Goal: Task Accomplishment & Management: Manage account settings

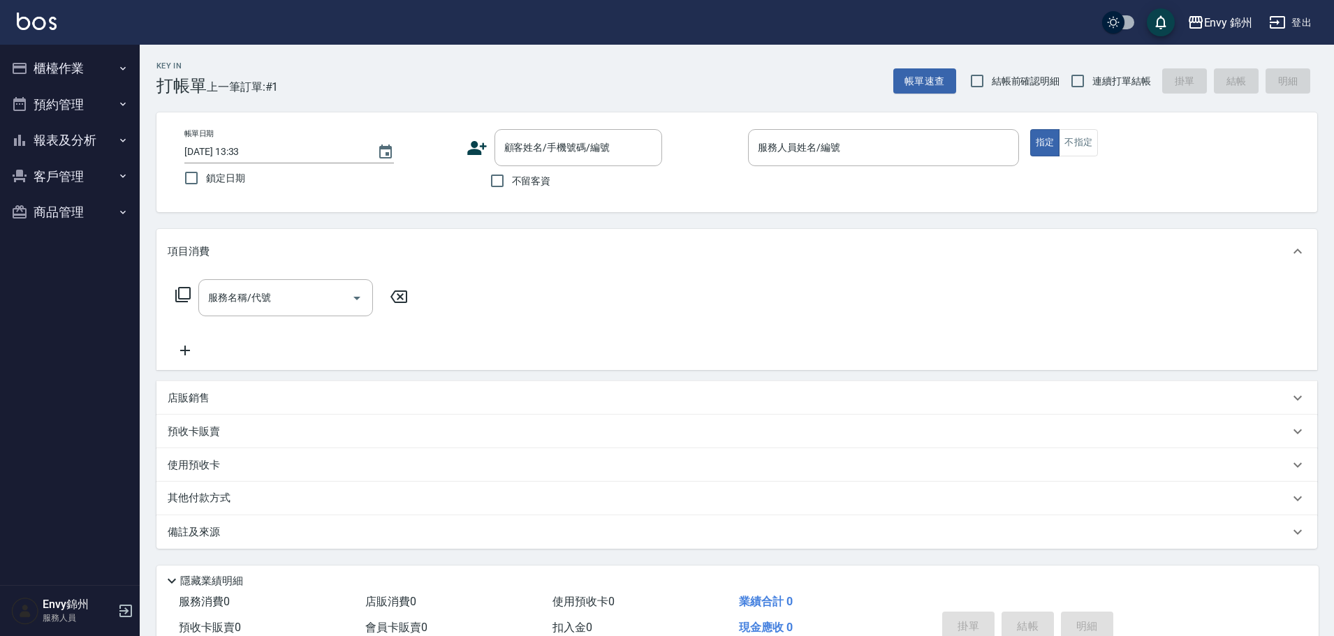
click at [480, 150] on icon at bounding box center [476, 148] width 21 height 21
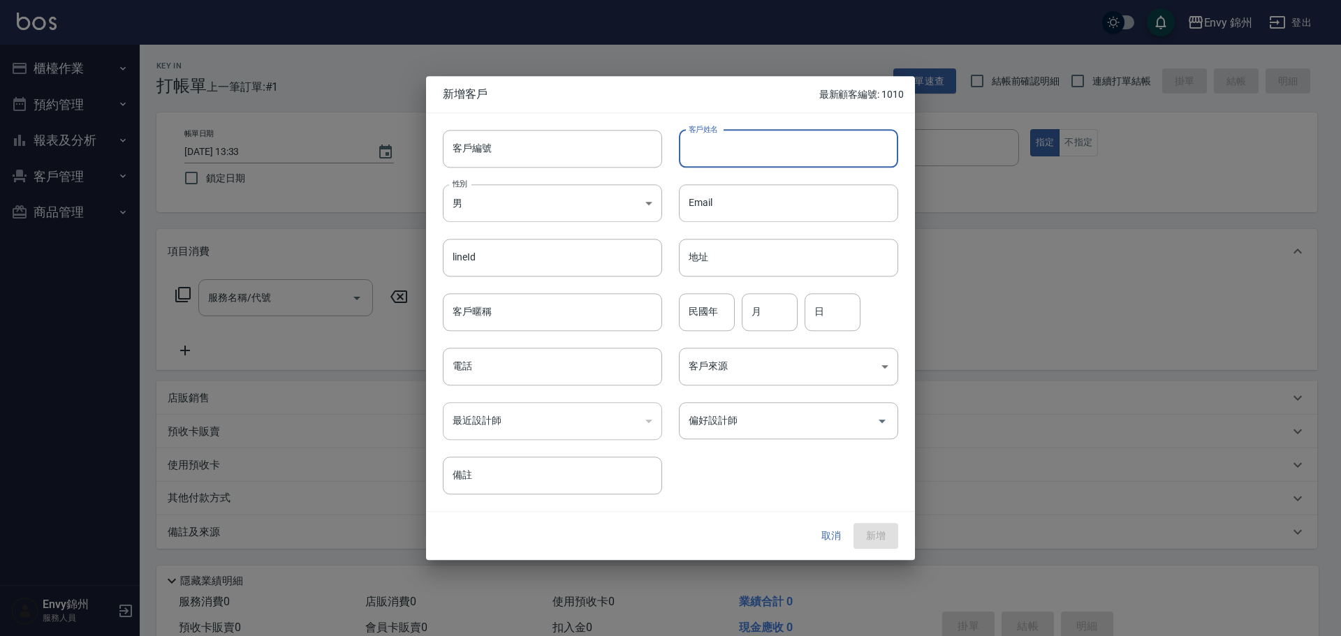
drag, startPoint x: 728, startPoint y: 136, endPoint x: 721, endPoint y: 135, distance: 7.1
click at [729, 136] on input "客戶姓名" at bounding box center [788, 149] width 219 height 38
type input "[PERSON_NAME]"
click at [554, 207] on body "Envy 錦州 登出 櫃檯作業 打帳單 帳單列表 現金收支登錄 材料自購登錄 每日結帳 排班表 現場電腦打卡 預約管理 預約管理 單日預約紀錄 單週預約紀錄 …" at bounding box center [670, 350] width 1341 height 700
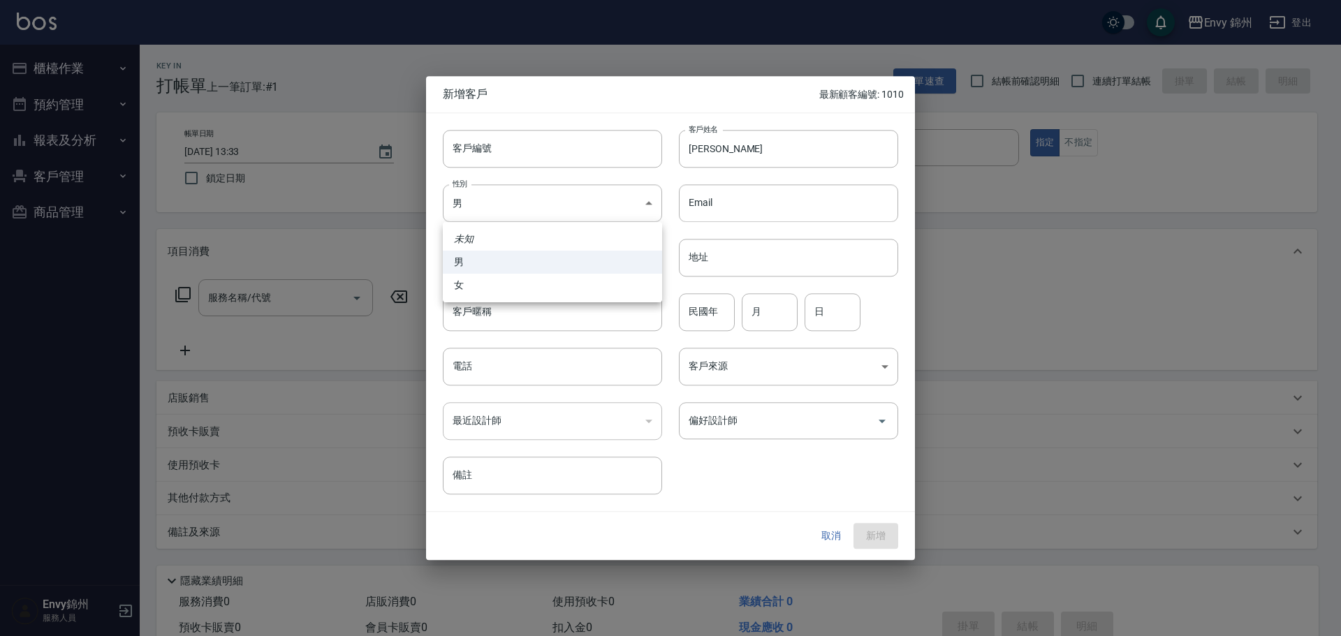
click at [531, 302] on div at bounding box center [670, 318] width 1341 height 636
click at [541, 295] on div "未知 男 女" at bounding box center [670, 318] width 1341 height 636
click at [524, 224] on div "lineId lineId" at bounding box center [544, 249] width 236 height 54
click at [526, 210] on body "Envy 錦州 登出 櫃檯作業 打帳單 帳單列表 現金收支登錄 材料自購登錄 每日結帳 排班表 現場電腦打卡 預約管理 預約管理 單日預約紀錄 單週預約紀錄 …" at bounding box center [670, 350] width 1341 height 700
click at [530, 295] on li "女" at bounding box center [552, 285] width 219 height 23
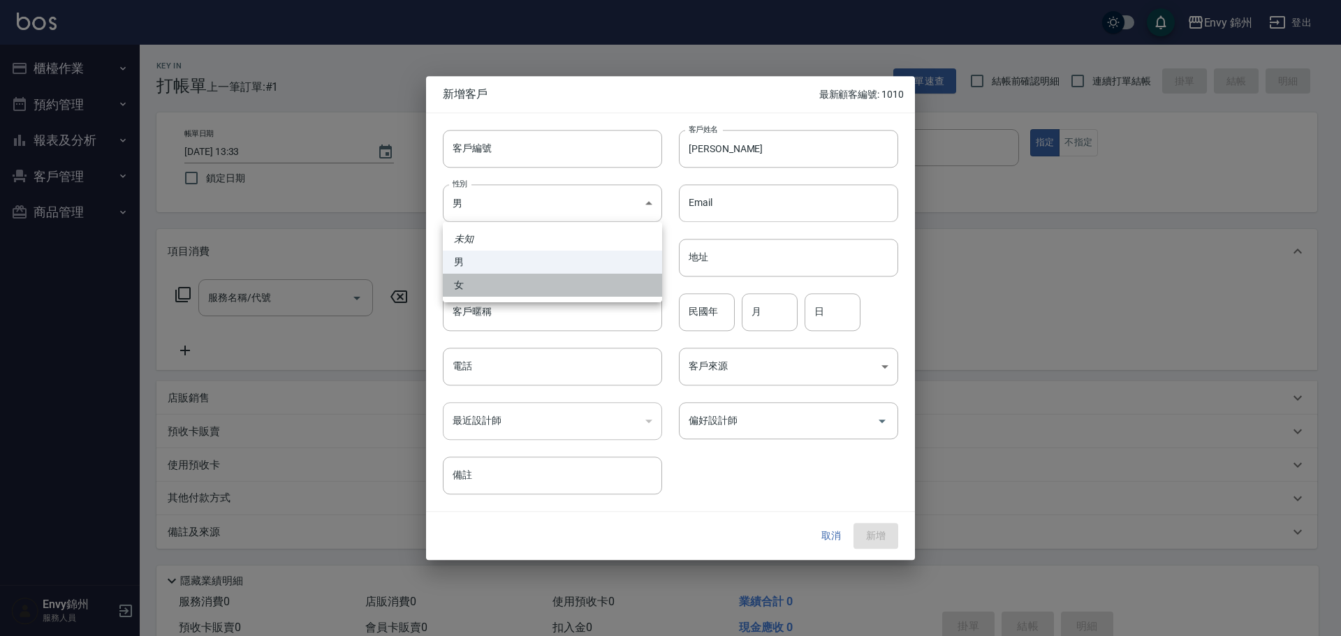
type input "[DEMOGRAPHIC_DATA]"
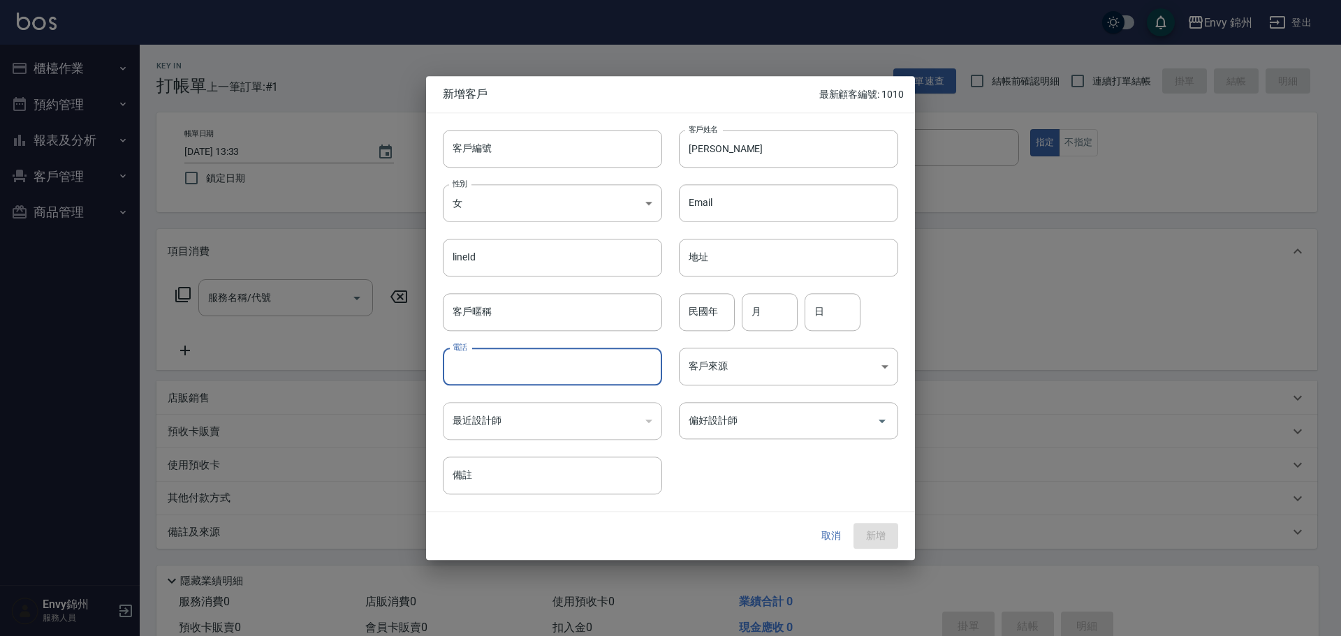
click at [533, 382] on input "電話" at bounding box center [552, 367] width 219 height 38
type input "0920380298"
click at [693, 320] on input "民國年" at bounding box center [707, 312] width 56 height 38
type input "80"
type input "6"
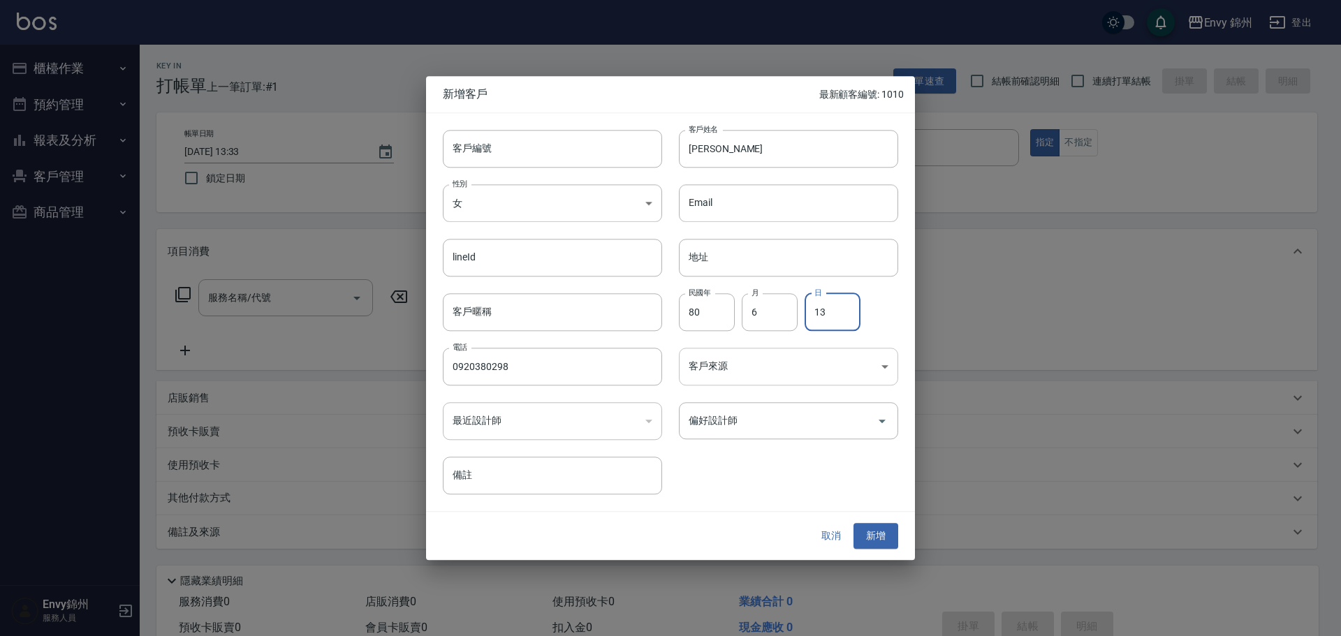
type input "13"
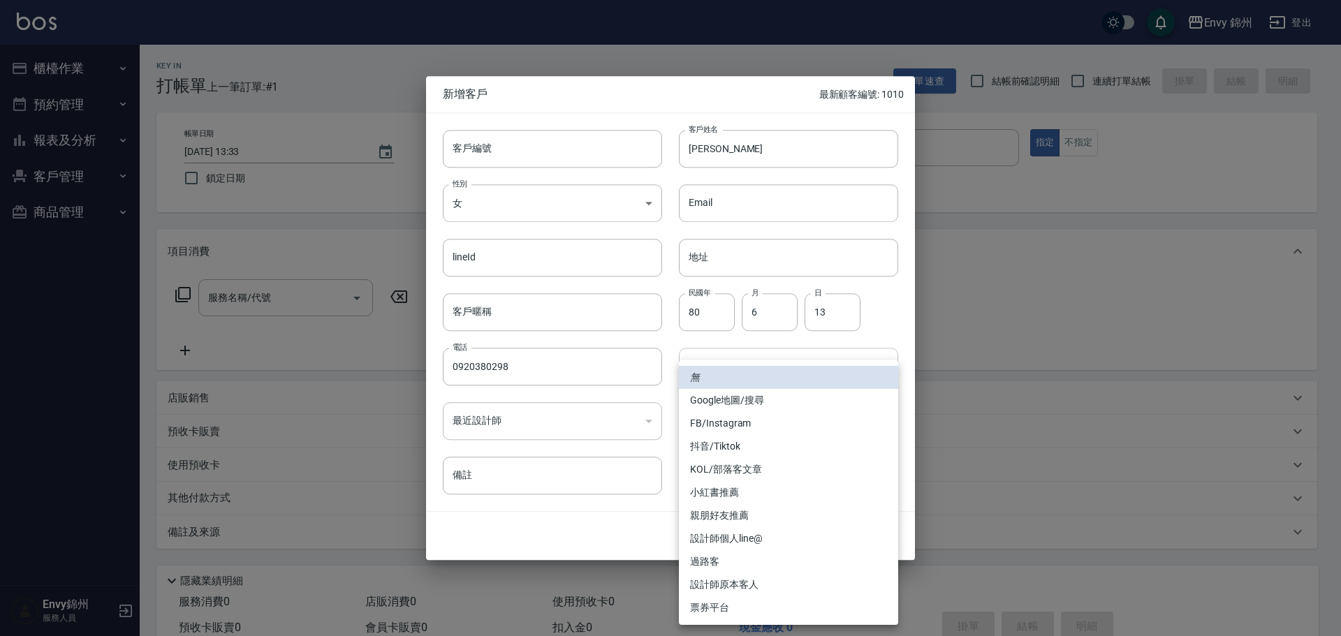
click at [827, 374] on body "Envy 錦州 登出 櫃檯作業 打帳單 帳單列表 現金收支登錄 材料自購登錄 每日結帳 排班表 現場電腦打卡 預約管理 預約管理 單日預約紀錄 單週預約紀錄 …" at bounding box center [670, 350] width 1341 height 700
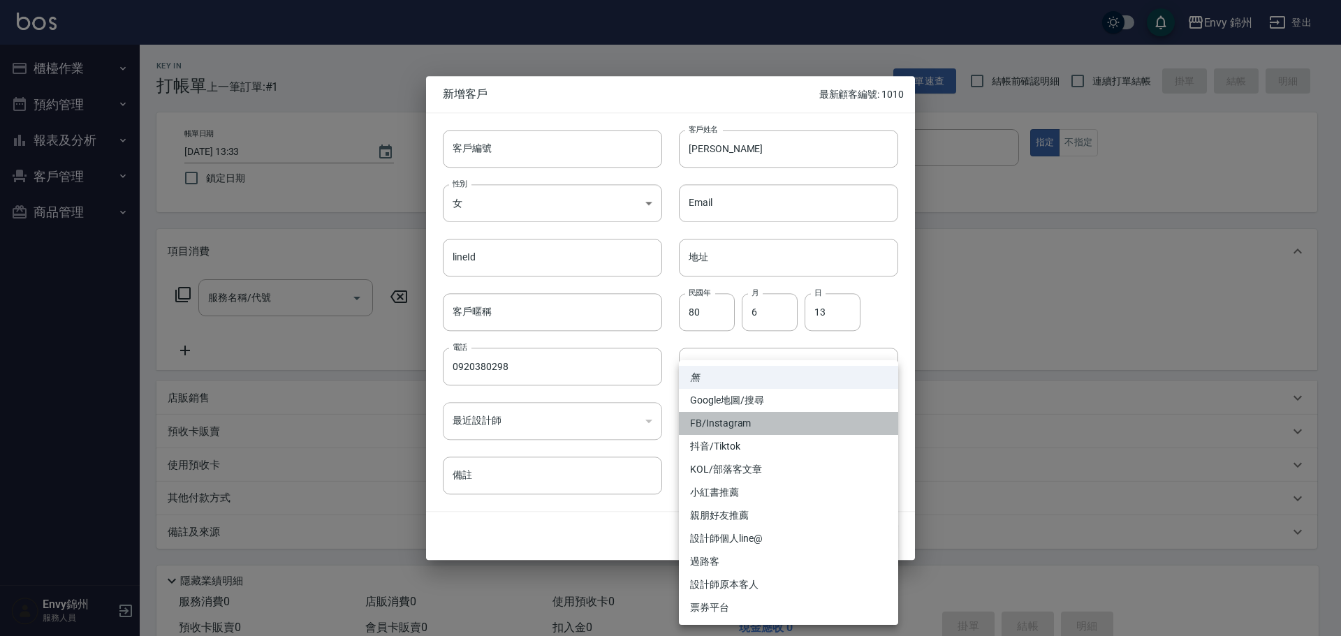
click at [784, 421] on li "FB/Instagram" at bounding box center [788, 423] width 219 height 23
type input "FB/Instagram"
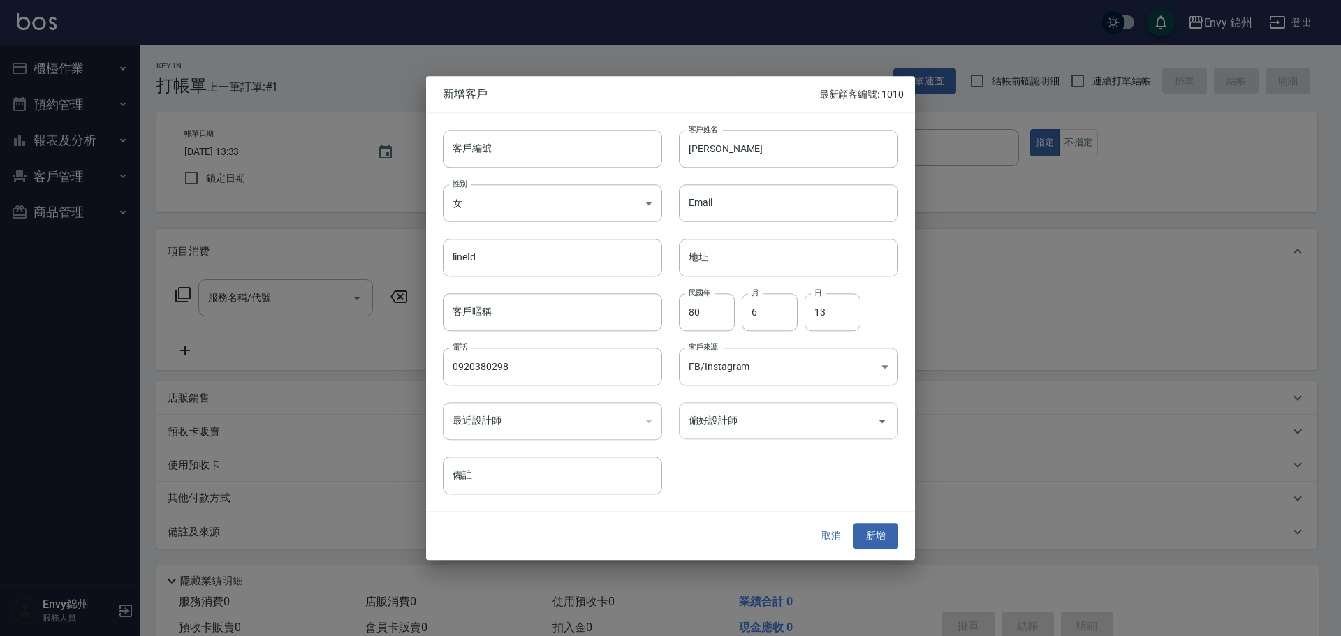
click at [772, 438] on div "偏好設計師" at bounding box center [788, 420] width 219 height 37
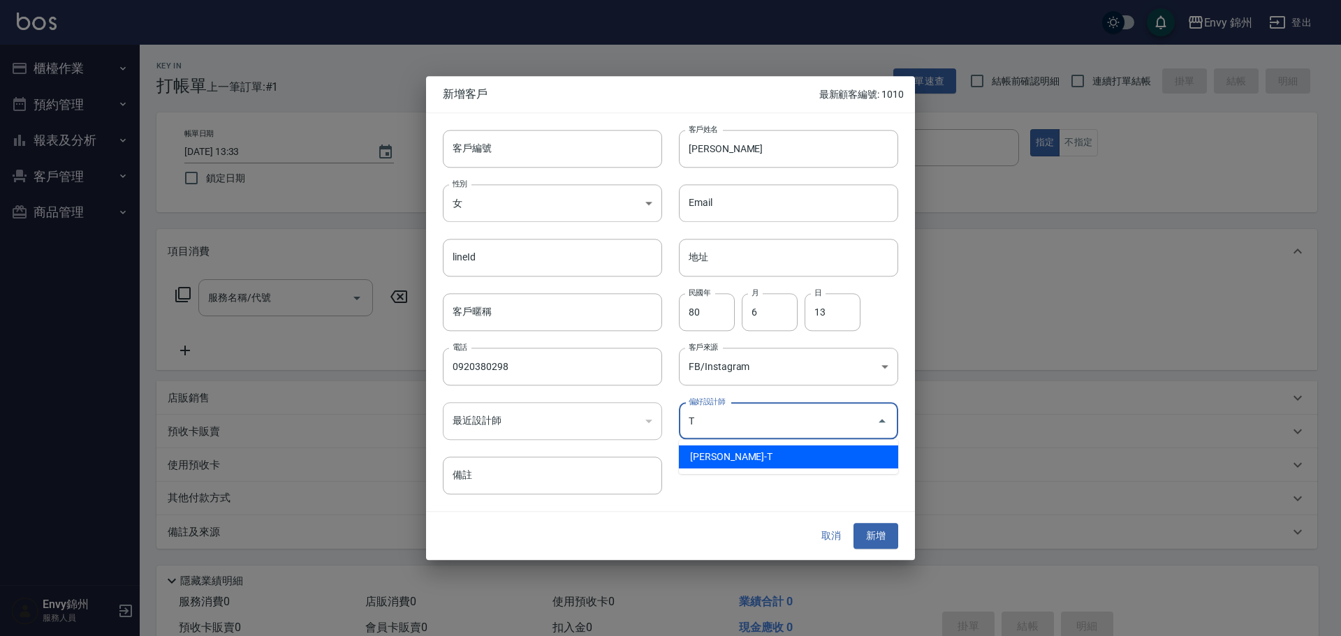
drag, startPoint x: 807, startPoint y: 452, endPoint x: 813, endPoint y: 462, distance: 11.6
click at [806, 452] on li "[PERSON_NAME]-T" at bounding box center [788, 457] width 219 height 23
type input "[PERSON_NAME]"
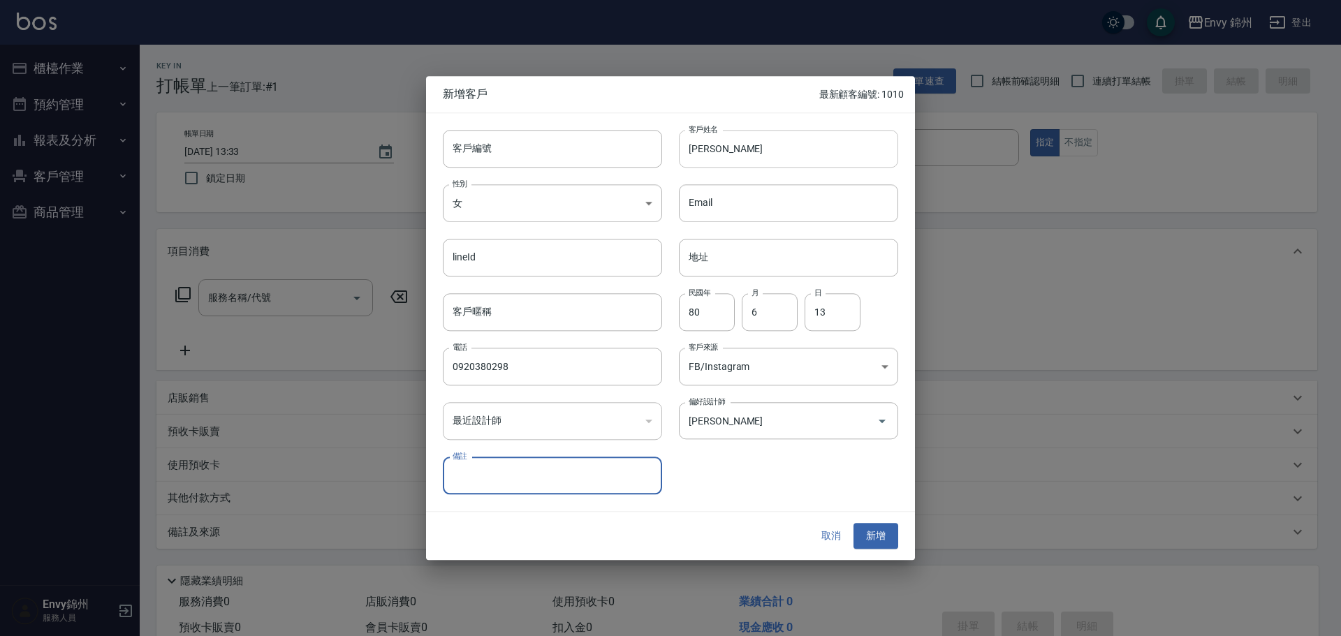
drag, startPoint x: 751, startPoint y: 175, endPoint x: 753, endPoint y: 156, distance: 19.8
click at [751, 170] on div "Email Email" at bounding box center [780, 195] width 236 height 54
drag, startPoint x: 753, startPoint y: 156, endPoint x: 756, endPoint y: 167, distance: 11.4
click at [754, 156] on input "[PERSON_NAME]" at bounding box center [788, 149] width 219 height 38
click at [760, 156] on input "[PERSON_NAME]" at bounding box center [788, 149] width 219 height 38
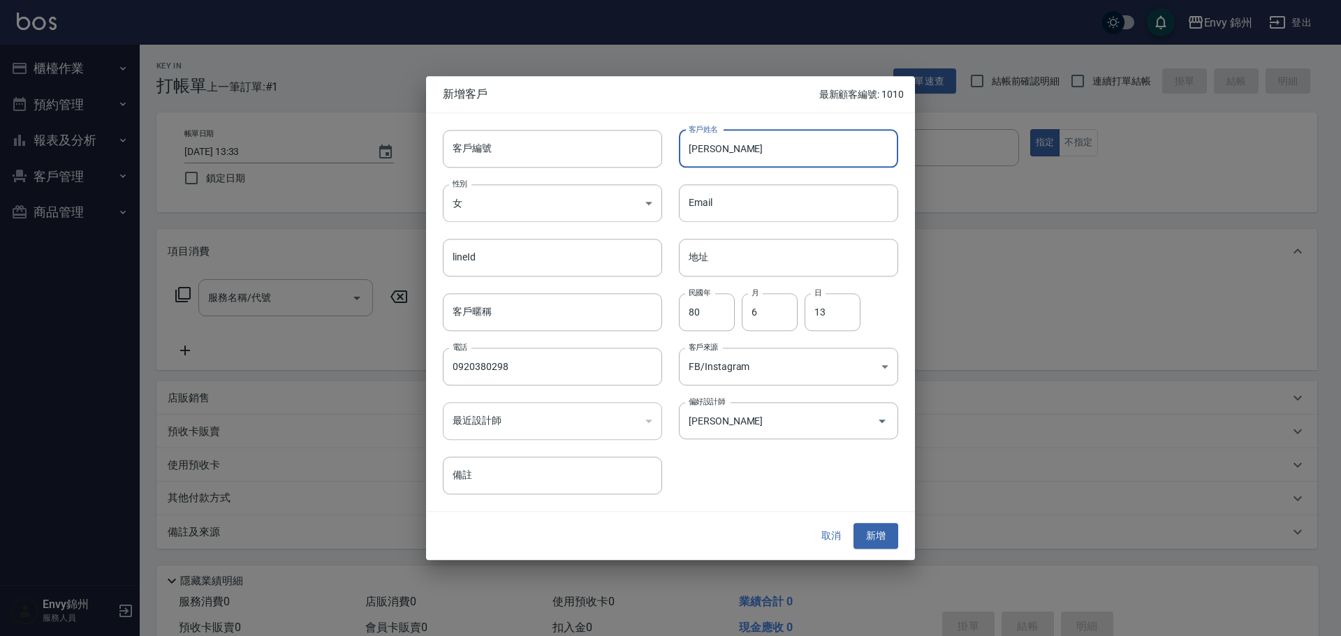
drag, startPoint x: 728, startPoint y: 156, endPoint x: 666, endPoint y: 154, distance: 61.5
click at [666, 154] on div "客戶姓名 張欣勻 客戶姓名" at bounding box center [780, 140] width 236 height 54
click at [874, 545] on button "新增" at bounding box center [875, 537] width 45 height 26
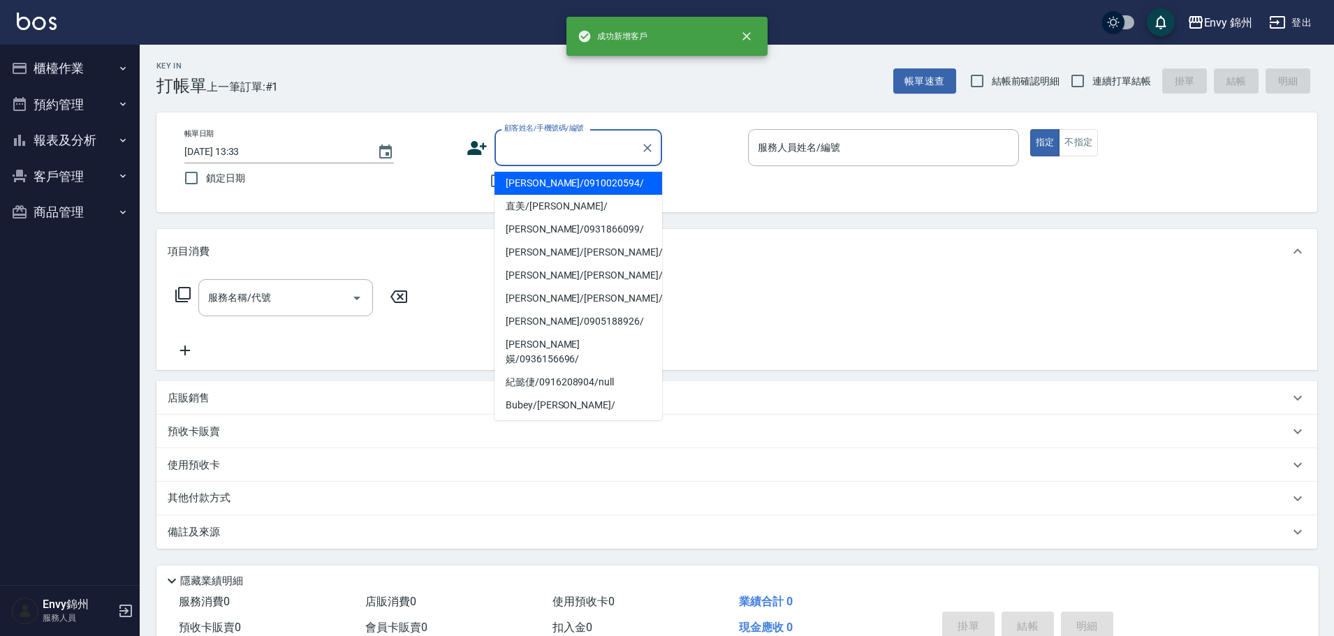
click at [548, 159] on input "顧客姓名/手機號碼/編號" at bounding box center [568, 147] width 134 height 24
paste input "ㄘ"
click at [561, 151] on input "顧客姓名/手機號碼/編號" at bounding box center [568, 147] width 134 height 24
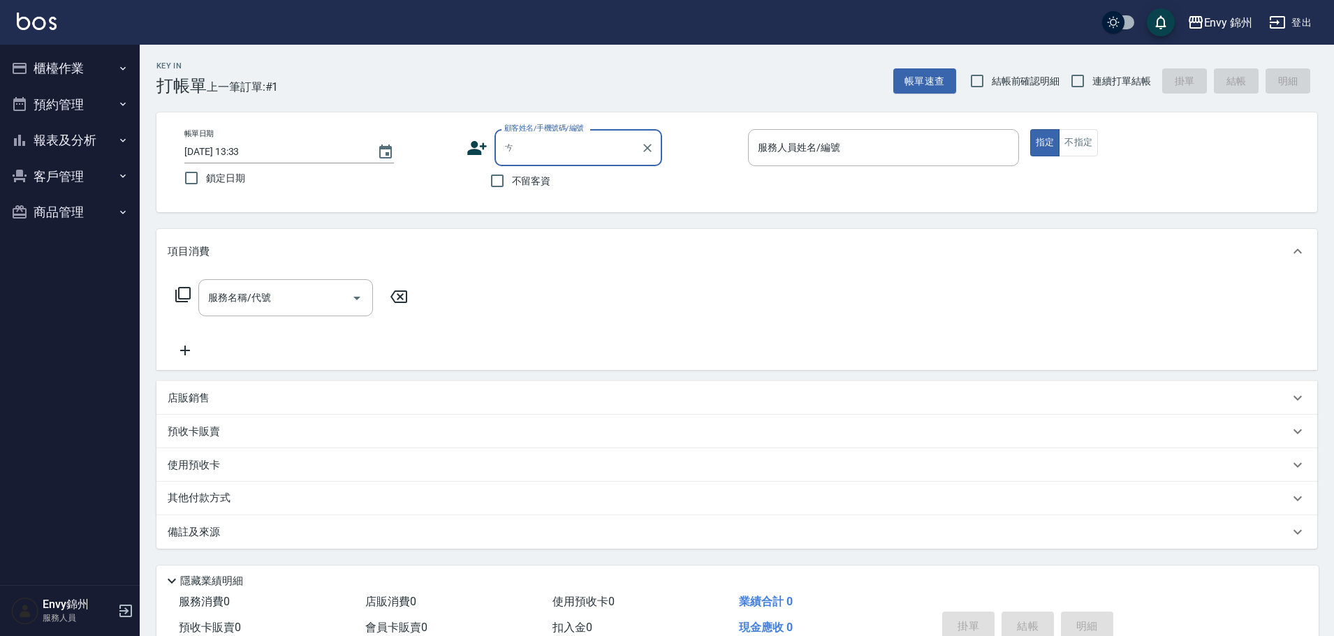
type input "ㄖ"
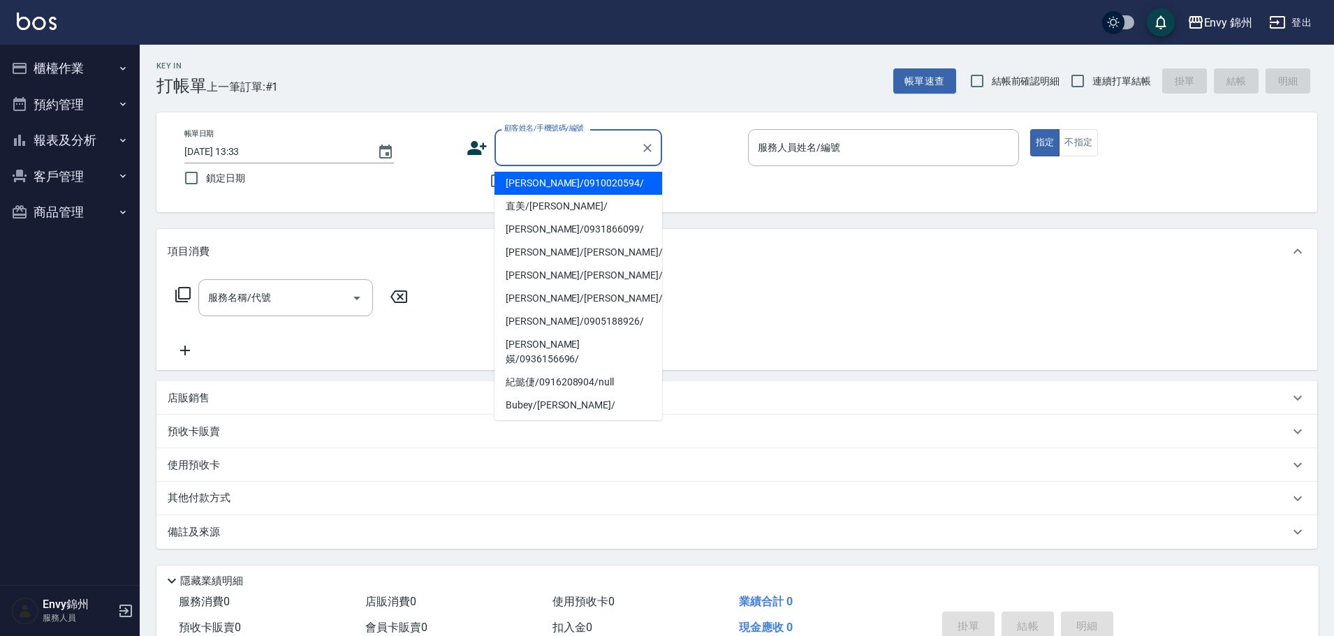
paste input "ㄓ"
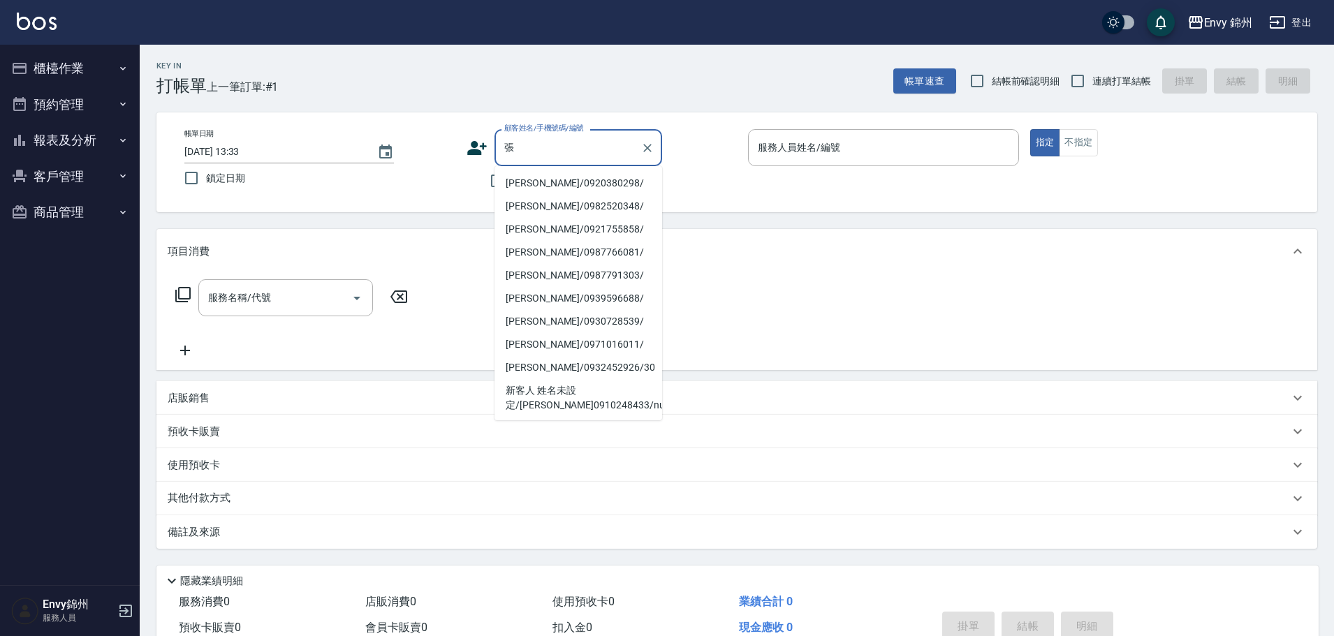
click at [586, 182] on li "張欣勻/0920380298/" at bounding box center [578, 183] width 168 height 23
type input "張欣勻/0920380298/"
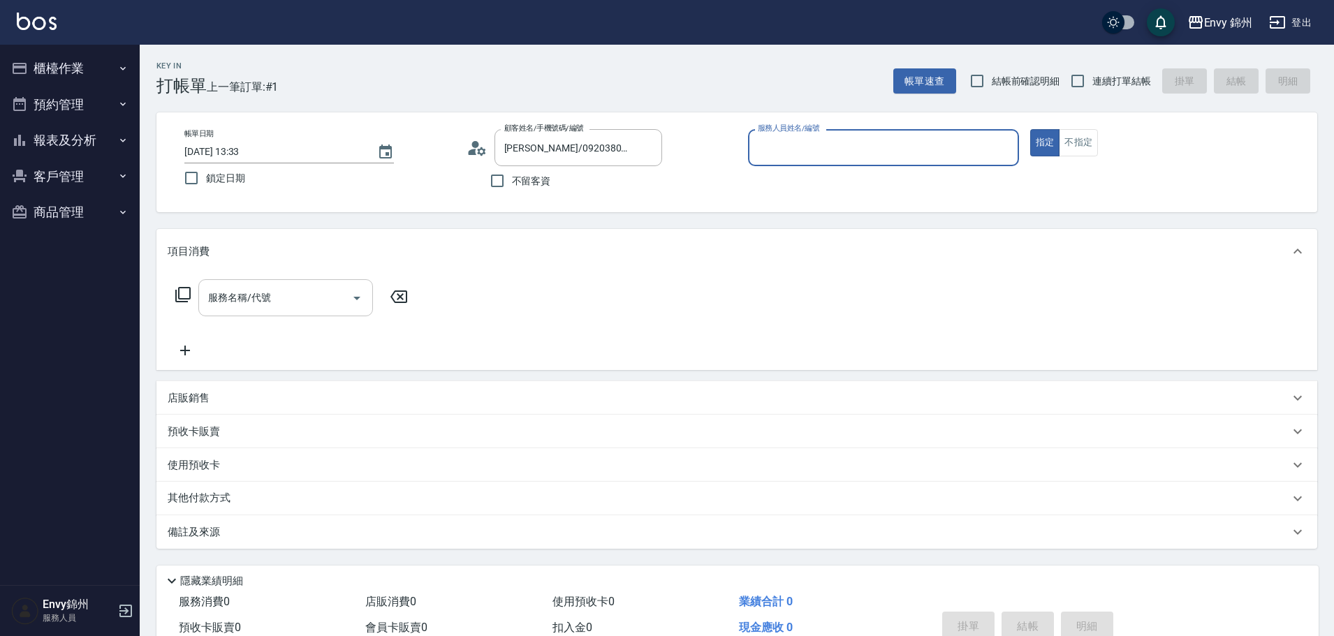
type input "Ting-T"
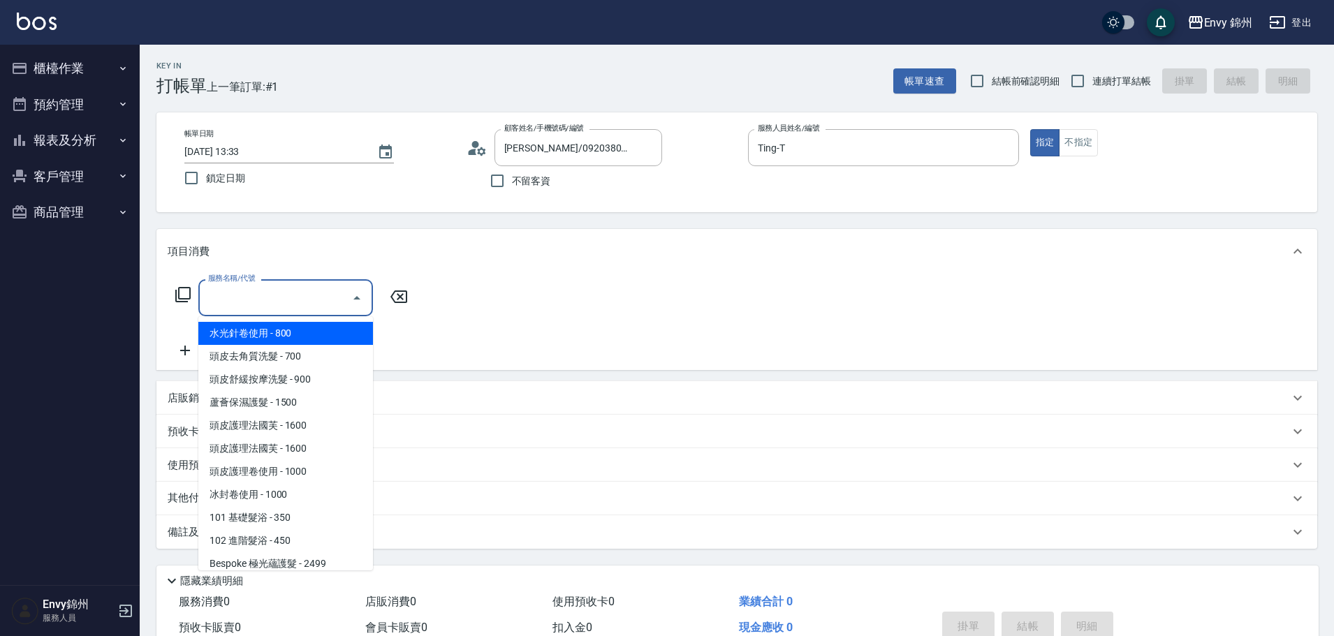
click at [303, 300] on input "服務名稱/代號" at bounding box center [275, 298] width 141 height 24
click at [271, 290] on input "服務名稱/代號" at bounding box center [275, 298] width 141 height 24
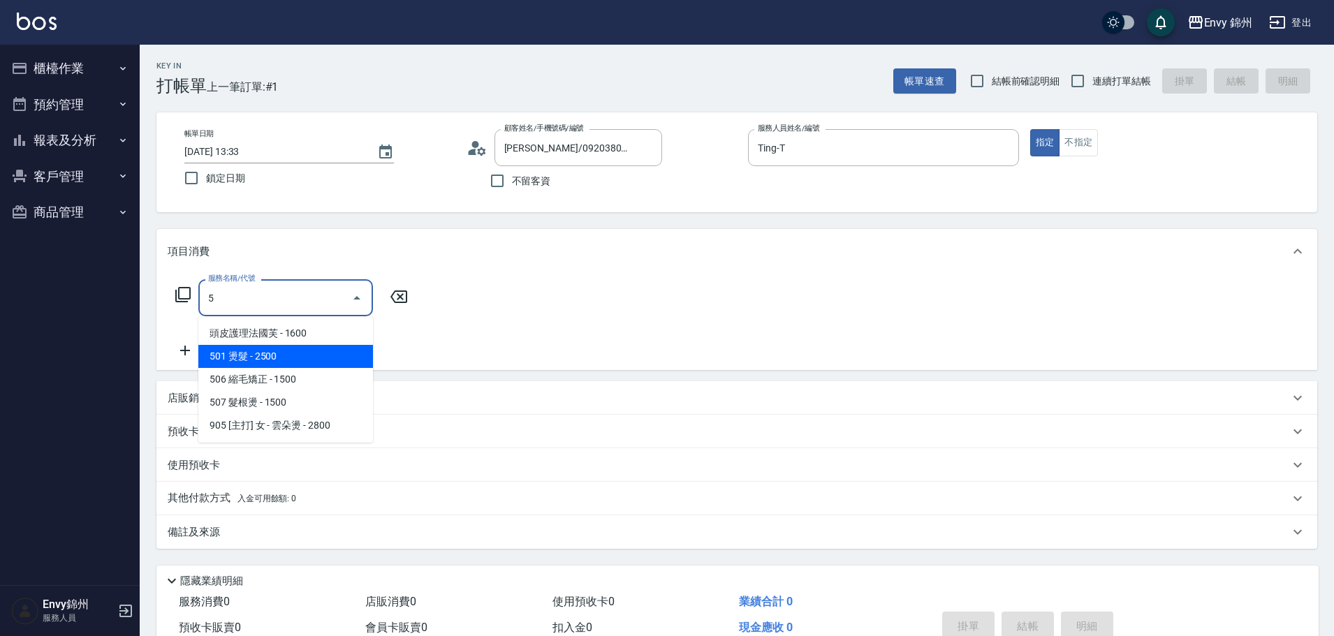
type input "501 燙髮(501)"
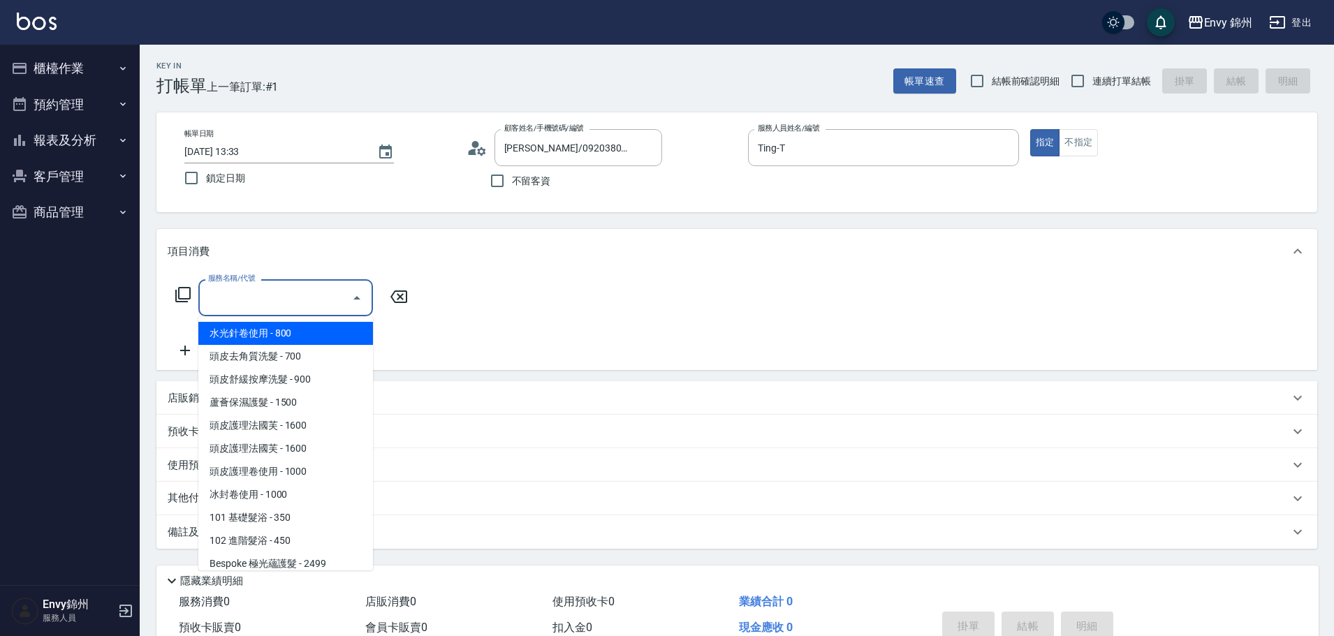
click at [272, 296] on input "服務名稱/代號" at bounding box center [275, 298] width 141 height 24
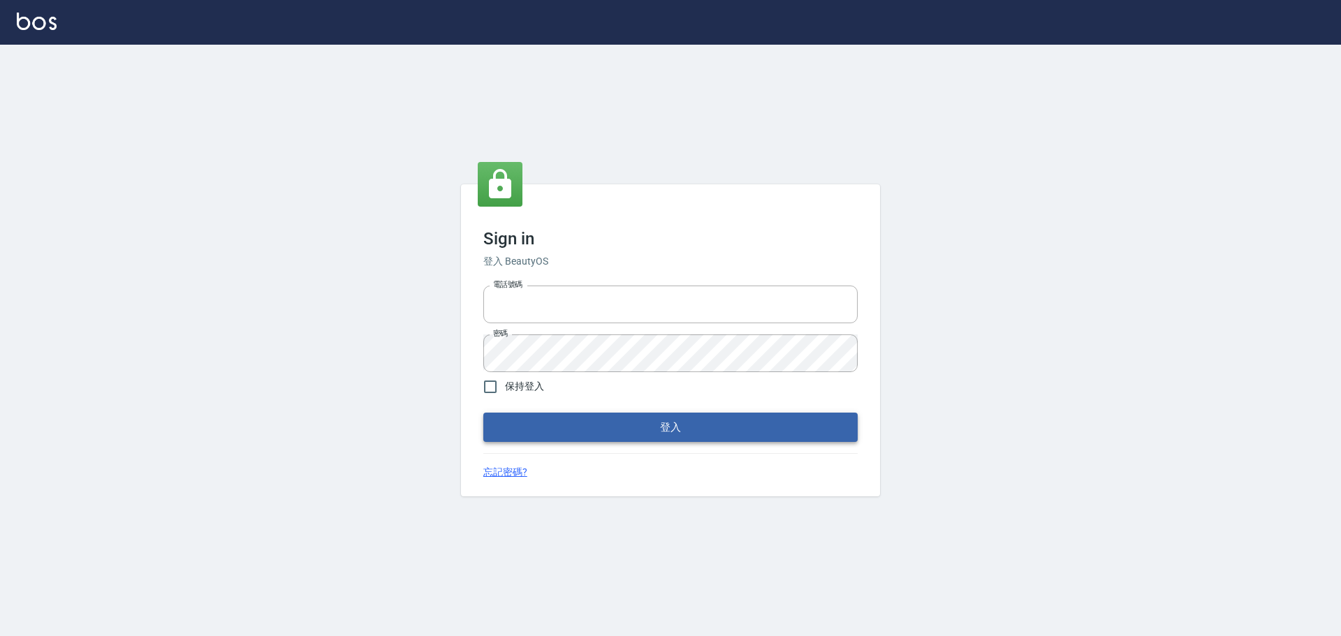
type input "25153595"
click at [589, 440] on button "登入" at bounding box center [670, 427] width 374 height 29
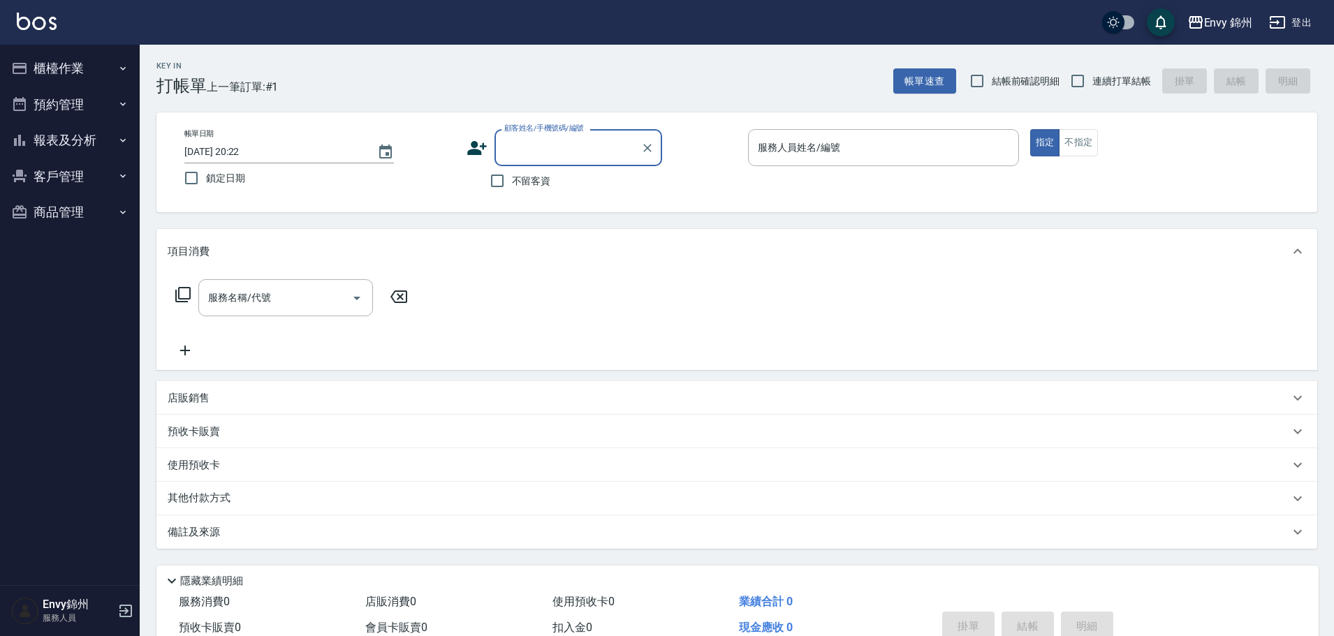
click at [545, 141] on input "顧客姓名/手機號碼/編號" at bounding box center [568, 147] width 134 height 24
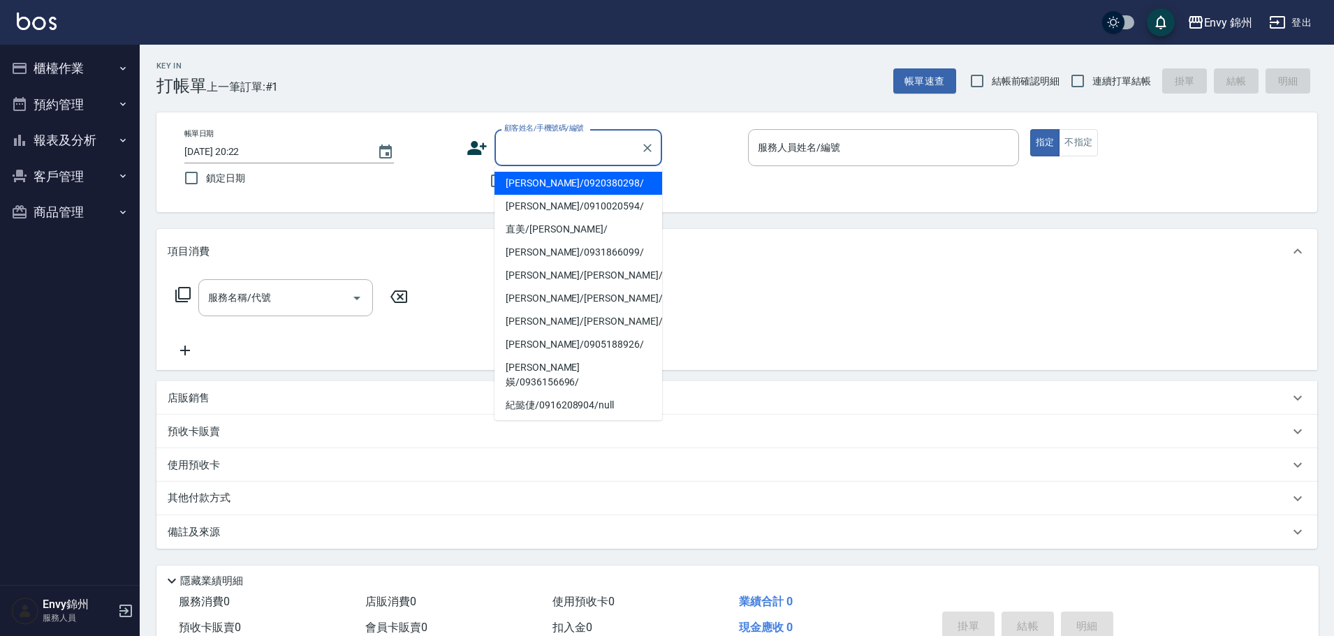
type input "[PERSON_NAME]/0920380298/"
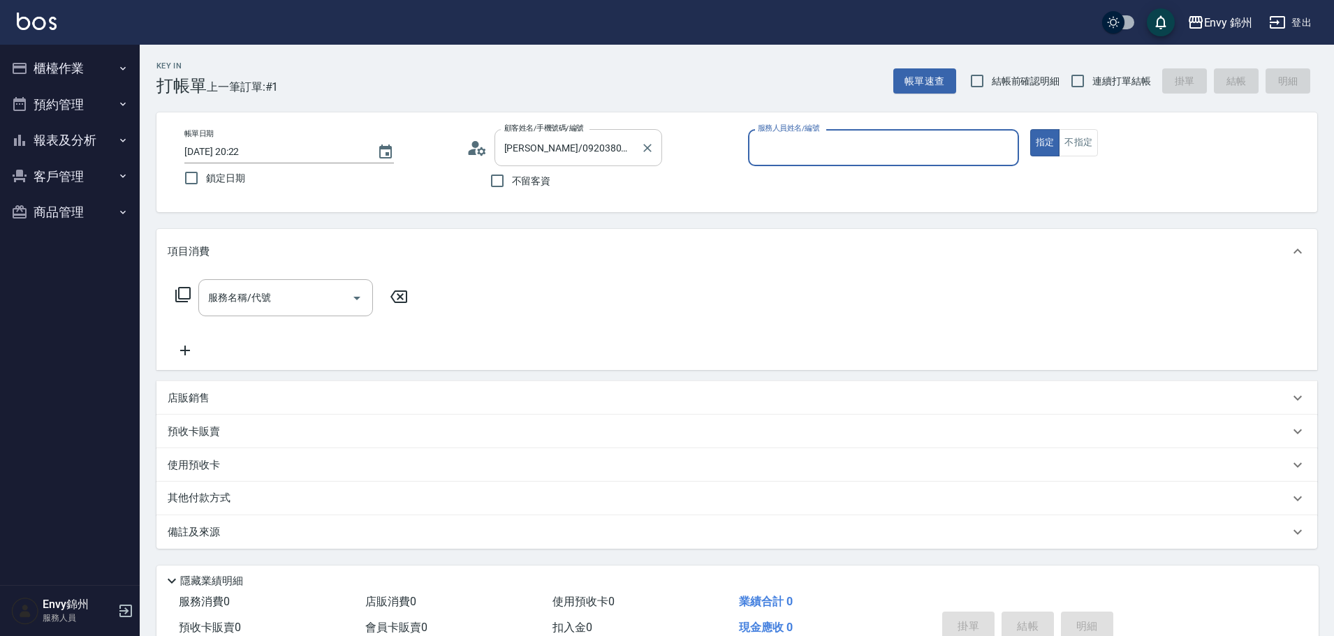
type input "Ting-T"
type button "true"
drag, startPoint x: 200, startPoint y: 288, endPoint x: 228, endPoint y: 295, distance: 29.6
click at [228, 295] on div "服務名稱/代號" at bounding box center [285, 297] width 175 height 37
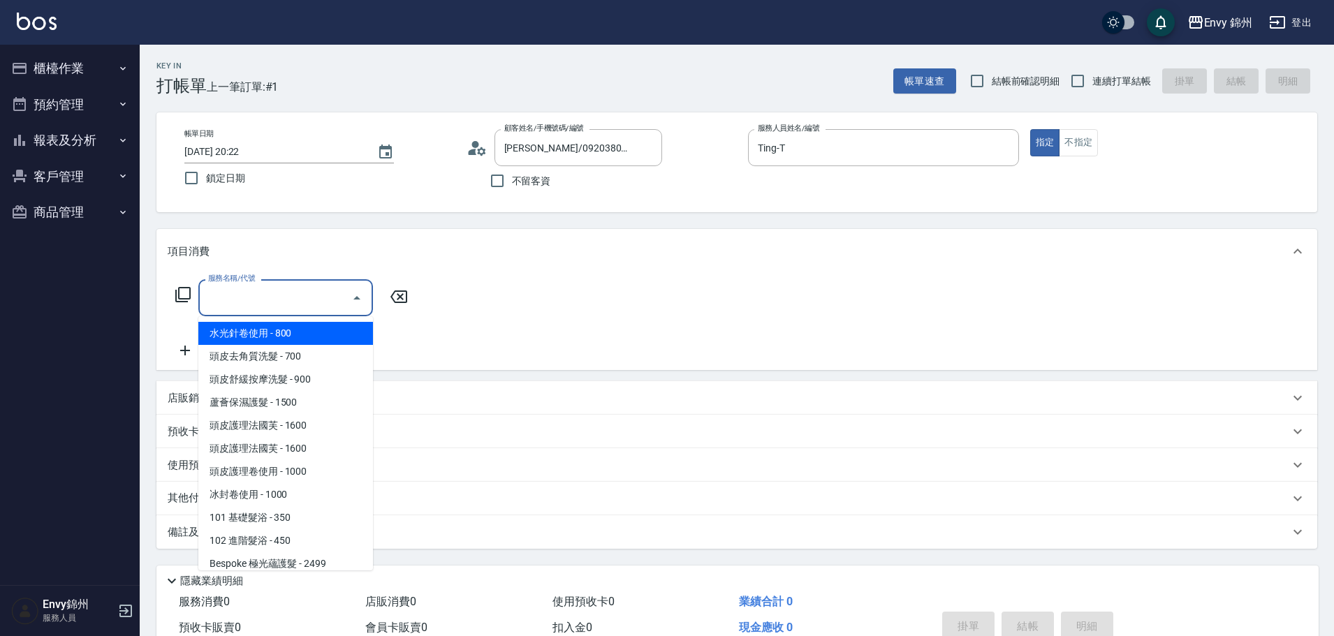
click at [228, 295] on input "服務名稱/代號" at bounding box center [275, 298] width 141 height 24
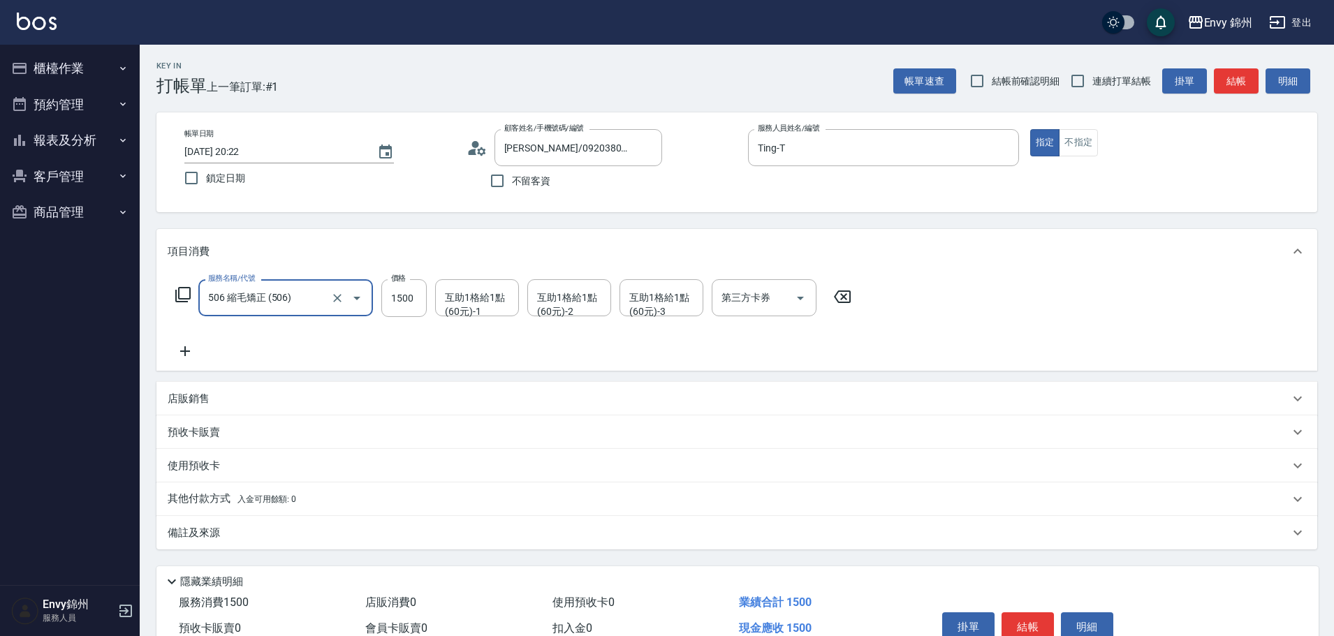
type input "506 縮毛矯正 (506)"
type input "1480"
type input "[PERSON_NAME]-A"
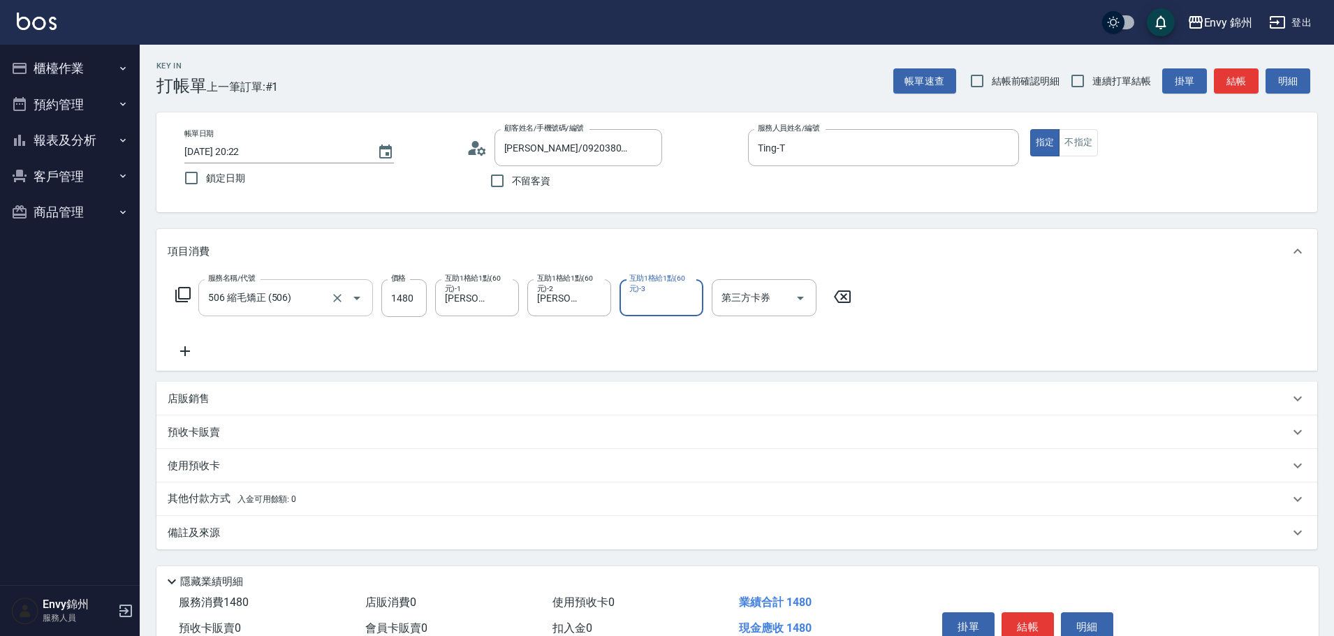
type input "A"
type input "玉米-M"
click at [296, 539] on div "備註及來源" at bounding box center [728, 533] width 1121 height 15
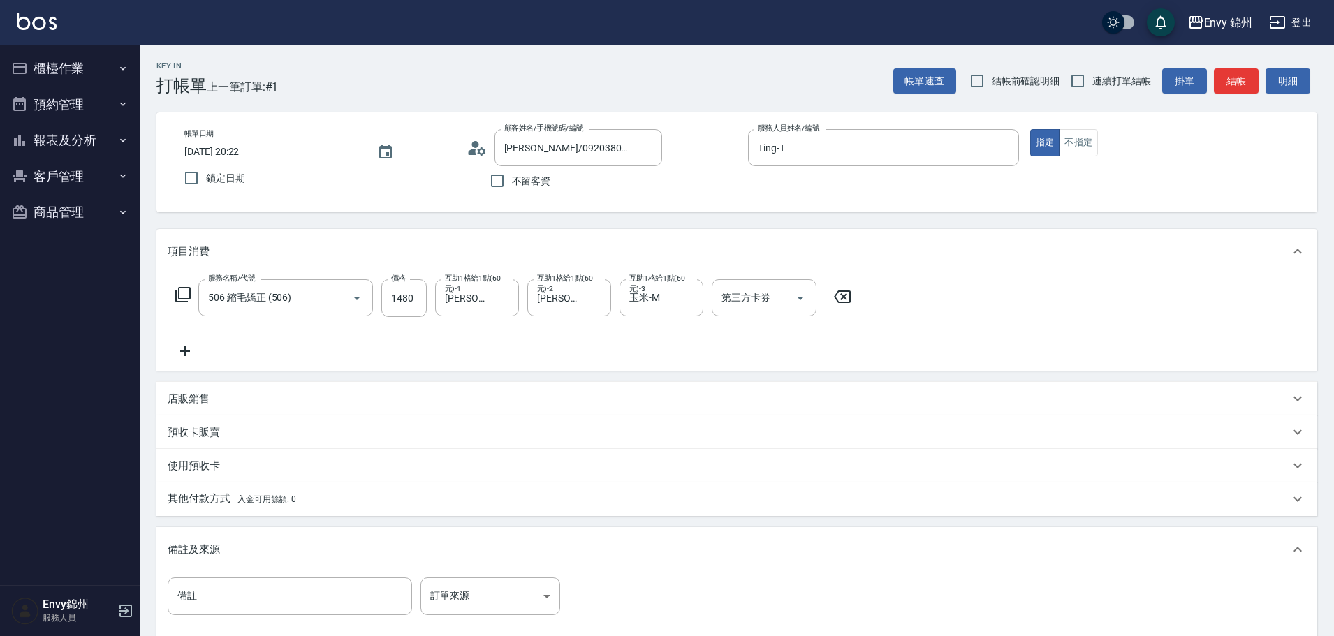
scroll to position [140, 0]
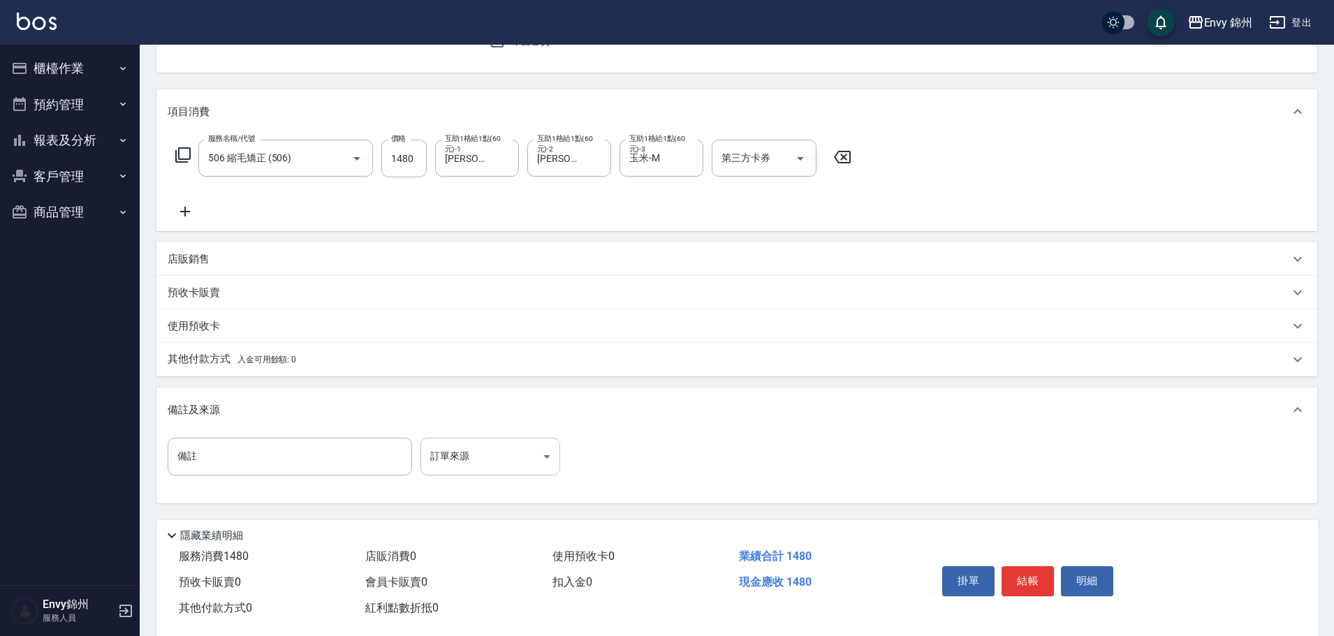
click at [468, 455] on body "Envy 錦州 登出 櫃檯作業 打帳單 帳單列表 現金收支登錄 材料自購登錄 每日結帳 排班表 現場電腦打卡 預約管理 預約管理 單日預約紀錄 單週預約紀錄 …" at bounding box center [667, 257] width 1334 height 795
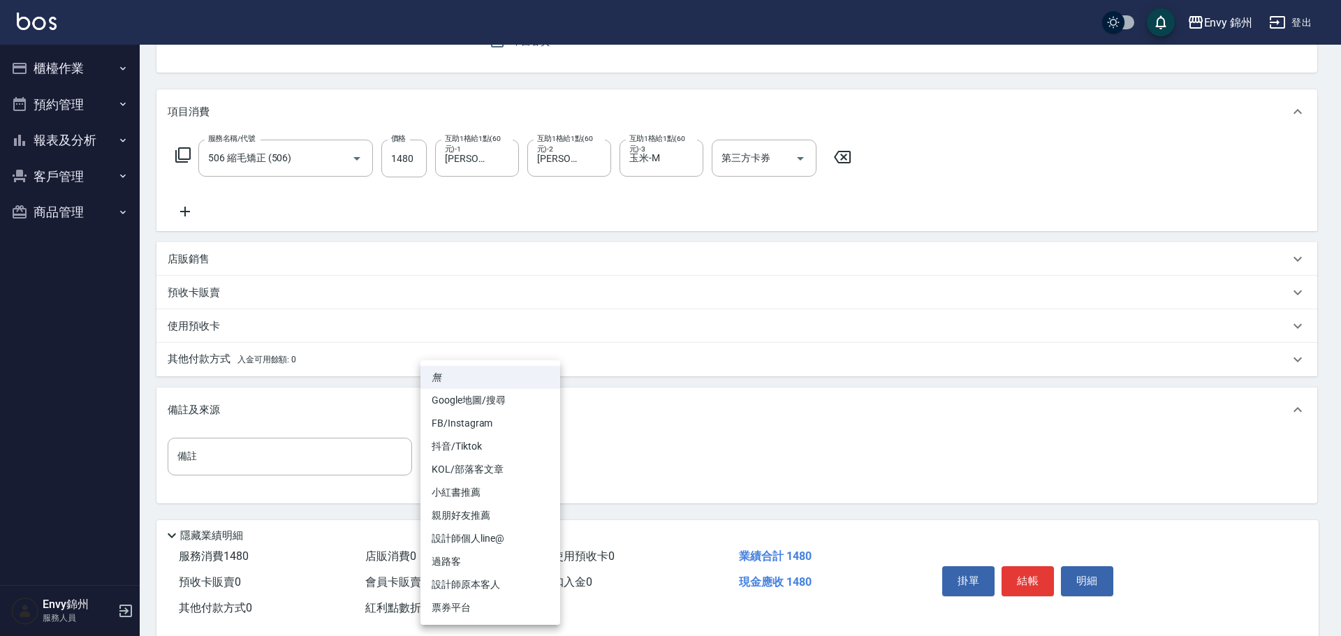
click at [487, 415] on li "FB/Instagram" at bounding box center [490, 423] width 140 height 23
type input "FB/Instagram"
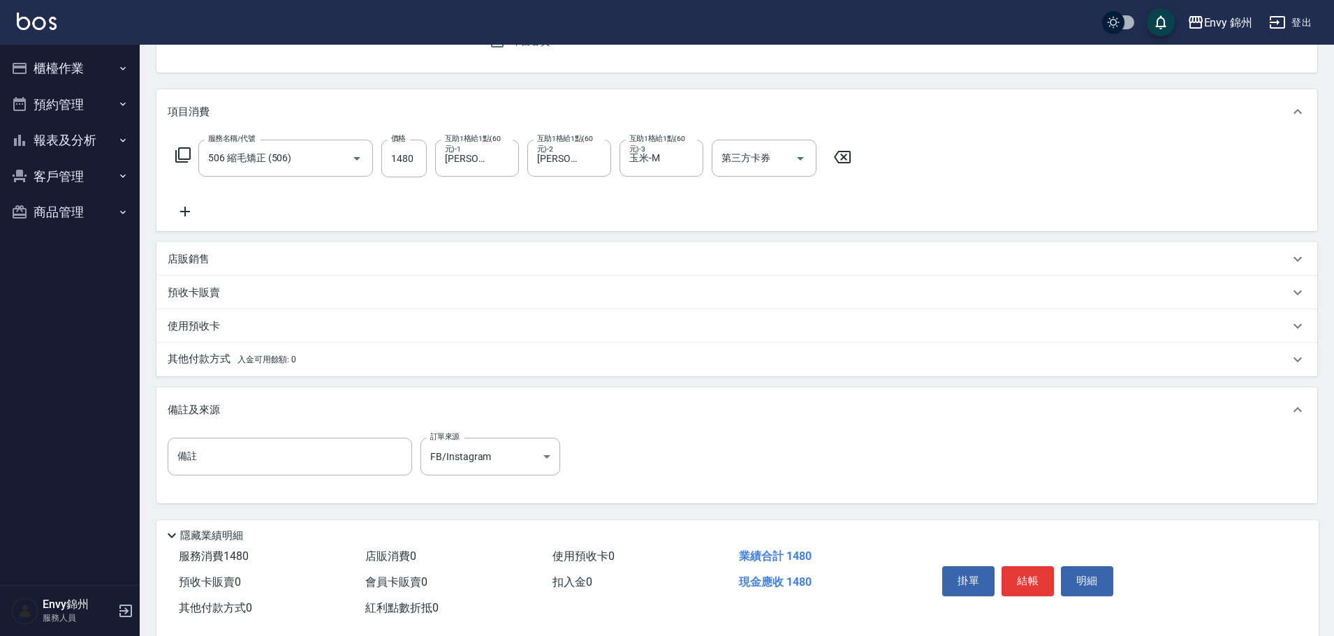
drag, startPoint x: 210, startPoint y: 363, endPoint x: 250, endPoint y: 379, distance: 42.9
click at [210, 362] on p "其他付款方式 入金可用餘額: 0" at bounding box center [232, 359] width 128 height 15
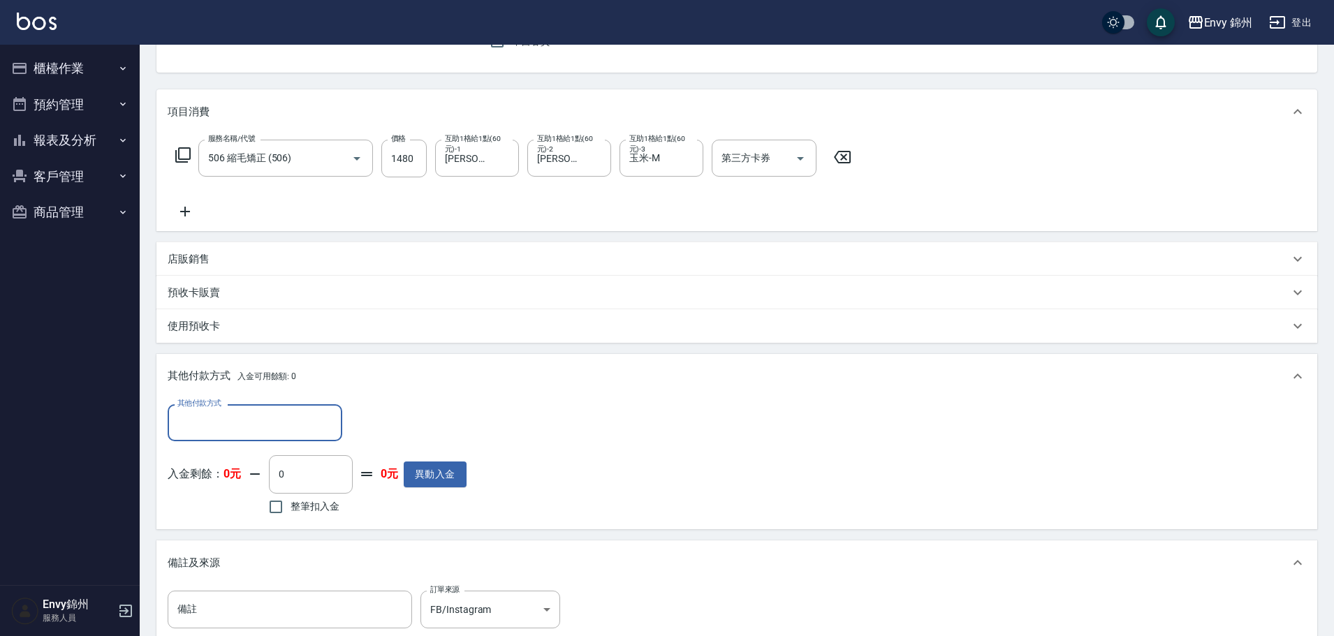
scroll to position [0, 0]
click at [260, 392] on div "其他付款方式 入金可用餘額: 0" at bounding box center [736, 376] width 1161 height 45
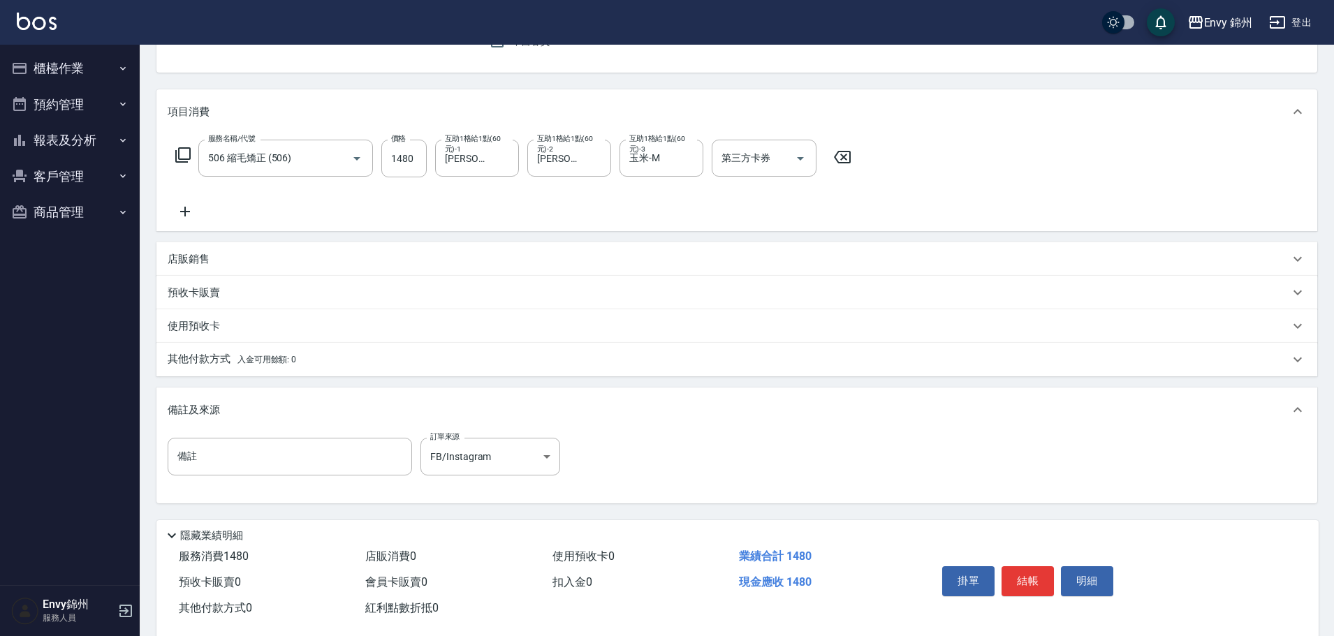
click at [258, 405] on div "備註及來源" at bounding box center [728, 410] width 1121 height 15
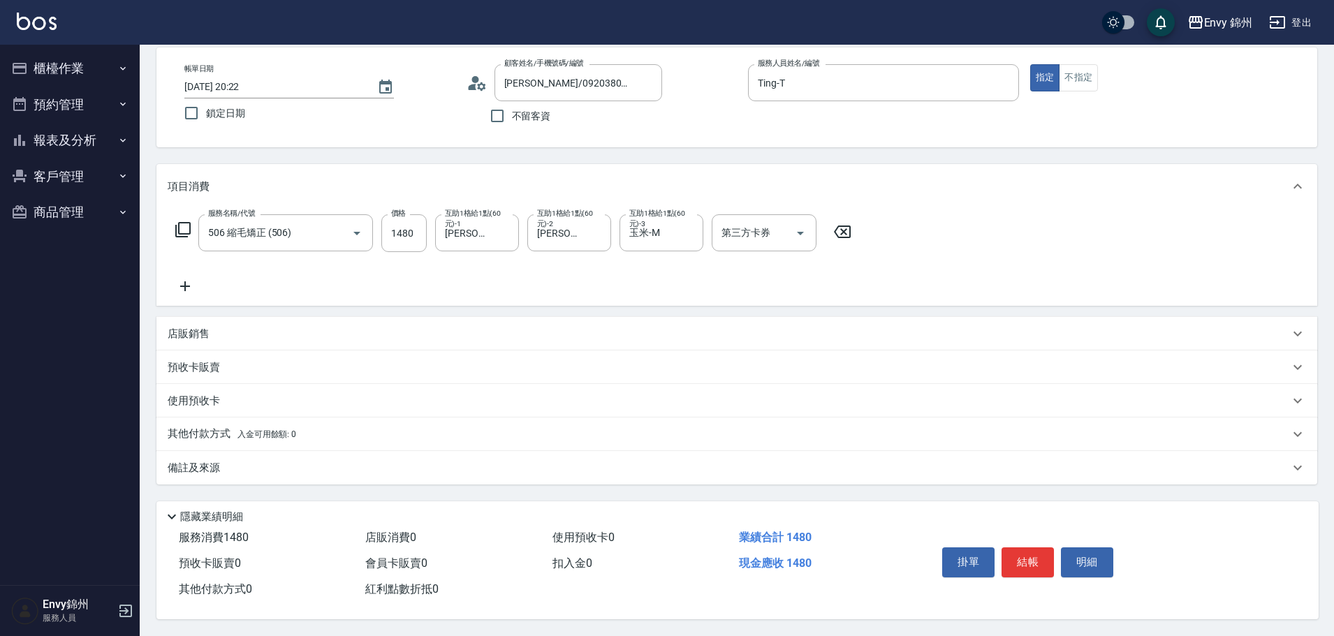
scroll to position [71, 0]
click at [255, 362] on div "預收卡販賣" at bounding box center [728, 367] width 1121 height 15
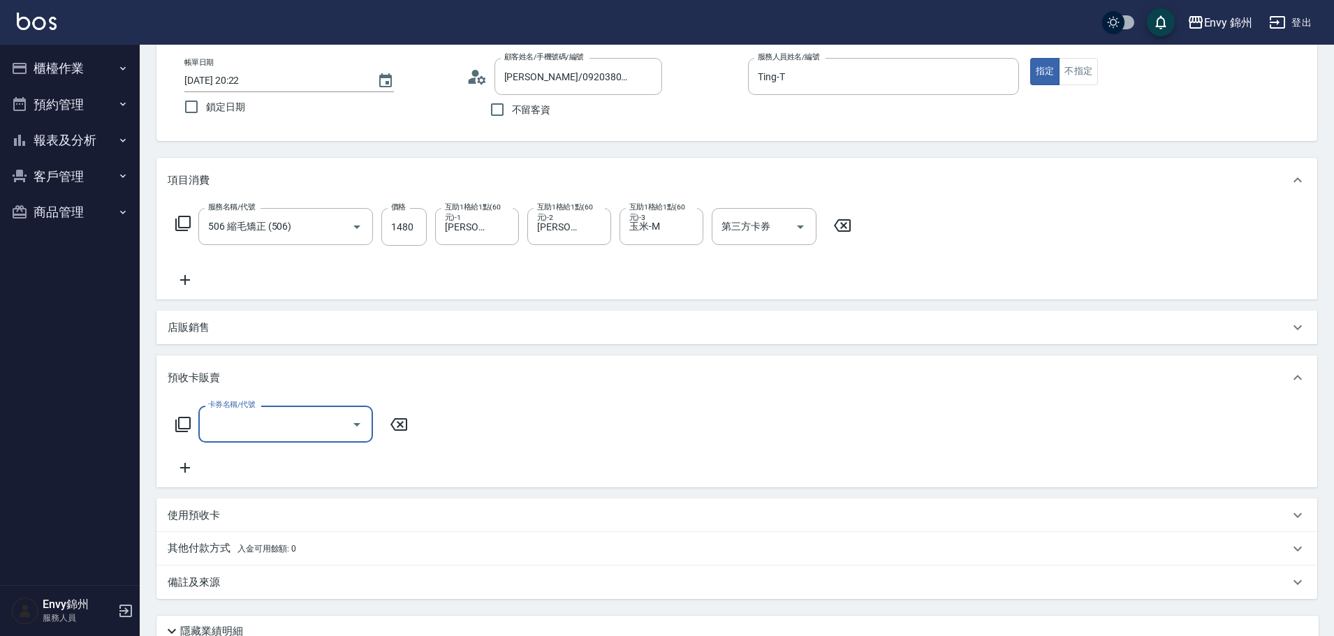
scroll to position [0, 0]
click at [258, 373] on div "預收卡販賣" at bounding box center [728, 378] width 1121 height 15
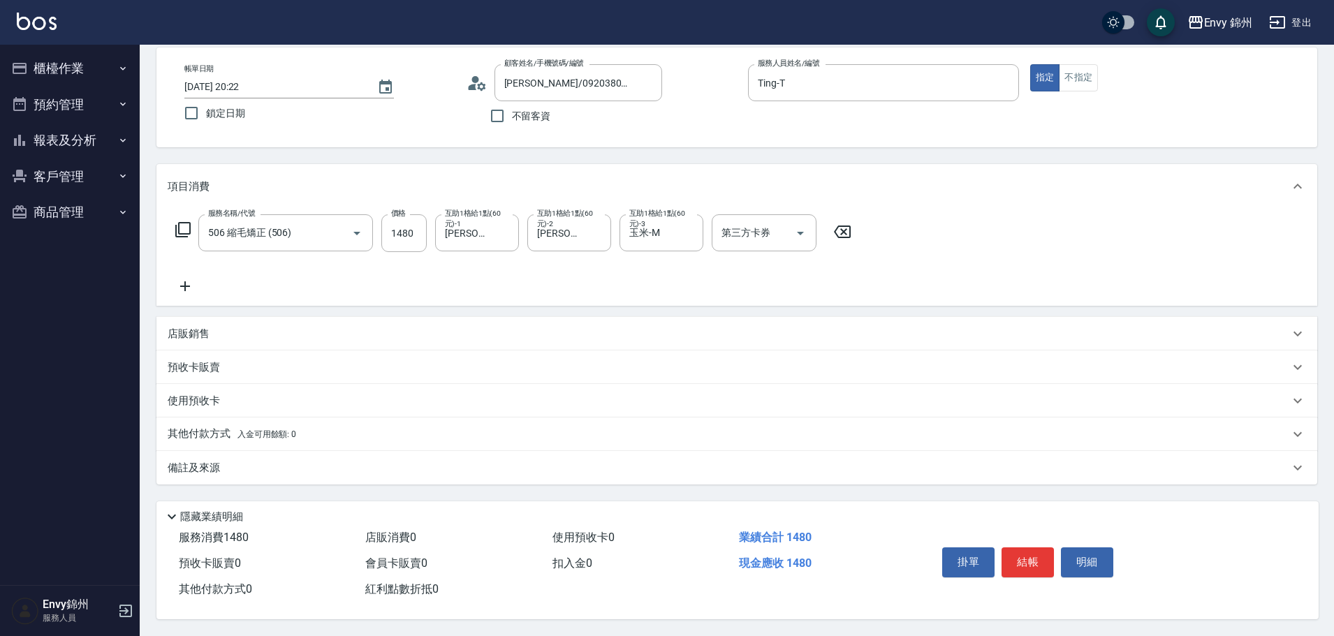
click at [228, 419] on div "其他付款方式 入金可用餘額: 0" at bounding box center [736, 435] width 1161 height 34
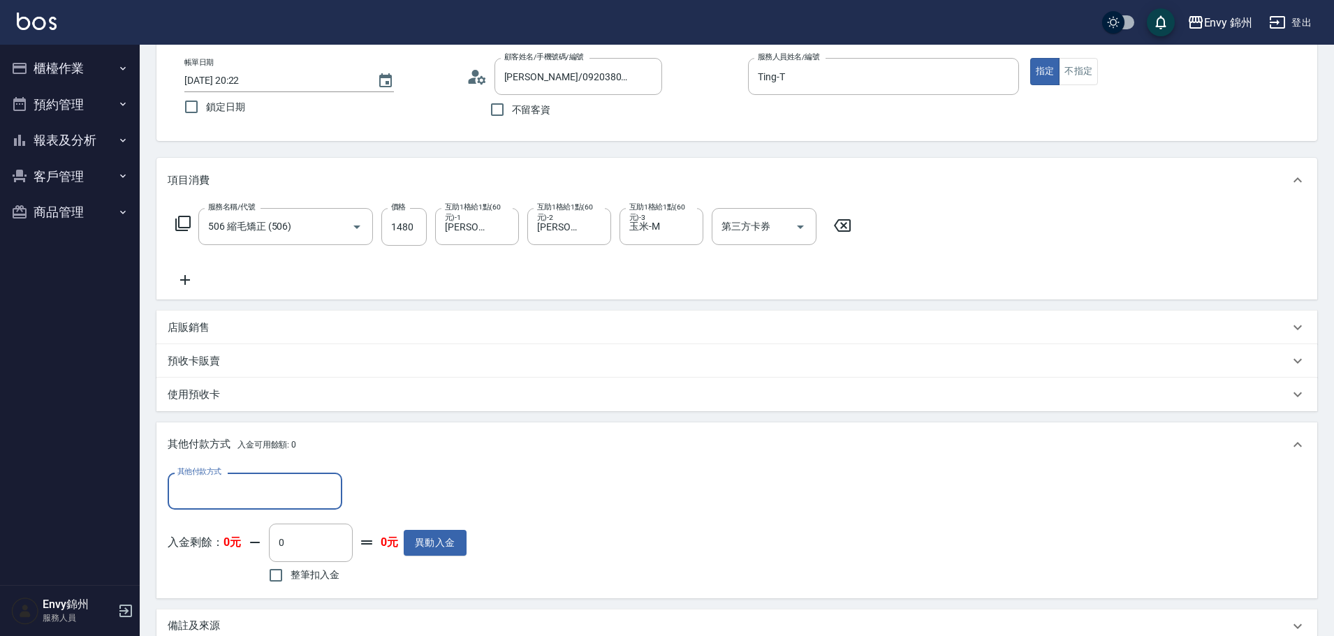
click at [232, 481] on input "其他付款方式" at bounding box center [255, 491] width 162 height 24
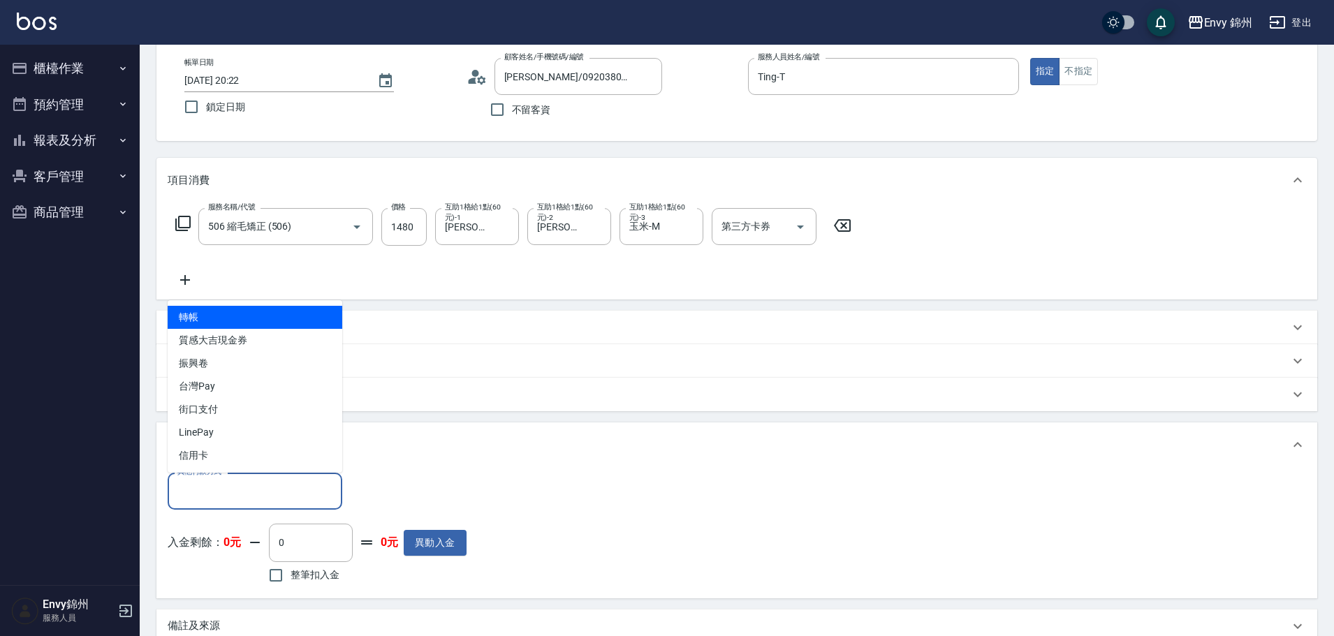
click at [227, 323] on span "轉帳" at bounding box center [255, 317] width 175 height 23
type input "轉帳"
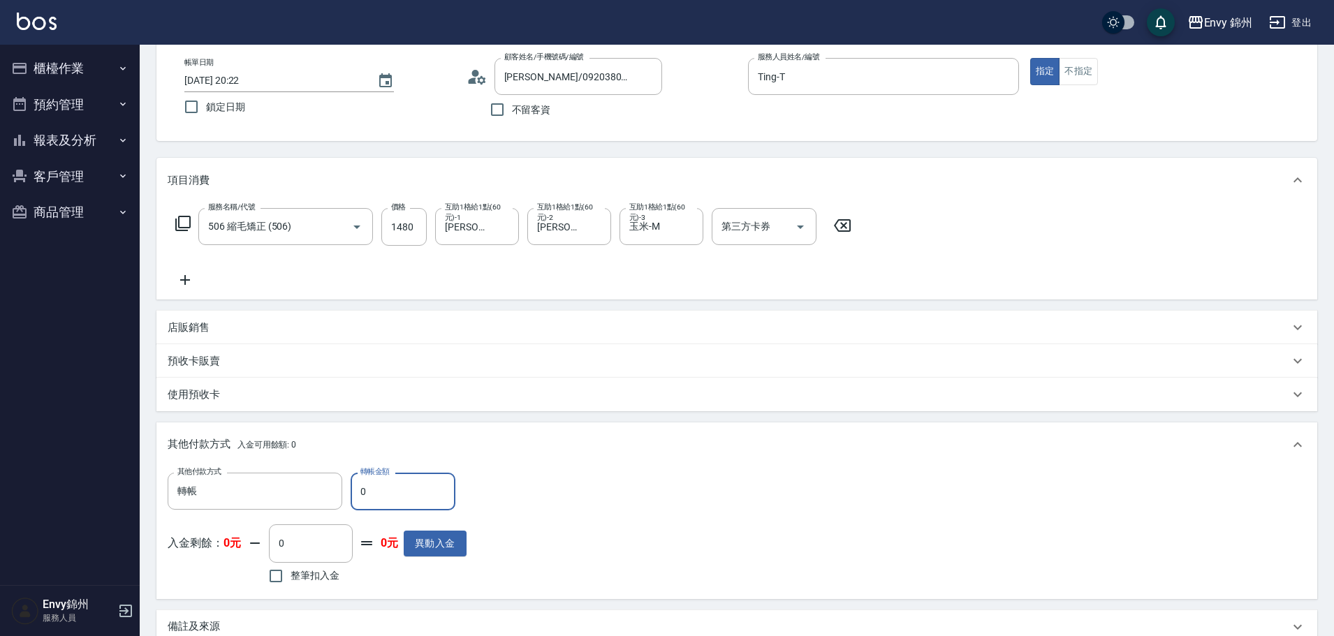
drag, startPoint x: 367, startPoint y: 492, endPoint x: 342, endPoint y: 471, distance: 32.6
click at [343, 471] on div "其他付款方式 轉帳 其他付款方式 轉帳金額 0 轉帳金額 入金剩餘： 0元 0 ​ 整筆扣入金 0元 異動入金" at bounding box center [736, 532] width 1161 height 131
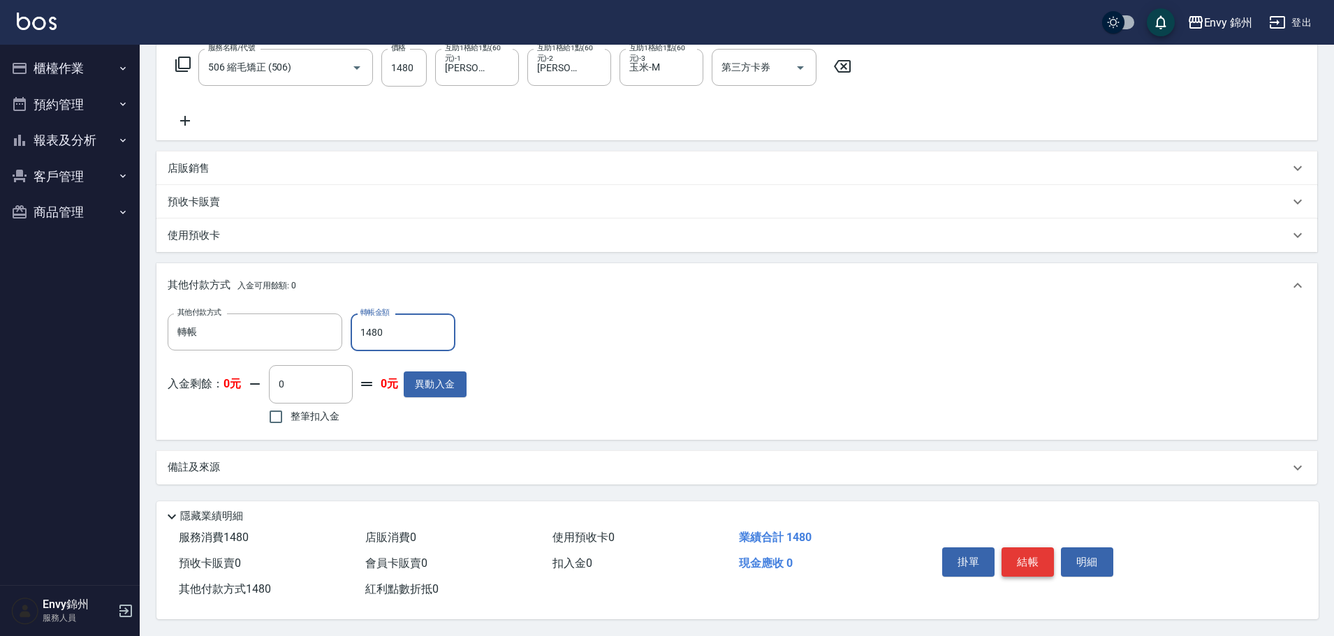
type input "1480"
click at [1034, 559] on button "結帳" at bounding box center [1027, 561] width 52 height 29
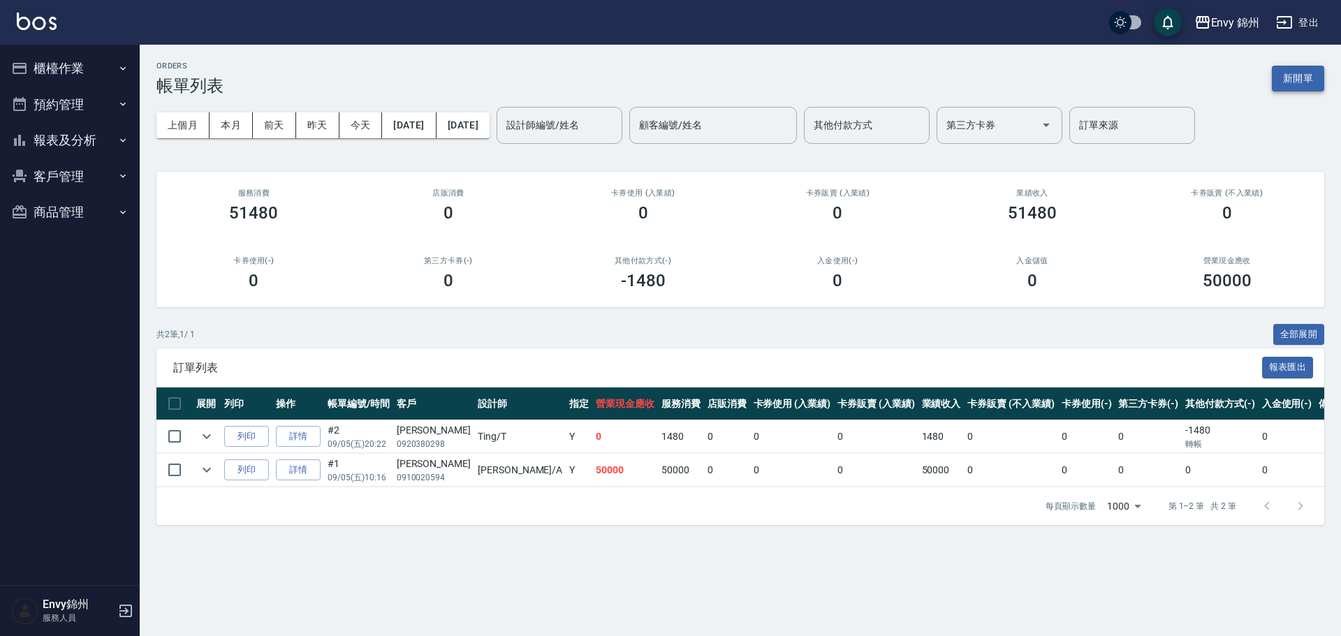
click at [1278, 72] on button "新開單" at bounding box center [1298, 79] width 52 height 26
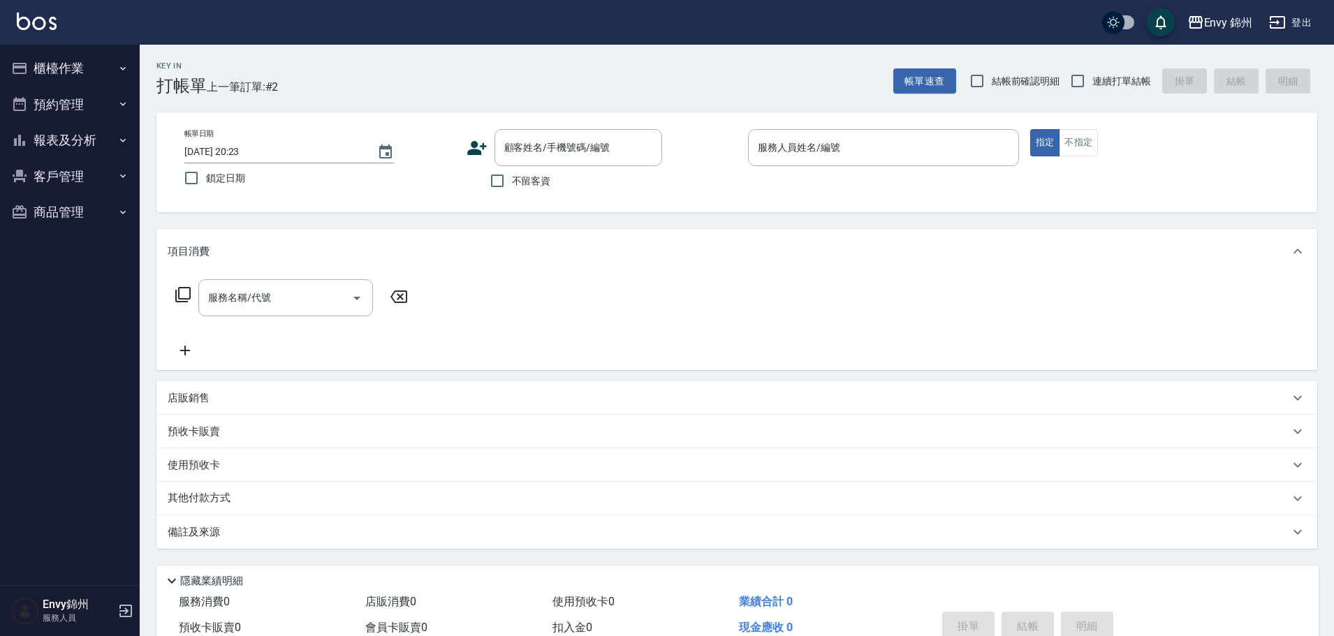
click at [485, 153] on icon at bounding box center [476, 148] width 21 height 21
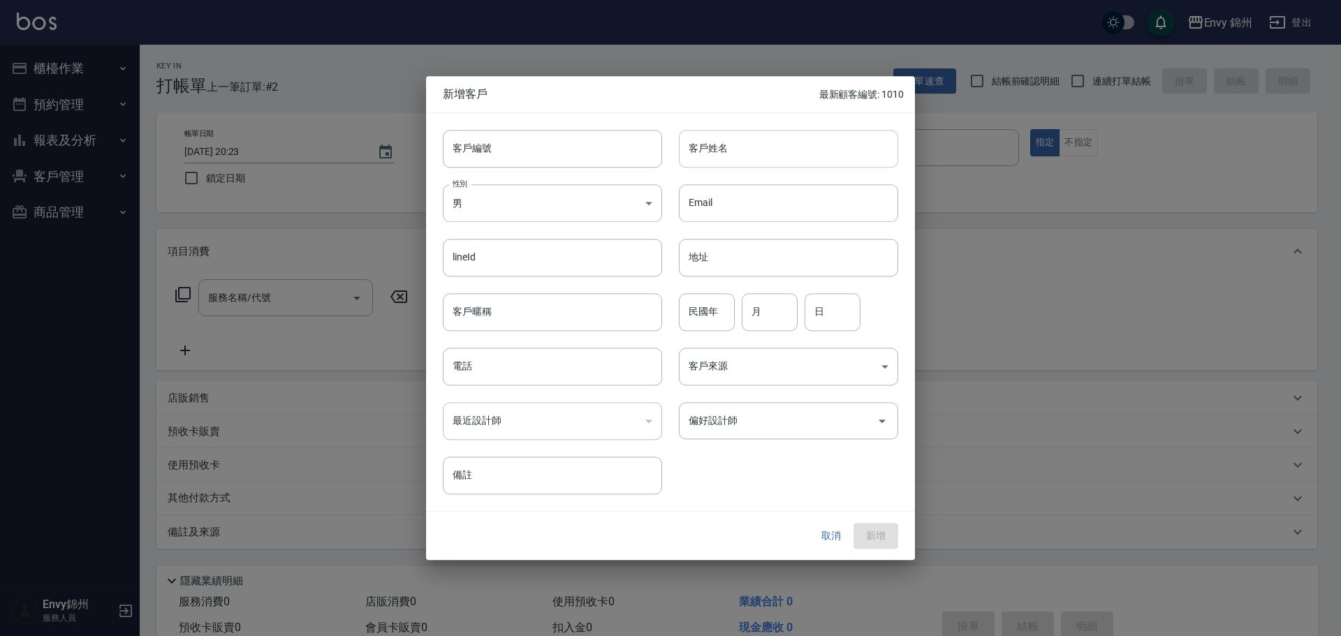
click at [694, 159] on input "客戶姓名" at bounding box center [788, 149] width 219 height 38
type input "賴佳慧"
click at [563, 213] on body "Envy 錦州 登出 櫃檯作業 打帳單 帳單列表 現金收支登錄 材料自購登錄 每日結帳 排班表 現場電腦打卡 預約管理 預約管理 單日預約紀錄 單週預約紀錄 …" at bounding box center [670, 350] width 1341 height 700
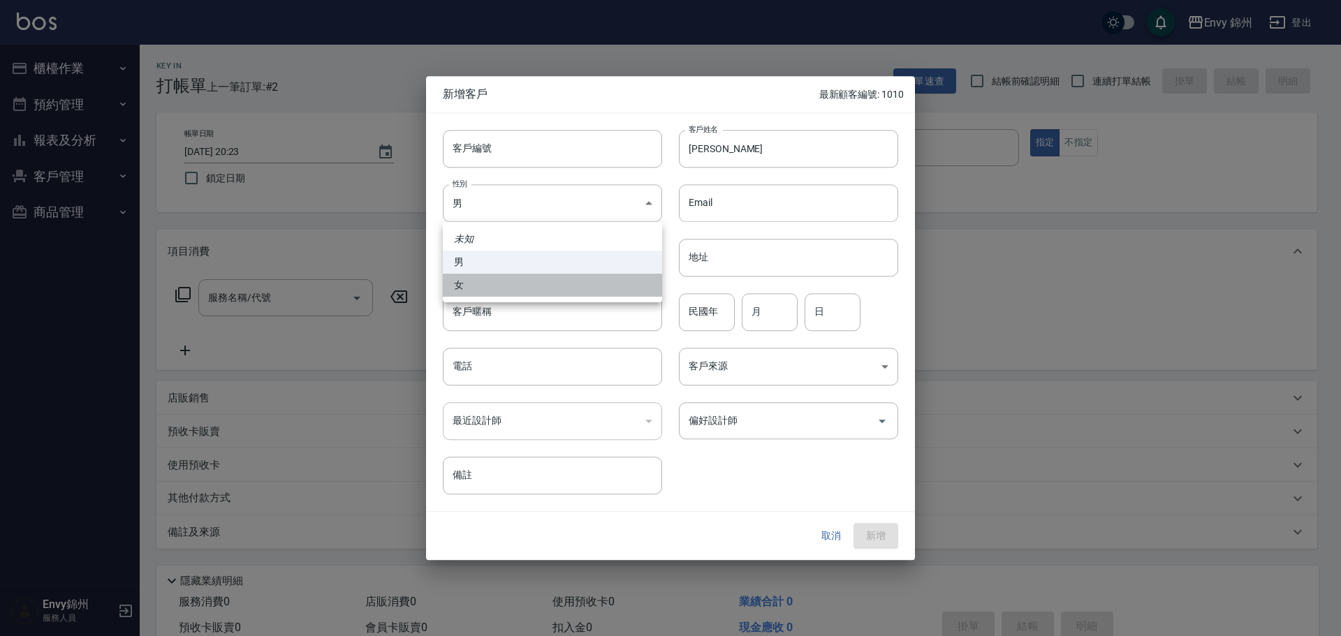
click at [525, 290] on li "女" at bounding box center [552, 285] width 219 height 23
type input "[DEMOGRAPHIC_DATA]"
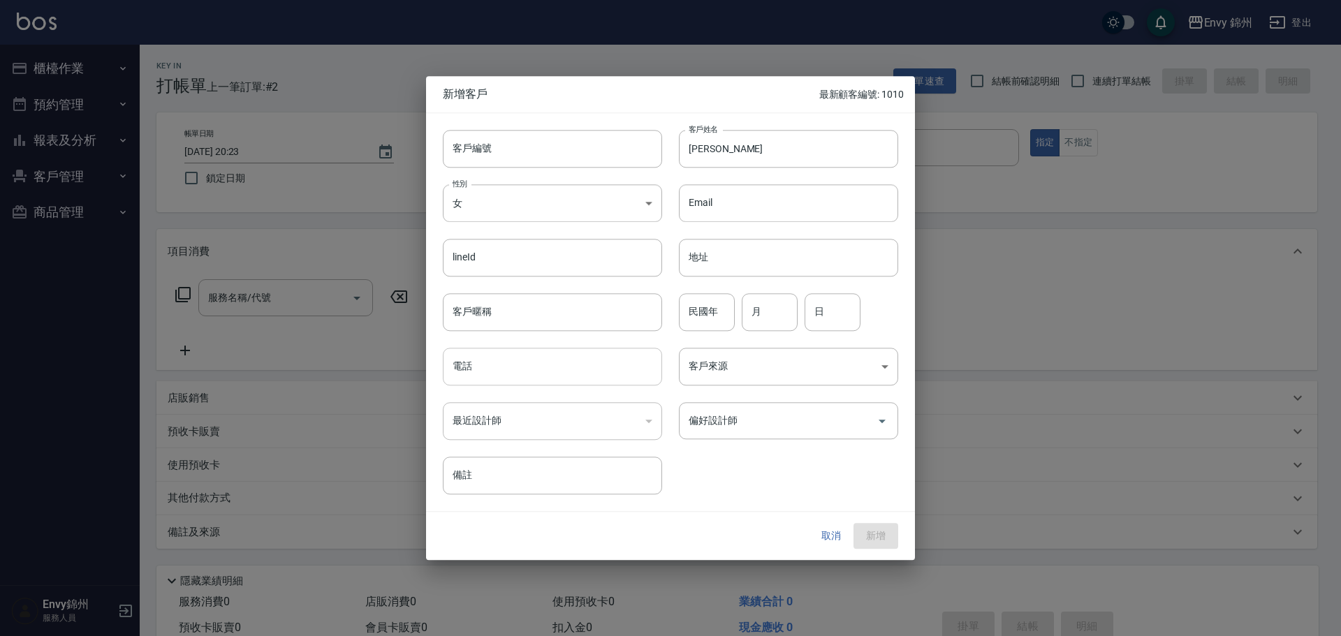
click at [510, 365] on input "電話" at bounding box center [552, 367] width 219 height 38
type input "0963123469"
drag, startPoint x: 776, startPoint y: 314, endPoint x: 776, endPoint y: 321, distance: 7.7
click at [776, 318] on input "月" at bounding box center [770, 312] width 56 height 38
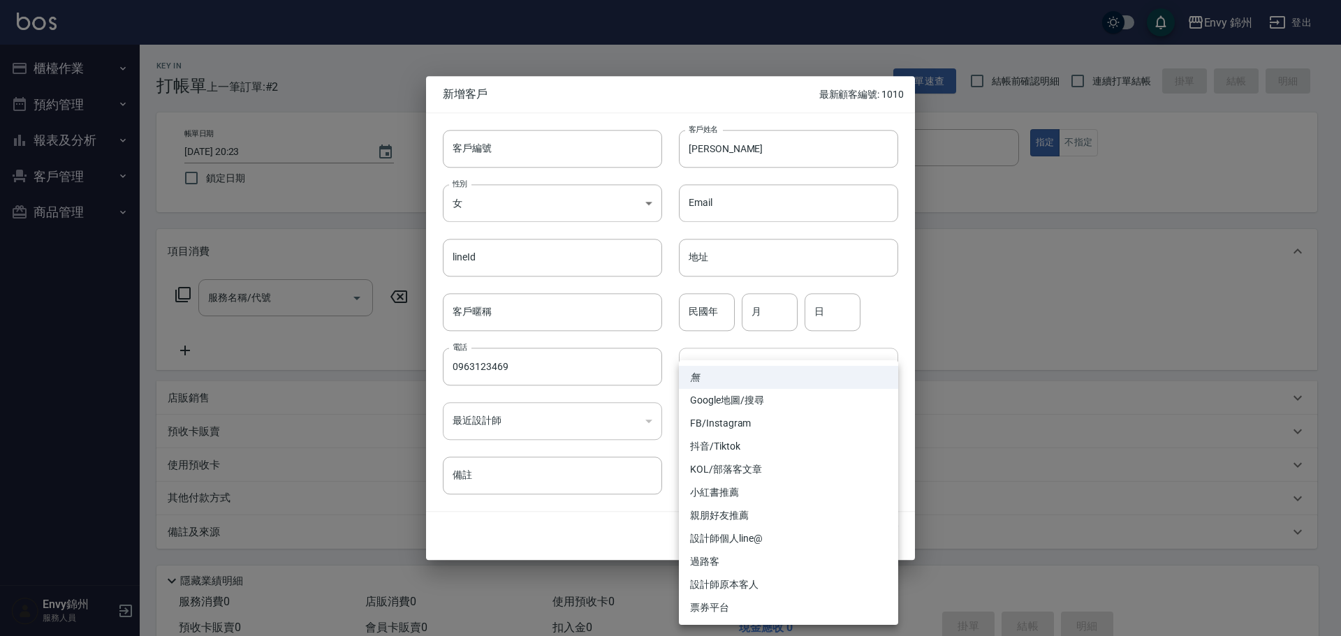
click at [720, 373] on body "Envy 錦州 登出 櫃檯作業 打帳單 帳單列表 現金收支登錄 材料自購登錄 每日結帳 排班表 現場電腦打卡 預約管理 預約管理 單日預約紀錄 單週預約紀錄 …" at bounding box center [670, 350] width 1341 height 700
click at [754, 516] on li "親朋好友推薦" at bounding box center [788, 515] width 219 height 23
type input "親朋好友推薦"
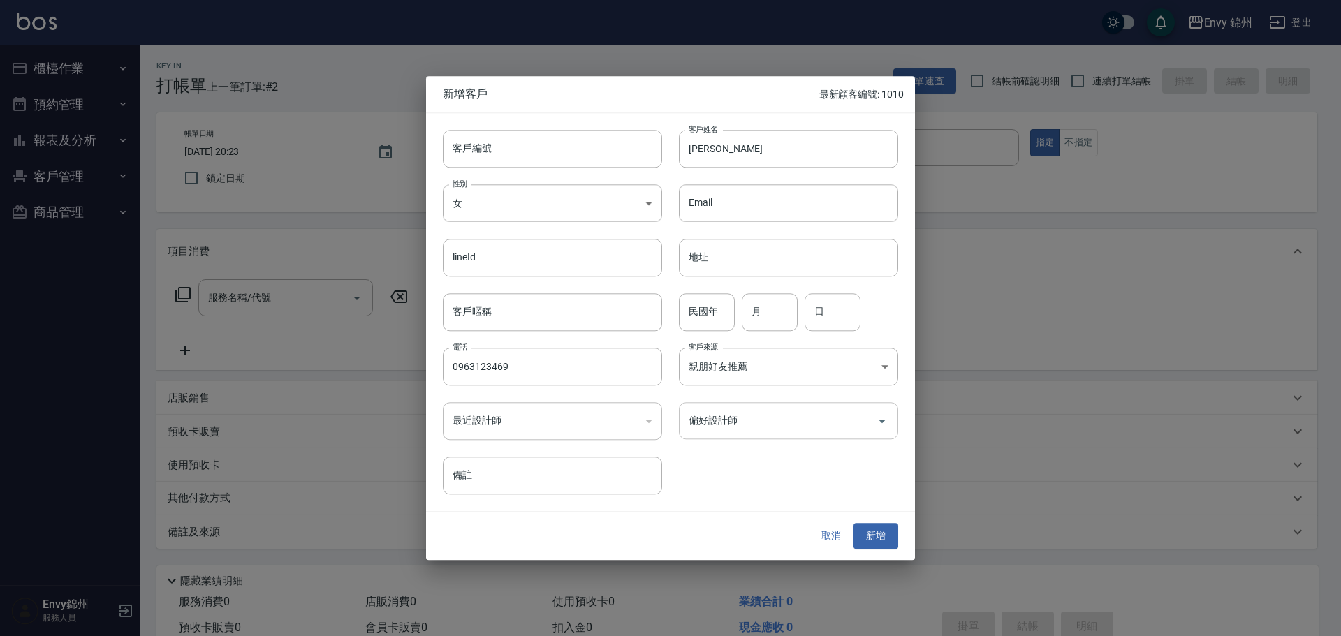
click at [778, 429] on input "偏好設計師" at bounding box center [778, 420] width 186 height 24
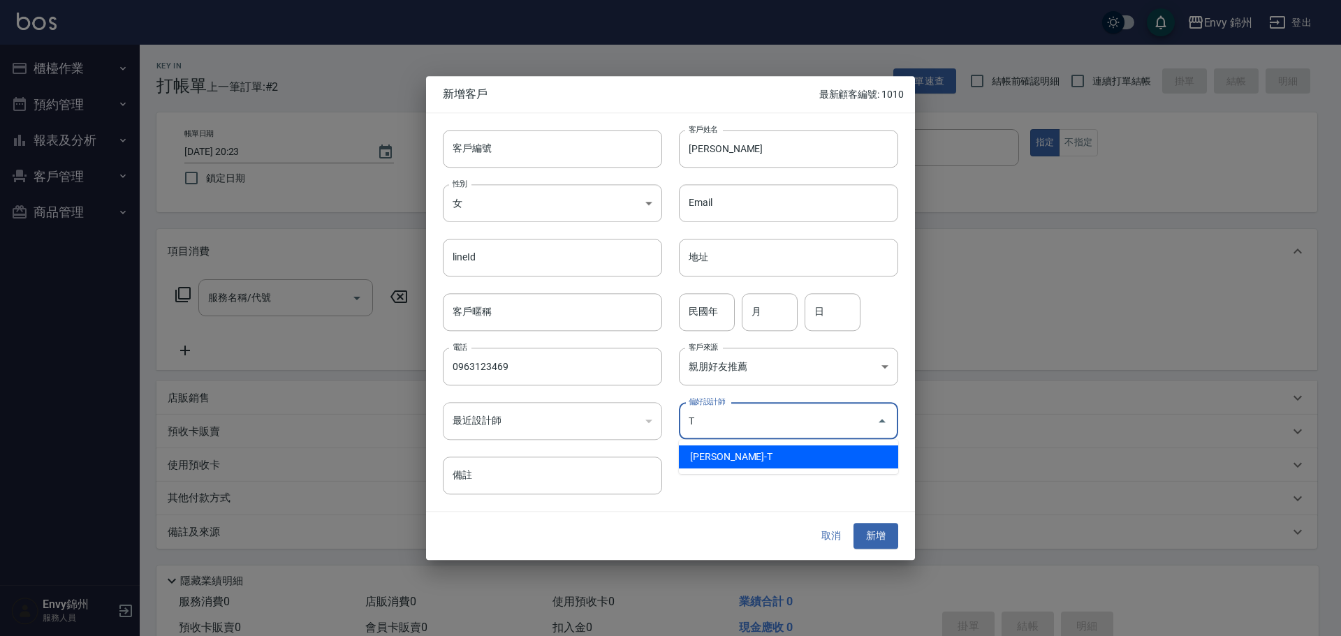
click at [761, 458] on li "潘昀廷-T" at bounding box center [788, 457] width 219 height 23
type input "潘昀廷"
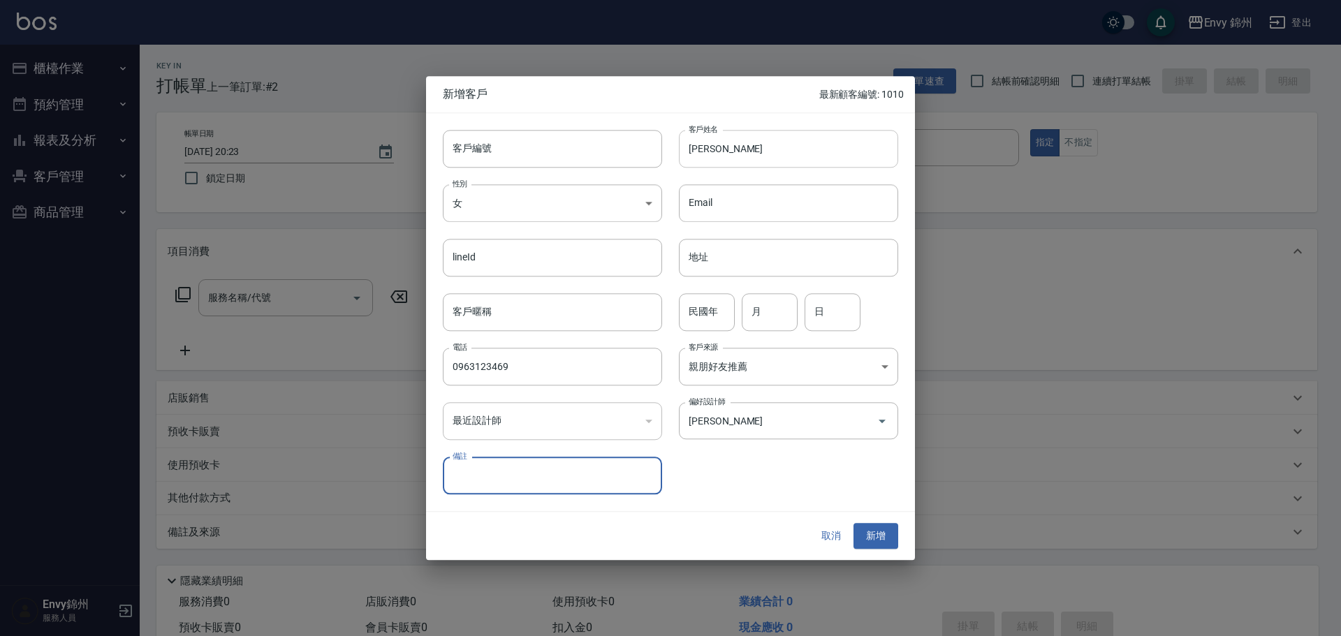
click at [769, 145] on input "賴佳慧" at bounding box center [788, 149] width 219 height 38
click at [889, 521] on div "取消 新增" at bounding box center [670, 537] width 489 height 48
click at [889, 525] on button "新增" at bounding box center [875, 537] width 45 height 26
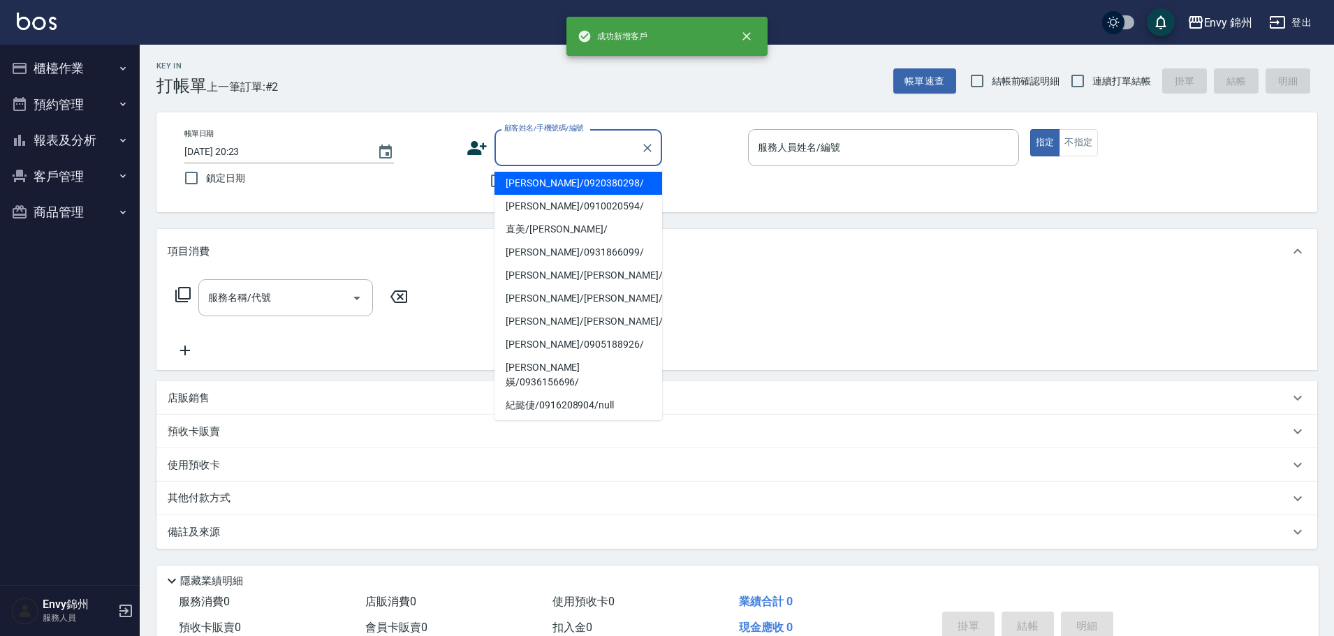
drag, startPoint x: 506, startPoint y: 148, endPoint x: 571, endPoint y: 153, distance: 65.8
click at [506, 148] on input "顧客姓名/手機號碼/編號" at bounding box center [568, 147] width 134 height 24
click at [557, 183] on li "張欣勻/0920380298/" at bounding box center [578, 183] width 168 height 23
type input "張欣勻/0920380298/"
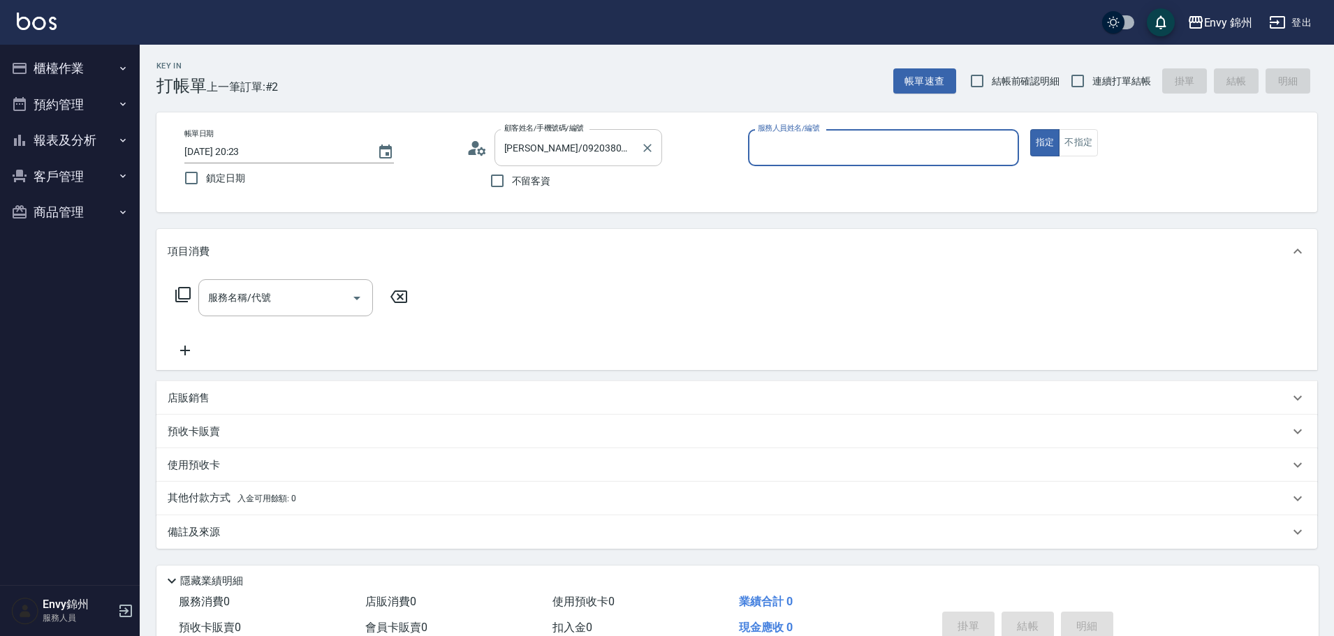
type input "Ting-T"
click at [243, 316] on div "服務名稱/代號" at bounding box center [285, 297] width 175 height 37
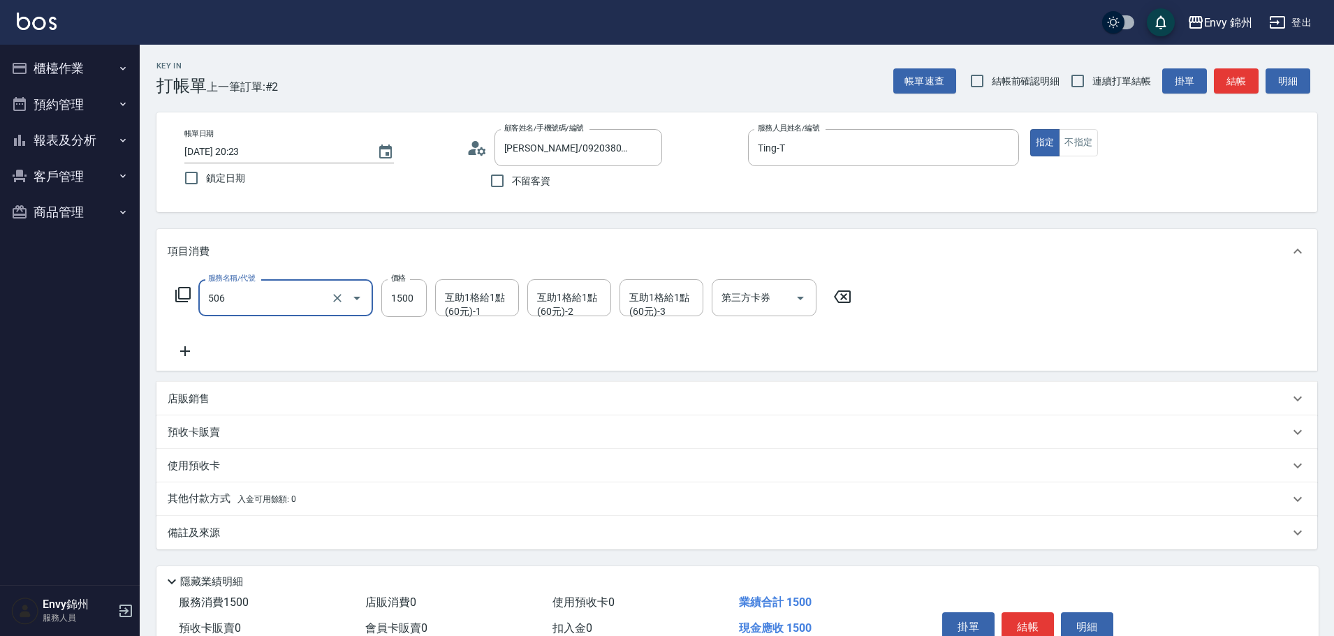
type input "506 縮毛矯正 (506)"
type input "3500"
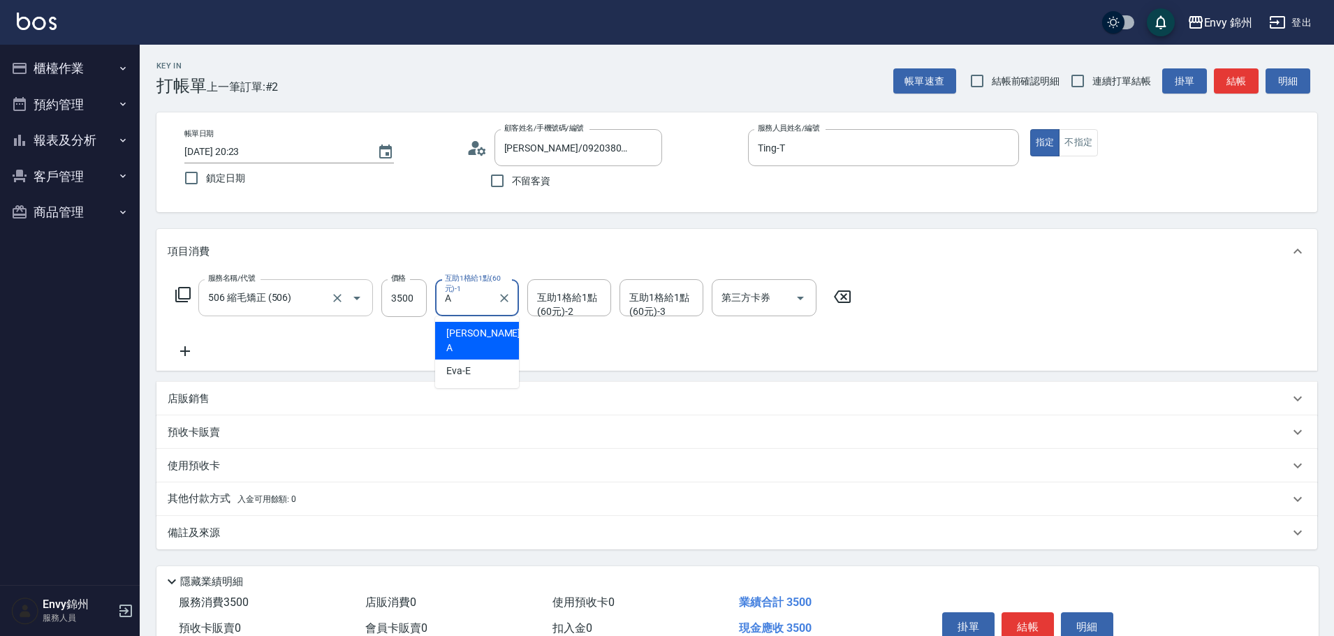
type input "Annie-A"
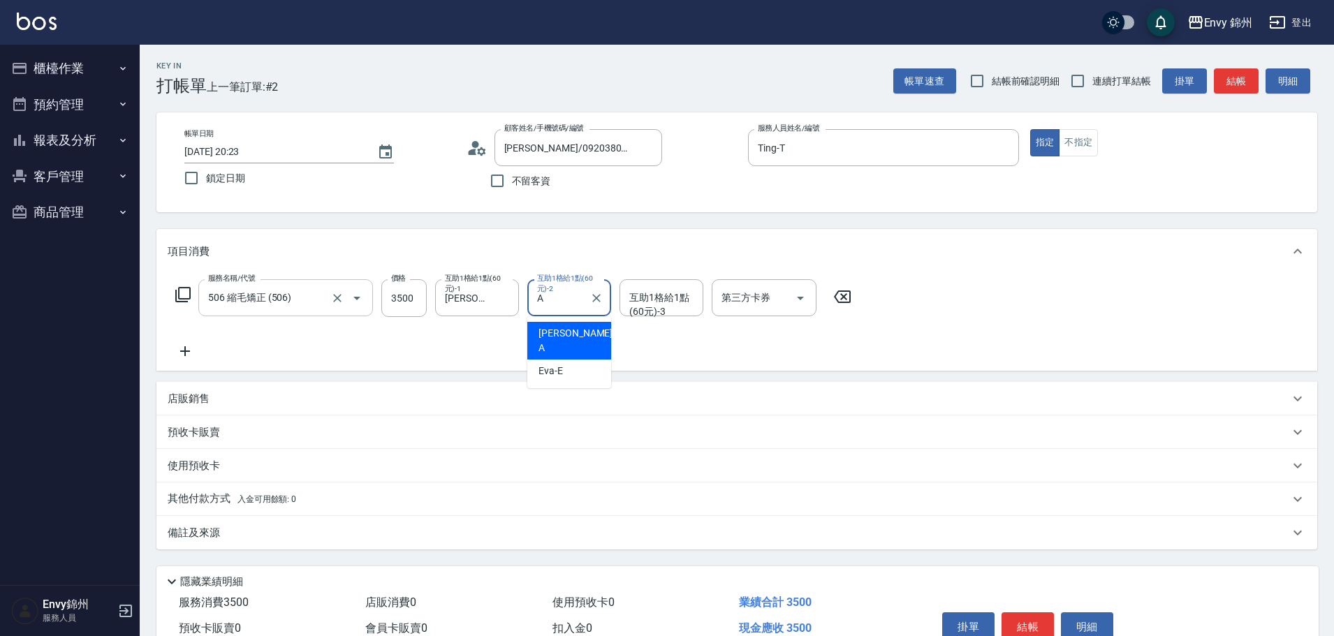
type input "Annie-A"
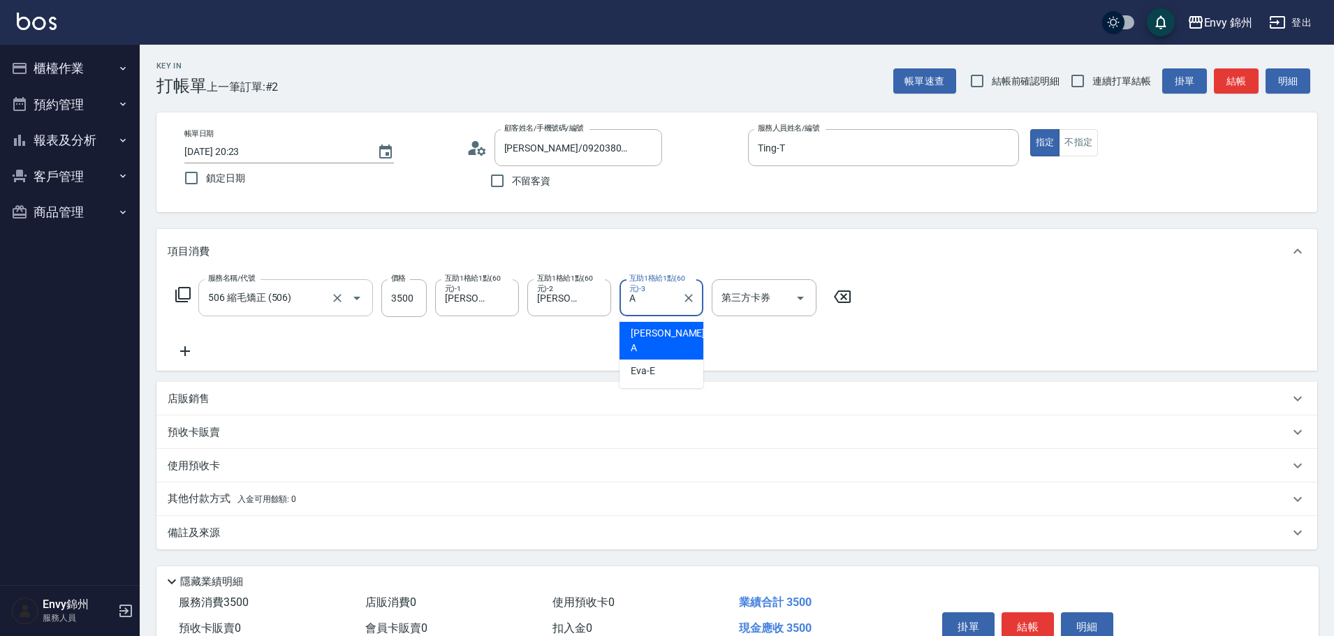
type input "Annie-A"
click at [700, 301] on div "Annie-A 互助1格給1點(60元)-3" at bounding box center [661, 297] width 84 height 37
click at [691, 300] on icon "Clear" at bounding box center [688, 298] width 8 height 8
type input "玉米-M"
click at [191, 337] on div "服務名稱/代號 506 縮毛矯正 (506) 服務名稱/代號 價格 3500 價格 互助1格給1點(60元)-1 Annie-A 互助1格給1點(60元)-1…" at bounding box center [514, 319] width 692 height 80
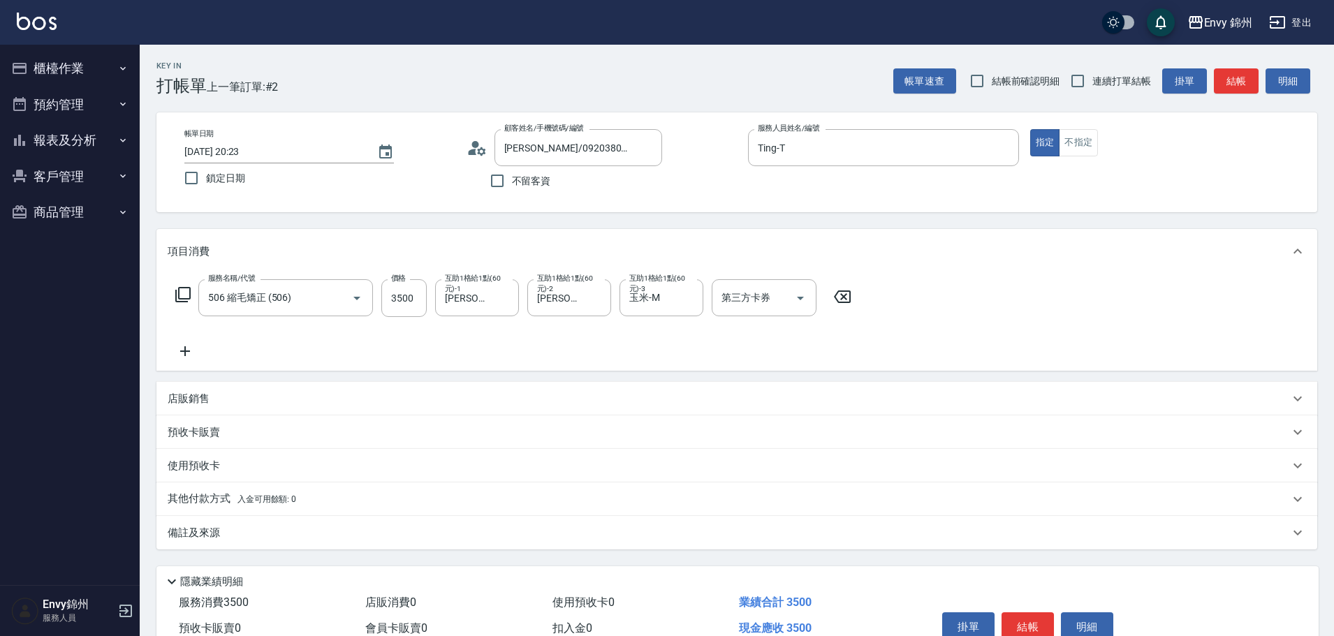
click at [189, 351] on icon at bounding box center [185, 351] width 10 height 10
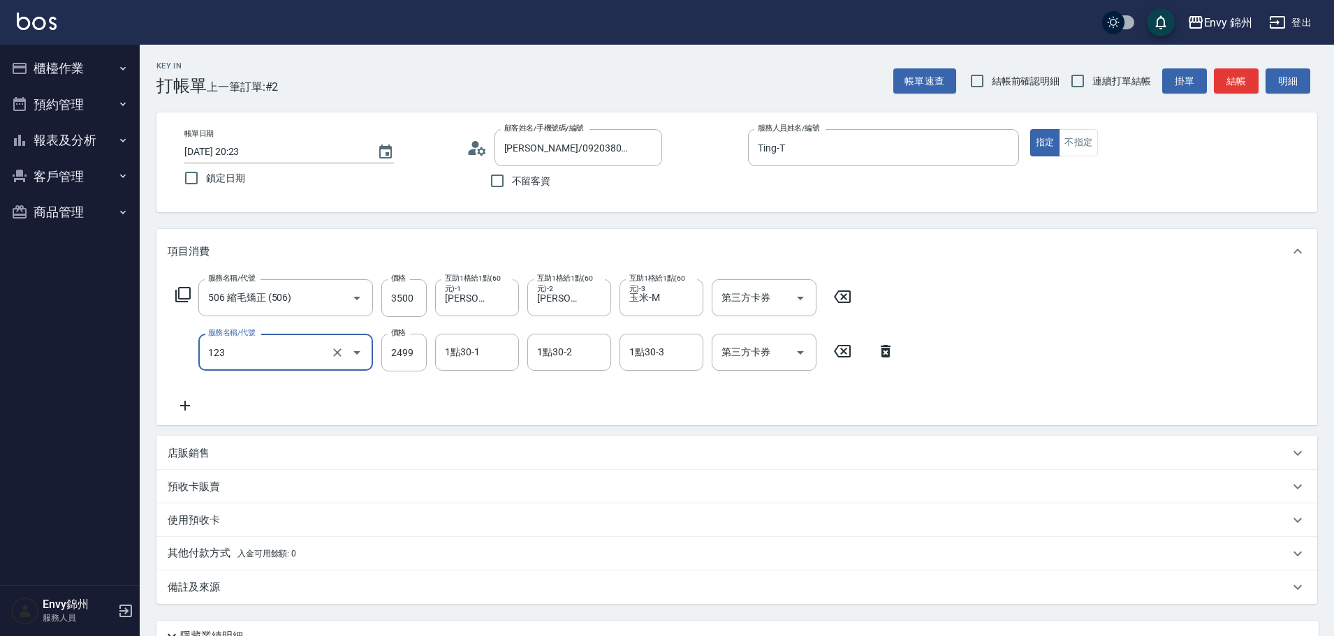
type input "Bespoke 極光蘊護髮(123)"
type input "2500"
type input "玉米-M"
click at [231, 557] on p "其他付款方式 入金可用餘額: 0" at bounding box center [232, 553] width 128 height 15
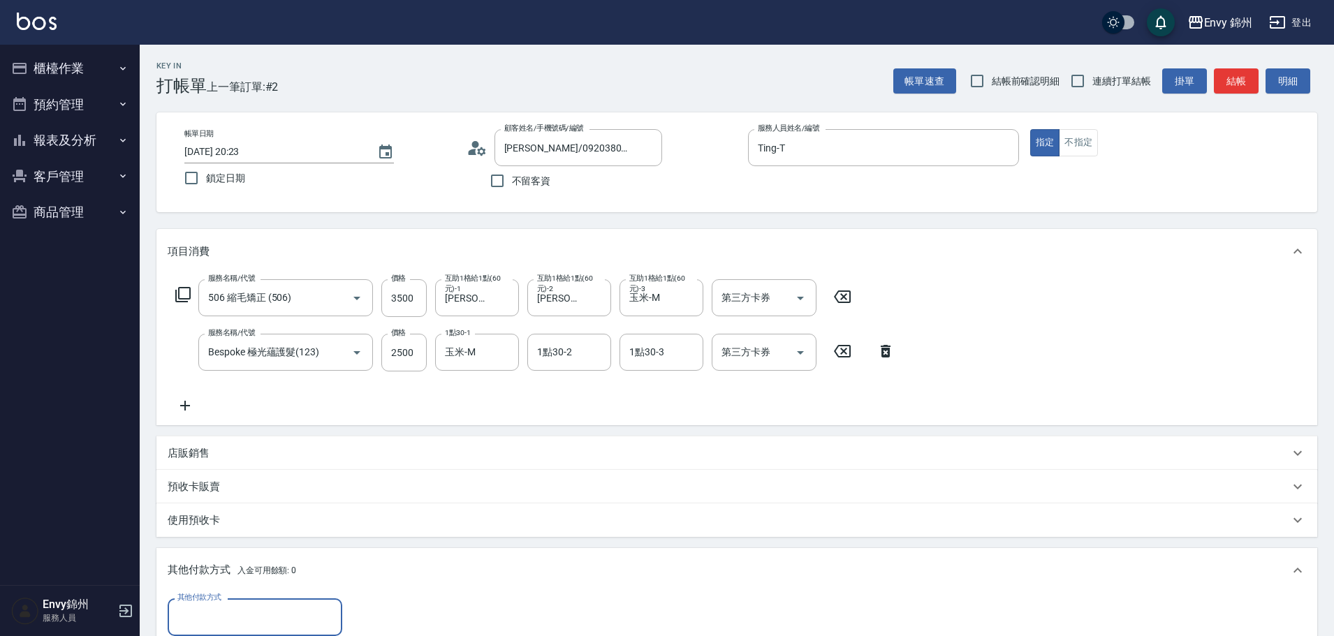
click at [216, 603] on label "其他付款方式" at bounding box center [199, 597] width 44 height 10
click at [216, 605] on input "其他付款方式" at bounding box center [255, 617] width 162 height 24
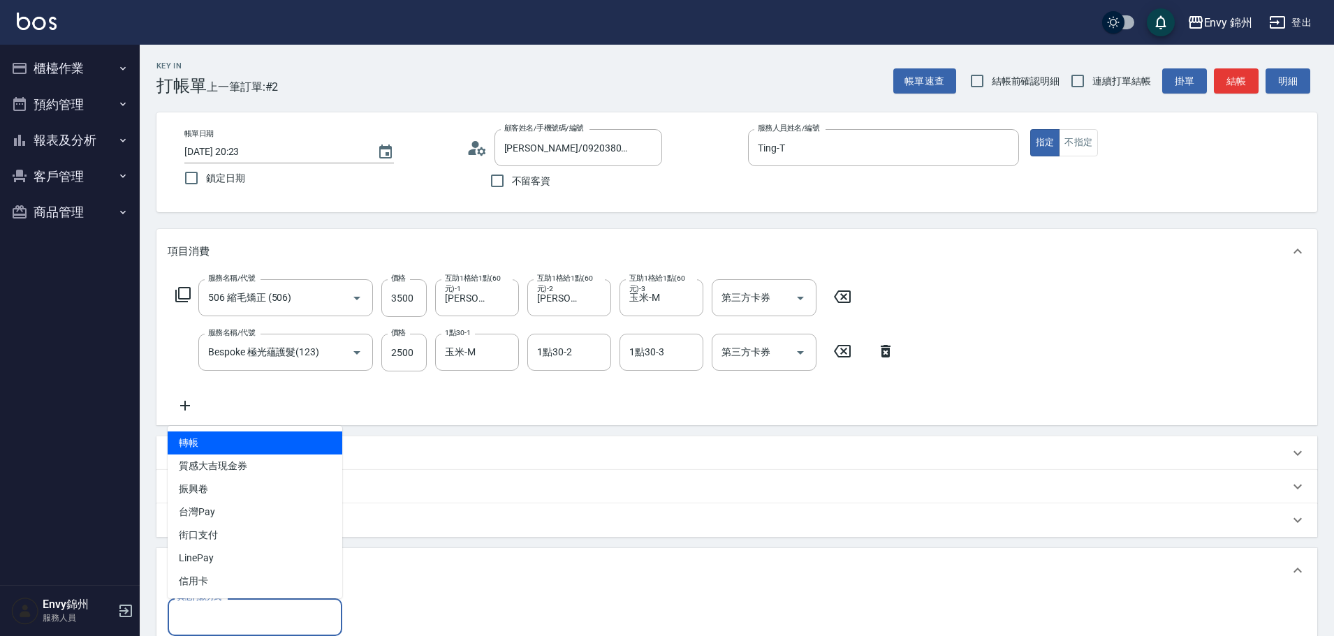
click at [225, 606] on input "其他付款方式" at bounding box center [255, 617] width 162 height 24
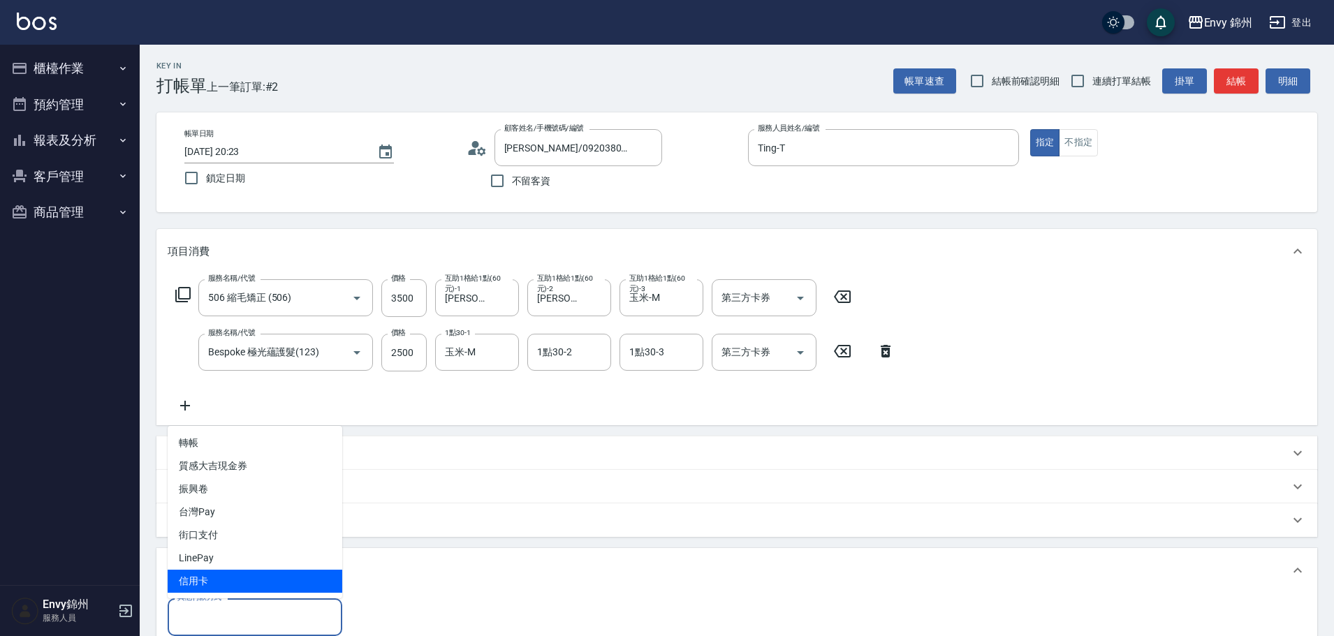
click at [218, 587] on span "信用卡" at bounding box center [255, 581] width 175 height 23
type input "信用卡"
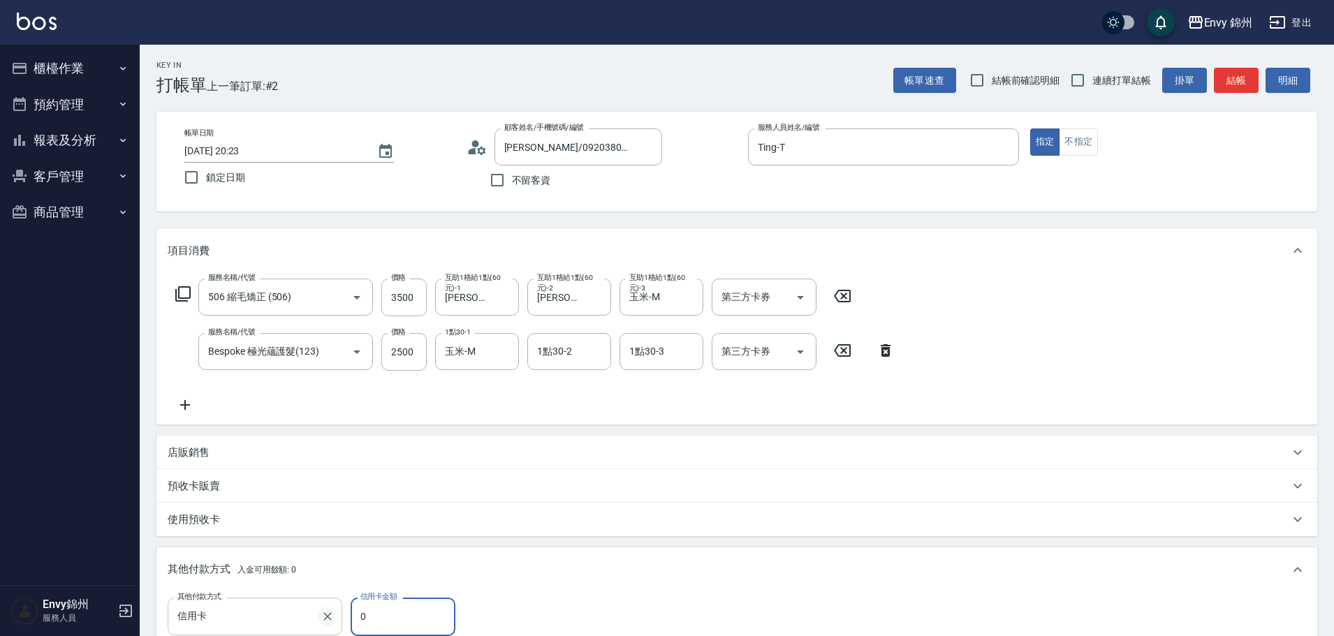
drag, startPoint x: 343, startPoint y: 617, endPoint x: 327, endPoint y: 617, distance: 16.1
click at [327, 617] on div "其他付款方式 信用卡 其他付款方式 信用卡金額 0 信用卡金額" at bounding box center [317, 617] width 299 height 38
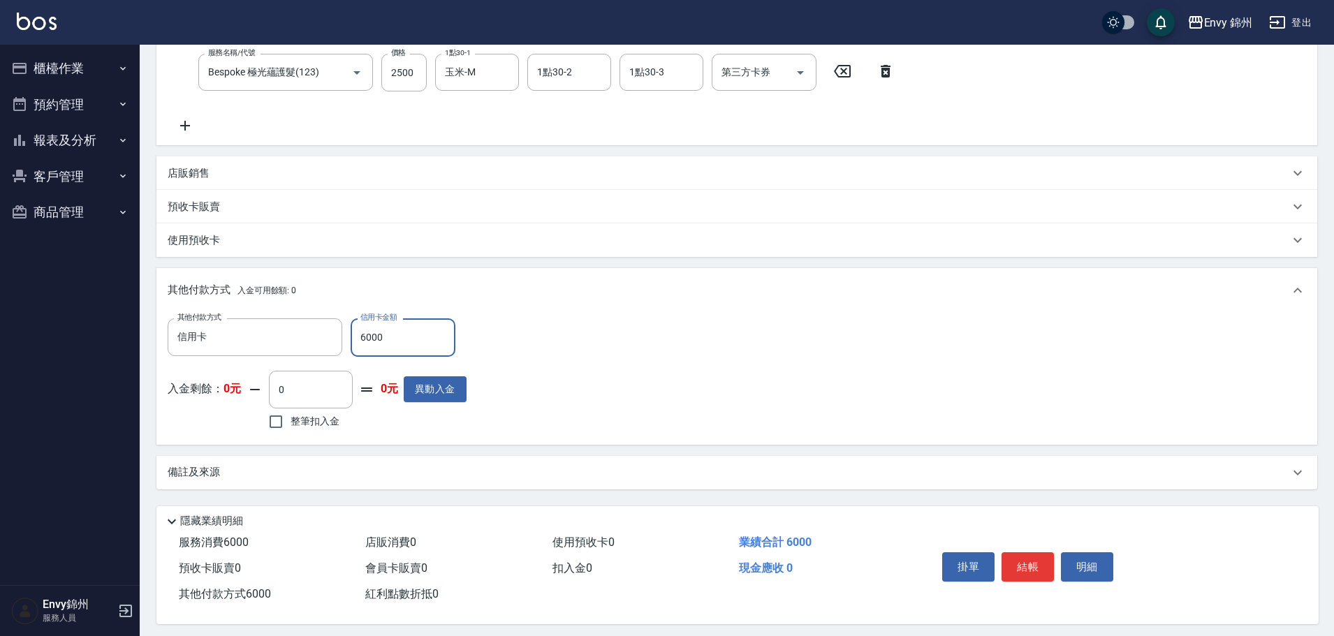
type input "6000"
click at [285, 466] on div "備註及來源" at bounding box center [728, 472] width 1121 height 15
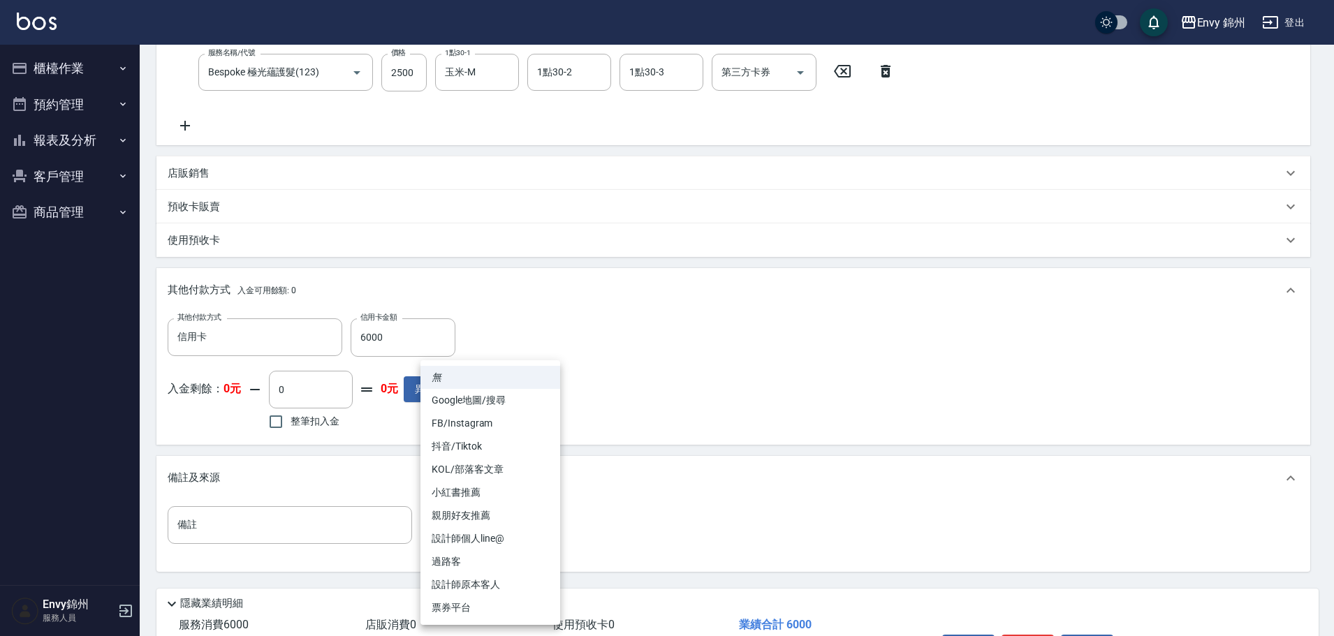
click at [460, 522] on body "Envy 錦州 登出 櫃檯作業 打帳單 帳單列表 現金收支登錄 材料自購登錄 每日結帳 排班表 現場電腦打卡 預約管理 預約管理 單日預約紀錄 單週預約紀錄 …" at bounding box center [667, 221] width 1334 height 1003
drag, startPoint x: 498, startPoint y: 541, endPoint x: 507, endPoint y: 516, distance: 26.7
click at [507, 516] on ul "無 Google地圖/搜尋 FB/Instagram 抖音/Tiktok KOL/部落客文章 小紅書推薦 親朋好友推薦 設計師個人line@ 過路客 設計師原…" at bounding box center [490, 492] width 140 height 265
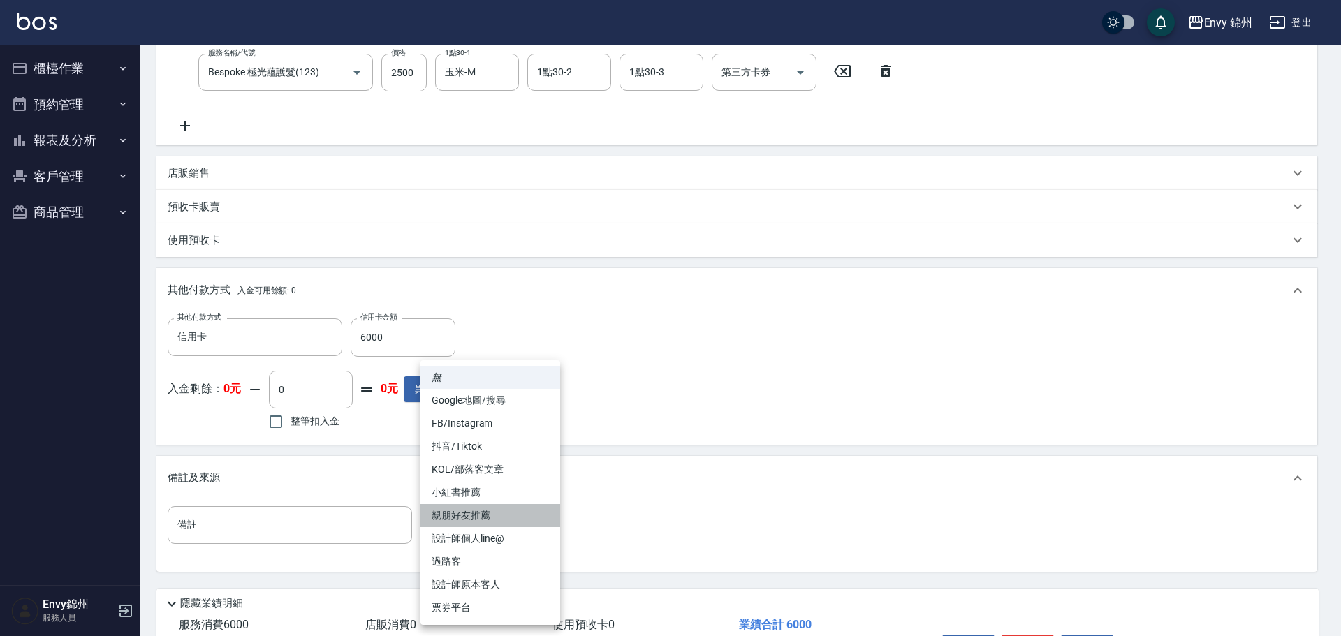
click at [507, 516] on li "親朋好友推薦" at bounding box center [490, 515] width 140 height 23
type input "親朋好友推薦"
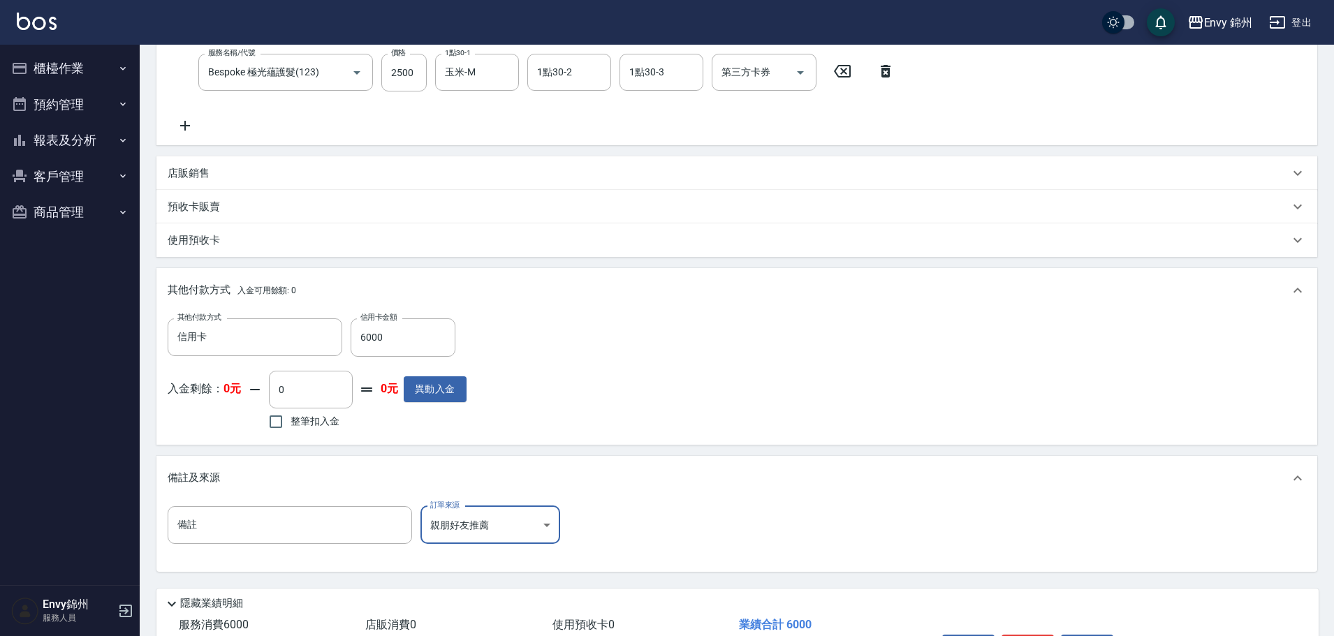
scroll to position [374, 0]
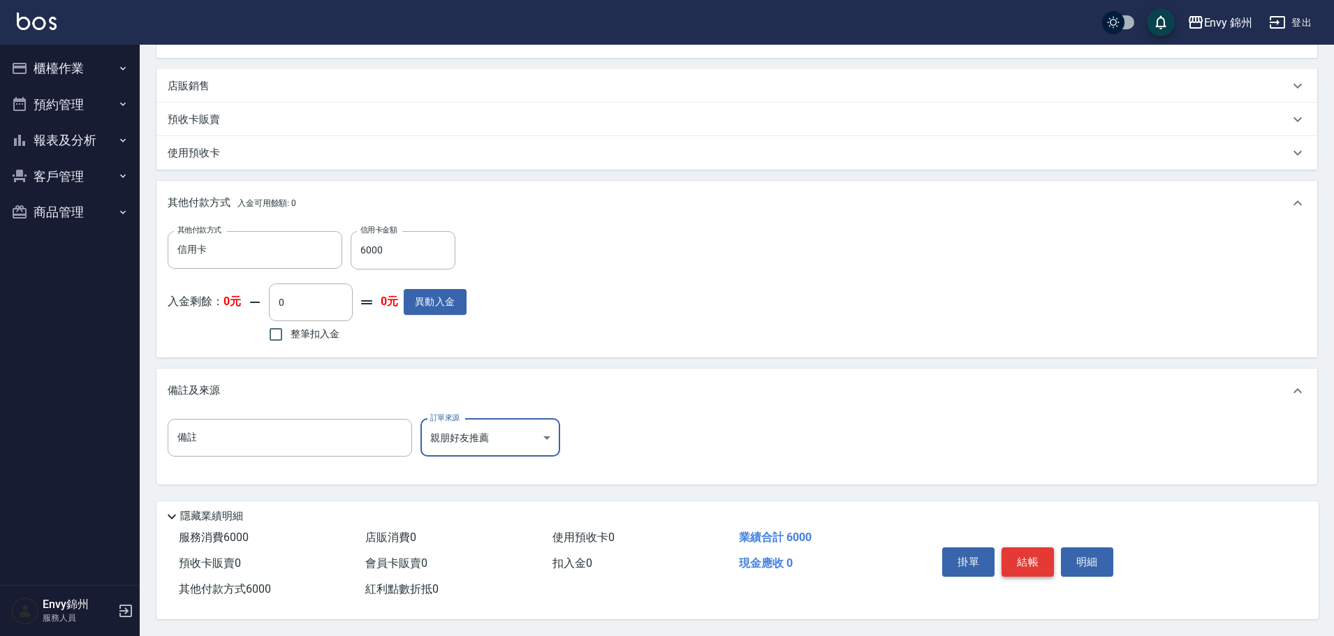
click at [1032, 552] on button "結帳" at bounding box center [1027, 561] width 52 height 29
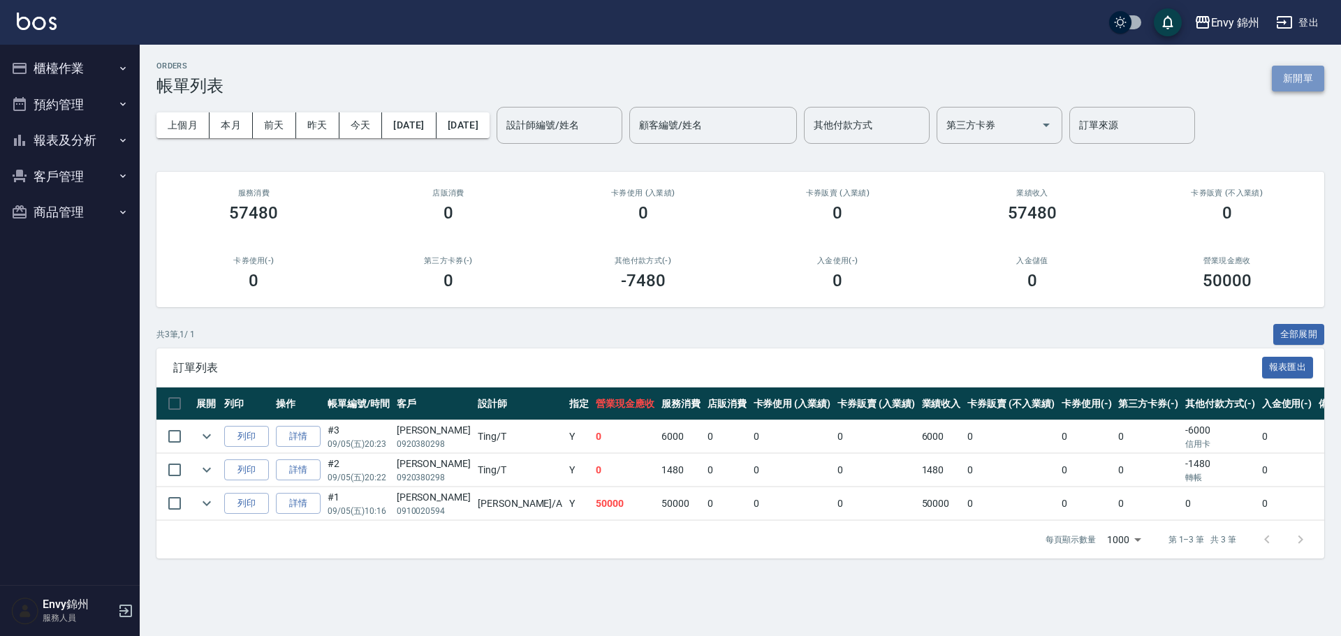
click at [1302, 84] on button "新開單" at bounding box center [1298, 79] width 52 height 26
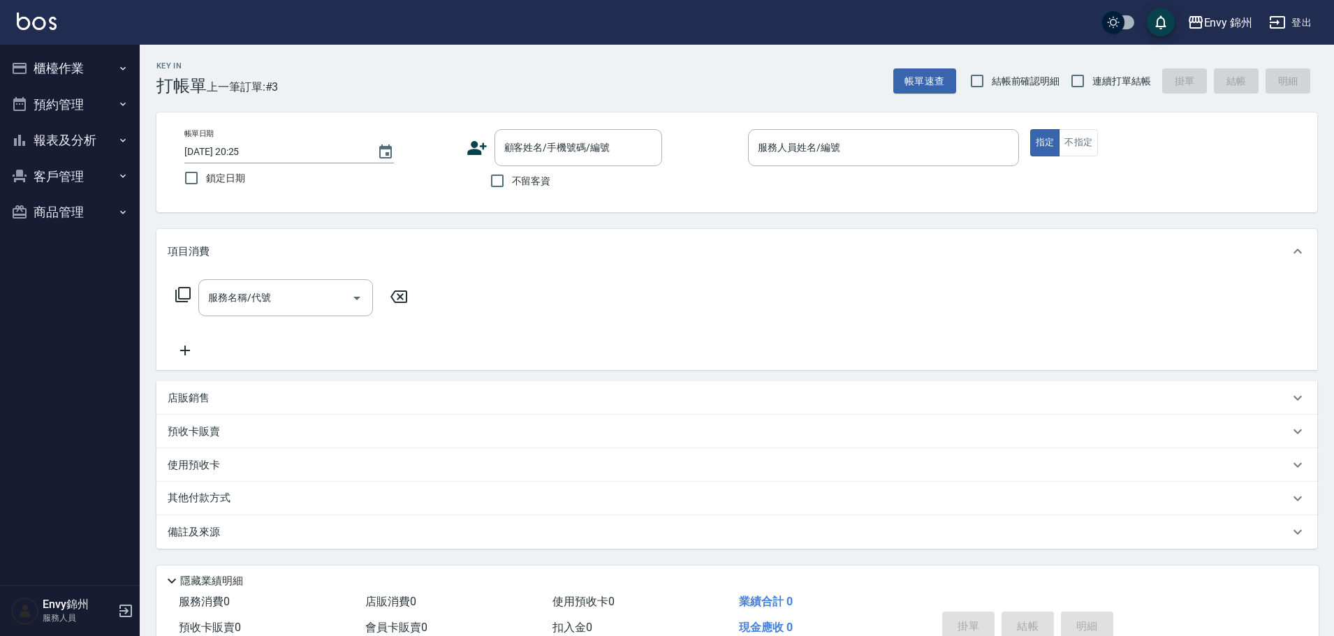
click at [473, 143] on icon at bounding box center [477, 148] width 20 height 14
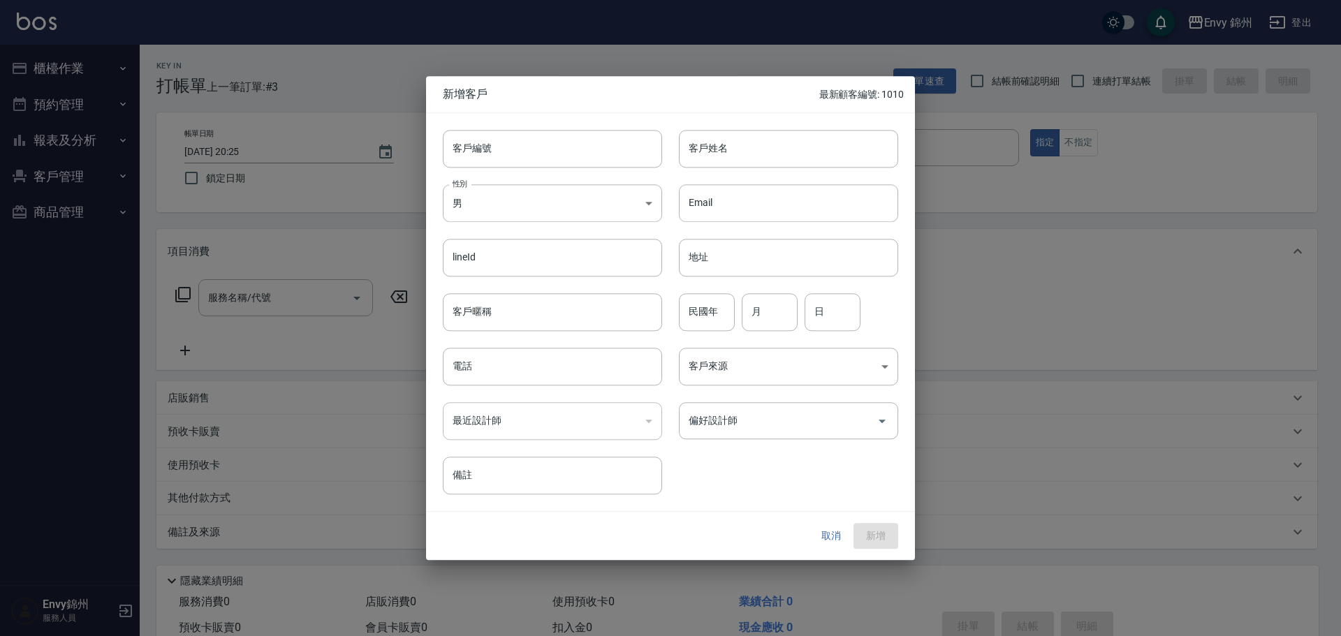
click at [727, 168] on div "客戶編號 客戶編號 客戶姓名 客戶姓名 性別 男 MALE 性別 Email Email lineId lineId 地址 地址 客戶暱稱 客戶暱稱 民國年 …" at bounding box center [662, 304] width 472 height 382
type input "林佳"
click at [510, 196] on body "Envy 錦州 登出 櫃檯作業 打帳單 帳單列表 現金收支登錄 材料自購登錄 每日結帳 排班表 現場電腦打卡 預約管理 預約管理 單日預約紀錄 單週預約紀錄 …" at bounding box center [670, 350] width 1341 height 700
click at [510, 276] on li "女" at bounding box center [552, 285] width 219 height 23
type input "FEMALE"
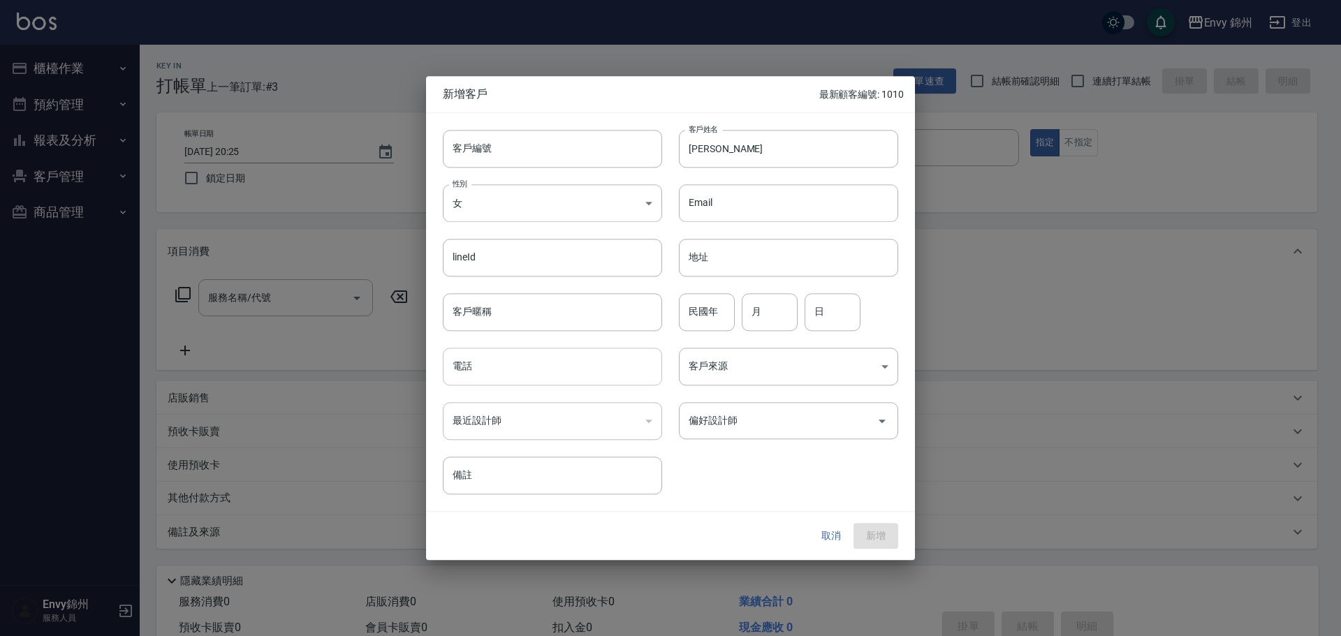
click at [503, 371] on input "電話" at bounding box center [552, 367] width 219 height 38
type input "0932164148"
click at [763, 374] on body "Envy 錦州 登出 櫃檯作業 打帳單 帳單列表 現金收支登錄 材料自購登錄 每日結帳 排班表 現場電腦打卡 預約管理 預約管理 單日預約紀錄 單週預約紀錄 …" at bounding box center [670, 350] width 1341 height 700
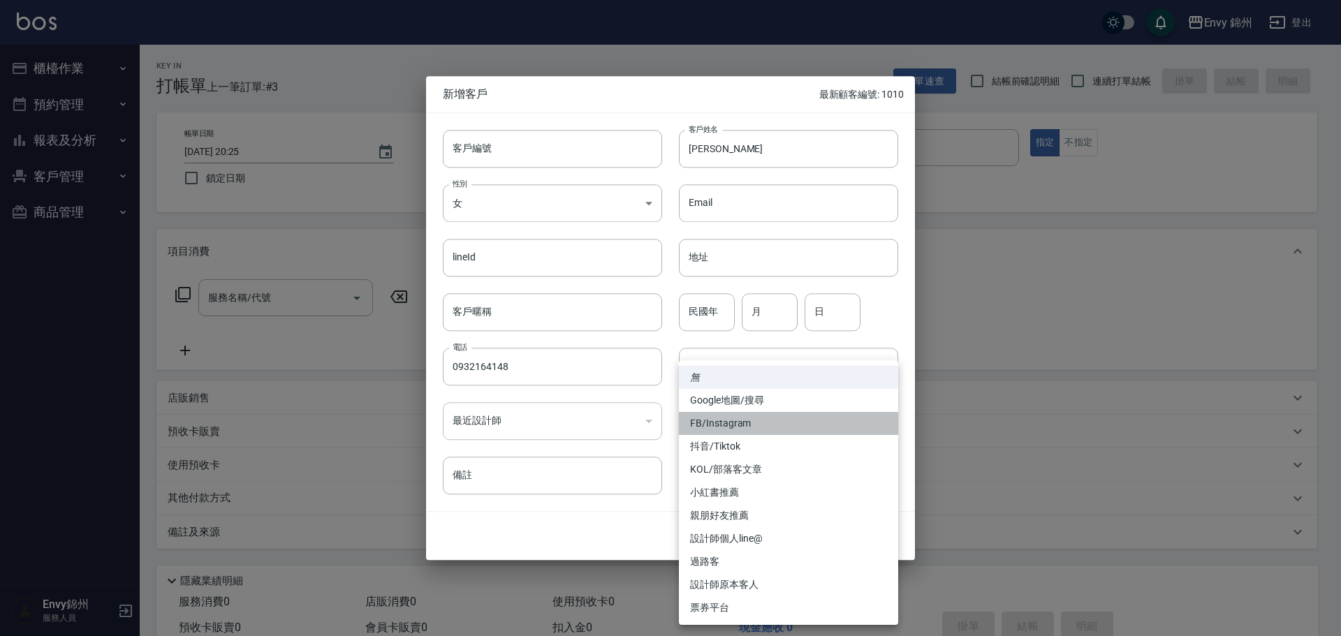
click at [751, 427] on li "FB/Instagram" at bounding box center [788, 423] width 219 height 23
type input "FB/Instagram"
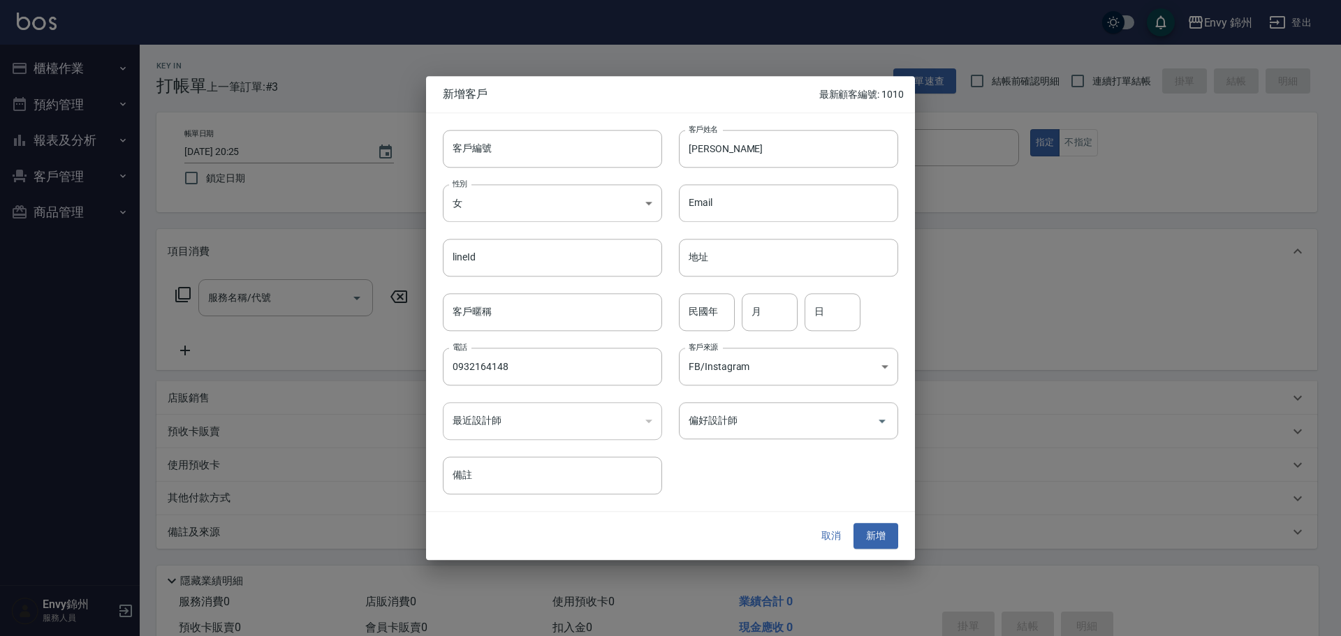
click at [756, 406] on div "偏好設計師" at bounding box center [788, 420] width 219 height 37
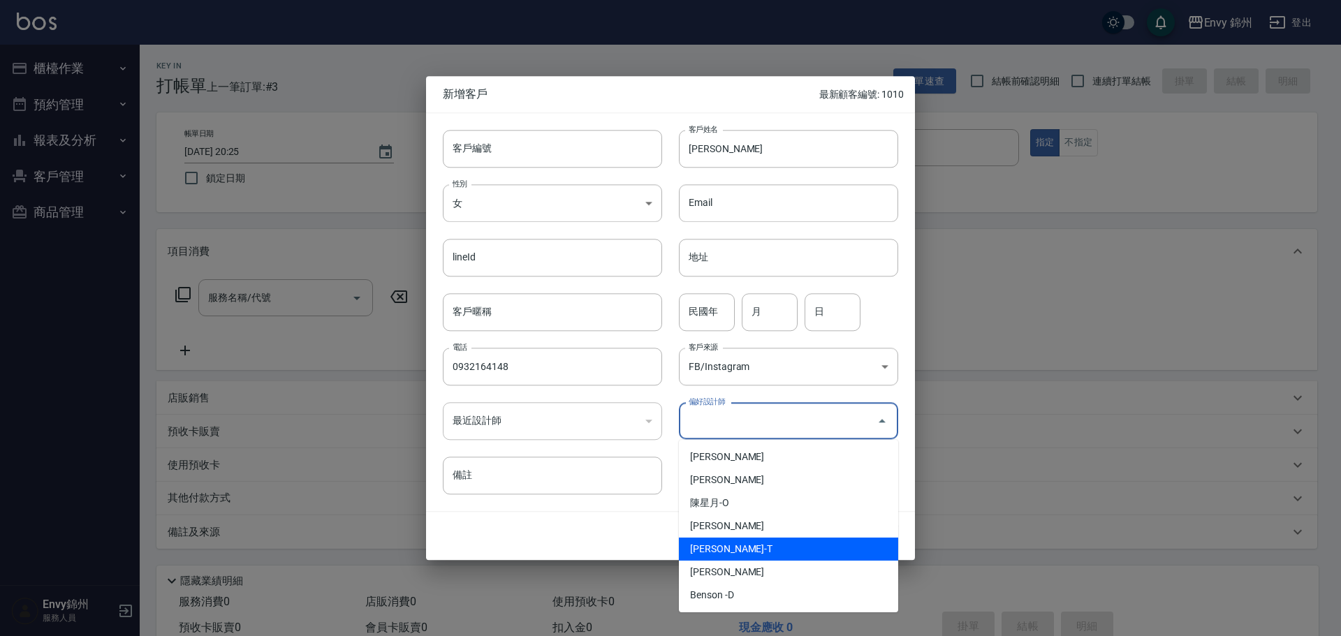
click at [751, 554] on li "潘昀廷-T" at bounding box center [788, 549] width 219 height 23
type input "[PERSON_NAME]"
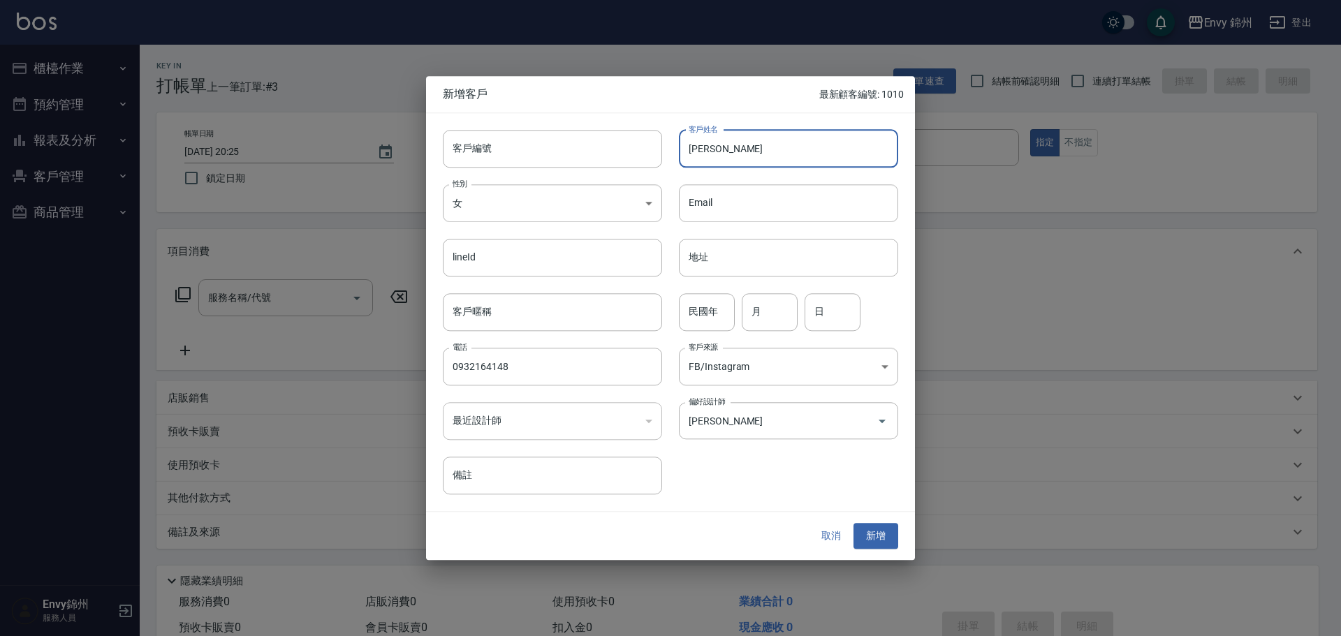
click at [763, 140] on input "林佳" at bounding box center [788, 149] width 219 height 38
click at [882, 533] on button "新增" at bounding box center [875, 537] width 45 height 26
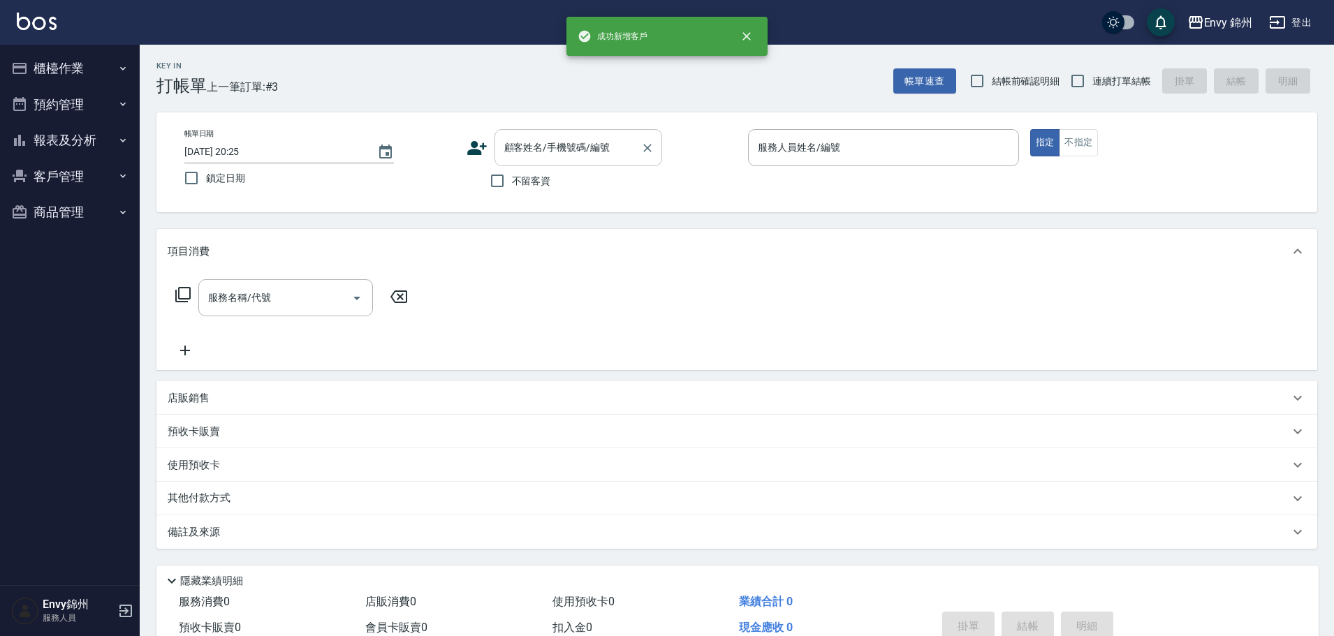
click at [597, 165] on div "顧客姓名/手機號碼/編號" at bounding box center [578, 147] width 168 height 37
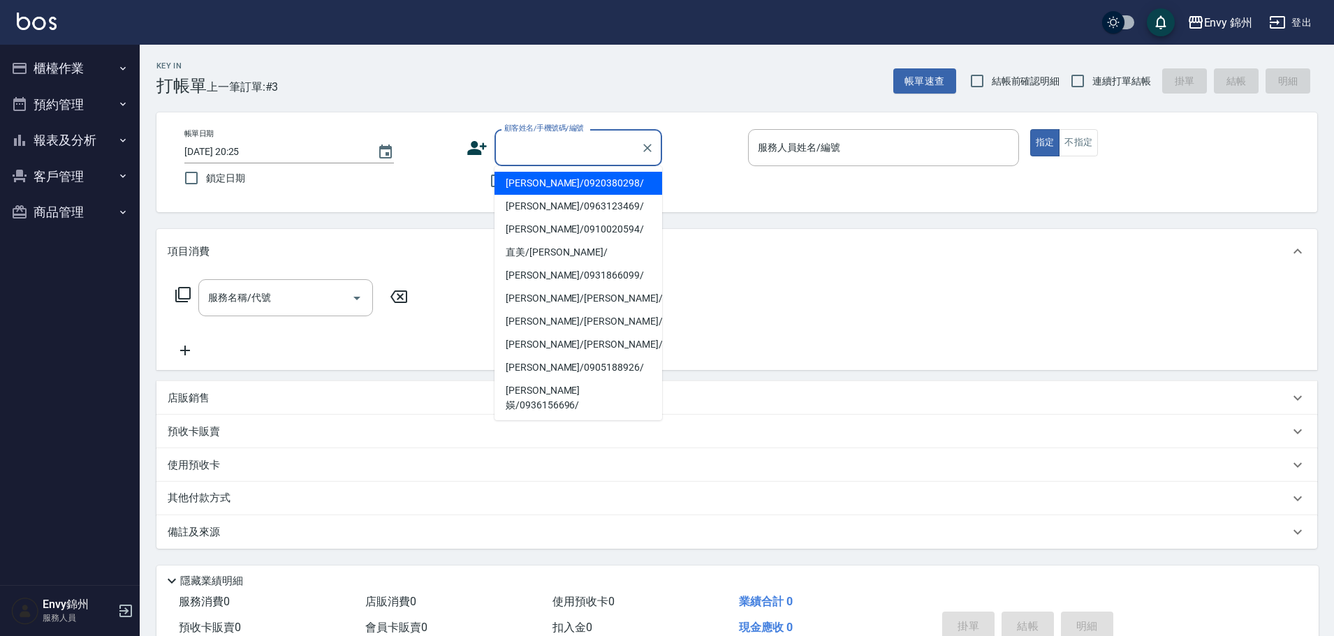
paste input "林佳"
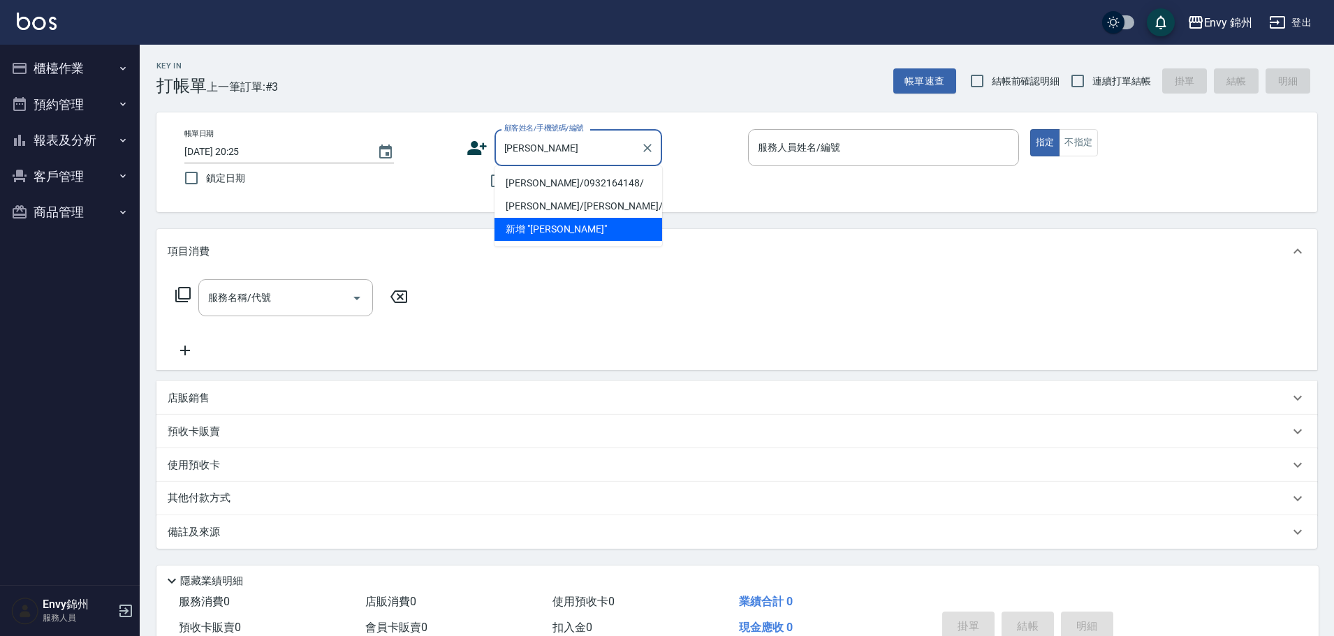
click at [580, 189] on li "林佳/0932164148/" at bounding box center [578, 183] width 168 height 23
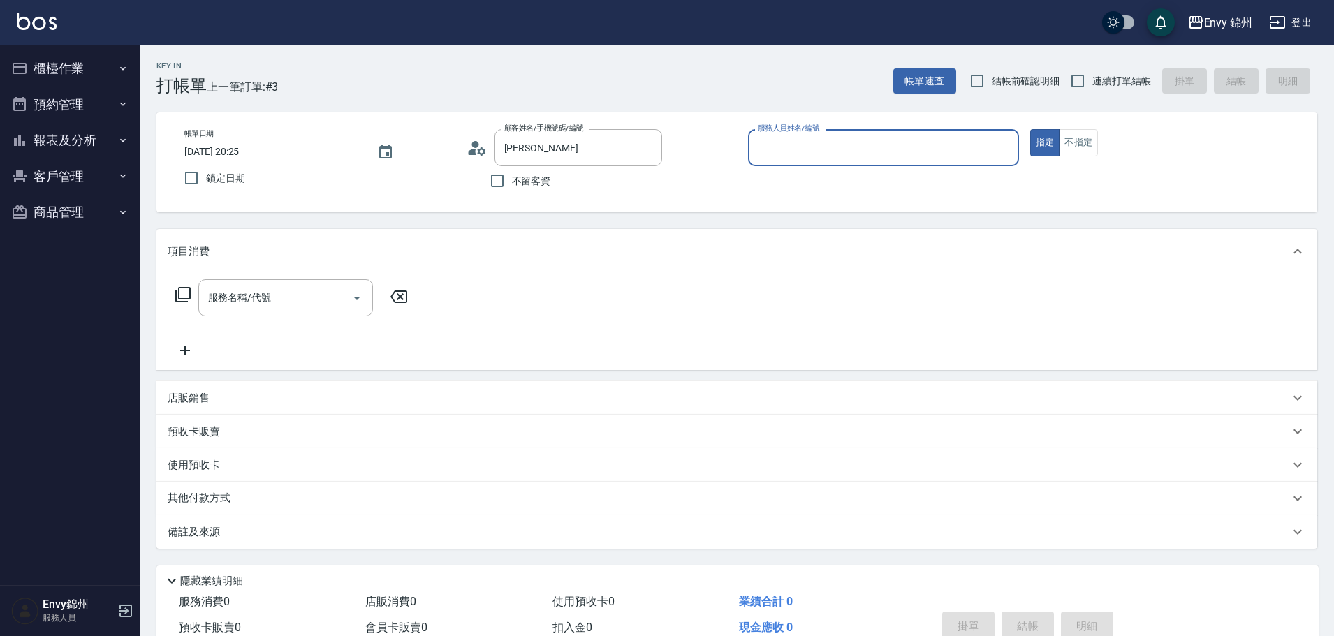
type input "林佳/0932164148/"
type input "Ting-T"
click at [327, 288] on input "服務名稱/代號" at bounding box center [275, 298] width 141 height 24
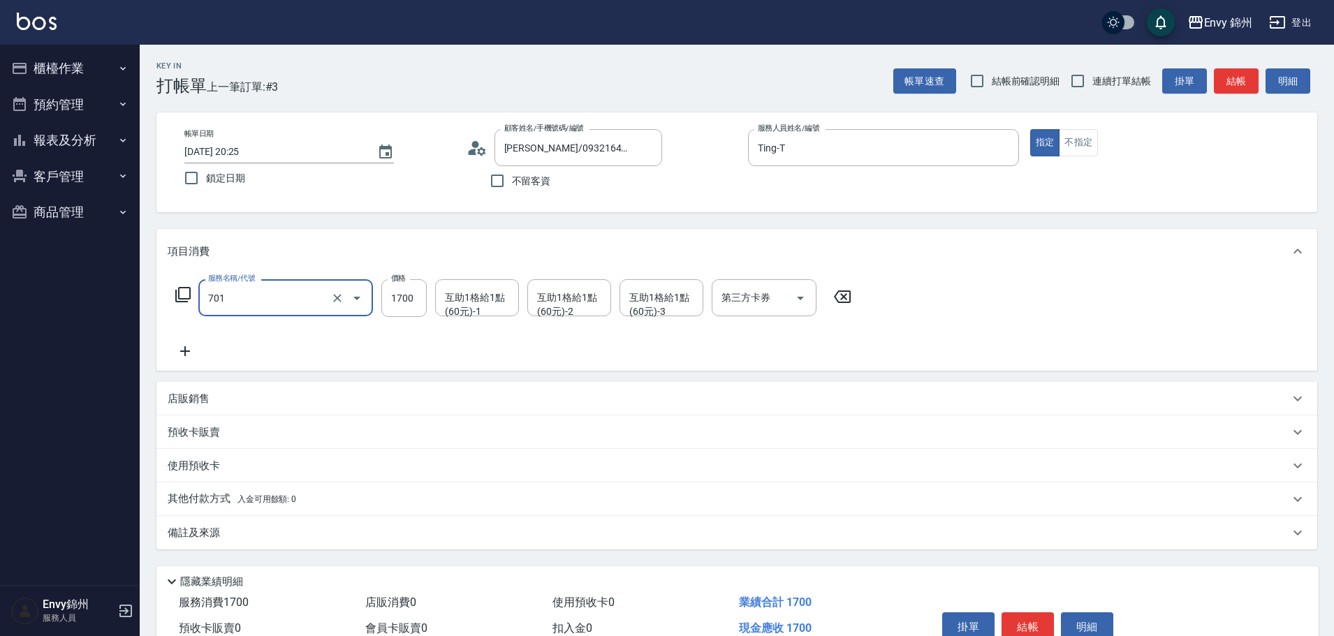
type input "701 染髮(701)"
type input "1080"
type input "QA"
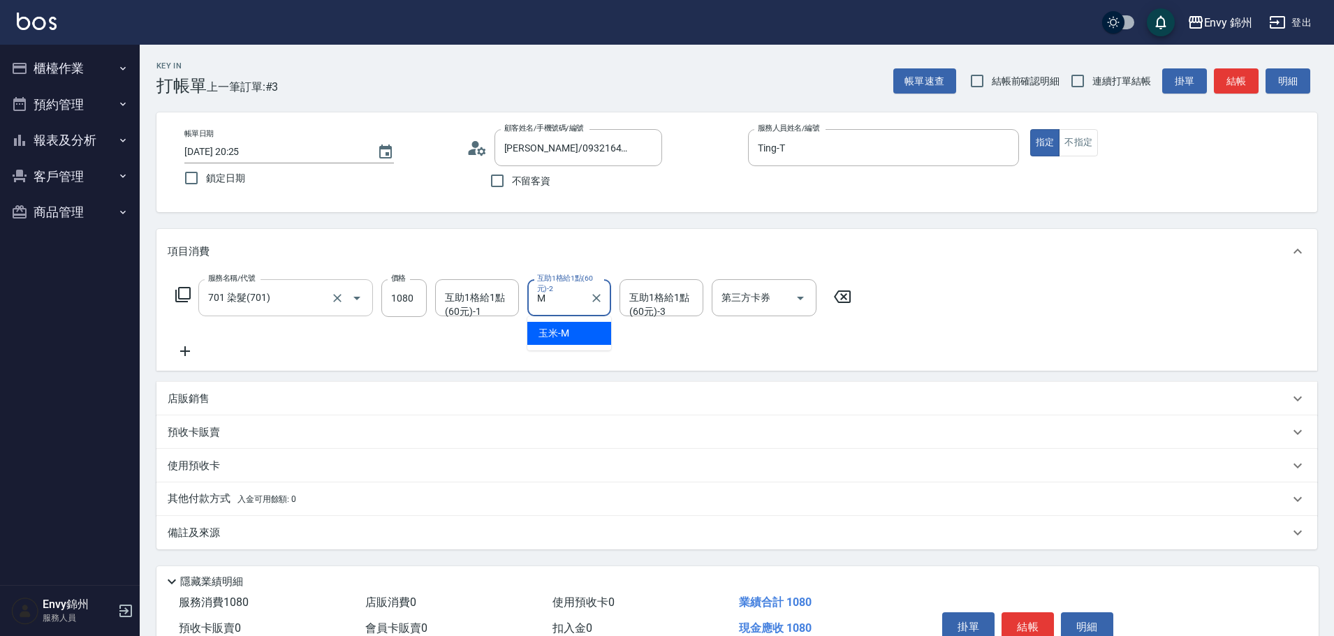
type input "玉米-M"
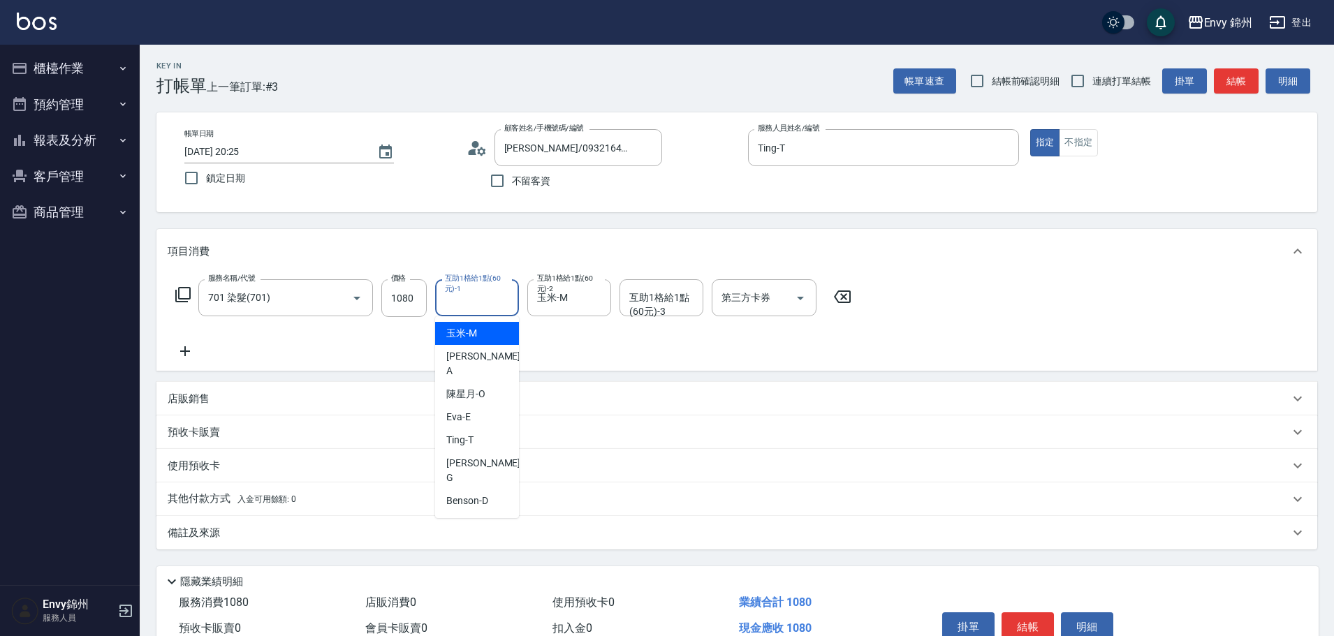
click at [455, 297] on div "互助1格給1點(60元)-1 互助1格給1點(60元)-1" at bounding box center [477, 297] width 84 height 37
click at [476, 335] on span "Annie -A" at bounding box center [484, 340] width 77 height 29
type input "Annie-A"
click at [284, 550] on div "備註及來源" at bounding box center [736, 533] width 1161 height 34
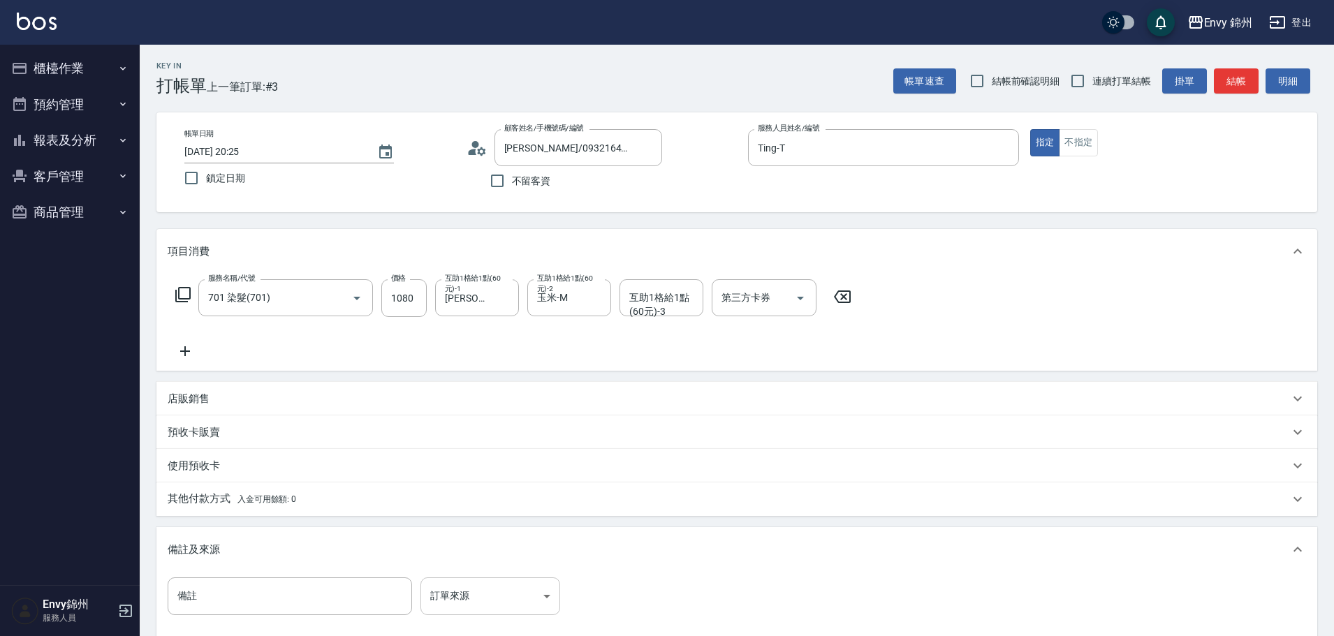
click at [480, 593] on body "Envy 錦州 登出 櫃檯作業 打帳單 帳單列表 現金收支登錄 材料自購登錄 每日結帳 排班表 現場電腦打卡 預約管理 預約管理 單日預約紀錄 單週預約紀錄 …" at bounding box center [667, 397] width 1334 height 795
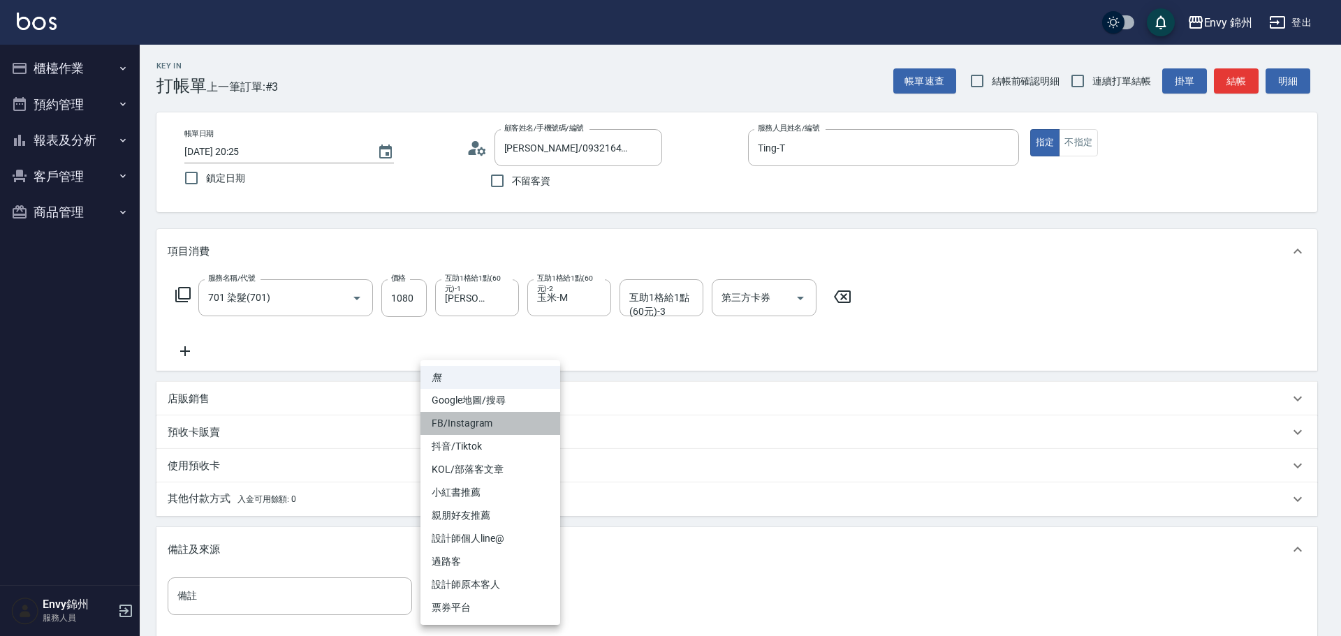
click at [480, 417] on li "FB/Instagram" at bounding box center [490, 423] width 140 height 23
type input "FB/Instagram"
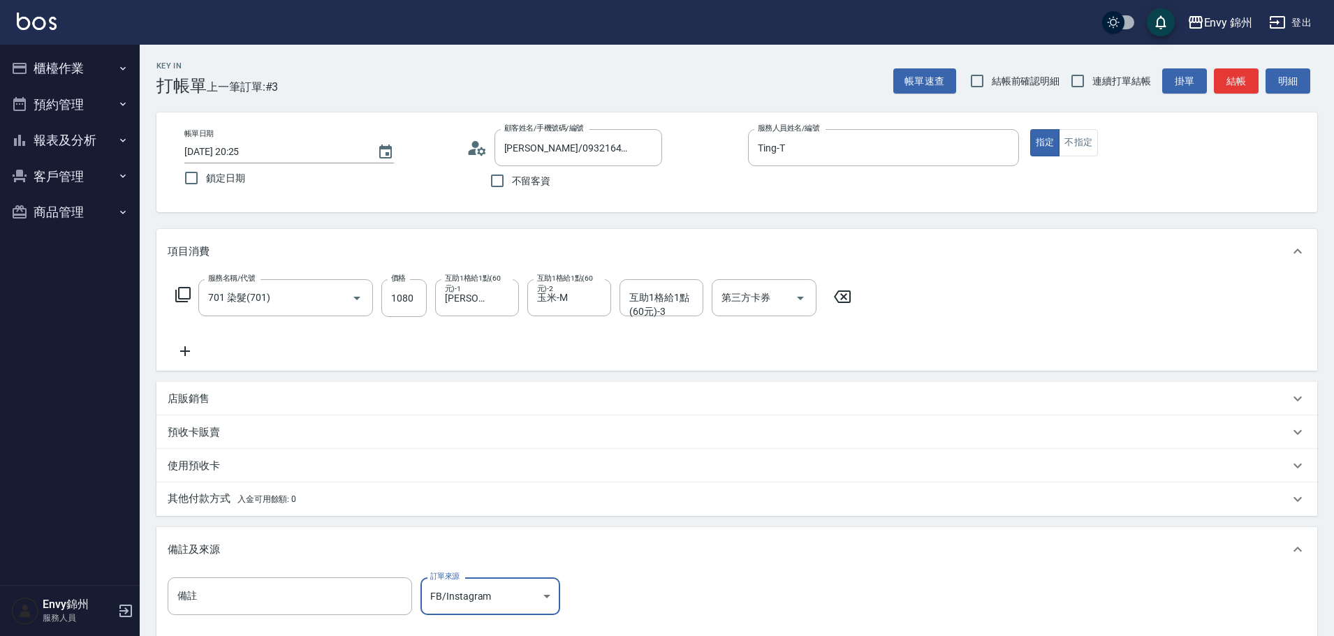
scroll to position [165, 0]
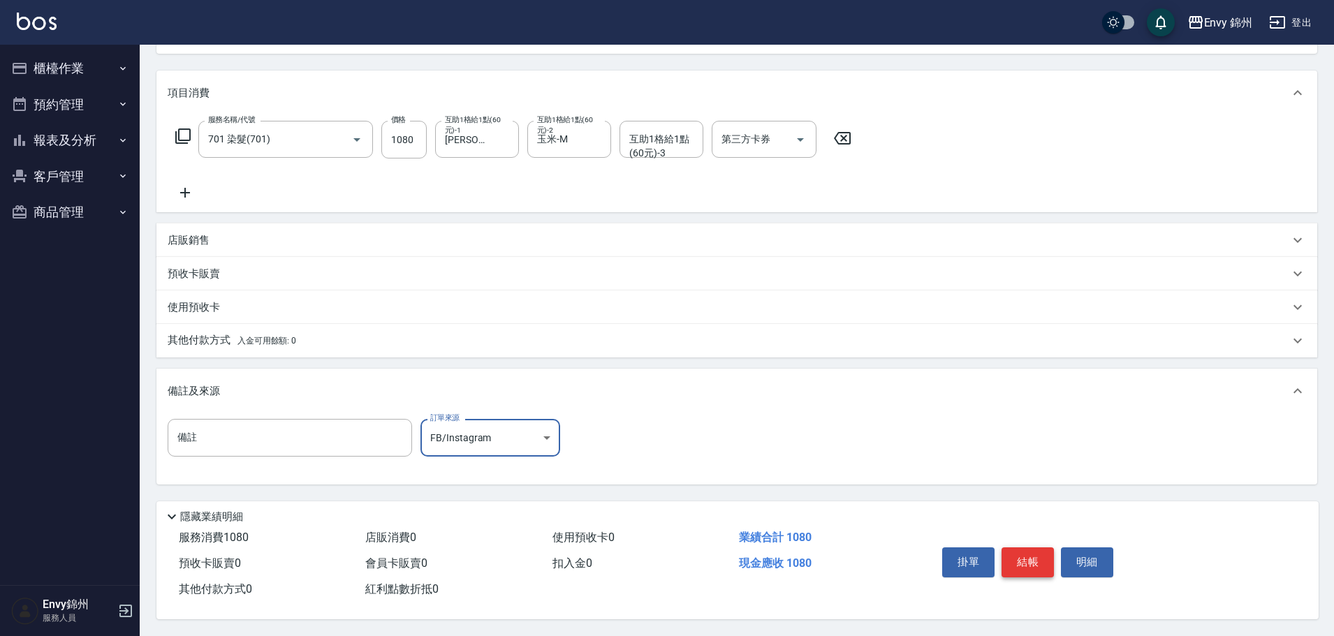
click at [1034, 561] on button "結帳" at bounding box center [1027, 561] width 52 height 29
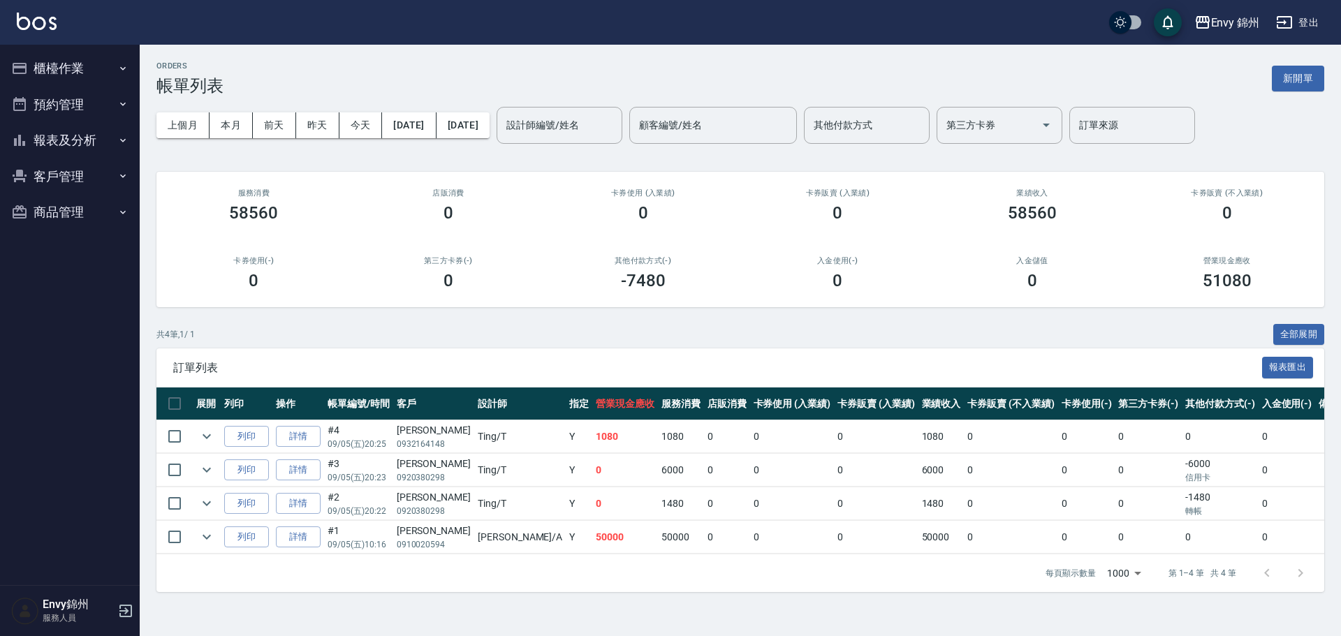
drag, startPoint x: 1300, startPoint y: 75, endPoint x: 1288, endPoint y: 87, distance: 16.8
click at [1300, 75] on button "新開單" at bounding box center [1298, 79] width 52 height 26
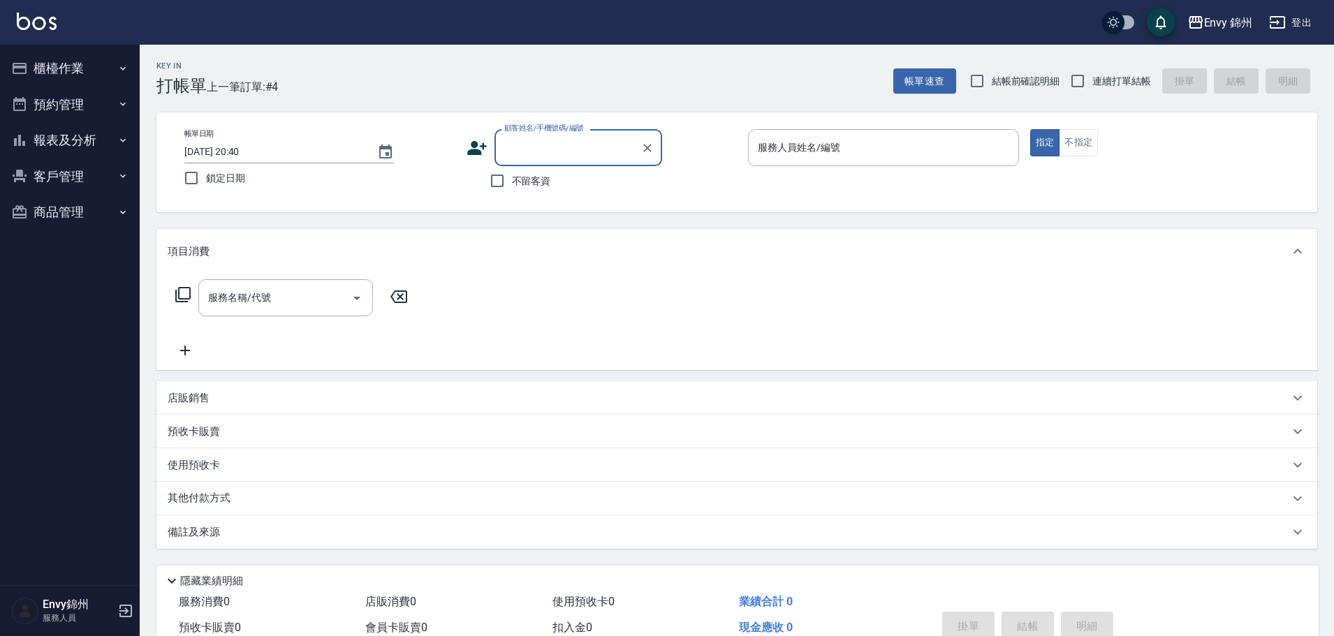
click at [470, 157] on icon at bounding box center [476, 148] width 21 height 21
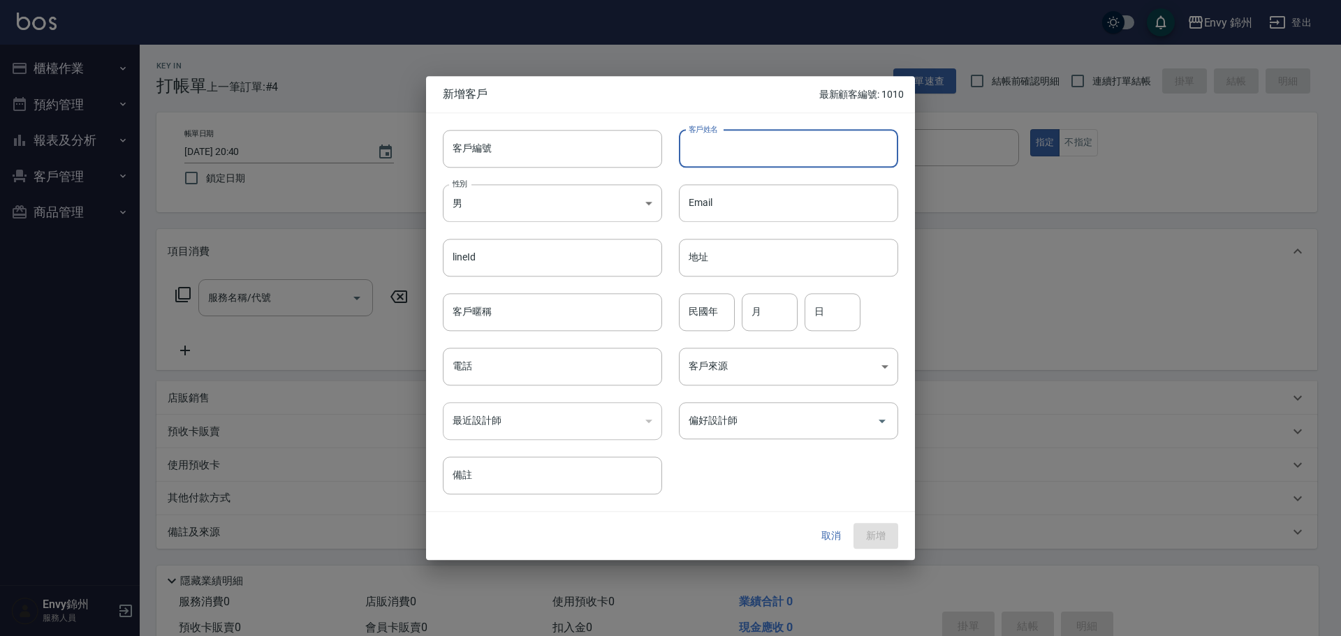
click at [697, 160] on input "客戶姓名" at bounding box center [788, 149] width 219 height 38
type input "廖佳真"
click at [594, 181] on div "性別 男 MALE 性別" at bounding box center [544, 195] width 236 height 54
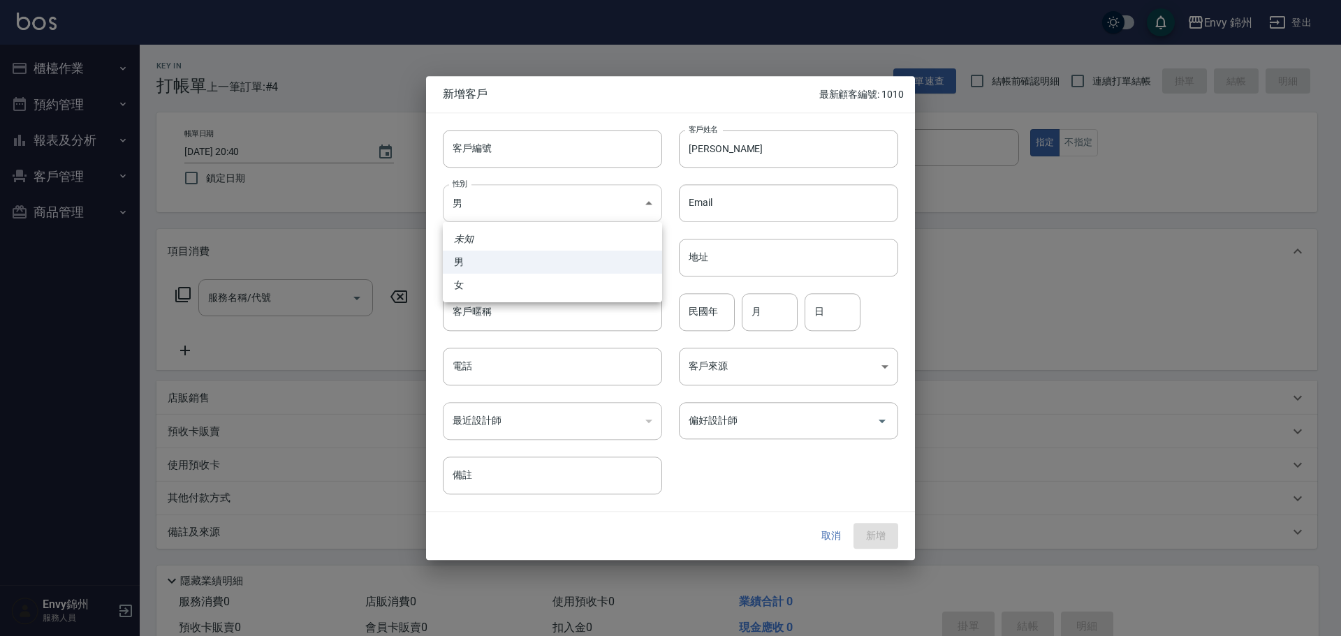
click at [596, 205] on body "Envy 錦州 登出 櫃檯作業 打帳單 帳單列表 現金收支登錄 材料自購登錄 每日結帳 排班表 現場電腦打卡 預約管理 預約管理 單日預約紀錄 單週預約紀錄 …" at bounding box center [670, 350] width 1341 height 700
click at [576, 290] on li "女" at bounding box center [552, 285] width 219 height 23
type input "FEMALE"
click at [559, 363] on input "電話" at bounding box center [552, 367] width 219 height 38
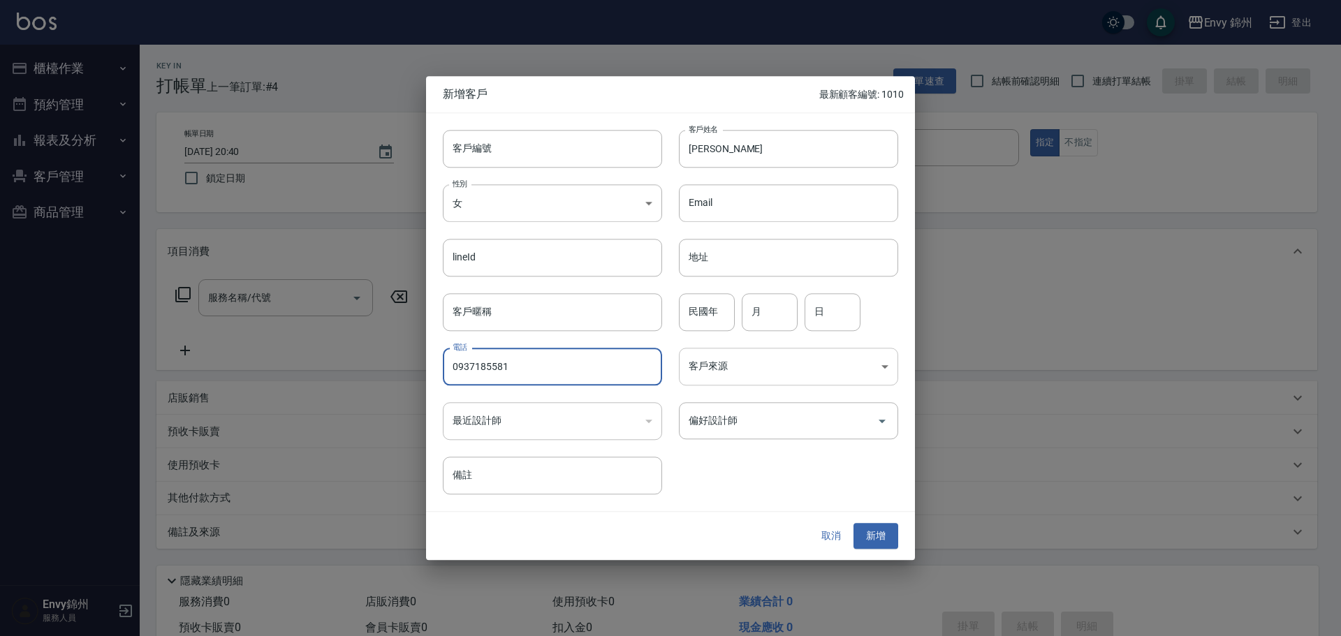
type input "0937185581"
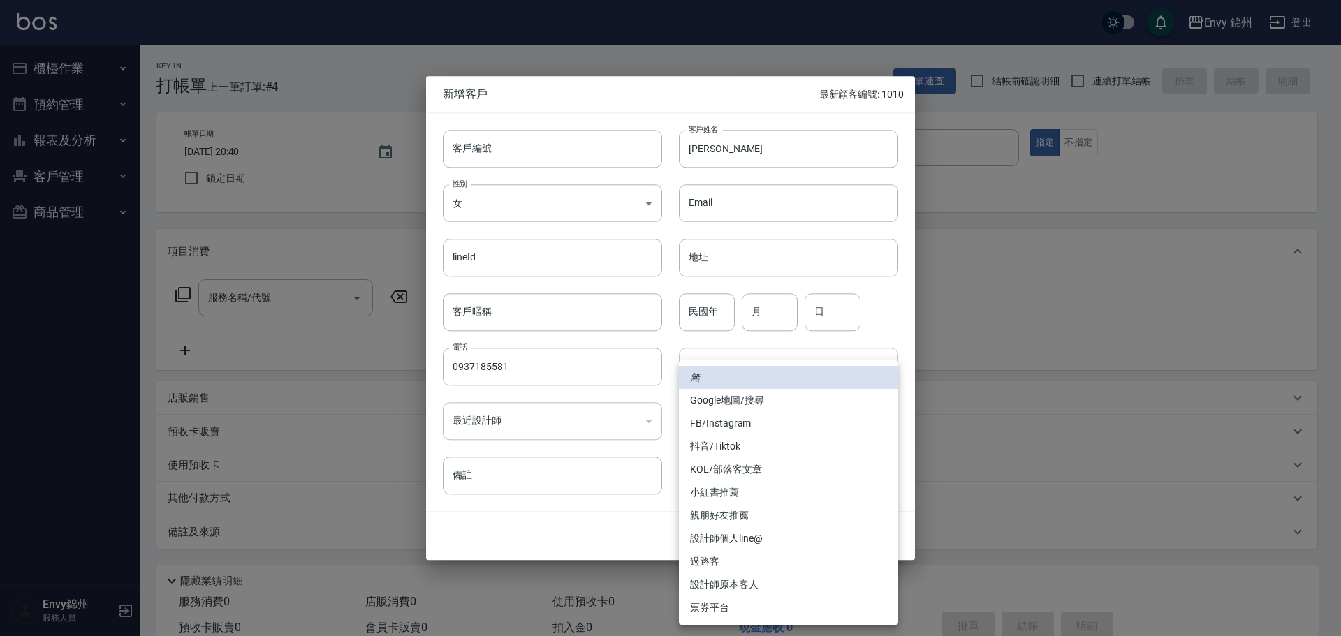
click at [746, 366] on body "Envy 錦州 登出 櫃檯作業 打帳單 帳單列表 現金收支登錄 材料自購登錄 每日結帳 排班表 現場電腦打卡 預約管理 預約管理 單日預約紀錄 單週預約紀錄 …" at bounding box center [670, 350] width 1341 height 700
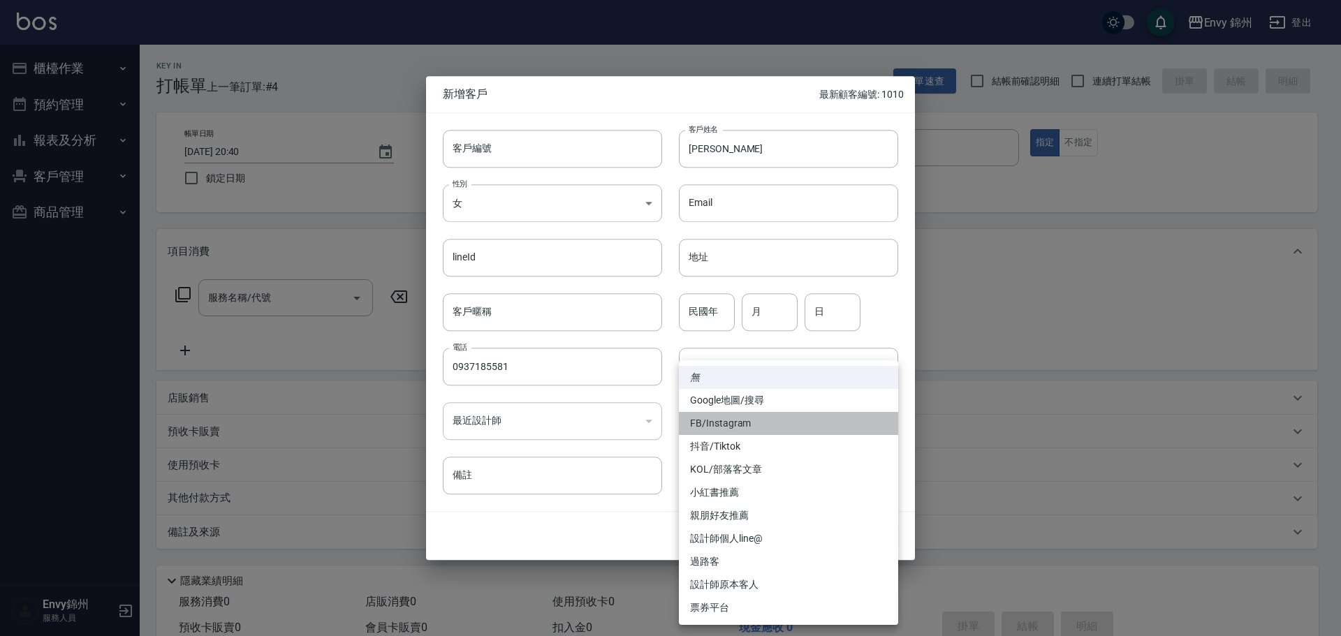
click at [753, 425] on li "FB/Instagram" at bounding box center [788, 423] width 219 height 23
type input "FB/Instagram"
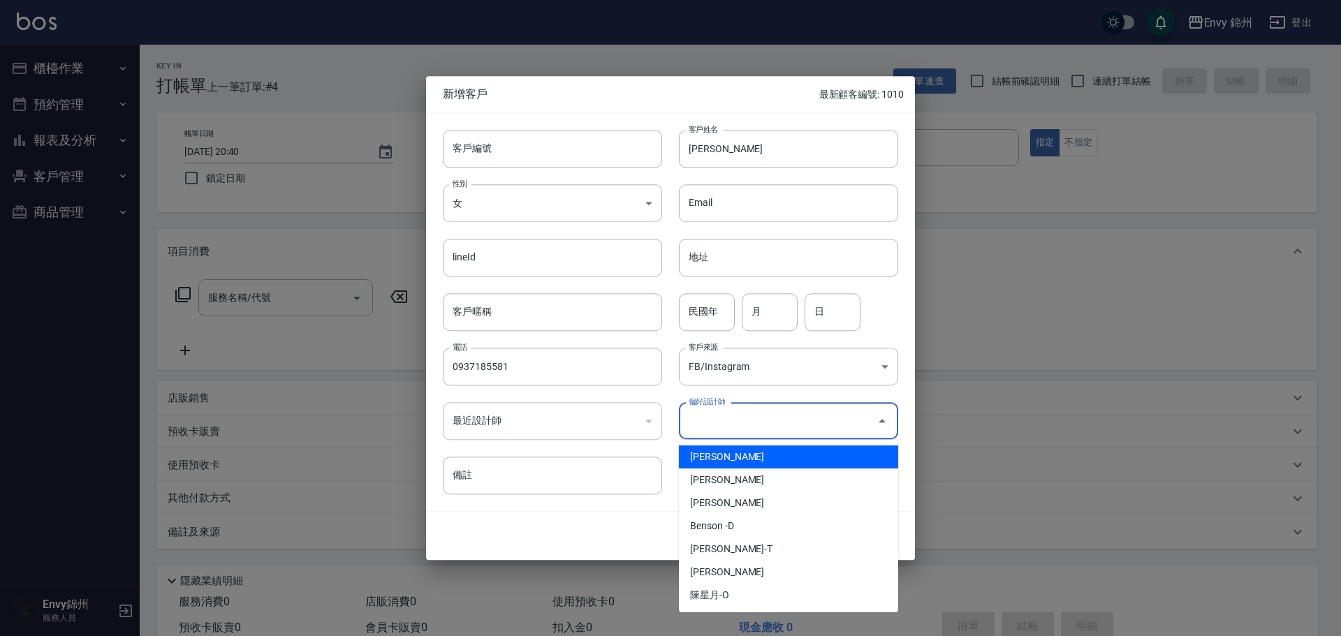
click at [749, 414] on input "偏好設計師" at bounding box center [778, 420] width 186 height 24
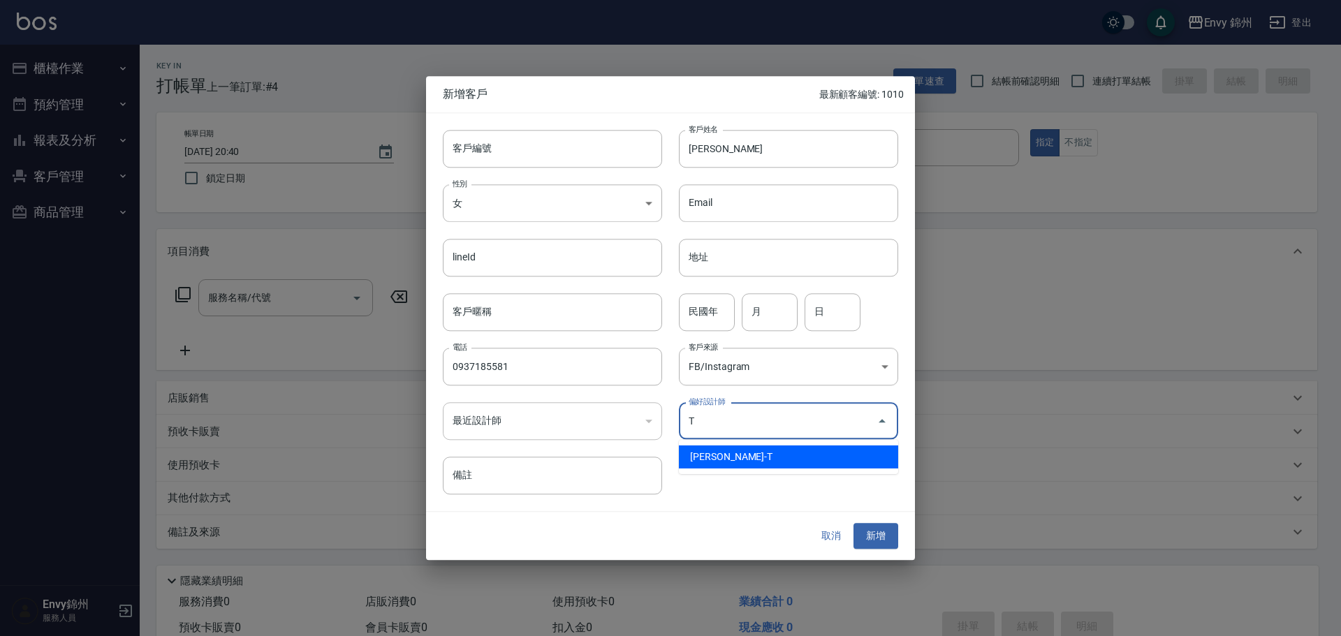
click at [751, 463] on li "潘昀廷-T" at bounding box center [788, 457] width 219 height 23
type input "[PERSON_NAME]"
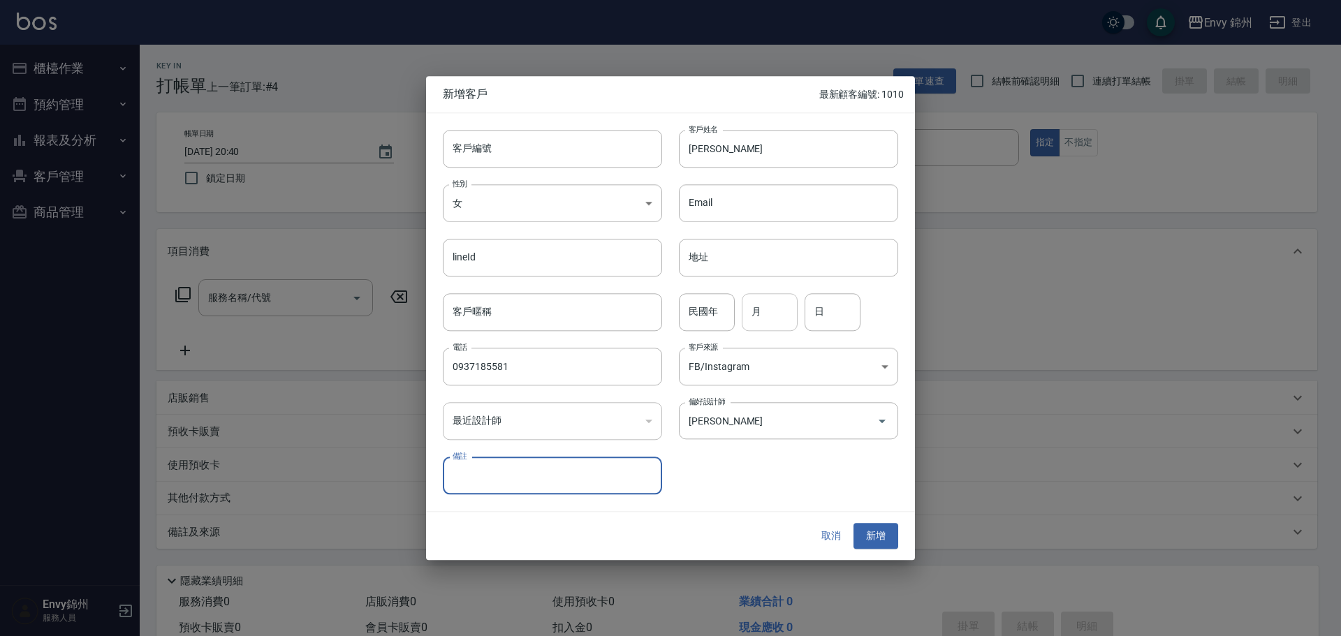
click at [753, 314] on input "月" at bounding box center [770, 312] width 56 height 38
click at [758, 316] on input "月" at bounding box center [770, 312] width 56 height 38
type input "5"
type input "23"
click at [736, 140] on input "廖佳真" at bounding box center [788, 149] width 219 height 38
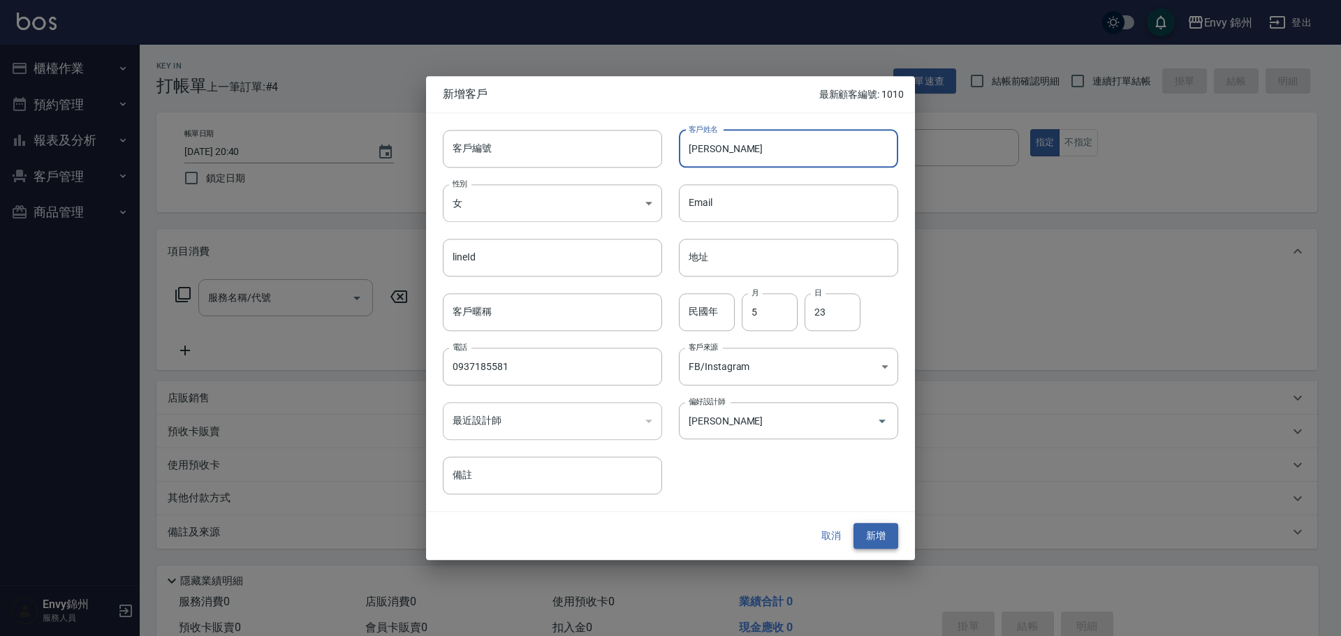
click at [881, 535] on button "新增" at bounding box center [875, 537] width 45 height 26
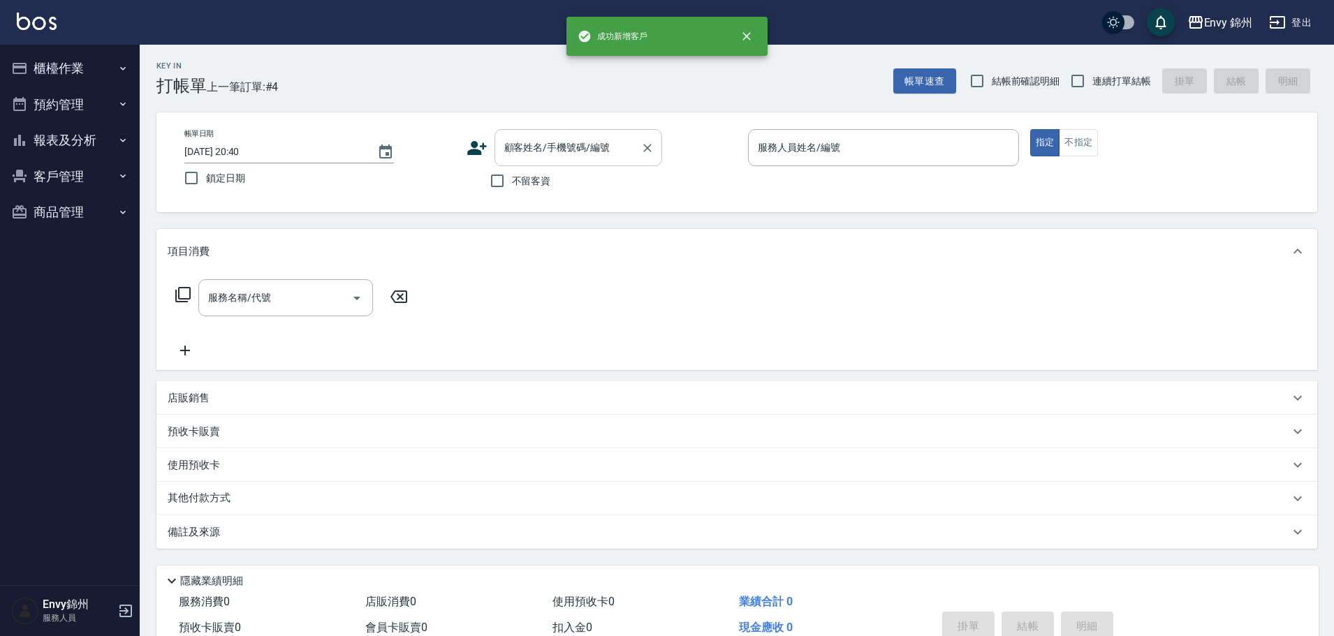
click at [533, 145] on input "顧客姓名/手機號碼/編號" at bounding box center [568, 147] width 134 height 24
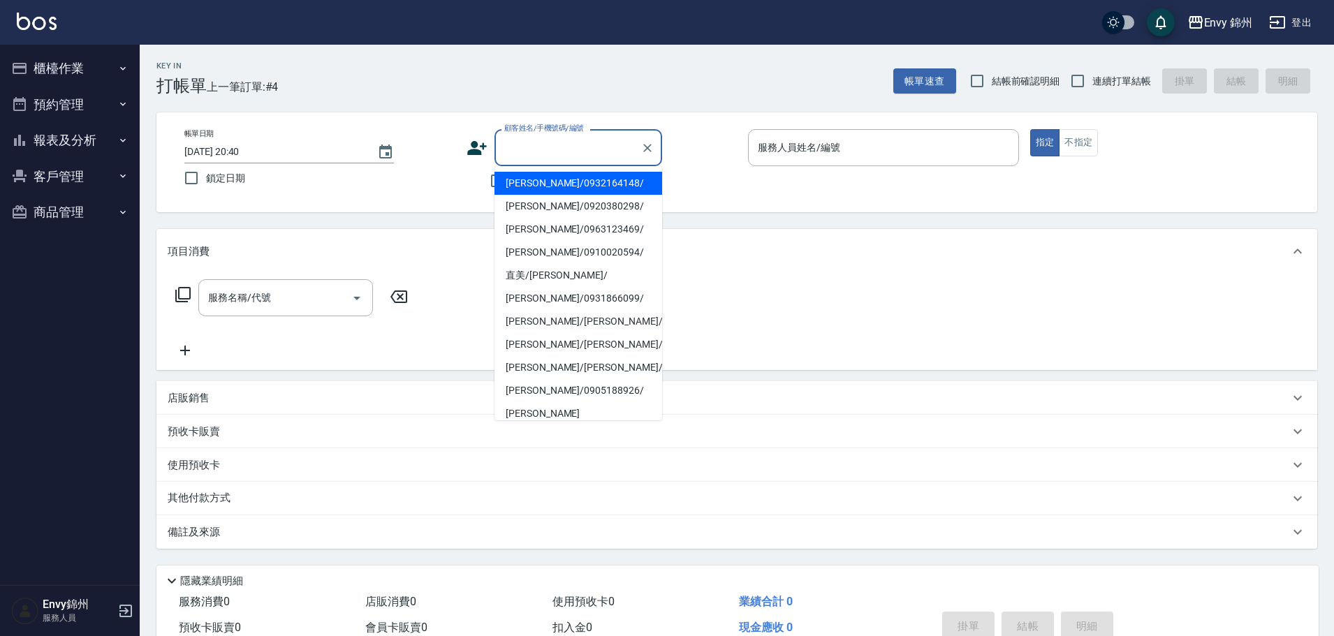
paste input "廖佳真"
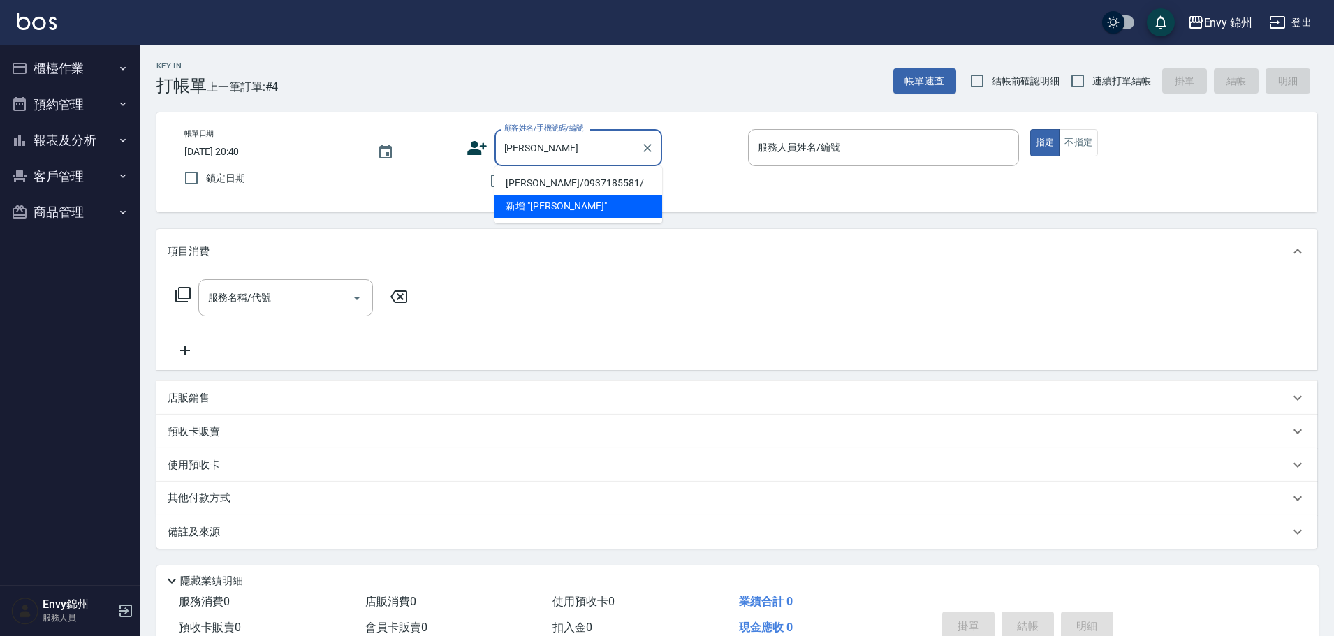
click at [622, 180] on li "廖佳真/0937185581/" at bounding box center [578, 183] width 168 height 23
type input "廖佳真/0937185581/"
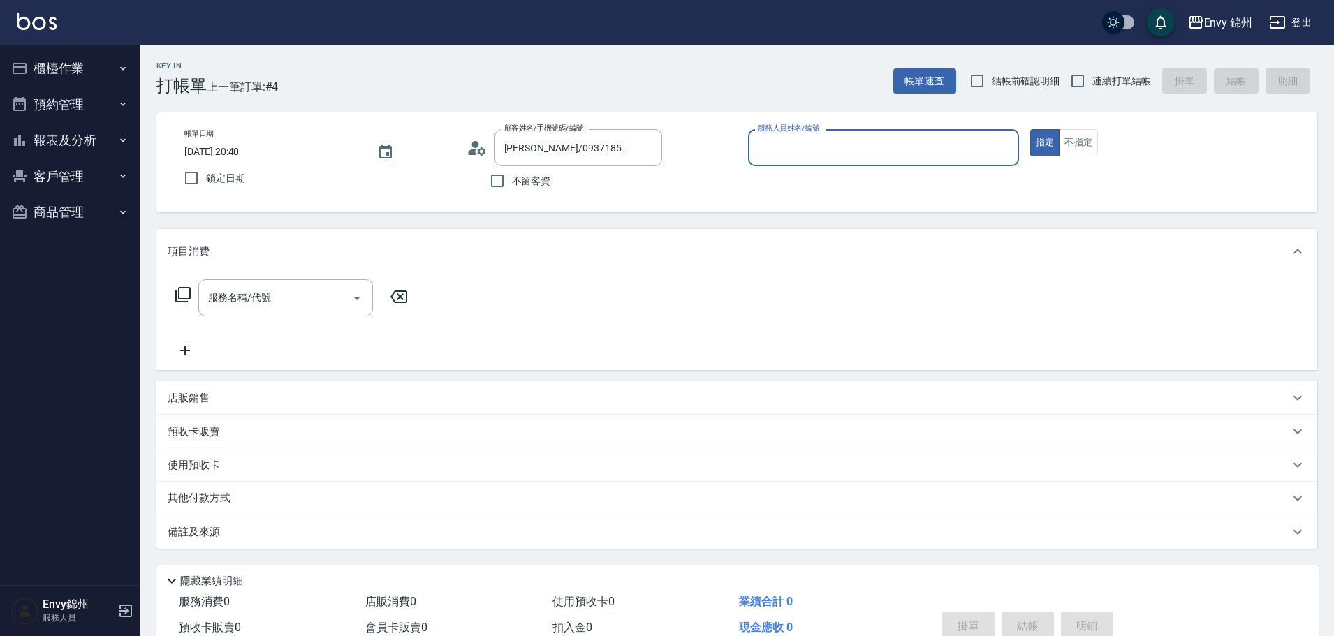
type input "Ting-T"
click at [280, 286] on input "服務名稱/代號" at bounding box center [275, 298] width 141 height 24
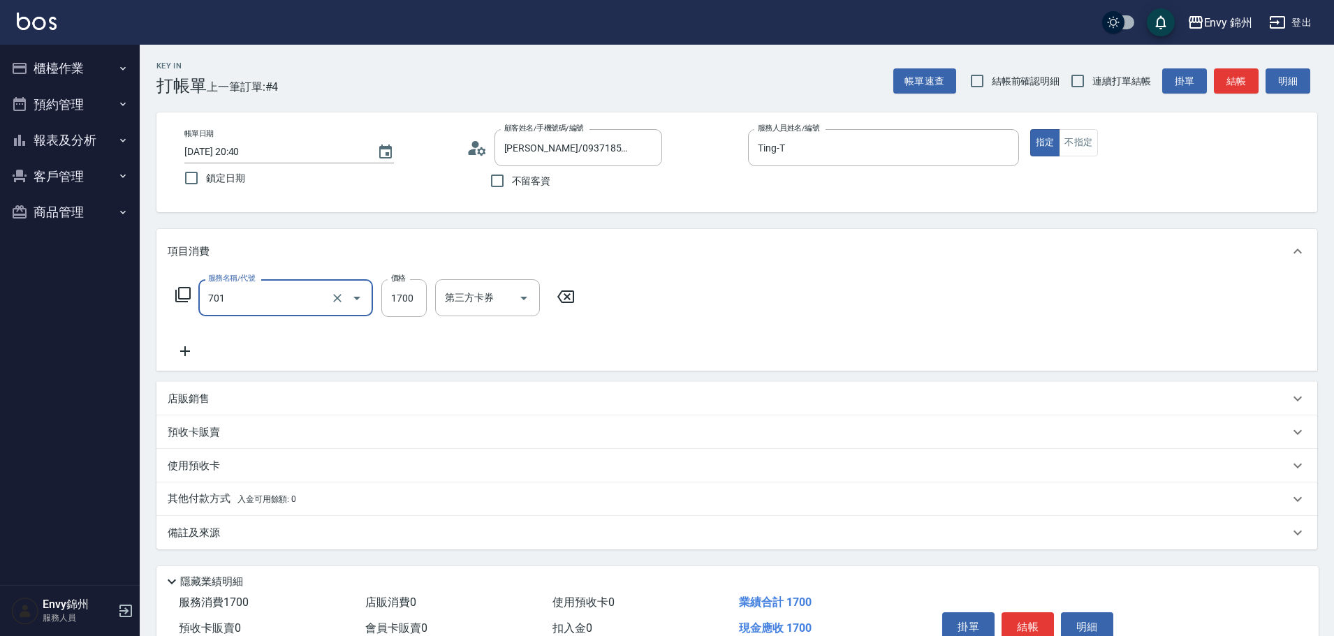
type input "701 染髮(701)"
click at [484, 283] on div "互助1格給1點(60元)-1" at bounding box center [477, 297] width 84 height 37
type input "1080"
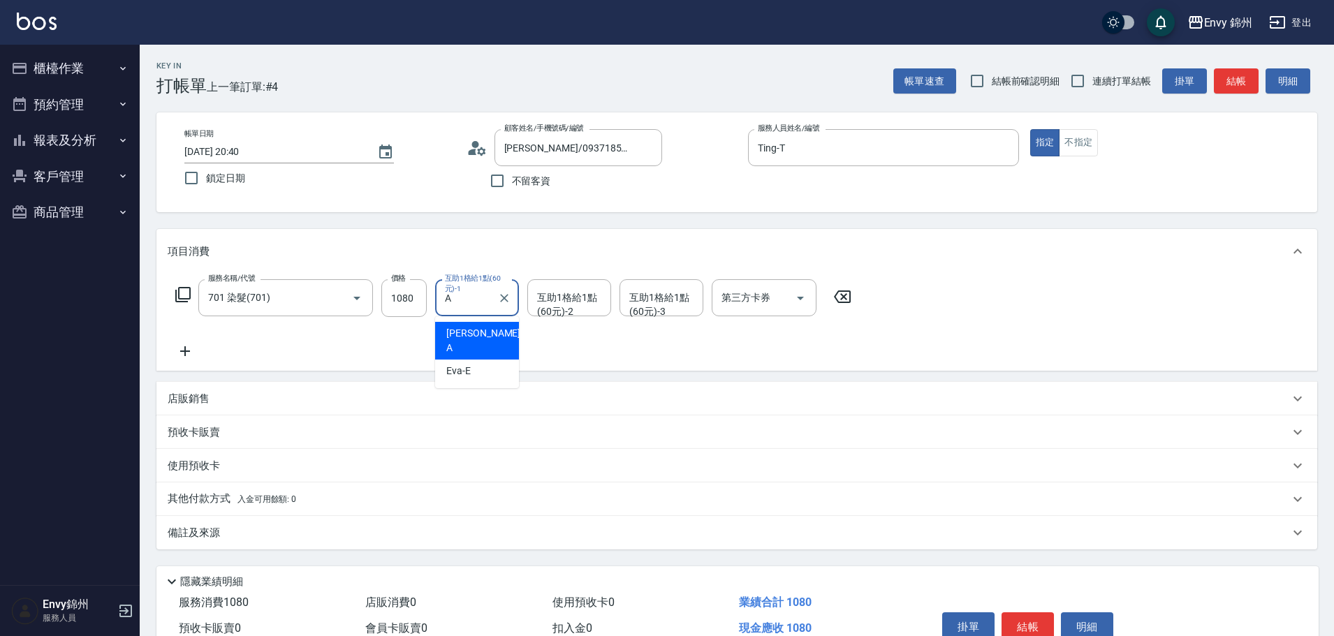
type input "Annie-A"
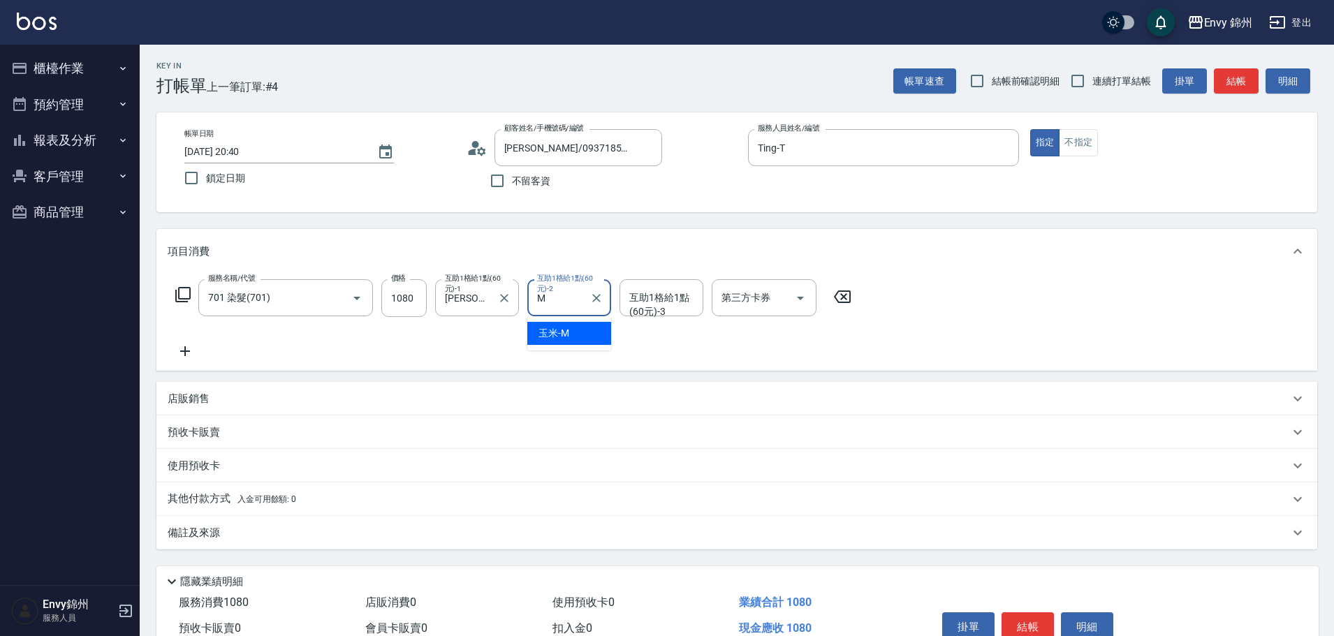
type input "玉米-M"
click at [233, 540] on div "備註及來源" at bounding box center [728, 533] width 1121 height 15
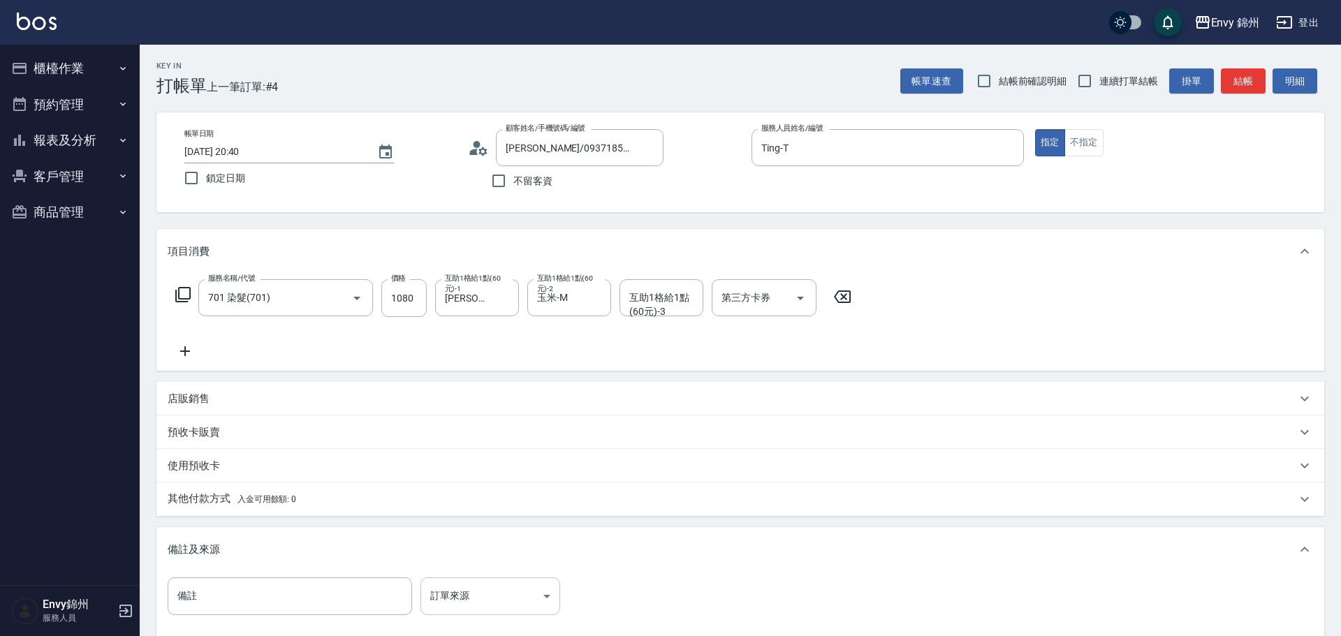
click at [478, 589] on body "Envy 錦州 登出 櫃檯作業 打帳單 帳單列表 現金收支登錄 材料自購登錄 每日結帳 排班表 現場電腦打卡 預約管理 預約管理 單日預約紀錄 單週預約紀錄 …" at bounding box center [670, 397] width 1341 height 795
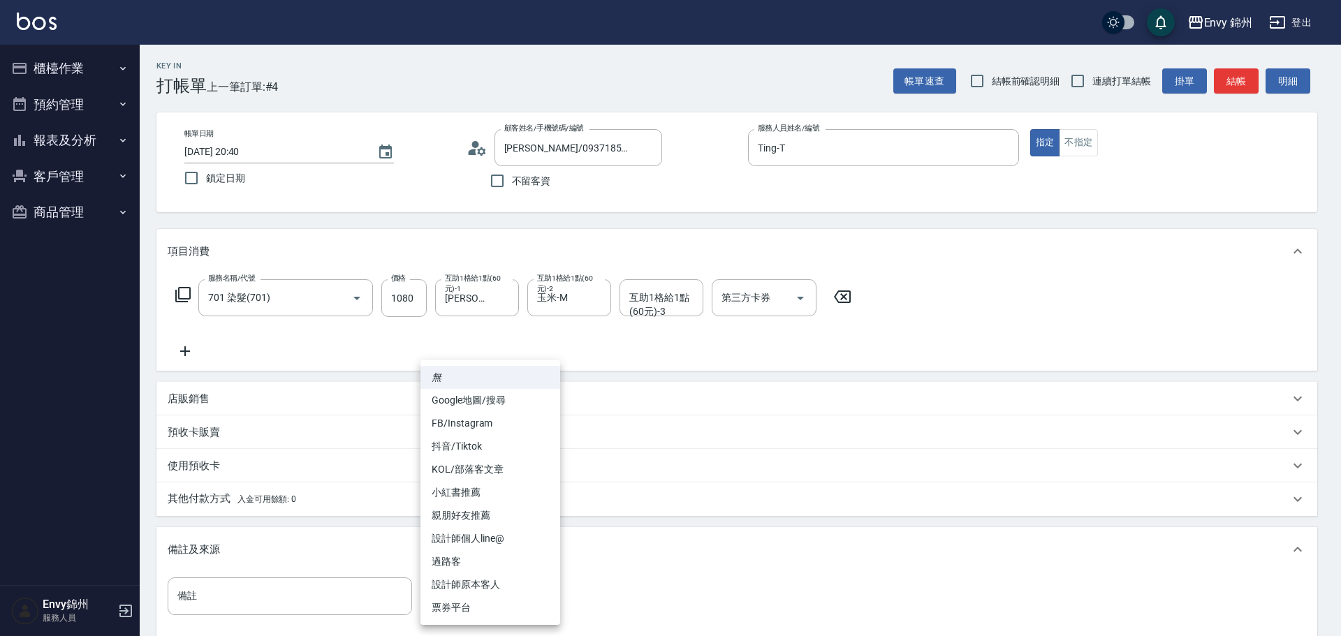
drag, startPoint x: 470, startPoint y: 423, endPoint x: 559, endPoint y: 441, distance: 90.5
click at [471, 423] on li "FB/Instagram" at bounding box center [490, 423] width 140 height 23
type input "FB/Instagram"
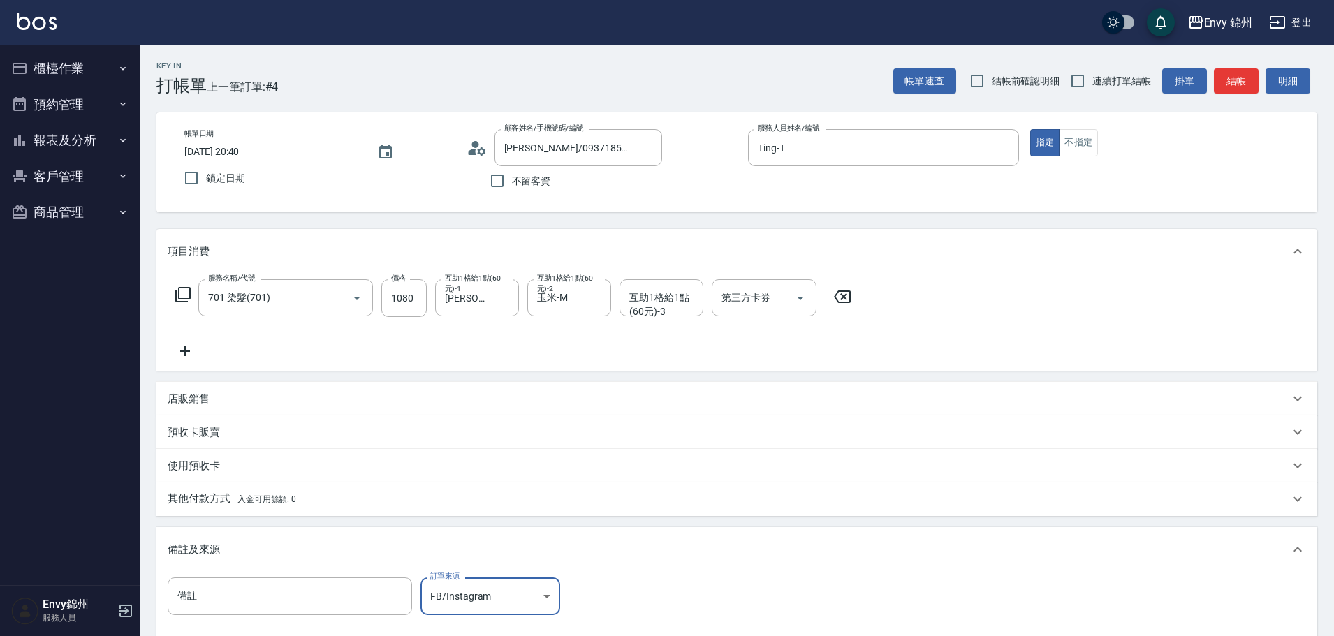
scroll to position [165, 0]
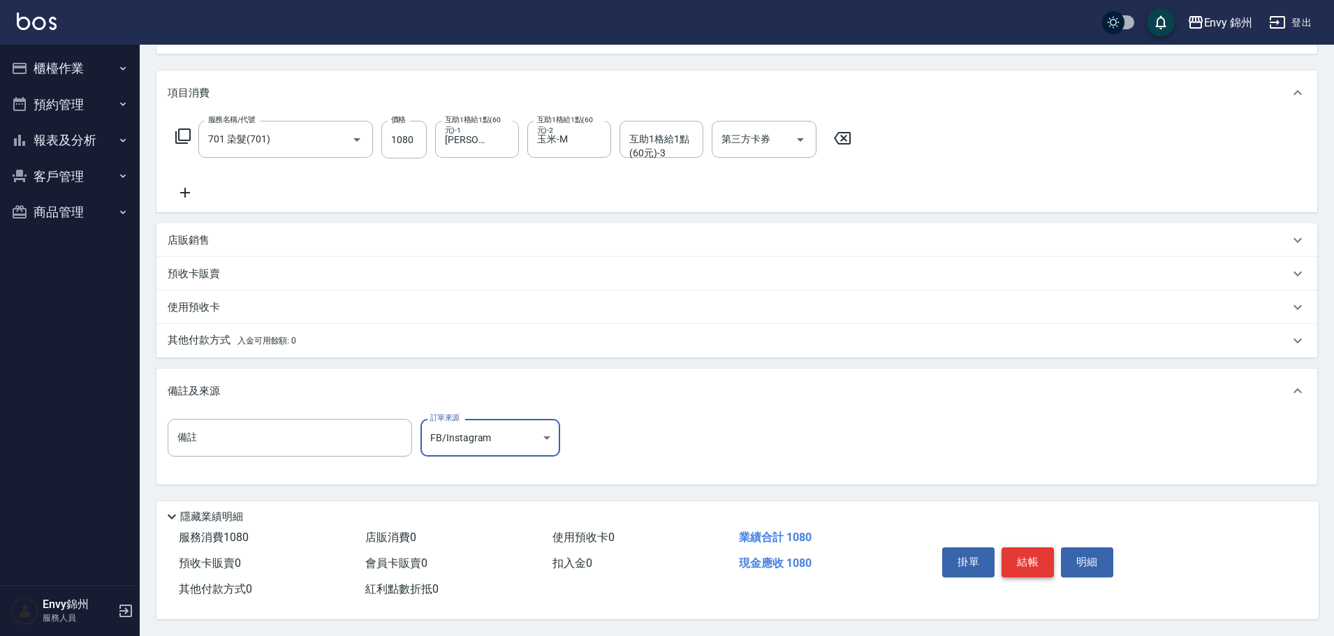
click at [1036, 555] on button "結帳" at bounding box center [1027, 561] width 52 height 29
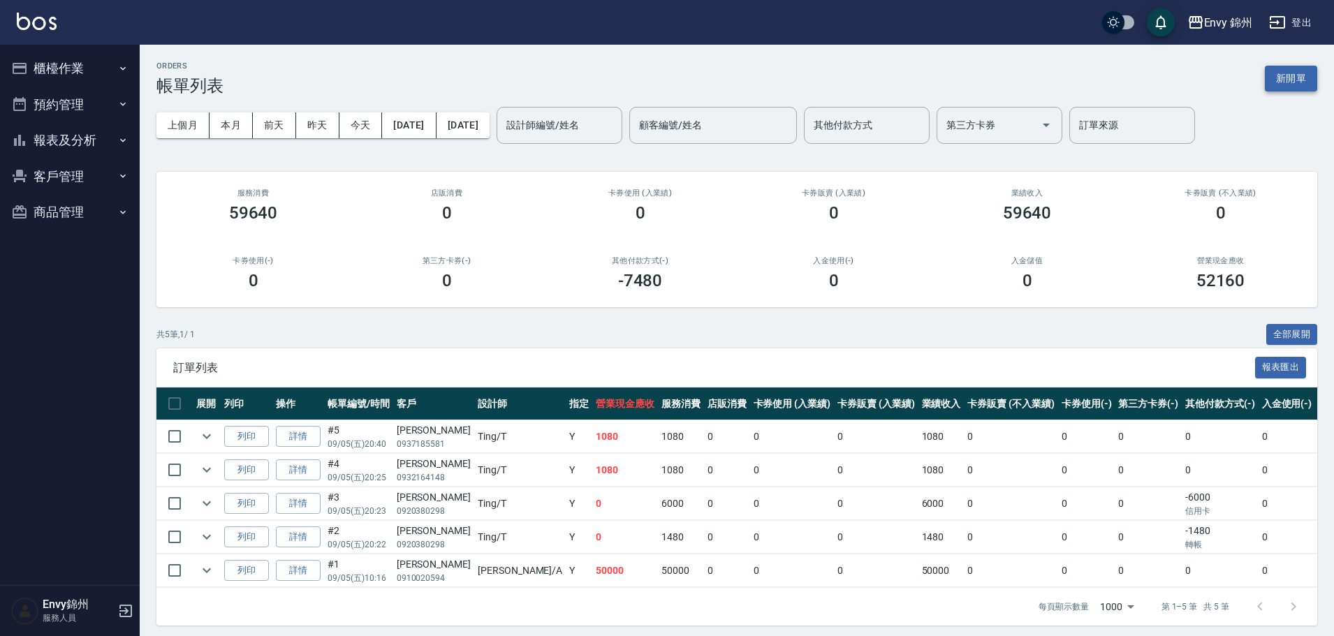
click at [1299, 75] on button "新開單" at bounding box center [1291, 79] width 52 height 26
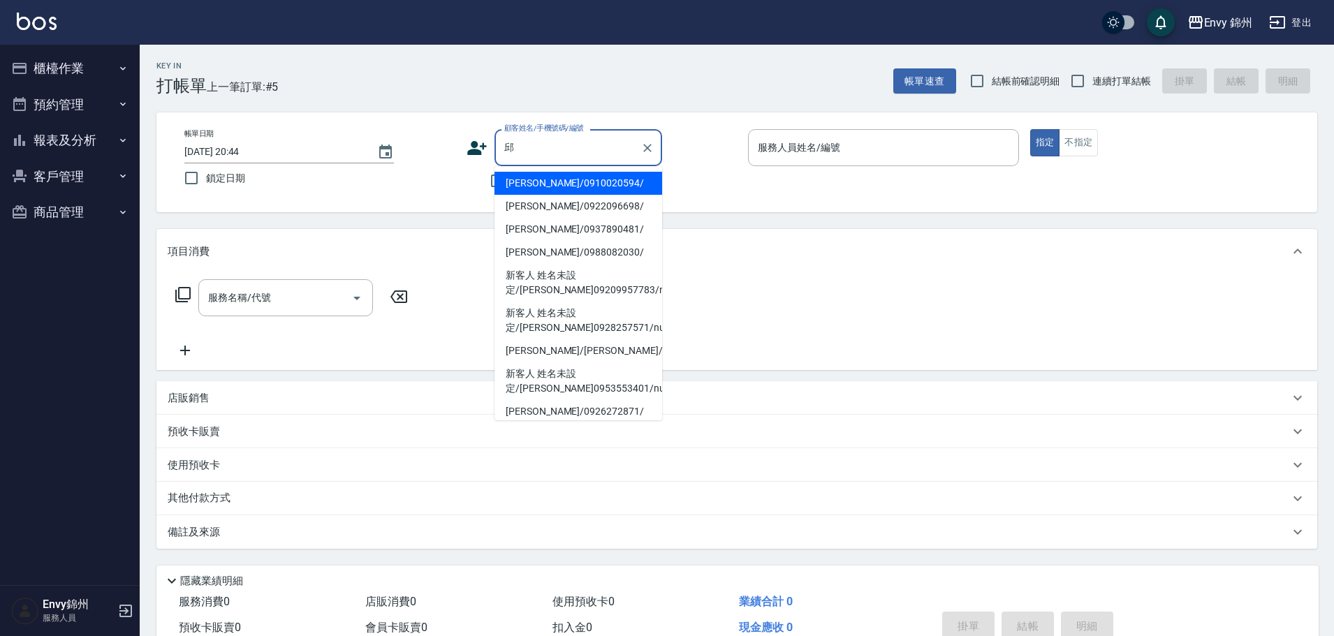
type input "邱心瑜/0910020594/"
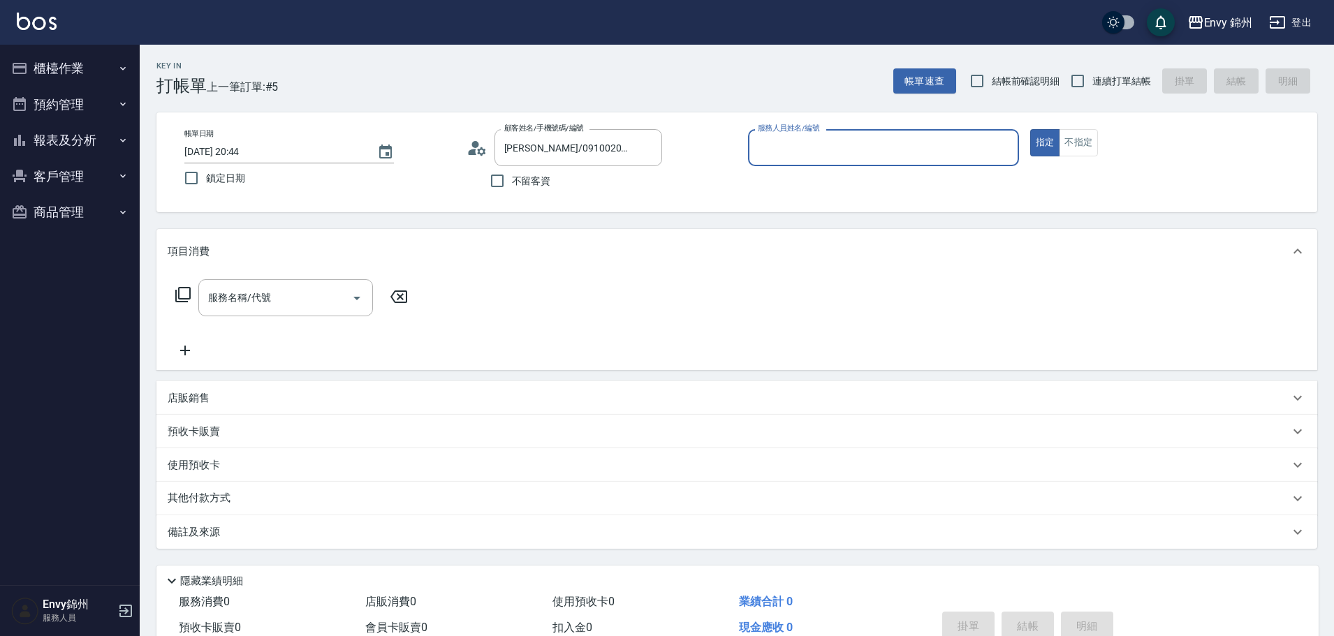
type input "Annie-A"
click at [52, 71] on button "櫃檯作業" at bounding box center [70, 68] width 128 height 36
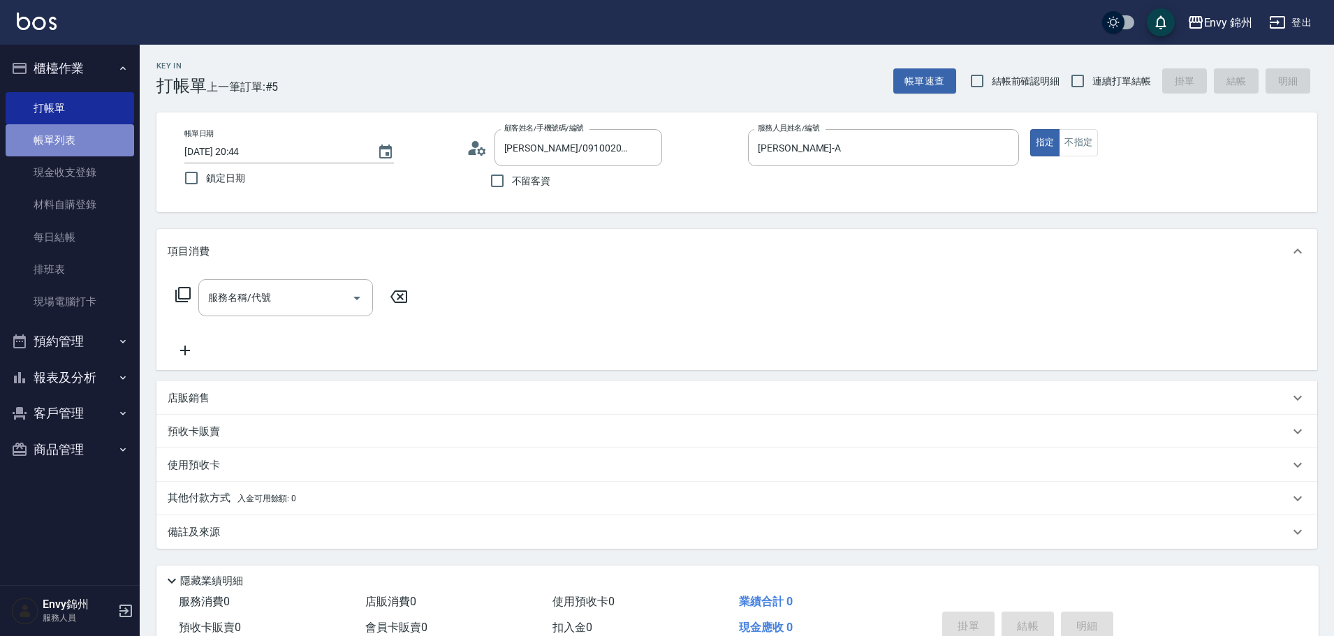
click at [91, 138] on link "帳單列表" at bounding box center [70, 140] width 128 height 32
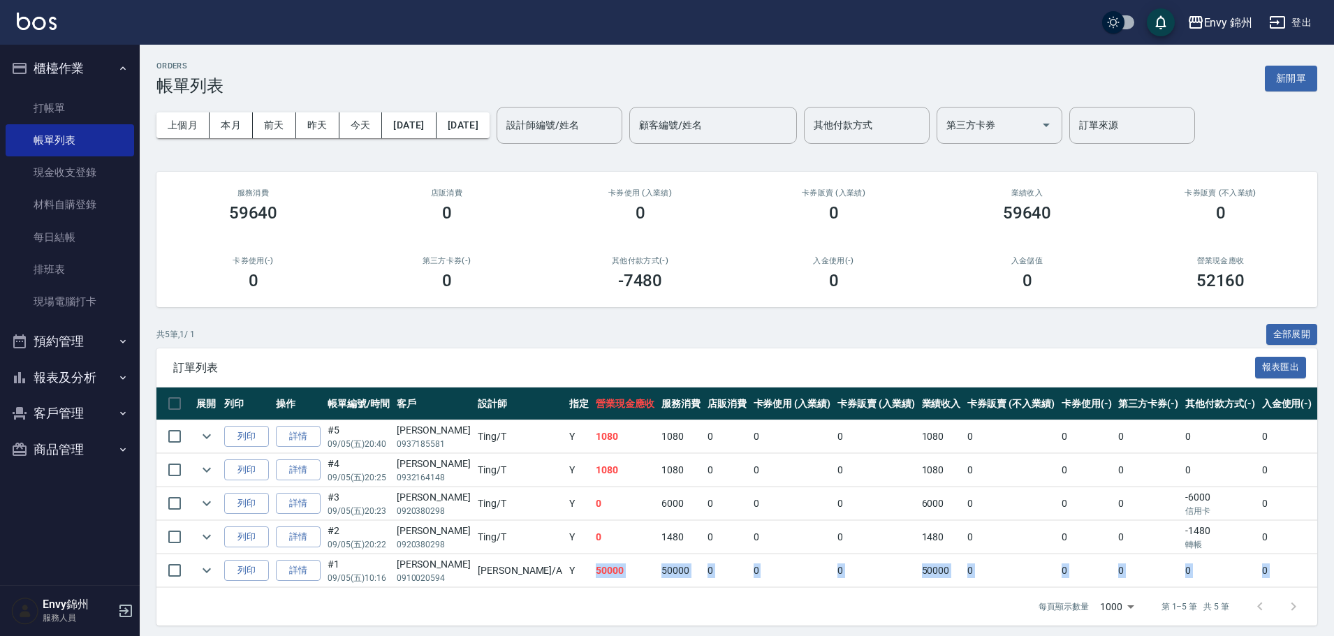
scroll to position [0, 22]
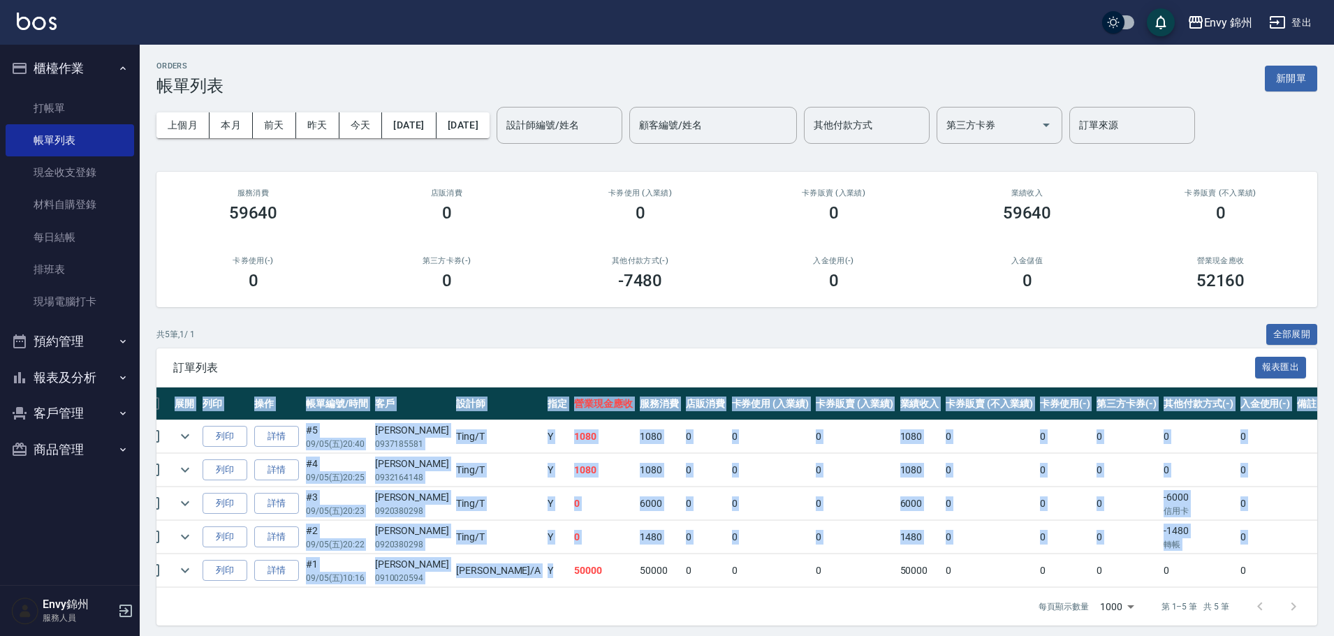
drag, startPoint x: 512, startPoint y: 569, endPoint x: 1339, endPoint y: 568, distance: 827.5
click at [1334, 571] on html "Envy 錦州 登出 櫃檯作業 打帳單 帳單列表 現金收支登錄 材料自購登錄 每日結帳 排班表 現場電腦打卡 預約管理 預約管理 單日預約紀錄 單週預約紀錄 …" at bounding box center [667, 321] width 1334 height 642
click at [1304, 70] on button "新開單" at bounding box center [1291, 79] width 52 height 26
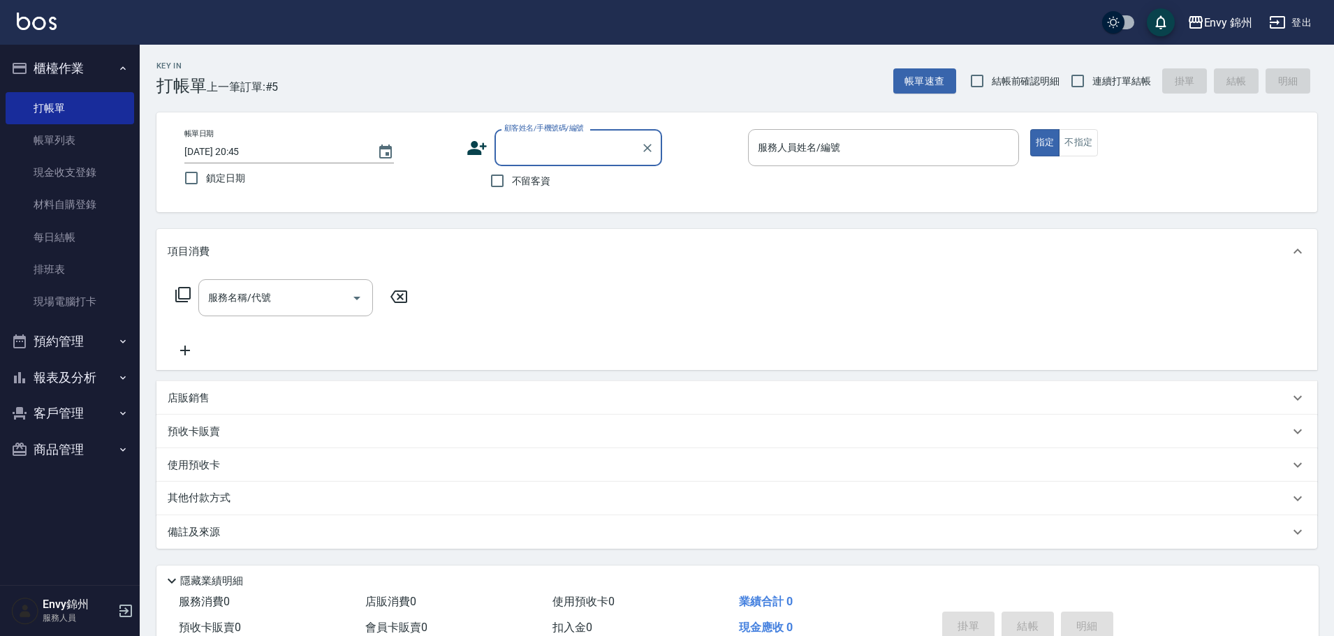
click at [484, 161] on div "顧客姓名/手機號碼/編號 顧客姓名/手機號碼/編號" at bounding box center [601, 147] width 271 height 37
click at [546, 137] on div "顧客姓名/手機號碼/編號 顧客姓名/手機號碼/編號" at bounding box center [578, 147] width 168 height 37
type input "俊翔"
click at [487, 144] on div "顧客姓名/手機號碼/編號 顧客姓名/手機號碼/編號" at bounding box center [601, 147] width 271 height 37
click at [467, 148] on icon at bounding box center [476, 148] width 21 height 21
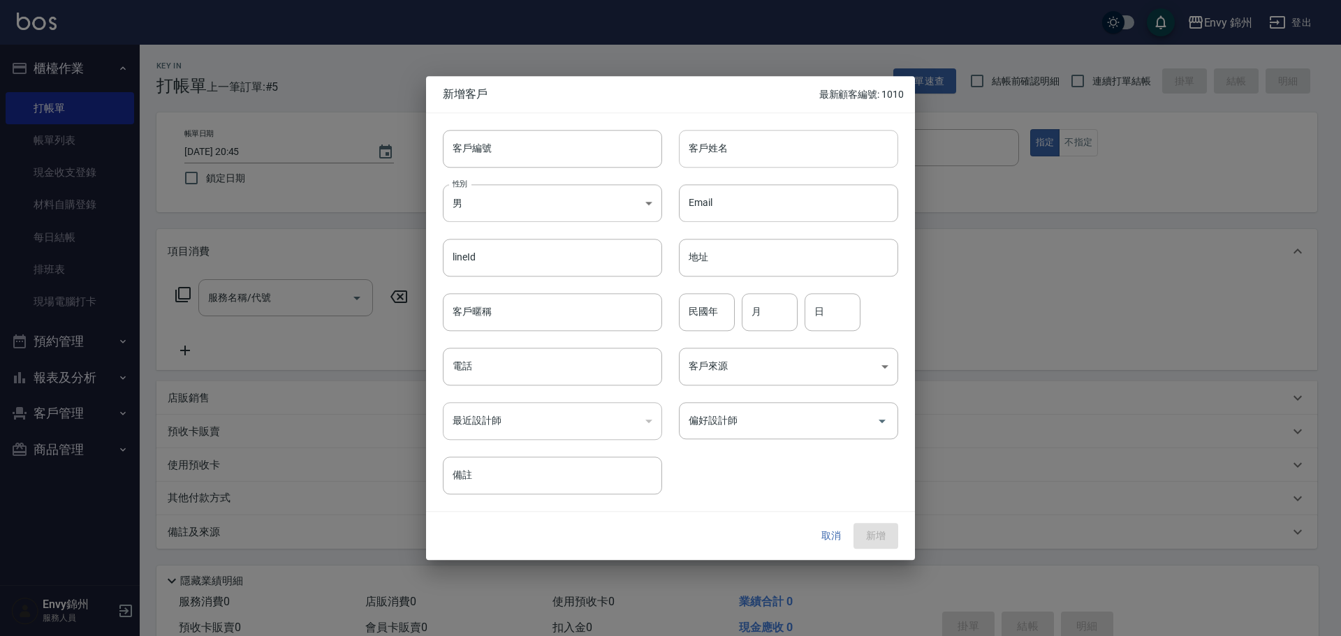
click at [690, 140] on input "客戶姓名" at bounding box center [788, 149] width 219 height 38
paste input "俊翔"
type input "俊翔"
click at [526, 225] on div "lineId lineId" at bounding box center [544, 249] width 236 height 54
click at [529, 339] on div "電話 電話" at bounding box center [544, 358] width 236 height 54
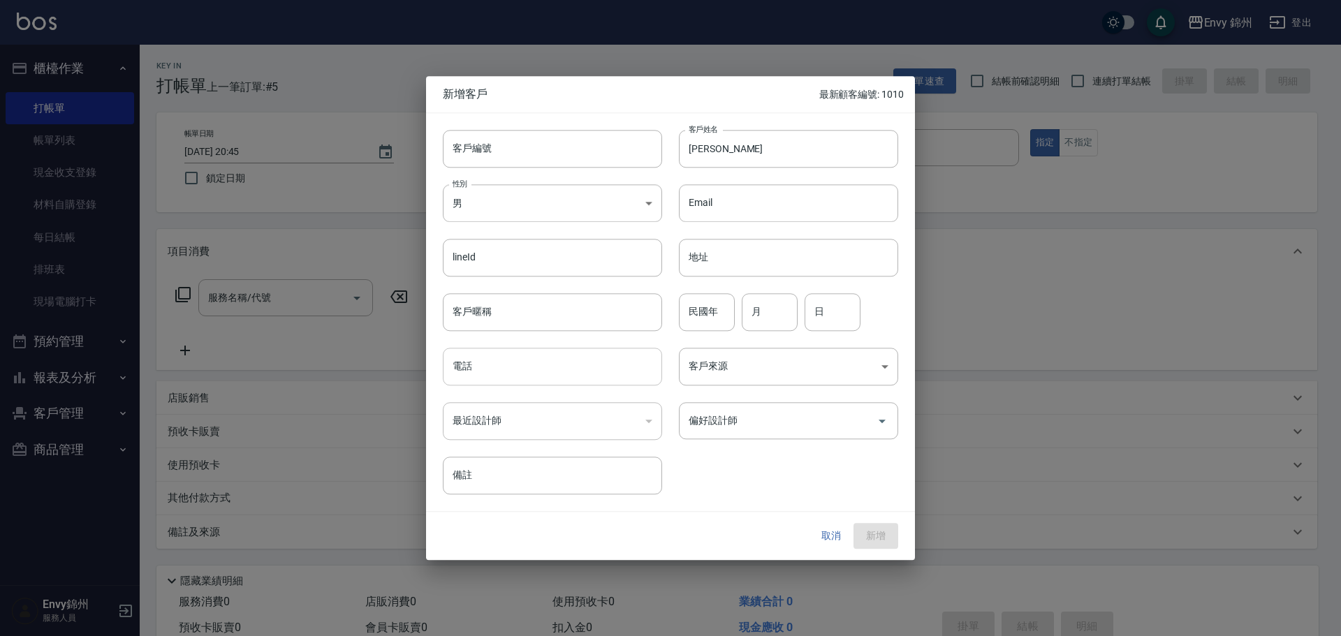
click at [531, 358] on input "電話" at bounding box center [552, 367] width 219 height 38
paste input "俊翔"
type input "俊翔"
click at [741, 378] on body "Envy 錦州 登出 櫃檯作業 打帳單 帳單列表 現金收支登錄 材料自購登錄 每日結帳 排班表 現場電腦打卡 預約管理 預約管理 單日預約紀錄 單週預約紀錄 …" at bounding box center [670, 350] width 1341 height 700
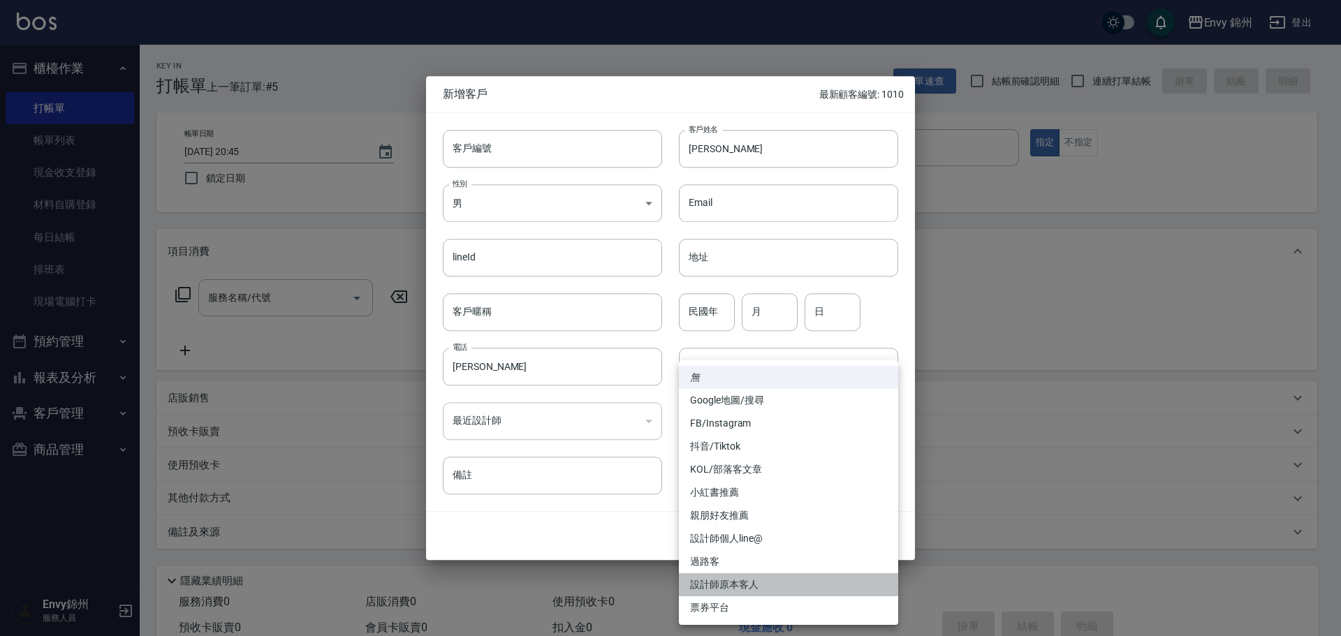
click at [742, 584] on li "設計師原本客人" at bounding box center [788, 584] width 219 height 23
type input "設計師原本客人"
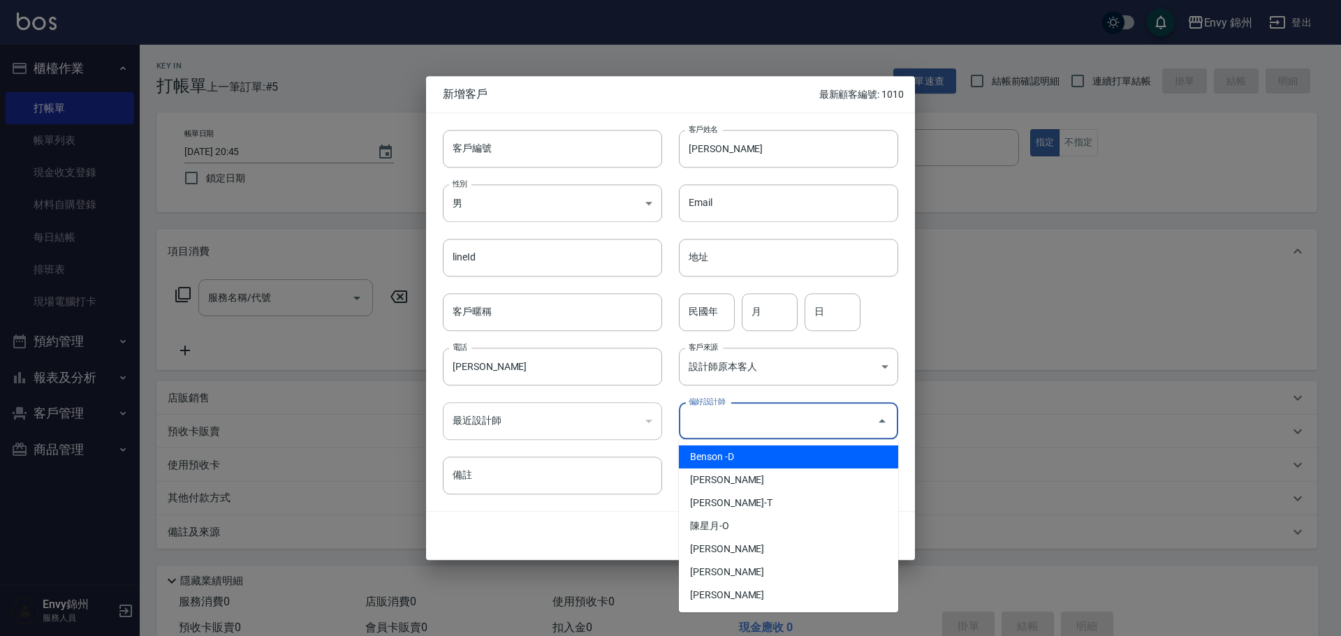
click at [751, 420] on input "偏好設計師" at bounding box center [778, 420] width 186 height 24
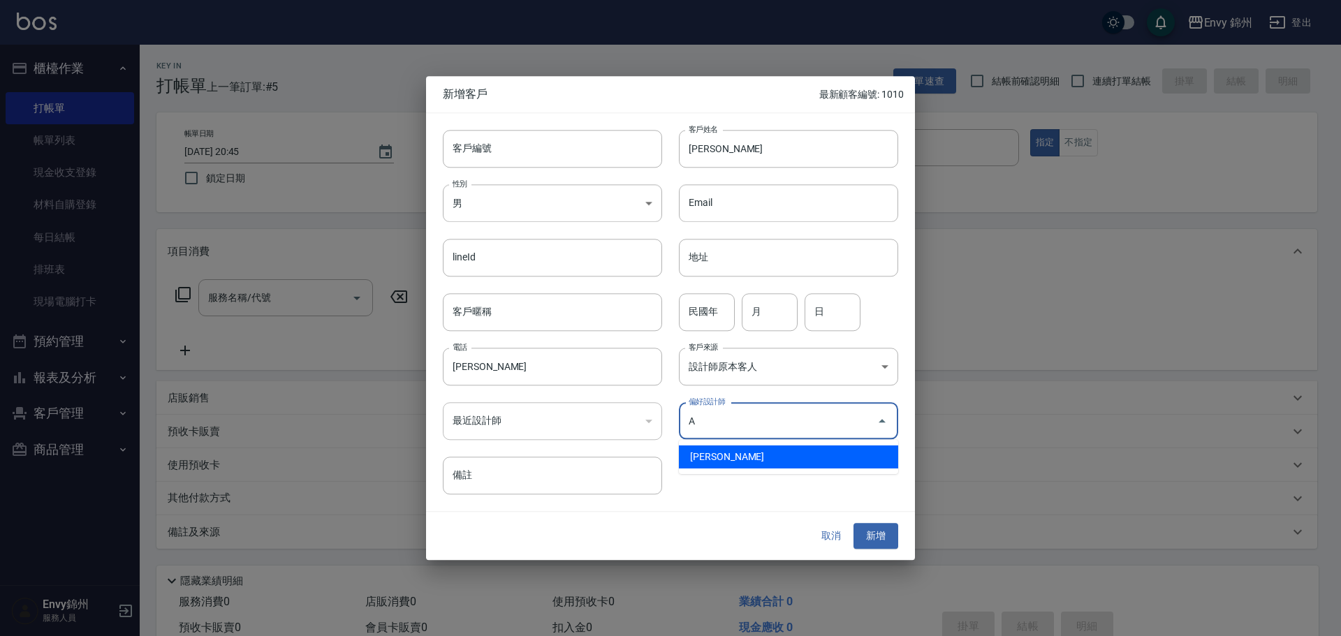
click at [739, 459] on li "鄭怡秀-A" at bounding box center [788, 457] width 219 height 23
type input "鄭怡秀"
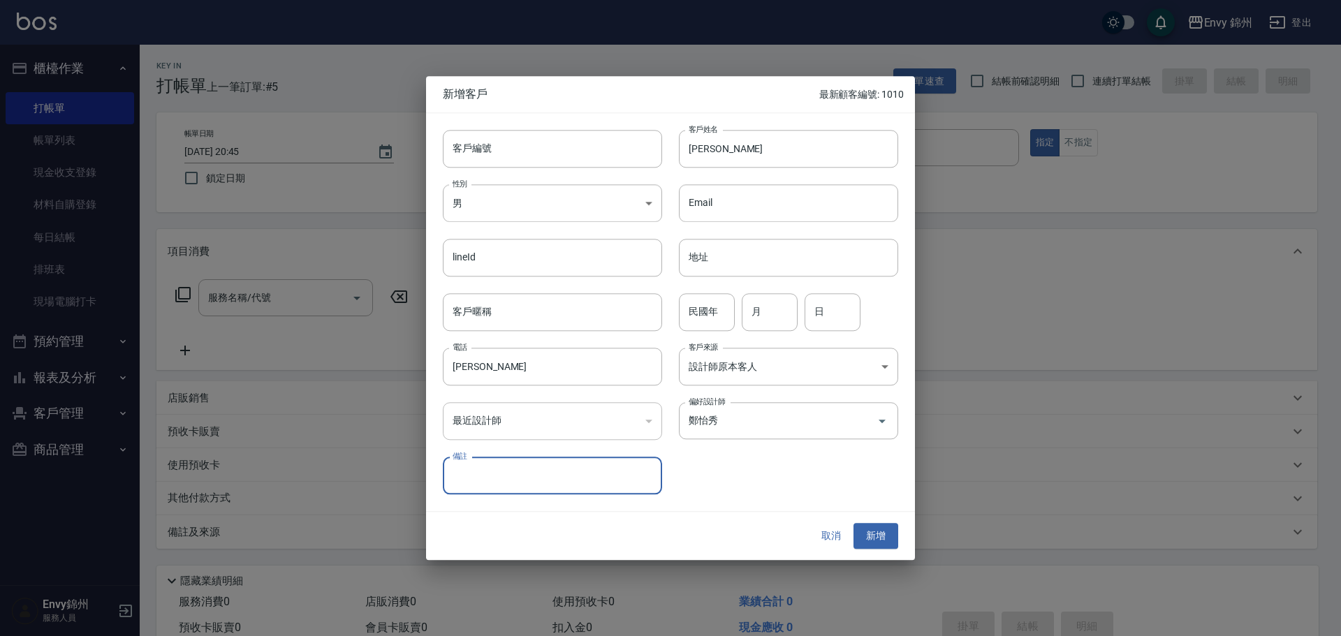
click at [754, 179] on div "Email Email" at bounding box center [780, 195] width 236 height 54
click at [767, 154] on input "俊翔" at bounding box center [788, 149] width 219 height 38
drag, startPoint x: 883, startPoint y: 533, endPoint x: 838, endPoint y: 427, distance: 115.4
click at [883, 533] on button "新增" at bounding box center [875, 537] width 45 height 26
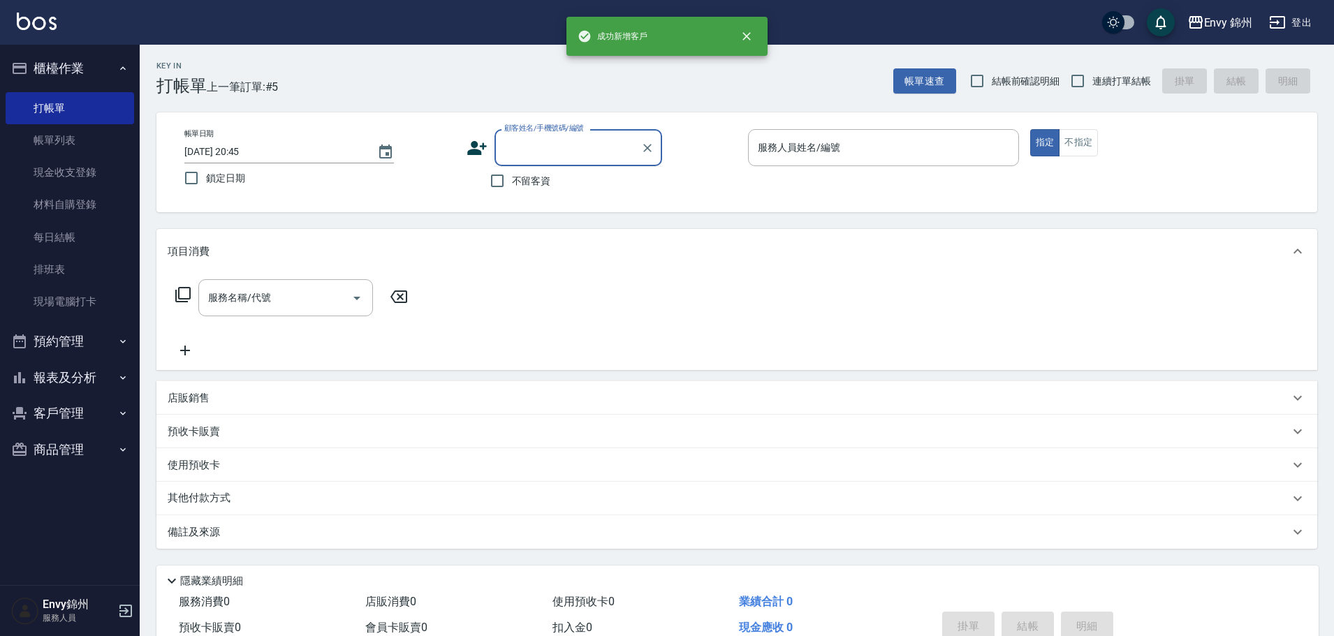
click at [517, 156] on input "顧客姓名/手機號碼/編號" at bounding box center [568, 147] width 134 height 24
paste input "俊翔"
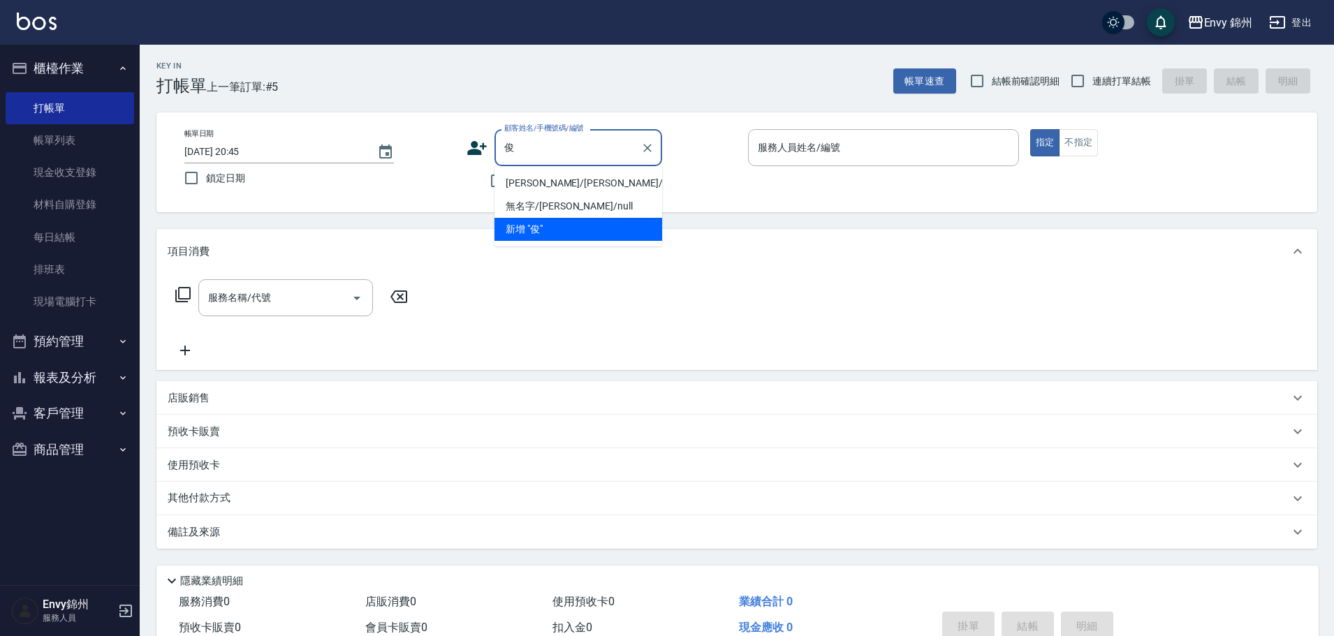
click at [573, 186] on li "俊翔/俊翔/" at bounding box center [578, 183] width 168 height 23
type input "俊翔/俊翔/"
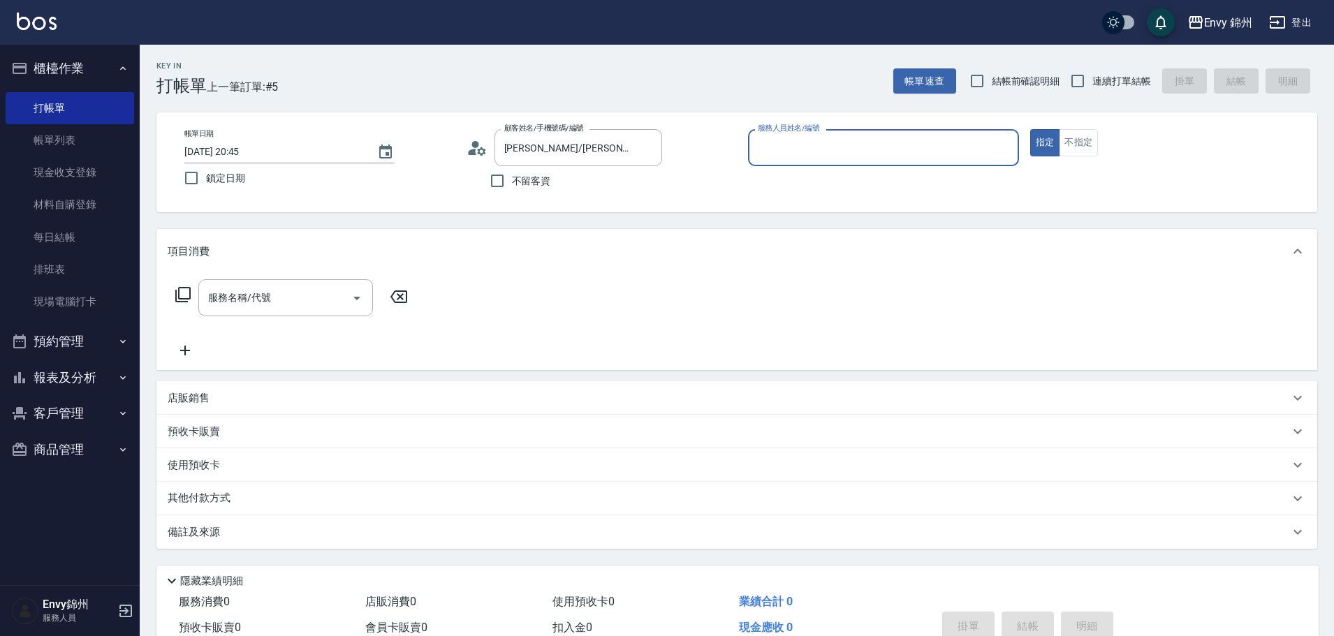
type input "Annie-A"
click at [262, 296] on input "服務名稱/代號" at bounding box center [275, 298] width 141 height 24
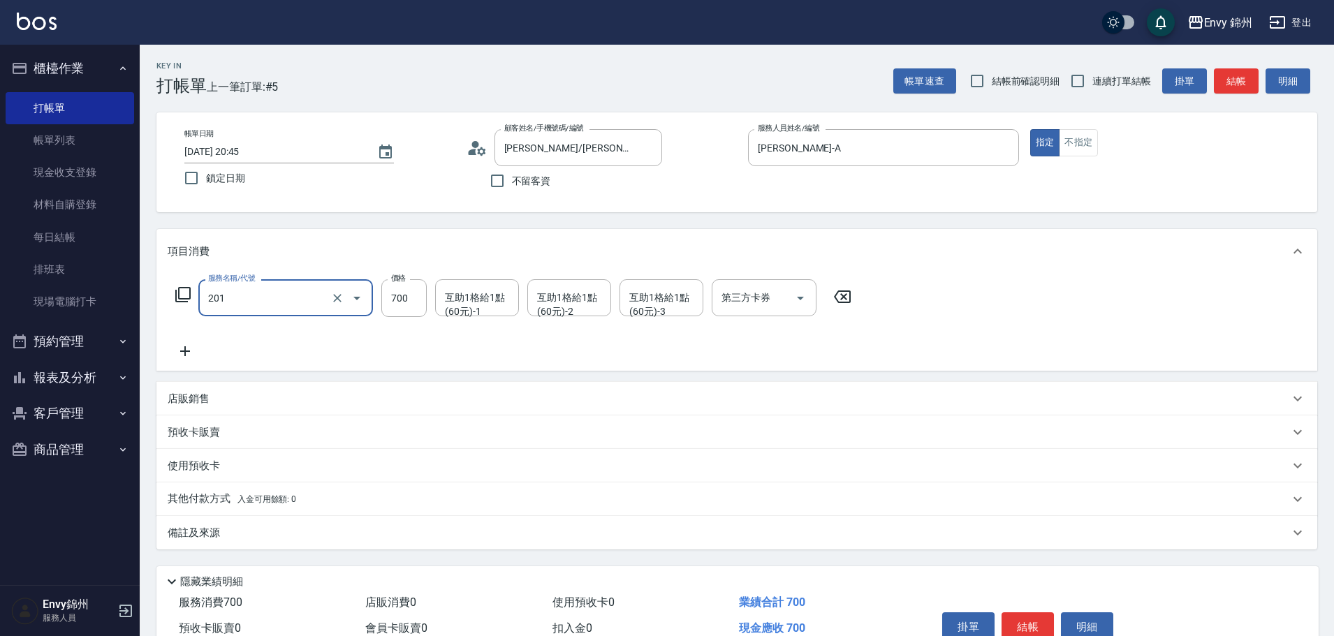
type input "201 剪髮(201)"
type input "1200"
click at [175, 351] on icon at bounding box center [185, 351] width 35 height 17
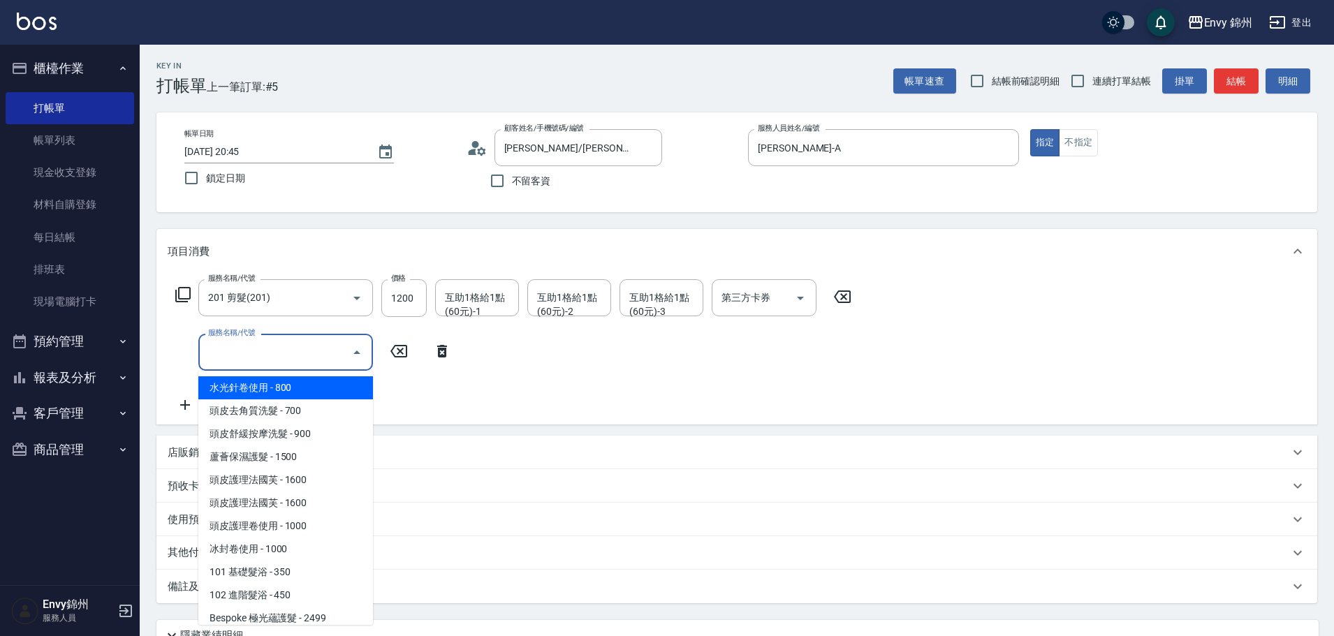
click at [295, 359] on input "服務名稱/代號" at bounding box center [275, 352] width 141 height 24
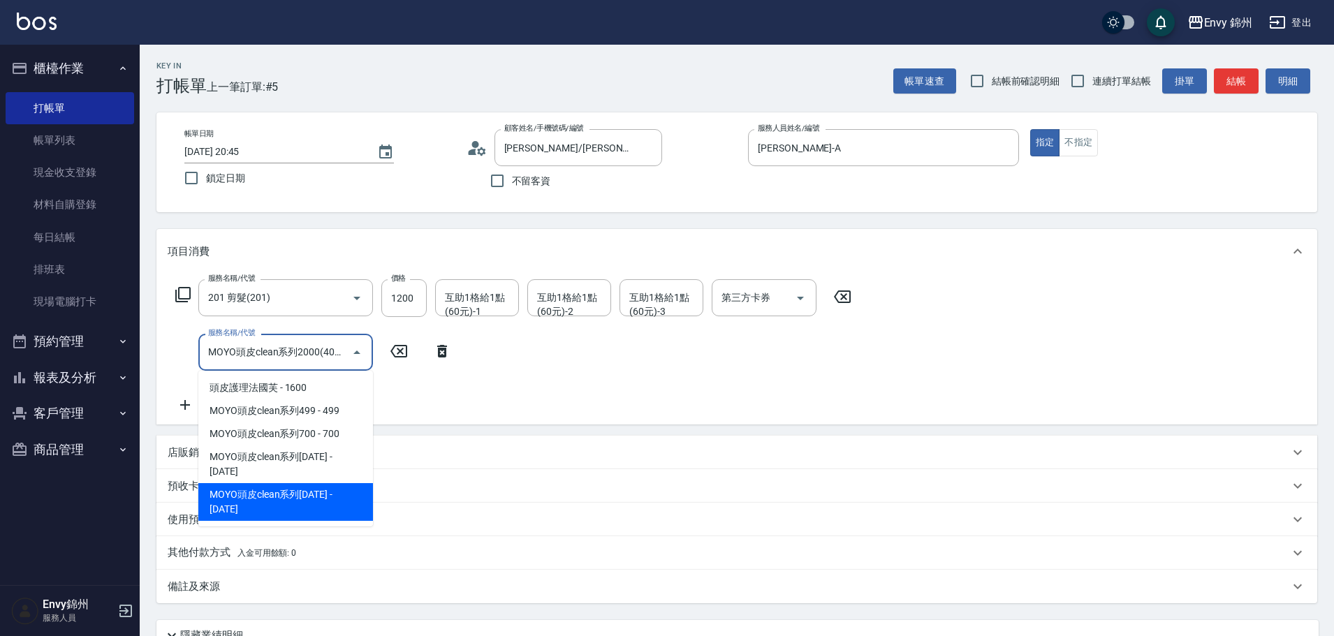
type input "MOYO頭皮clean系列2000(408)"
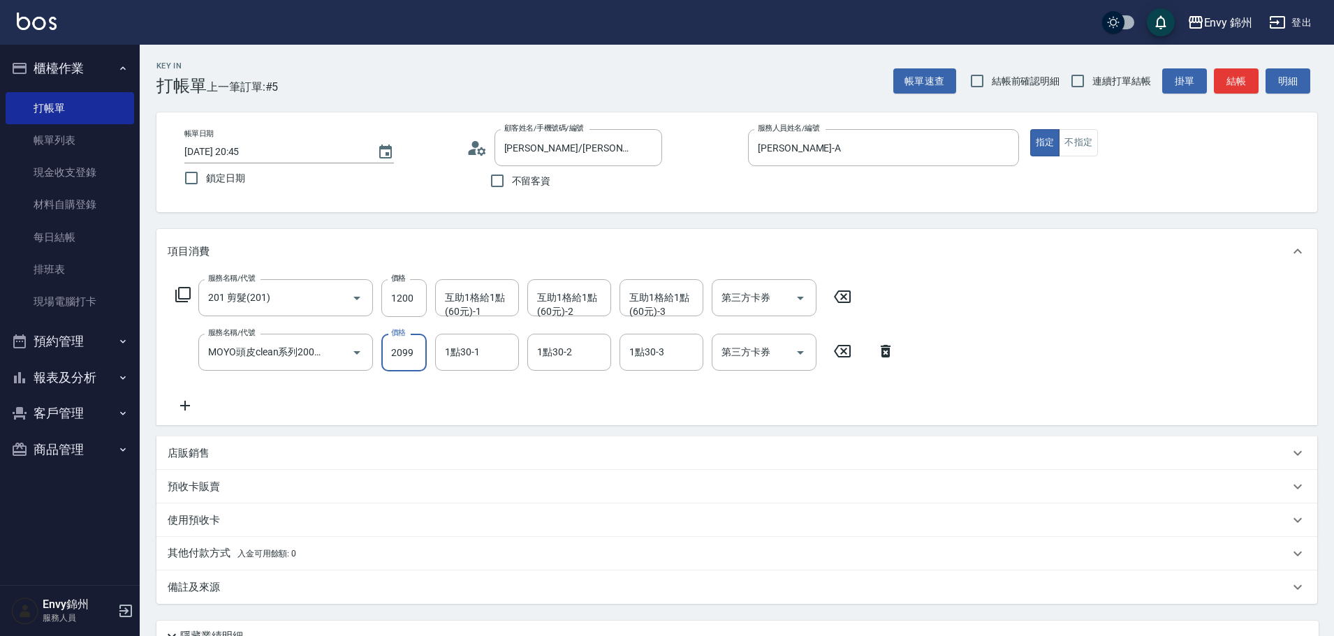
scroll to position [126, 0]
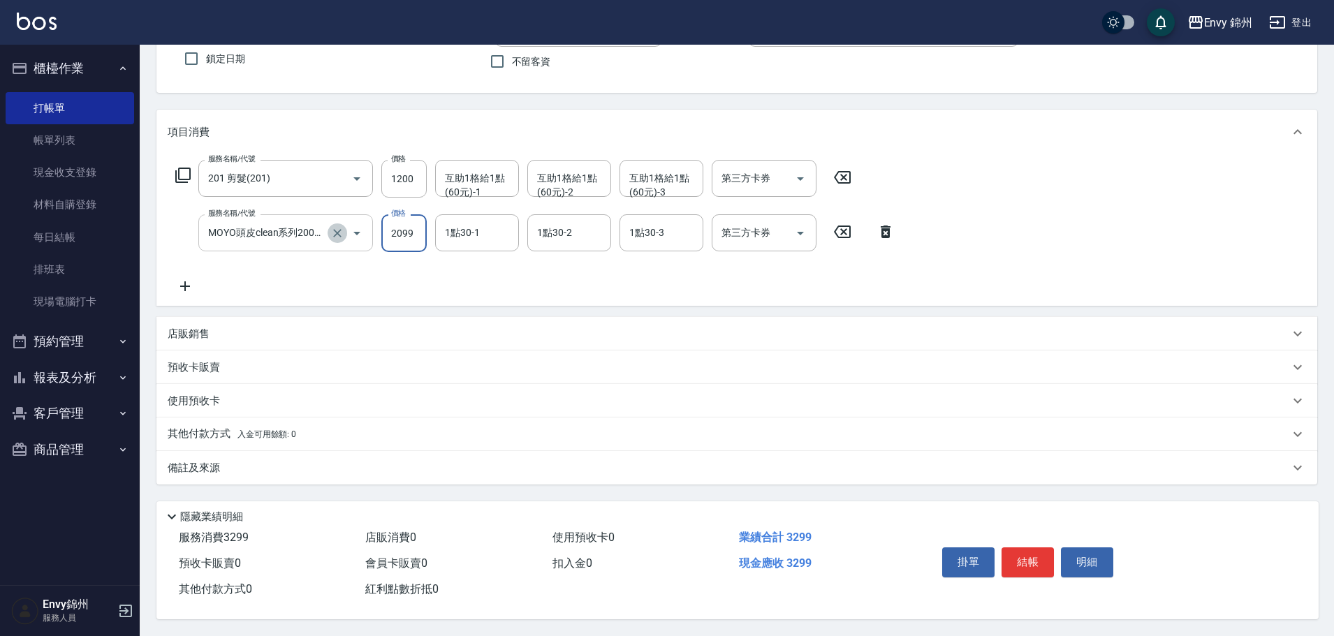
click at [335, 229] on icon "Clear" at bounding box center [337, 233] width 8 height 8
type input "2099"
type input "MOYO頭皮clean系列2000(408)"
click at [337, 229] on icon "Clear" at bounding box center [337, 233] width 8 height 8
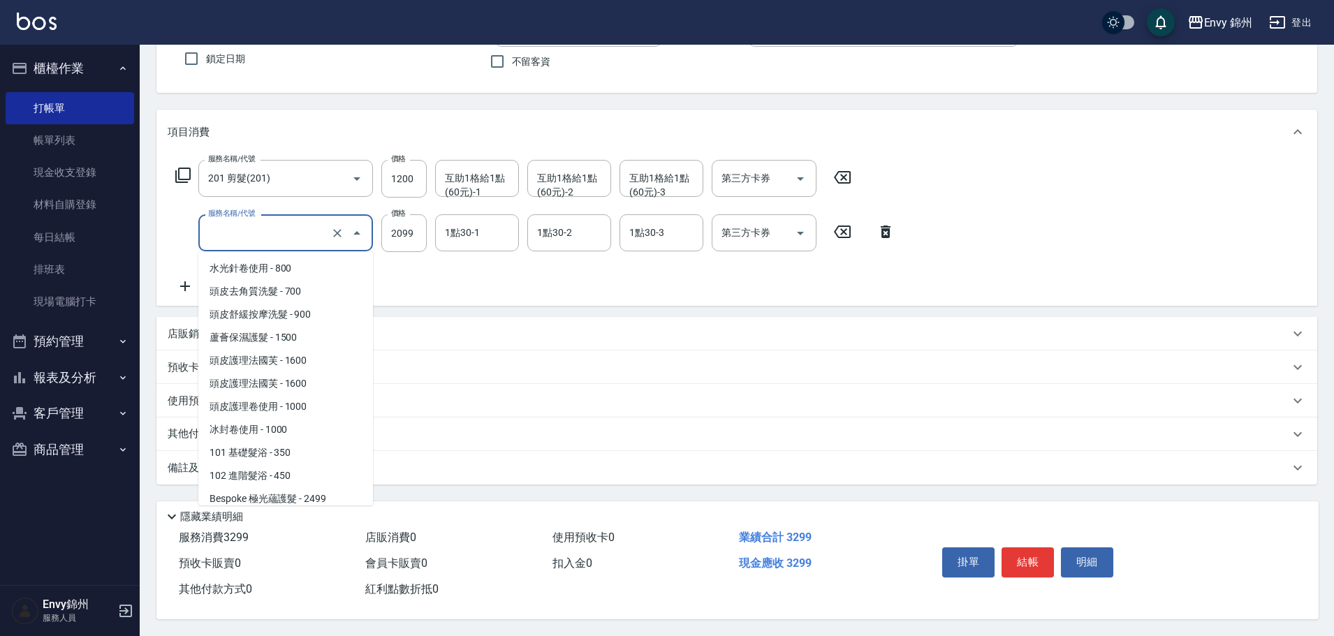
click at [309, 228] on input "服務名稱/代號" at bounding box center [266, 233] width 123 height 24
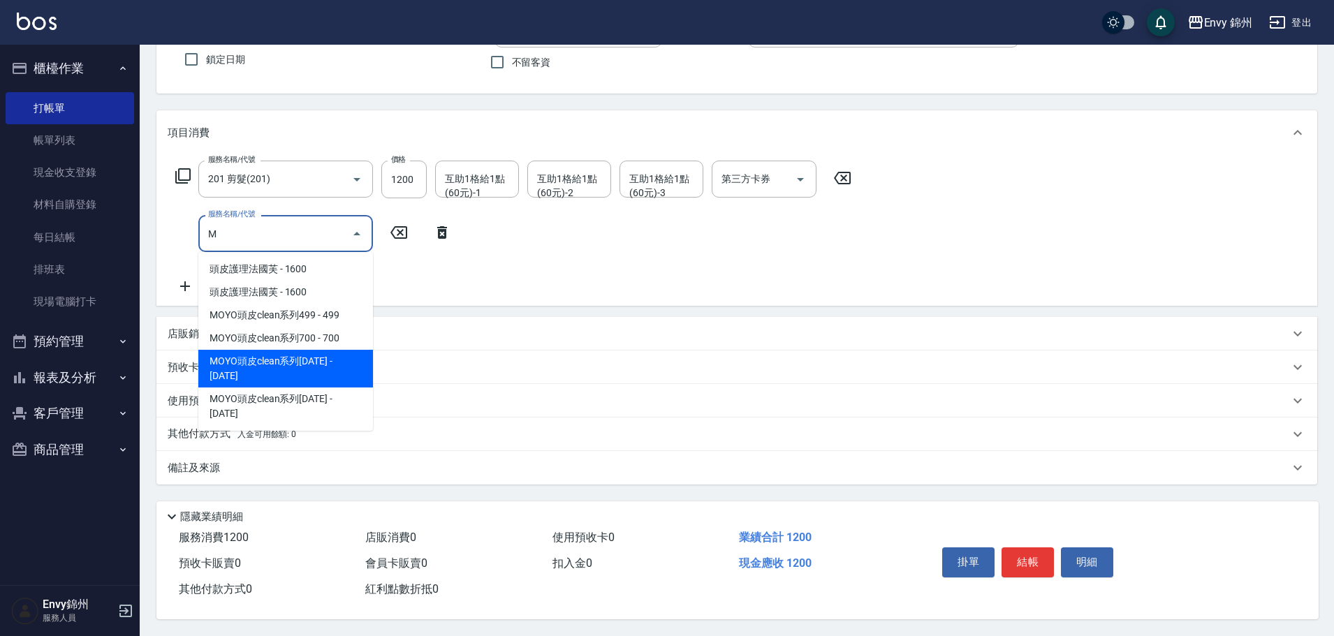
click at [341, 357] on span "MOYO頭皮clean系列1600 - 1600" at bounding box center [285, 369] width 175 height 38
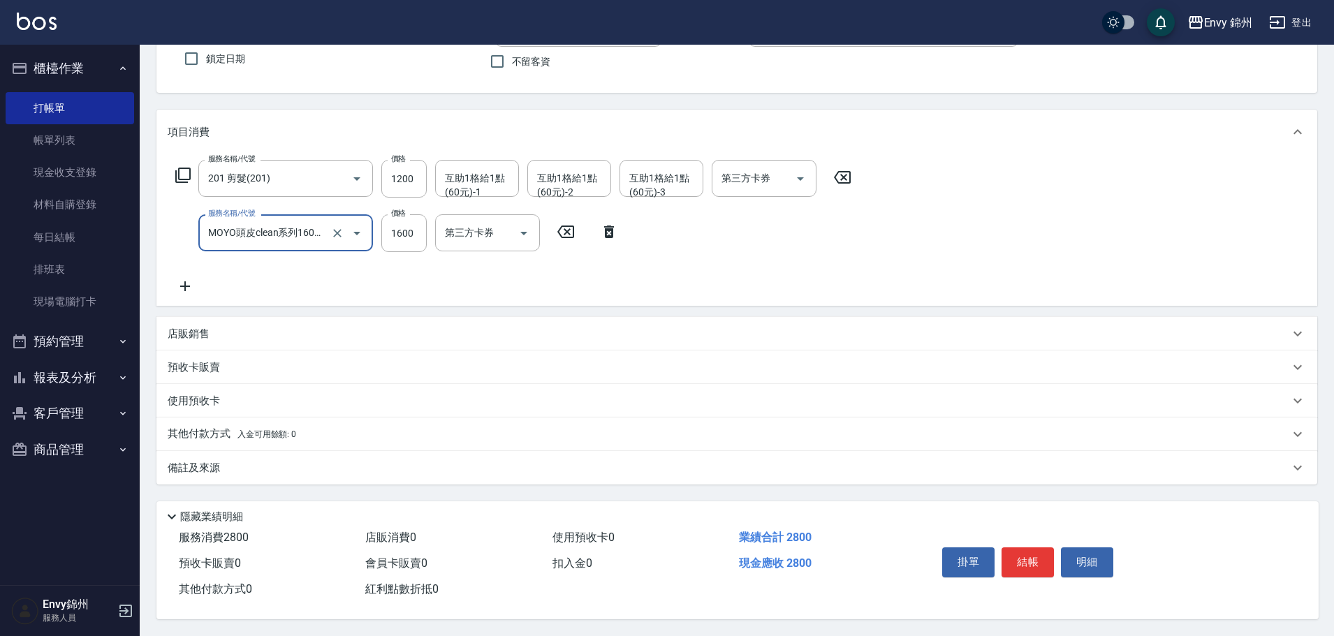
scroll to position [126, 0]
type input "MOYO頭皮clean系列1600(407)"
click at [407, 219] on input "1600" at bounding box center [403, 233] width 45 height 38
type input "1699"
click at [310, 469] on div "備註及來源" at bounding box center [728, 468] width 1121 height 15
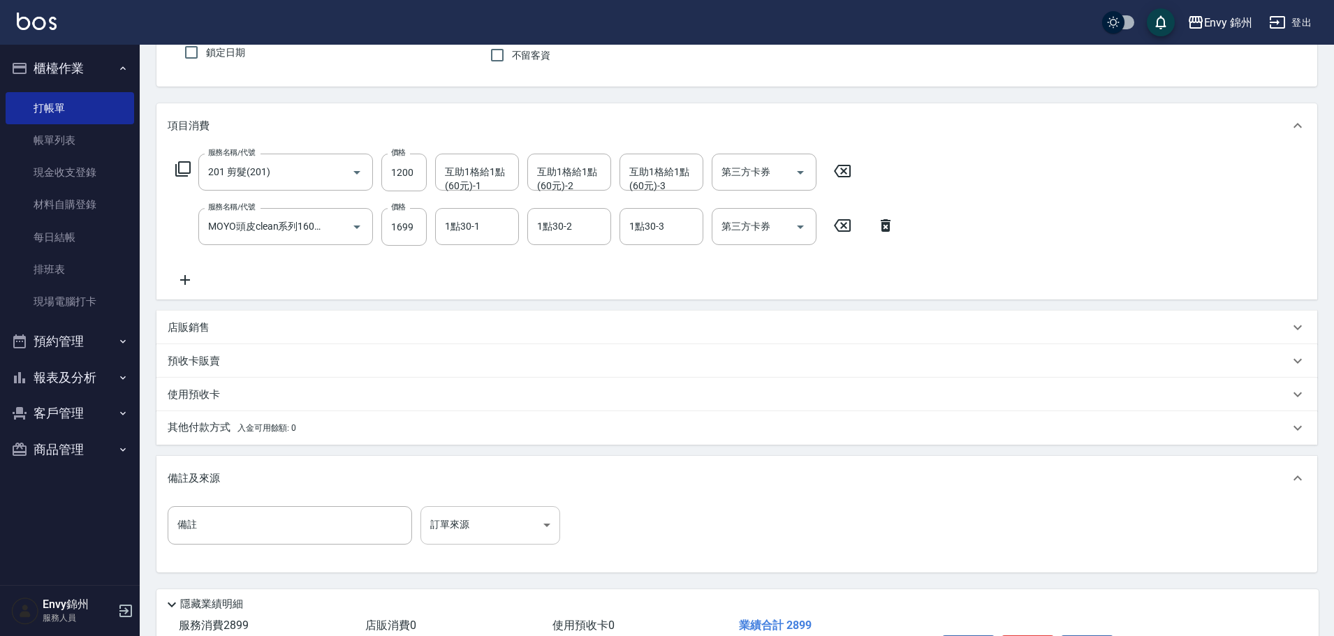
click at [501, 540] on body "Envy 錦州 登出 櫃檯作業 打帳單 帳單列表 現金收支登錄 材料自購登錄 每日結帳 排班表 現場電腦打卡 預約管理 預約管理 單日預約紀錄 單週預約紀錄 …" at bounding box center [667, 299] width 1334 height 850
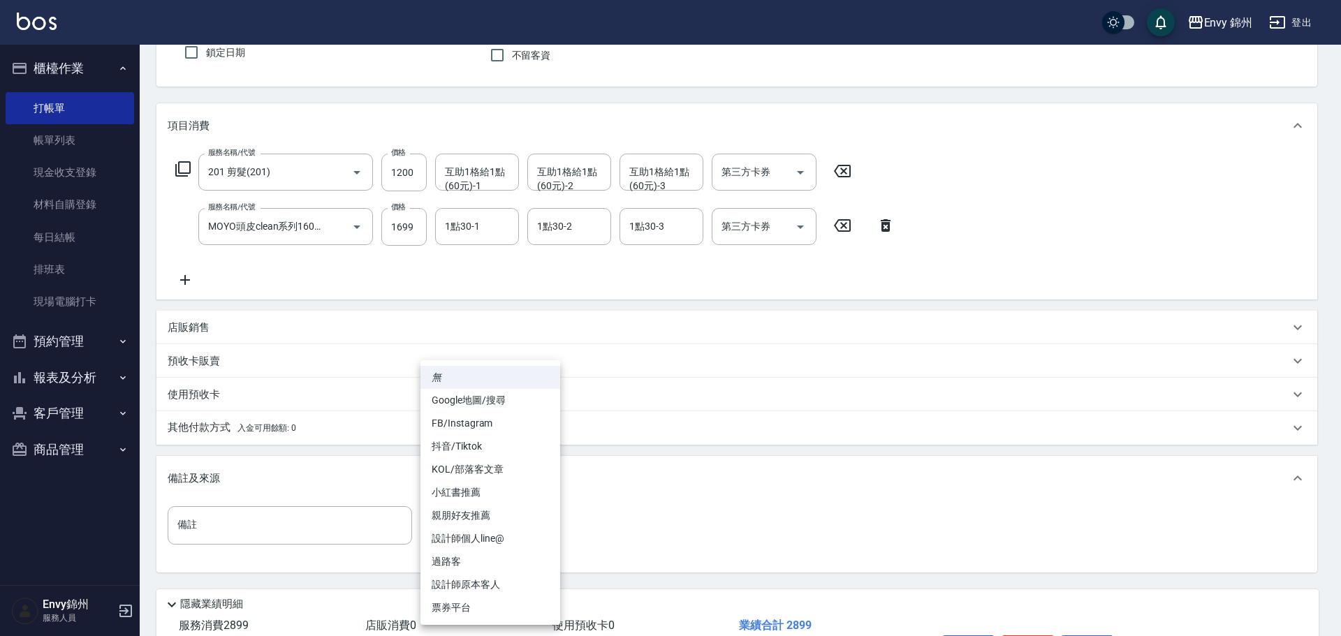
click at [481, 586] on li "設計師原本客人" at bounding box center [490, 584] width 140 height 23
type input "設計師原本客人"
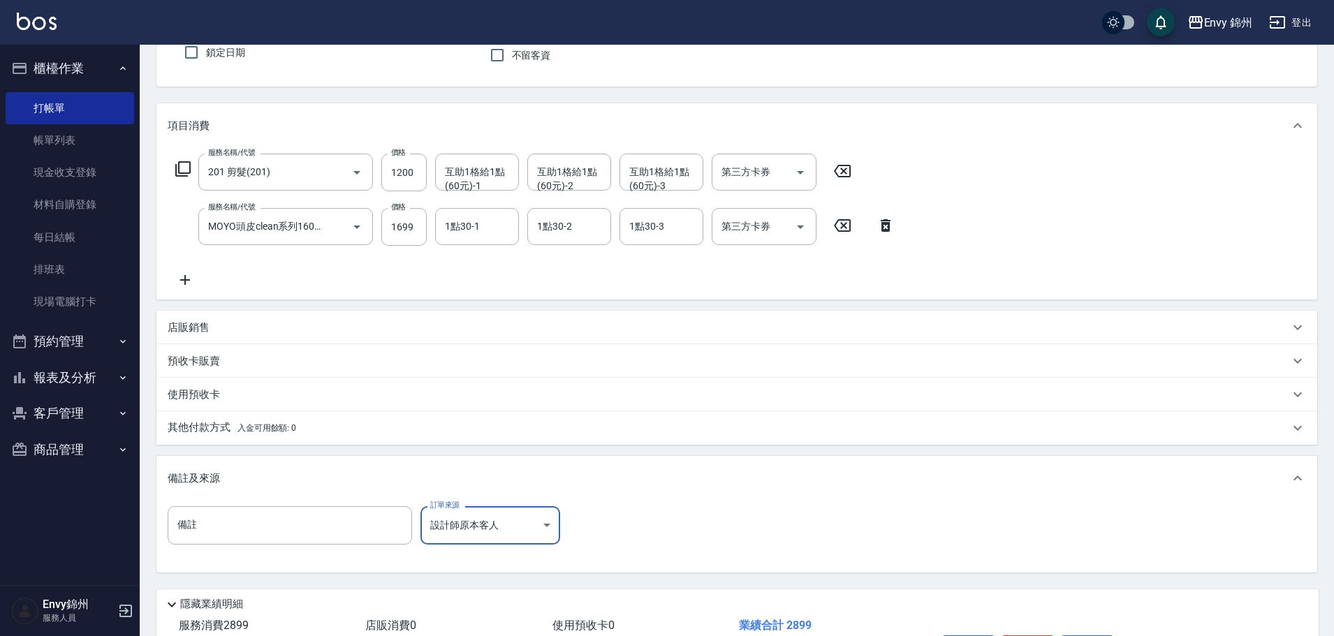
scroll to position [220, 0]
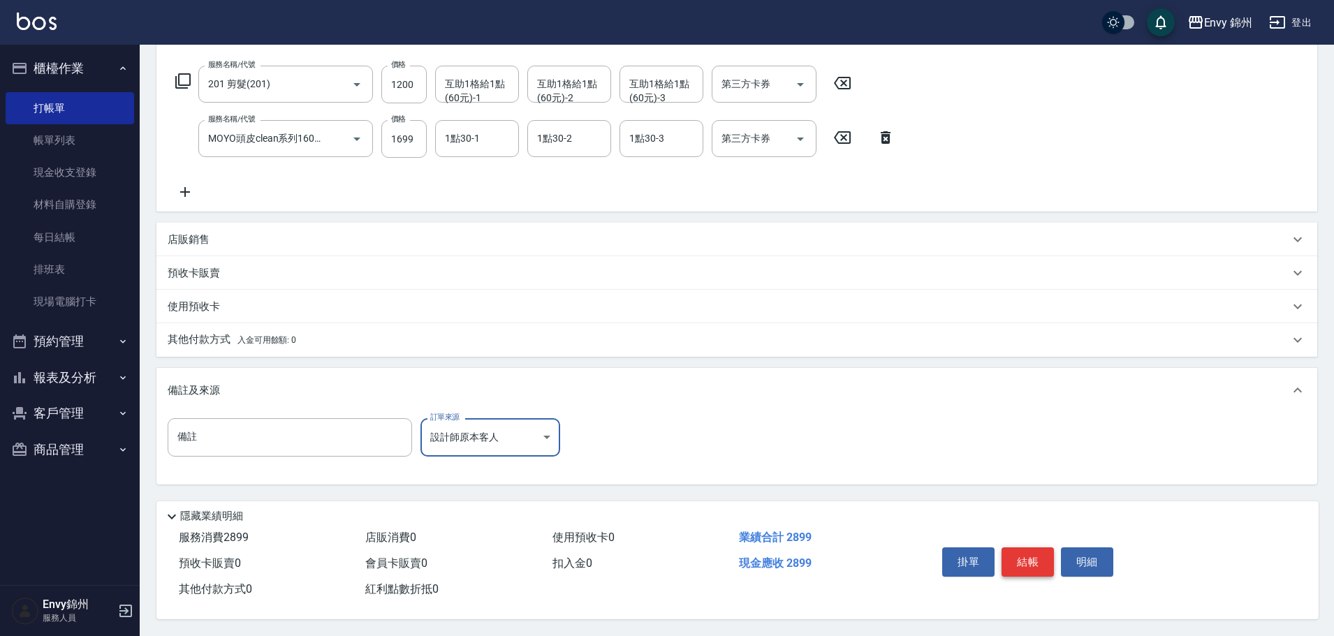
click at [1013, 552] on button "結帳" at bounding box center [1027, 561] width 52 height 29
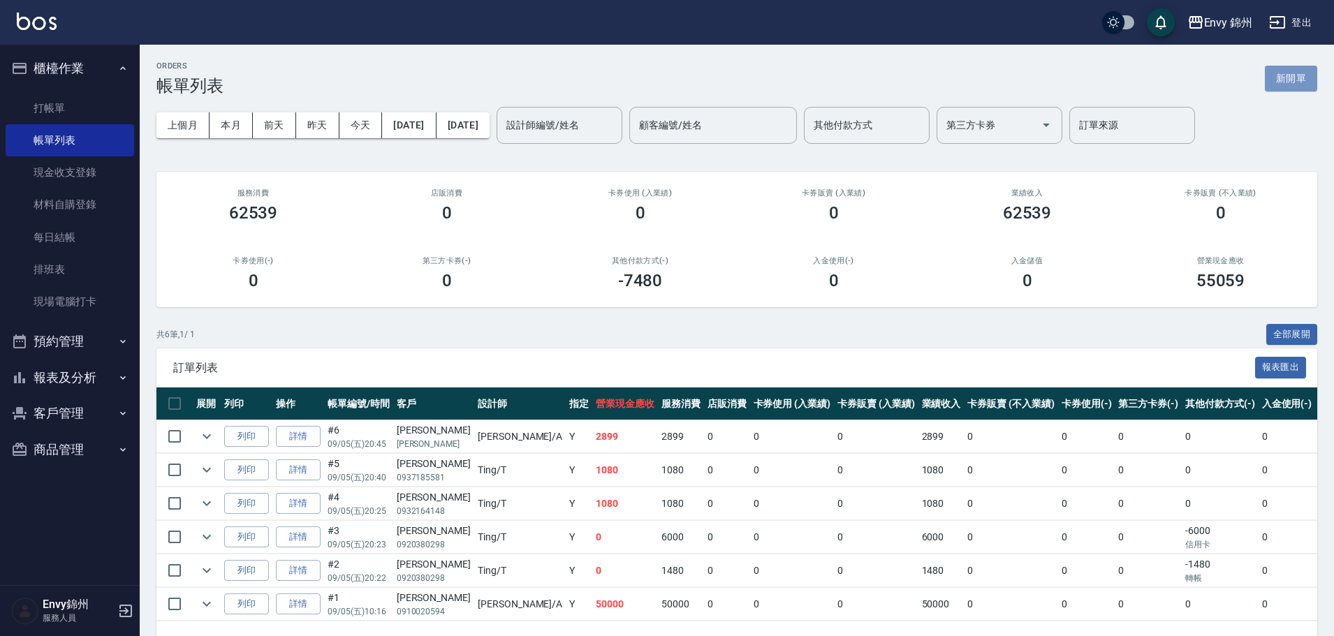
click at [1269, 79] on button "新開單" at bounding box center [1291, 79] width 52 height 26
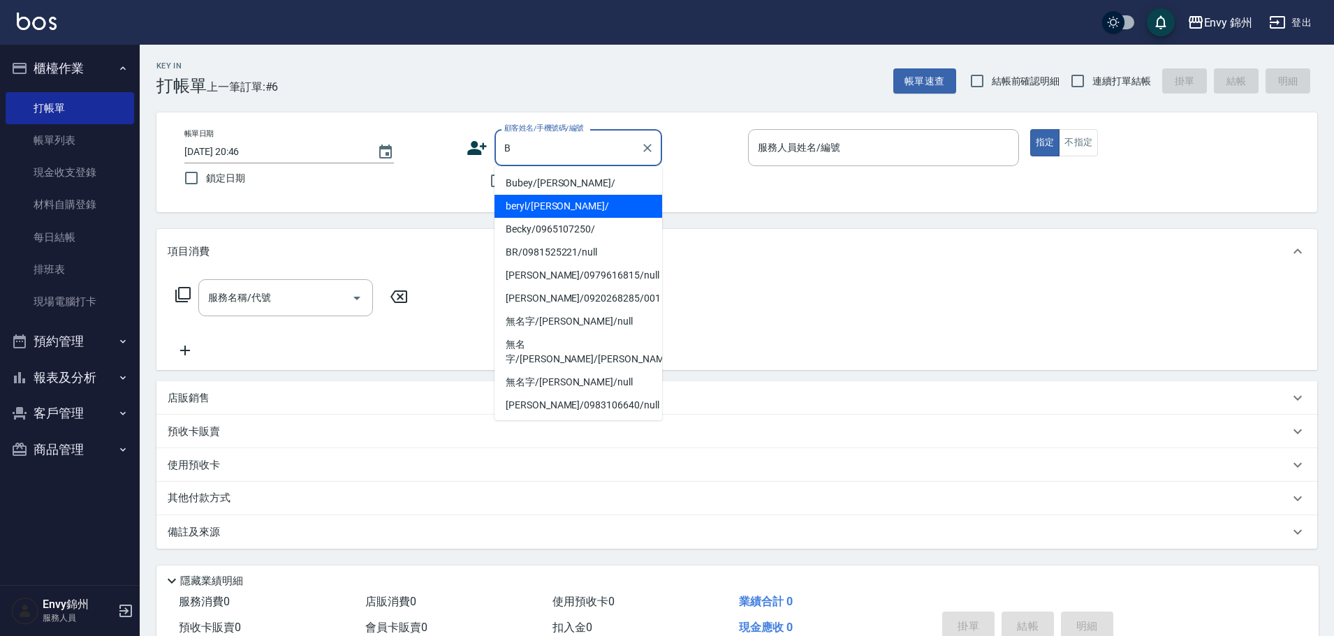
click at [585, 205] on li "beryl/beryl/" at bounding box center [578, 206] width 168 height 23
type input "beryl/beryl/"
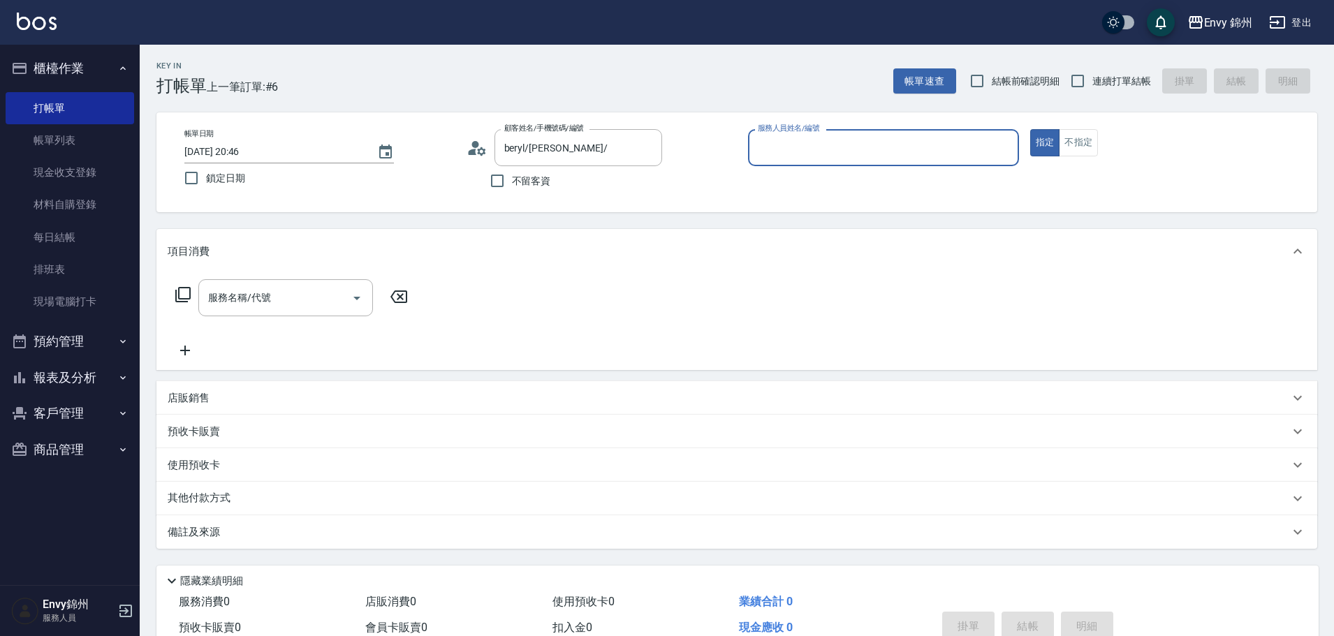
type input "Annie-A"
click at [251, 294] on input "服務名稱/代號" at bounding box center [275, 298] width 141 height 24
click at [185, 295] on icon at bounding box center [183, 294] width 17 height 17
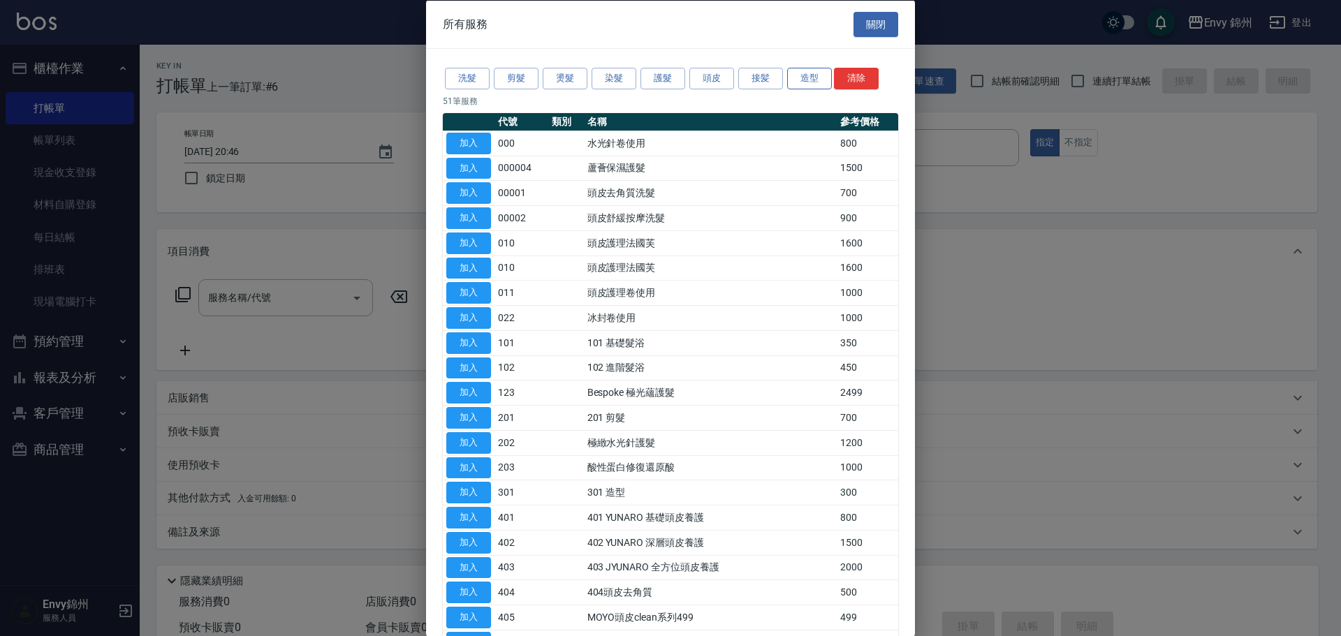
click at [806, 84] on button "造型" at bounding box center [809, 79] width 45 height 22
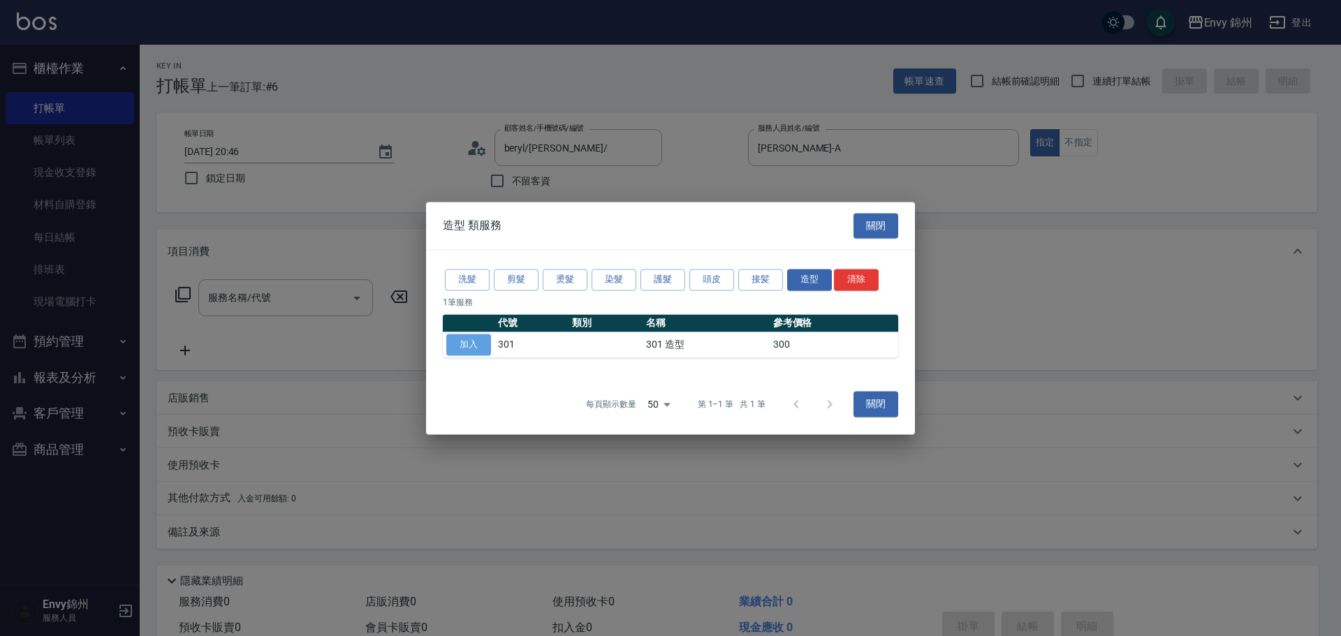
click at [452, 344] on button "加入" at bounding box center [468, 345] width 45 height 22
type input "301 造型(301)"
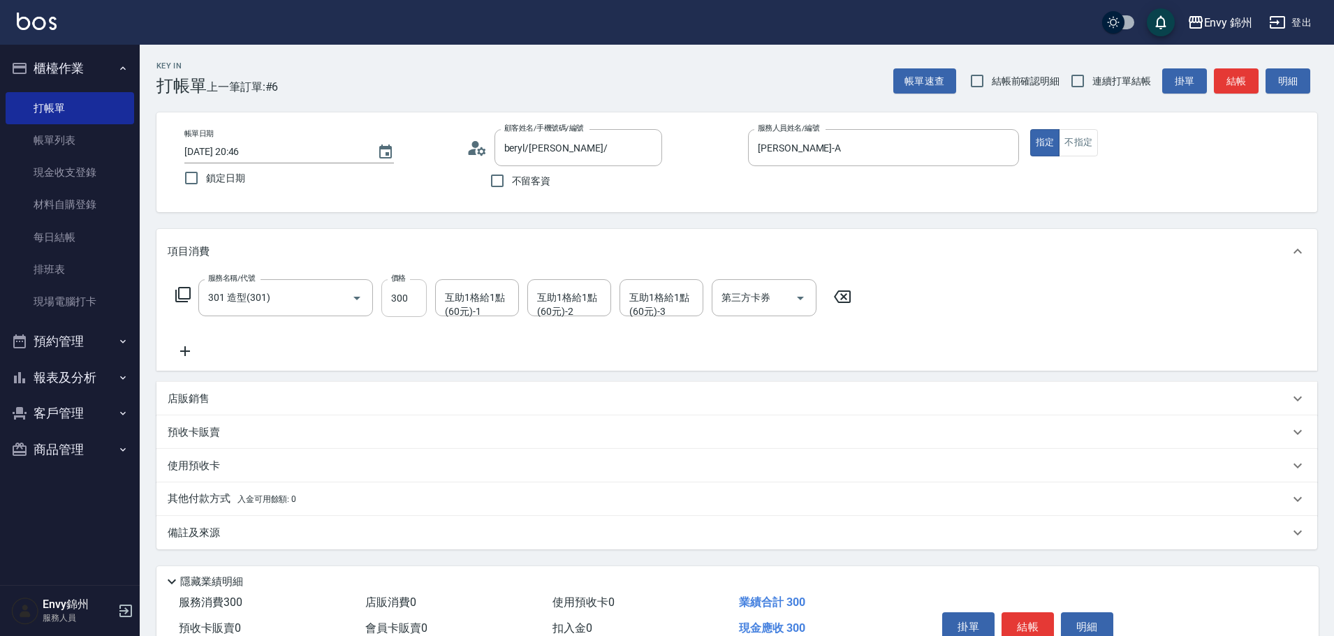
click at [415, 315] on input "300" at bounding box center [403, 298] width 45 height 38
type input "200"
click at [1020, 612] on button "結帳" at bounding box center [1027, 626] width 52 height 29
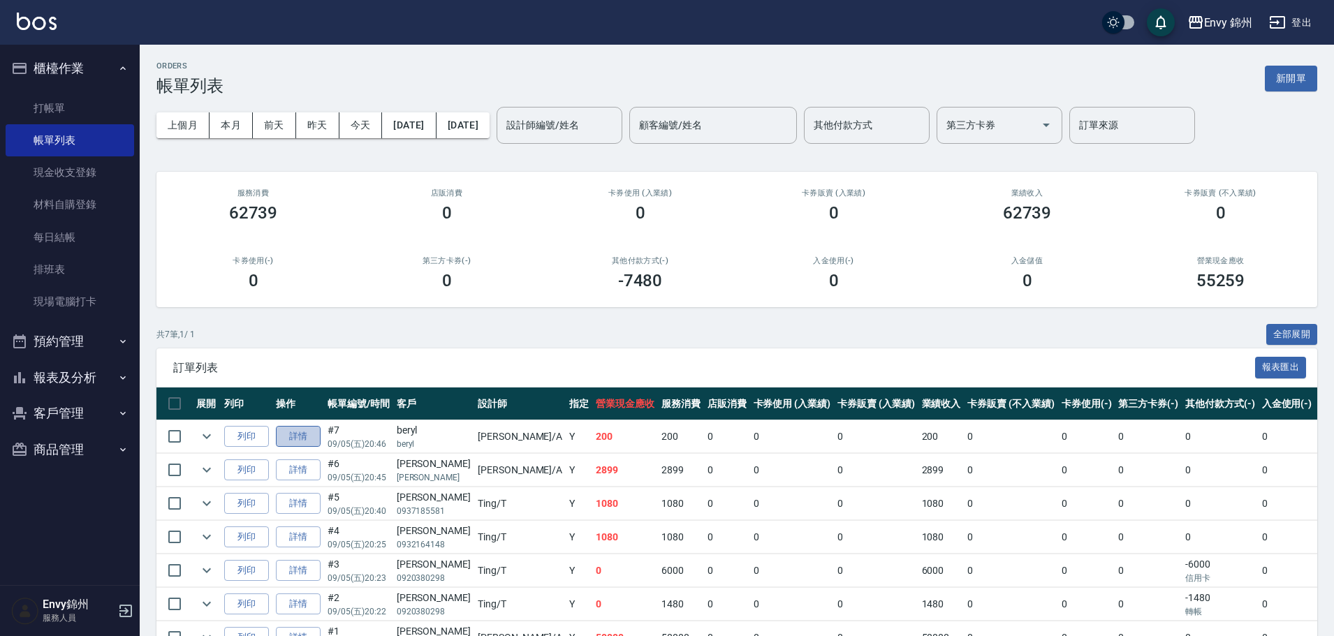
click at [301, 437] on link "詳情" at bounding box center [298, 437] width 45 height 22
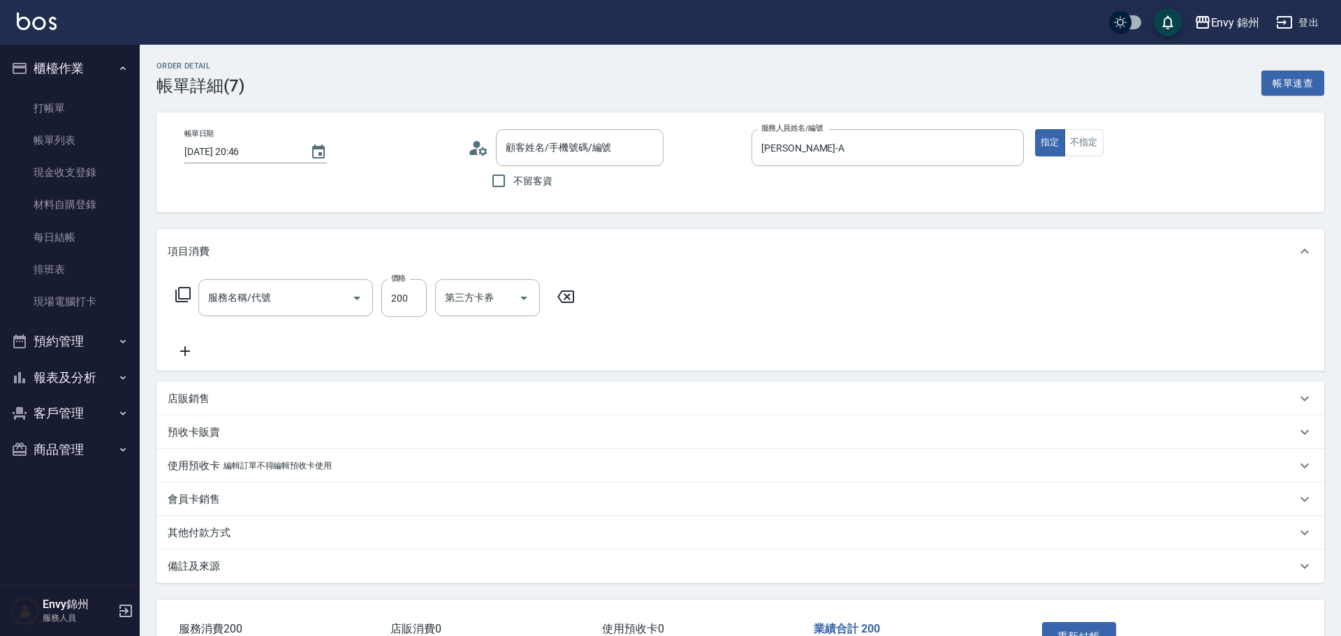
type input "Annie-A"
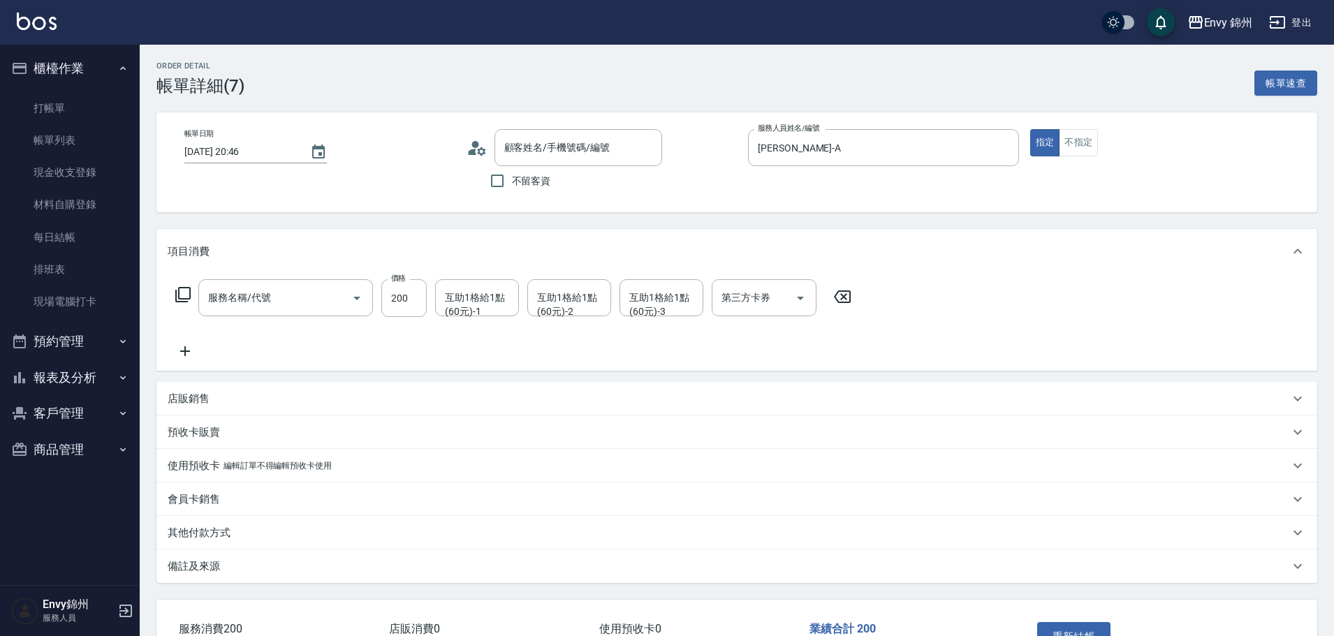
type input "301 造型(301)"
type input "beryl/beryl/"
click at [249, 565] on div "備註及來源" at bounding box center [728, 566] width 1121 height 15
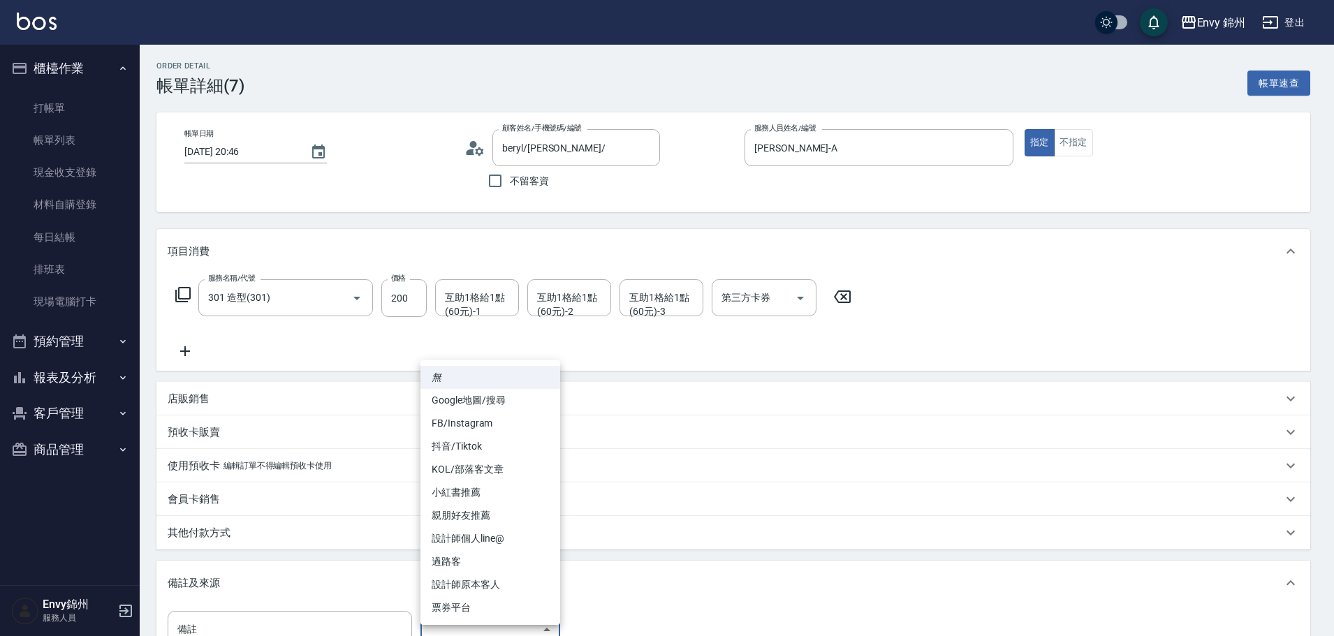
scroll to position [13, 0]
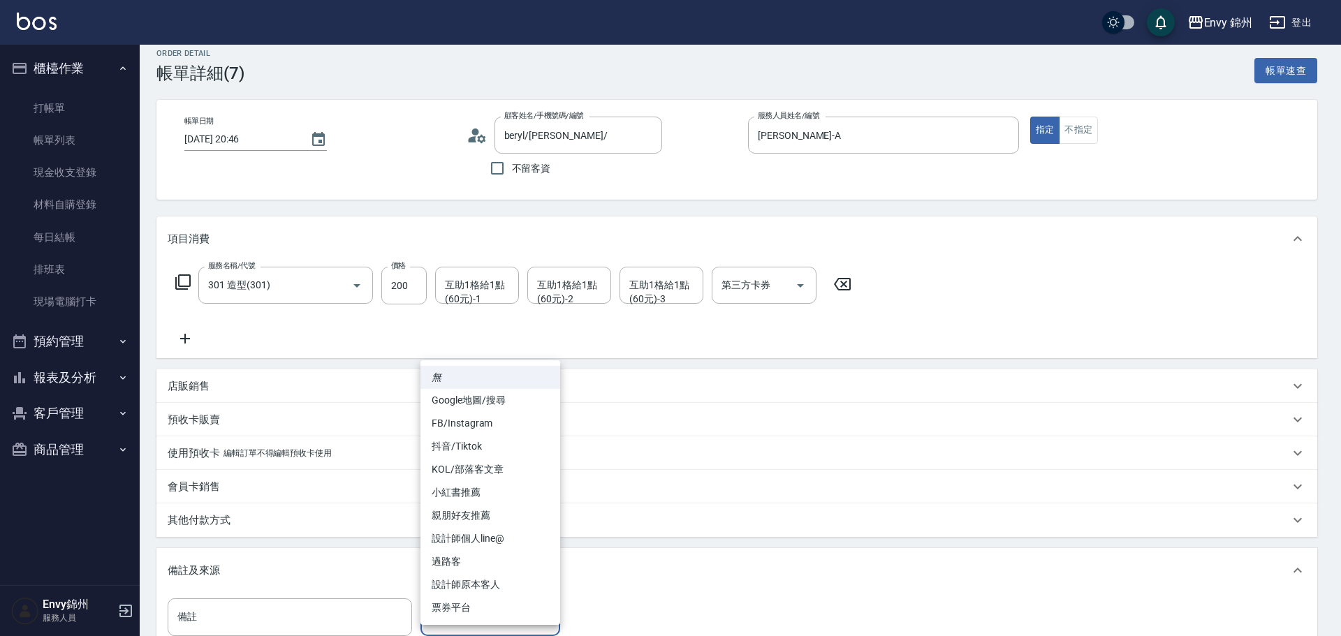
click at [503, 633] on body "Envy 錦州 登出 櫃檯作業 打帳單 帳單列表 現金收支登錄 材料自購登錄 每日結帳 排班表 現場電腦打卡 預約管理 預約管理 單日預約紀錄 單週預約紀錄 …" at bounding box center [670, 397] width 1341 height 821
click at [508, 583] on li "設計師原本客人" at bounding box center [490, 584] width 140 height 23
type input "設計師原本客人"
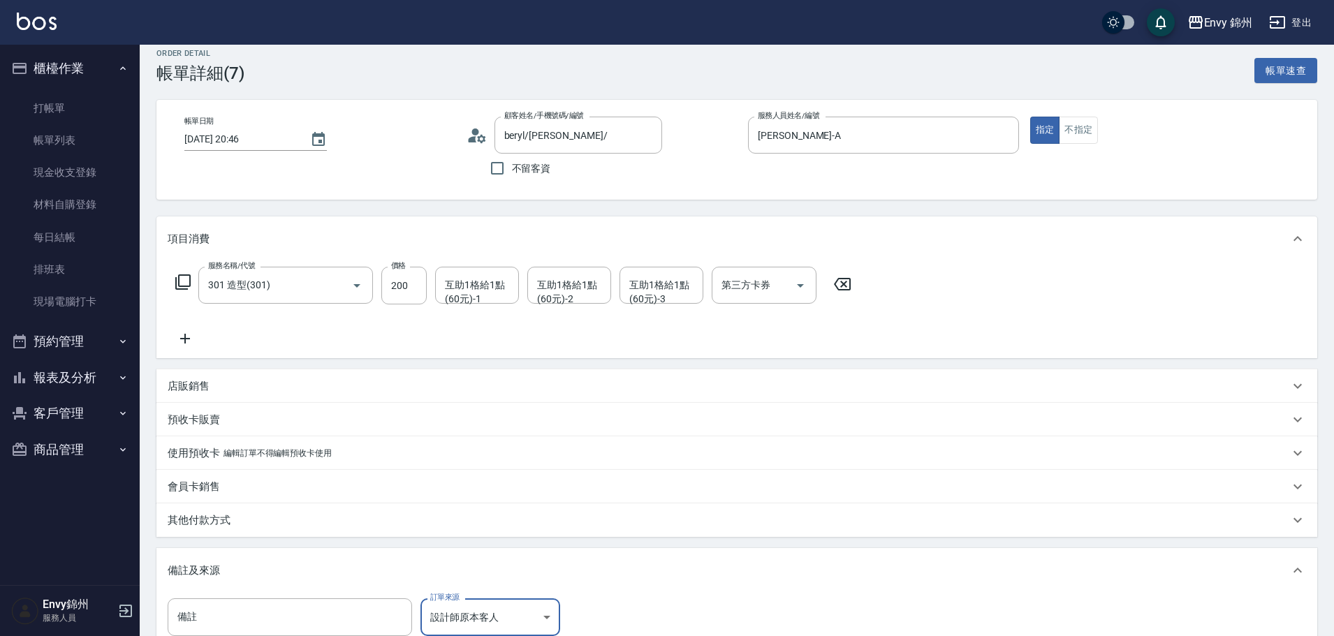
scroll to position [191, 0]
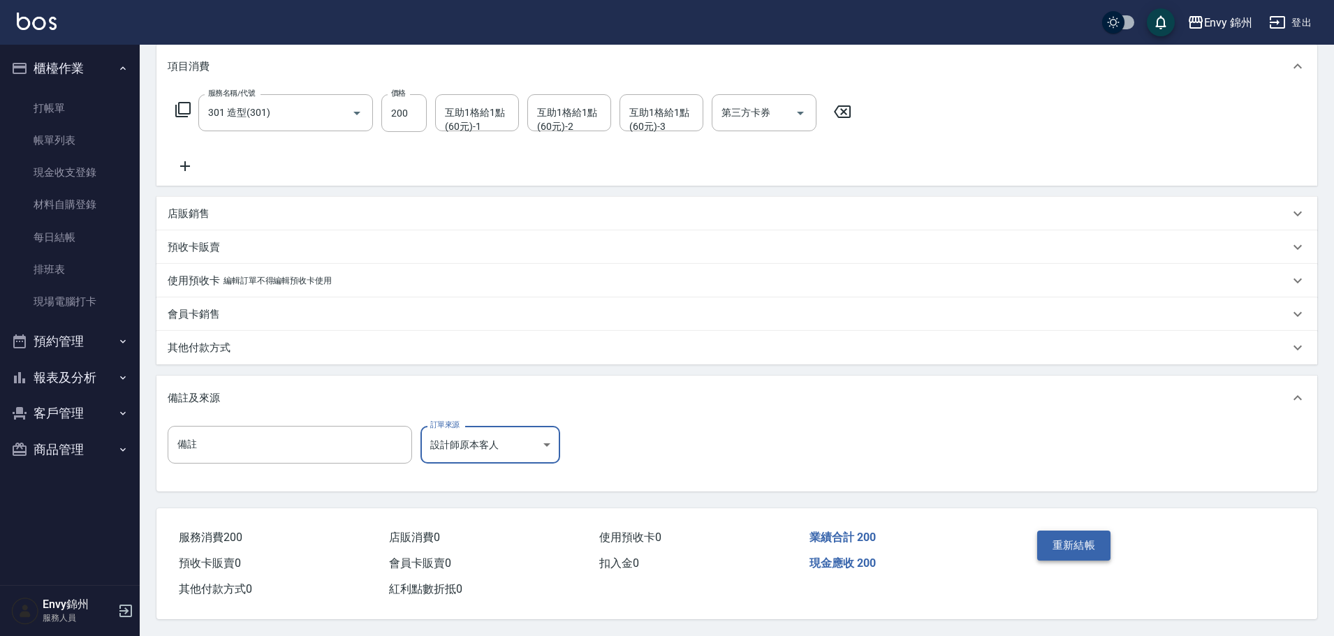
click at [1076, 548] on button "重新結帳" at bounding box center [1074, 545] width 74 height 29
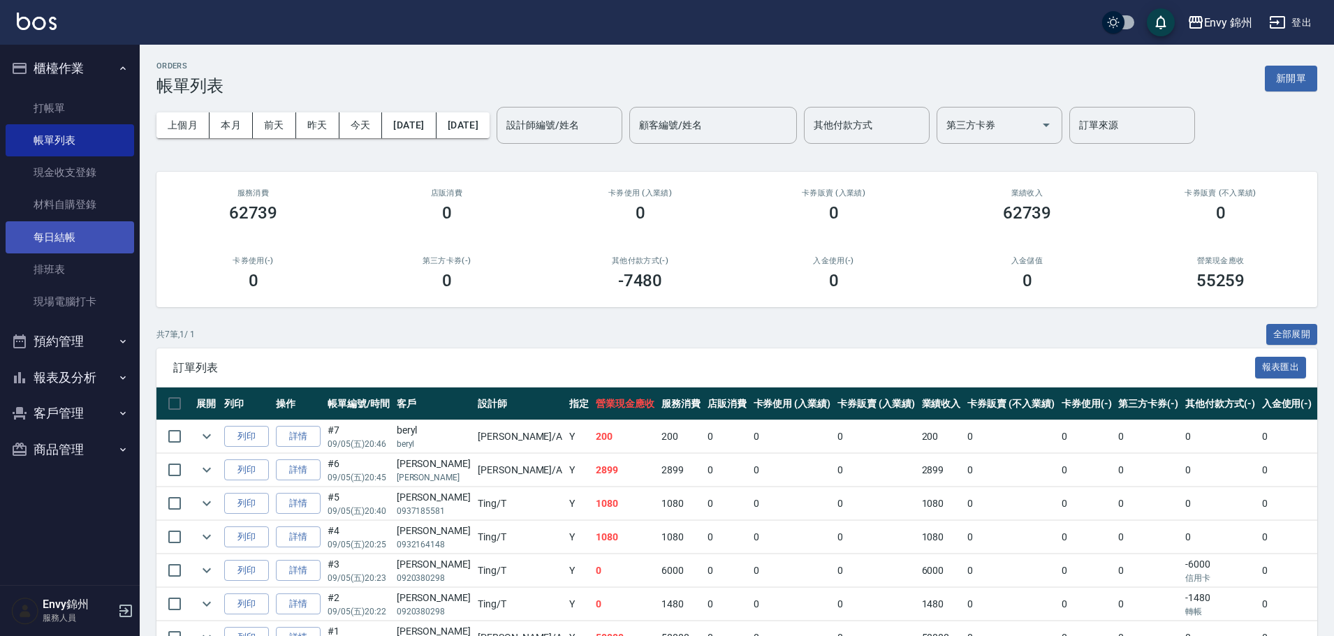
click at [50, 236] on link "每日結帳" at bounding box center [70, 237] width 128 height 32
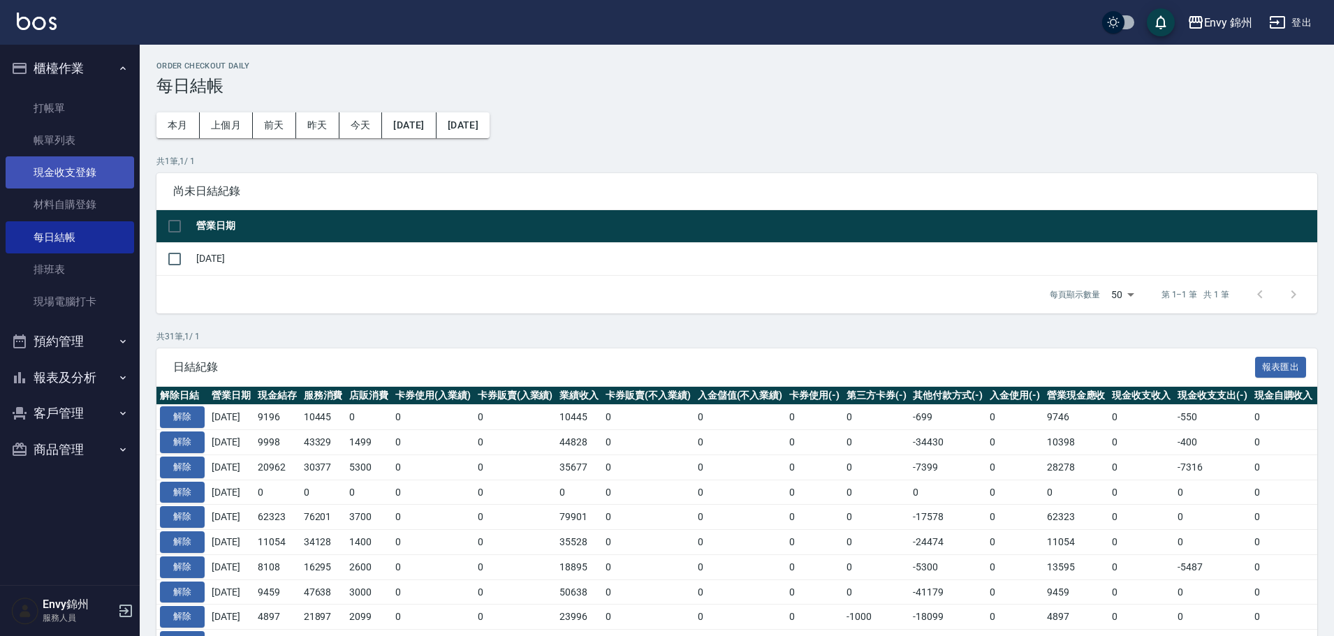
click at [55, 175] on link "現金收支登錄" at bounding box center [70, 172] width 128 height 32
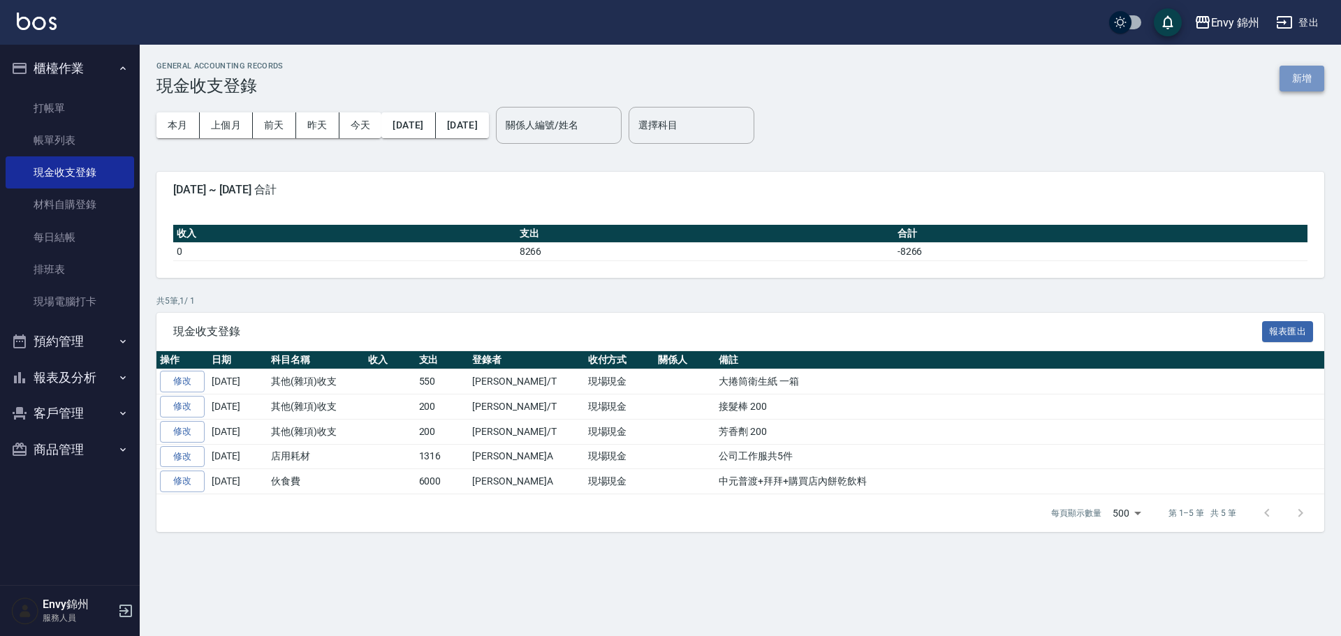
click at [1306, 79] on button "新增" at bounding box center [1301, 79] width 45 height 26
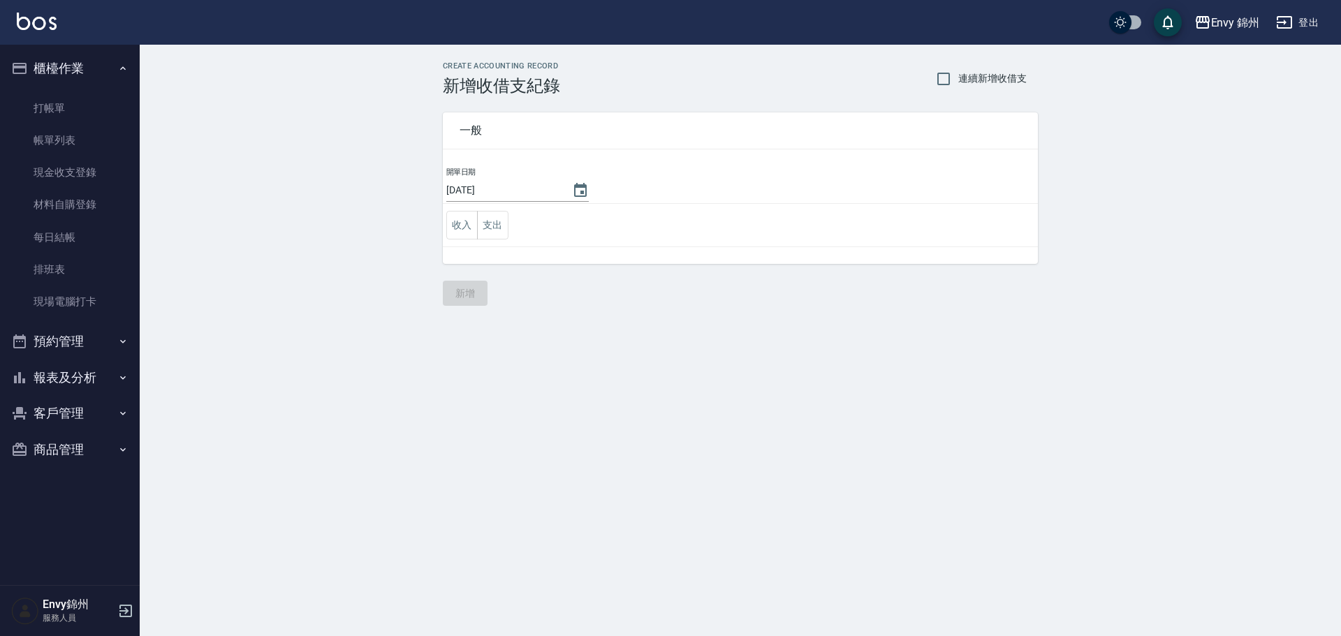
click at [510, 230] on td "收入 支出" at bounding box center [740, 225] width 595 height 43
click at [501, 232] on button "支出" at bounding box center [492, 225] width 31 height 29
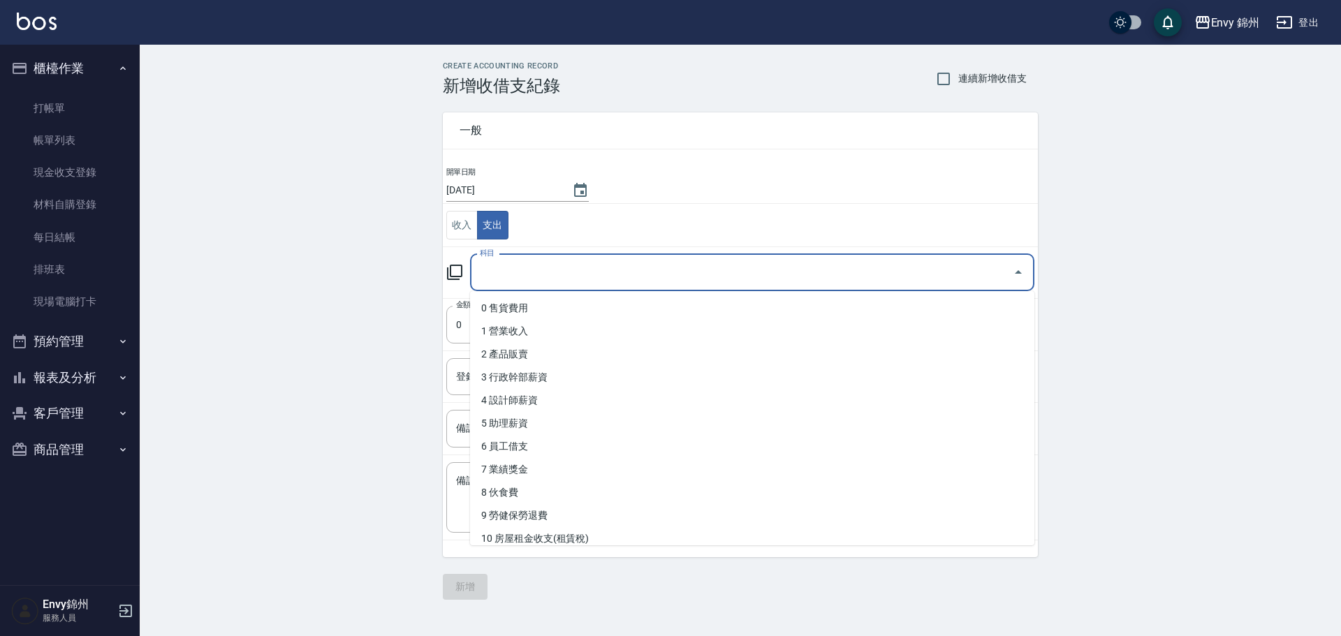
click at [584, 279] on input "科目" at bounding box center [741, 272] width 531 height 24
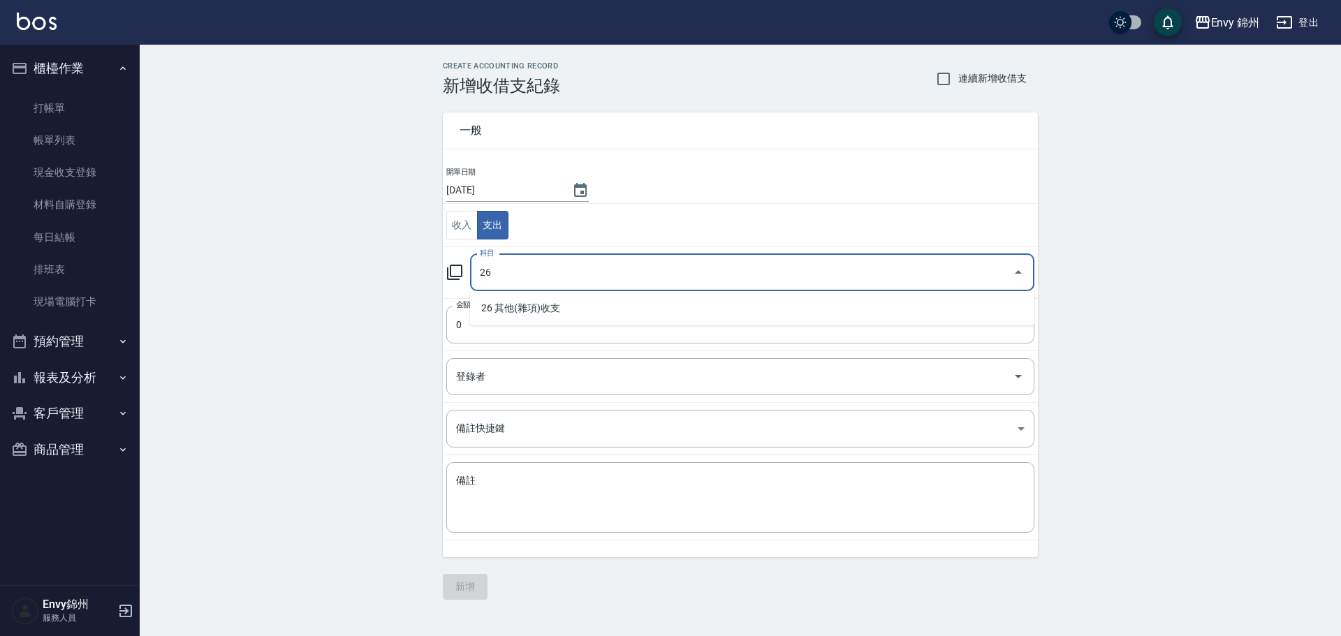
type input "26 其他(雜項)收支"
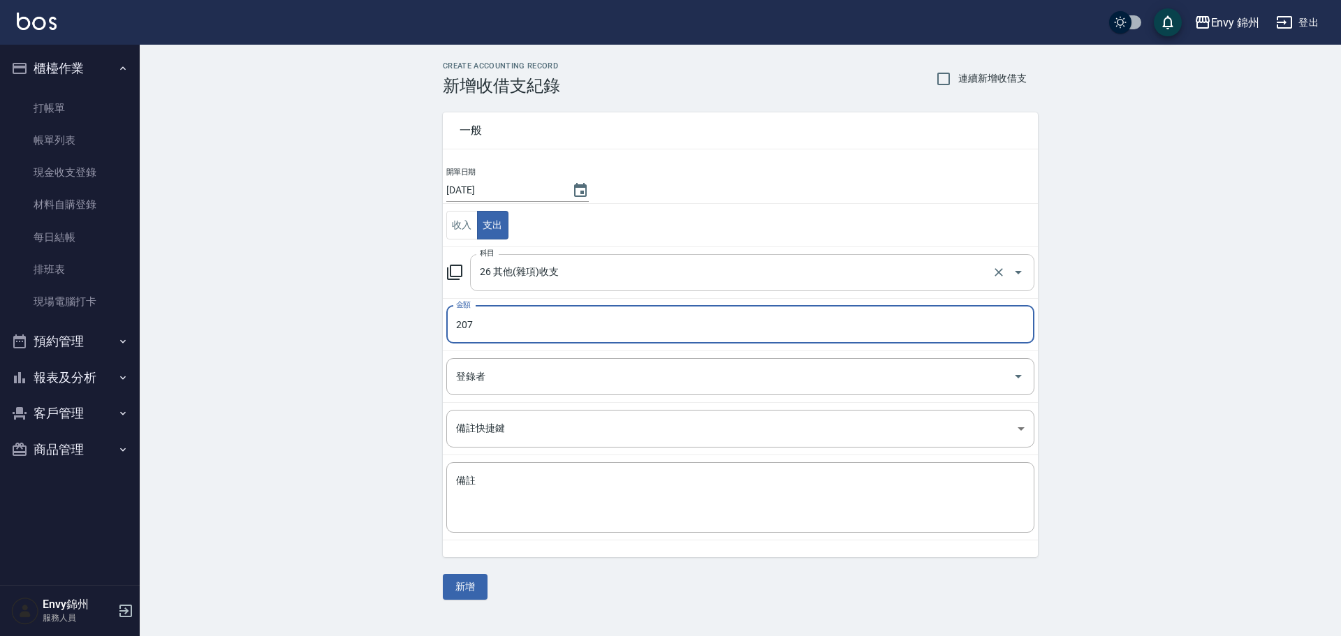
type input "207"
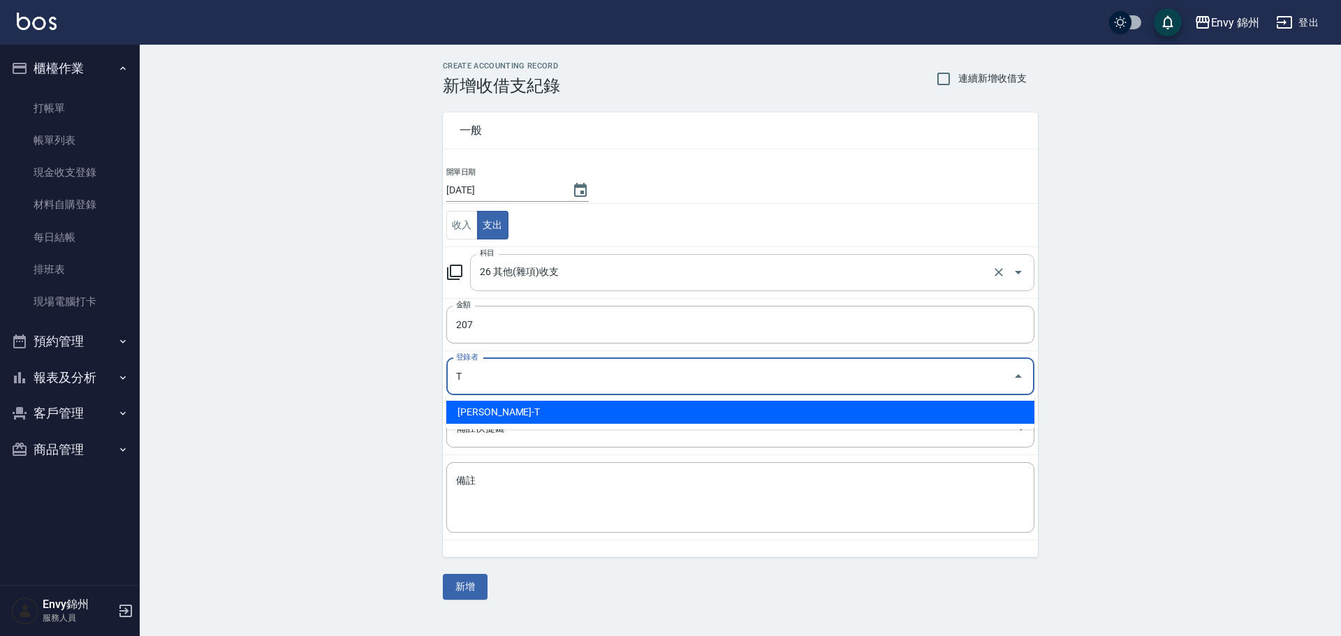
type input "潘昀廷-T"
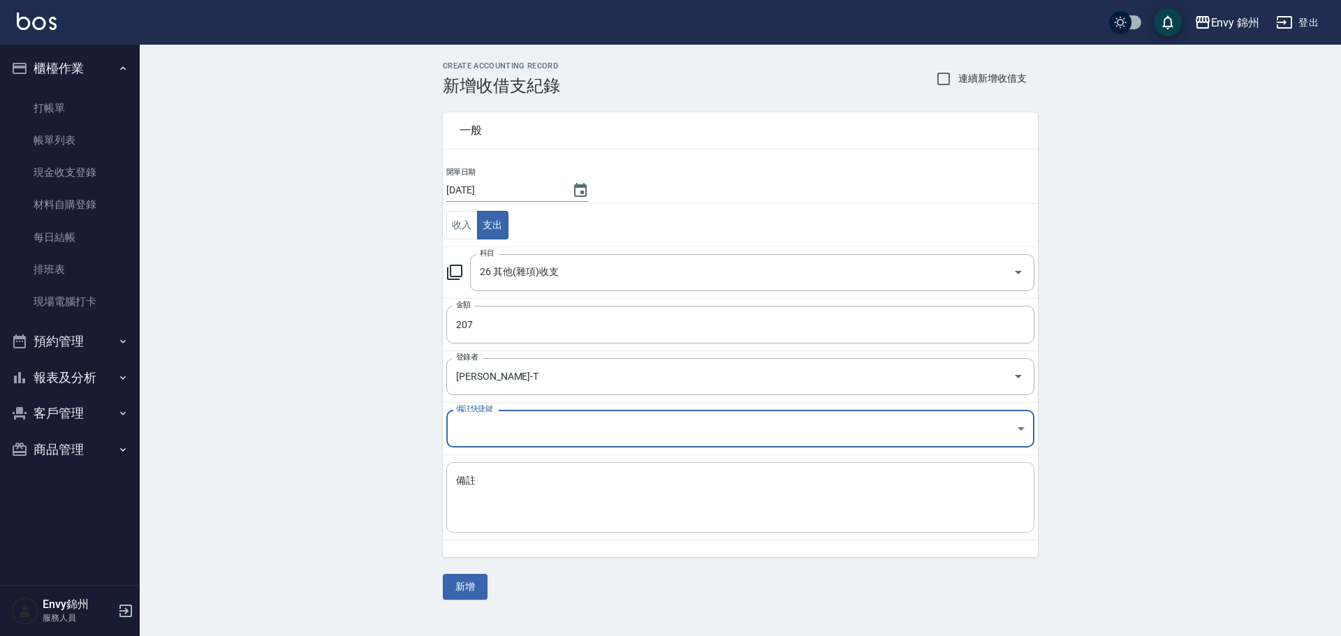
click at [594, 477] on textarea "備註" at bounding box center [740, 497] width 568 height 47
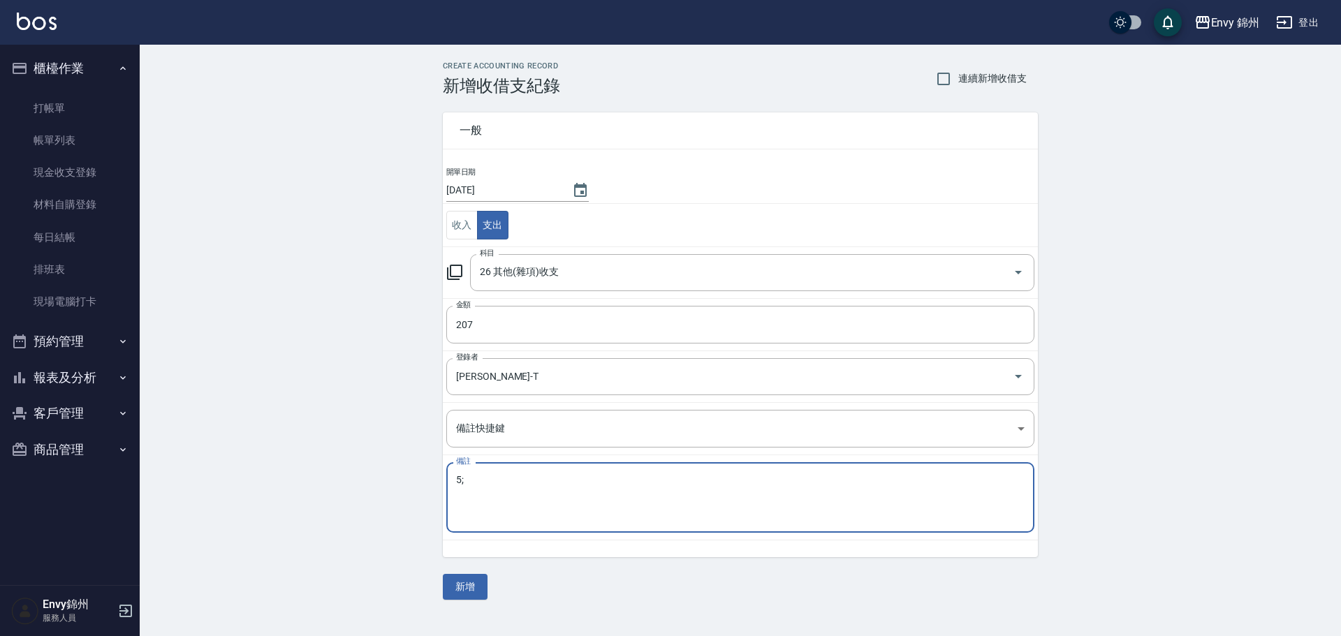
type textarea "5"
type textarea "%"
type textarea "蟑螂藥+米酒"
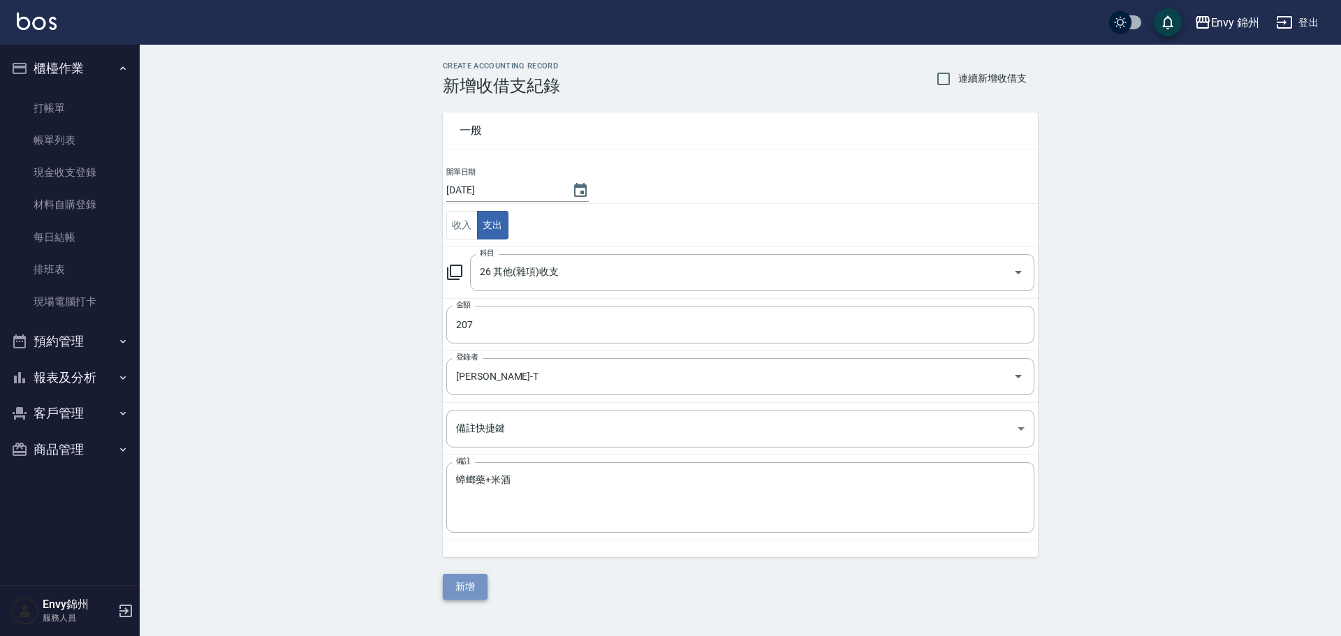
click at [474, 590] on button "新增" at bounding box center [465, 587] width 45 height 26
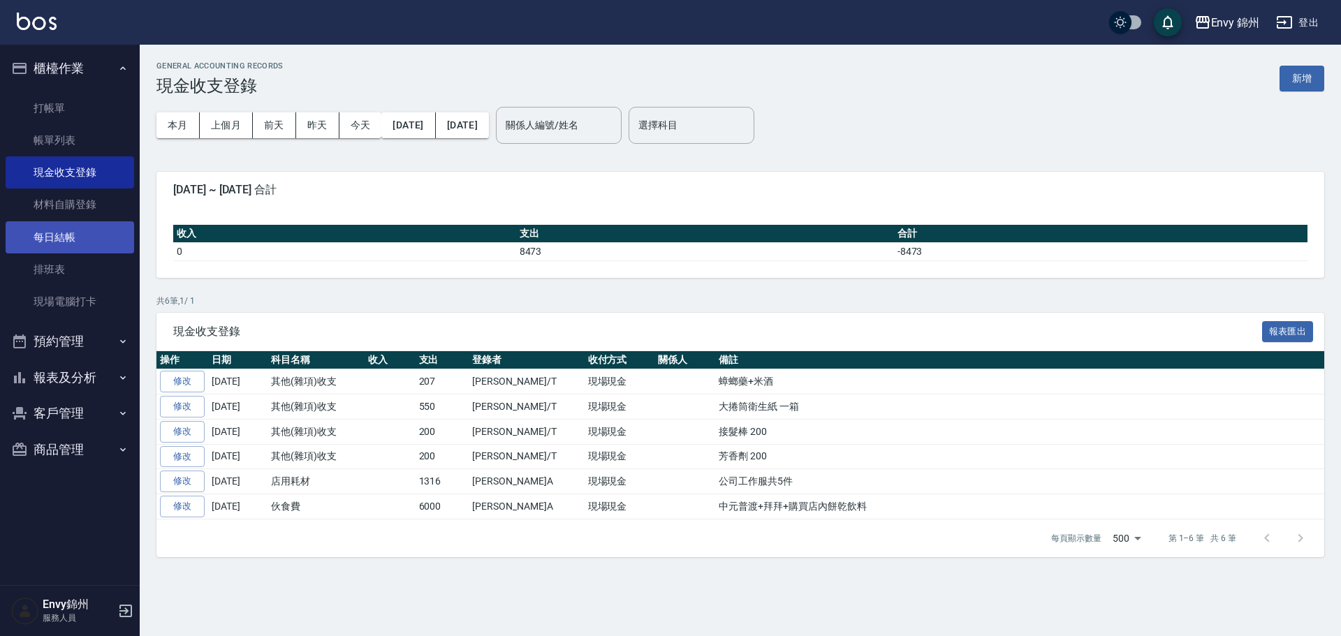
click at [71, 226] on link "每日結帳" at bounding box center [70, 237] width 128 height 32
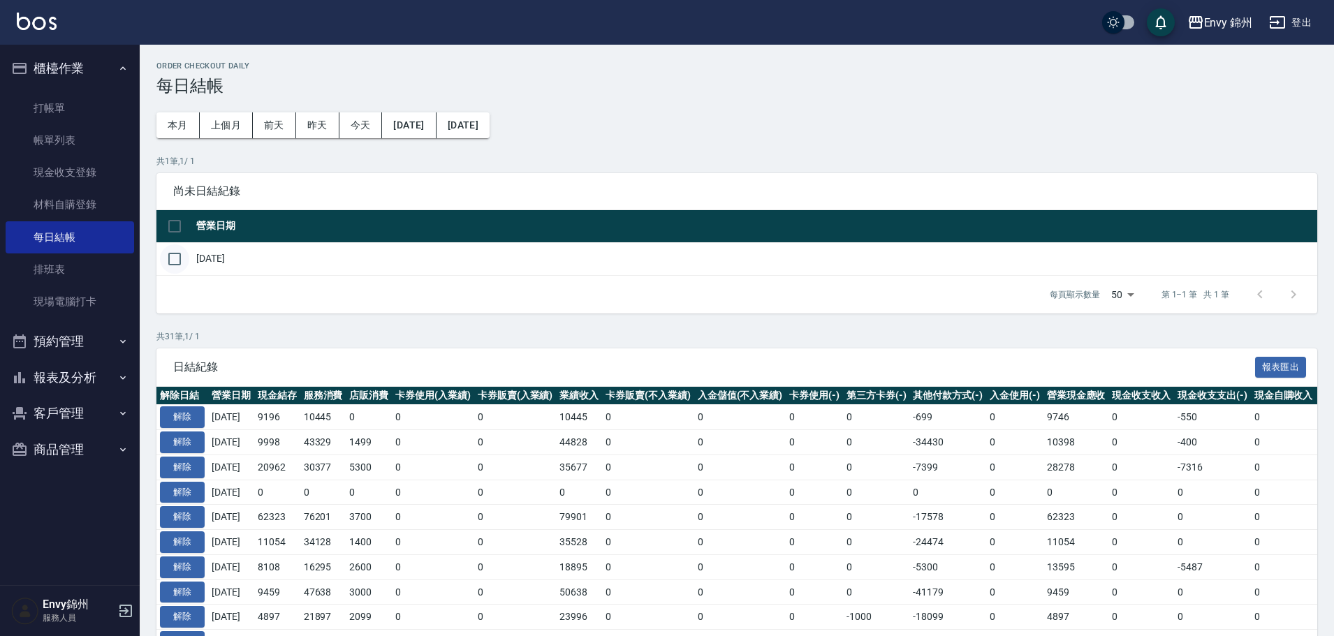
drag, startPoint x: 166, startPoint y: 260, endPoint x: 181, endPoint y: 260, distance: 14.7
click at [168, 260] on input "checkbox" at bounding box center [174, 258] width 29 height 29
checkbox input "true"
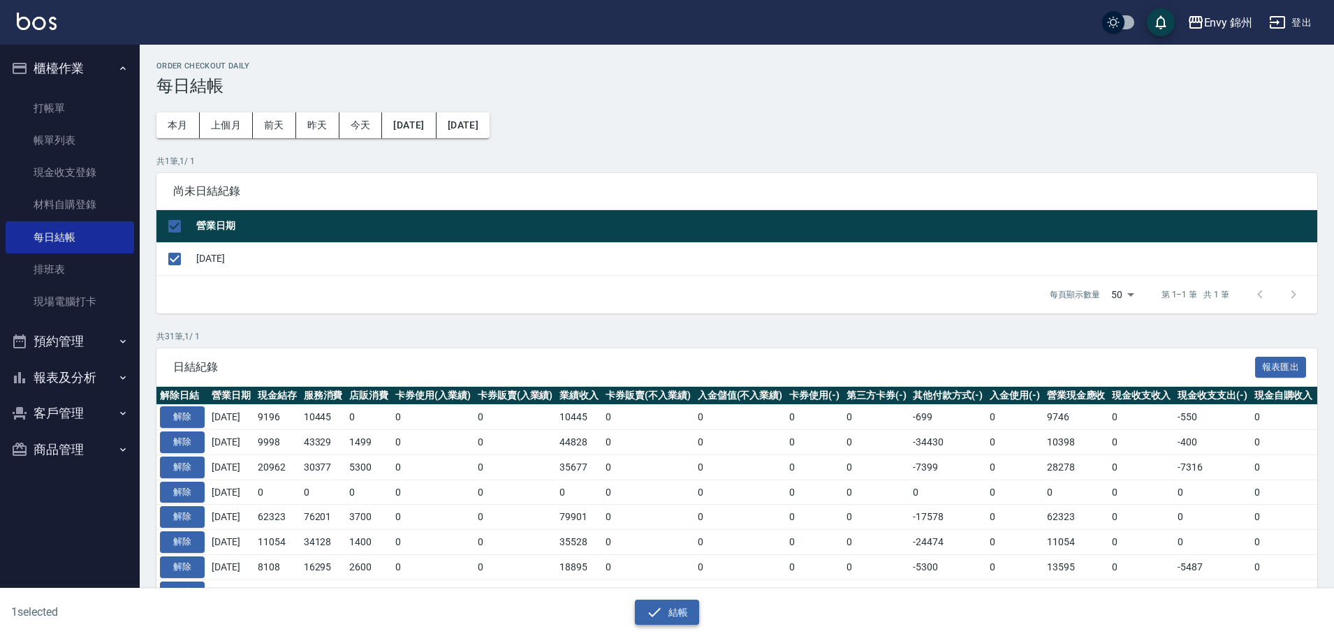
click at [687, 614] on button "結帳" at bounding box center [667, 613] width 65 height 26
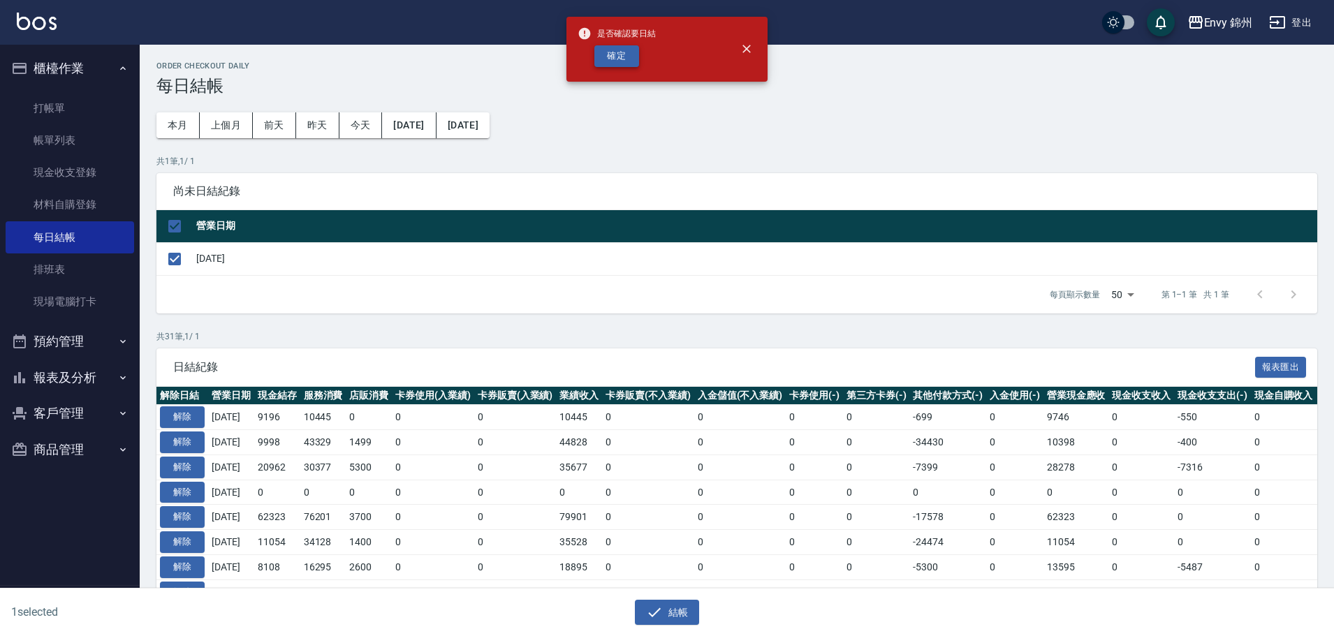
click at [627, 55] on button "確定" at bounding box center [616, 56] width 45 height 22
checkbox input "false"
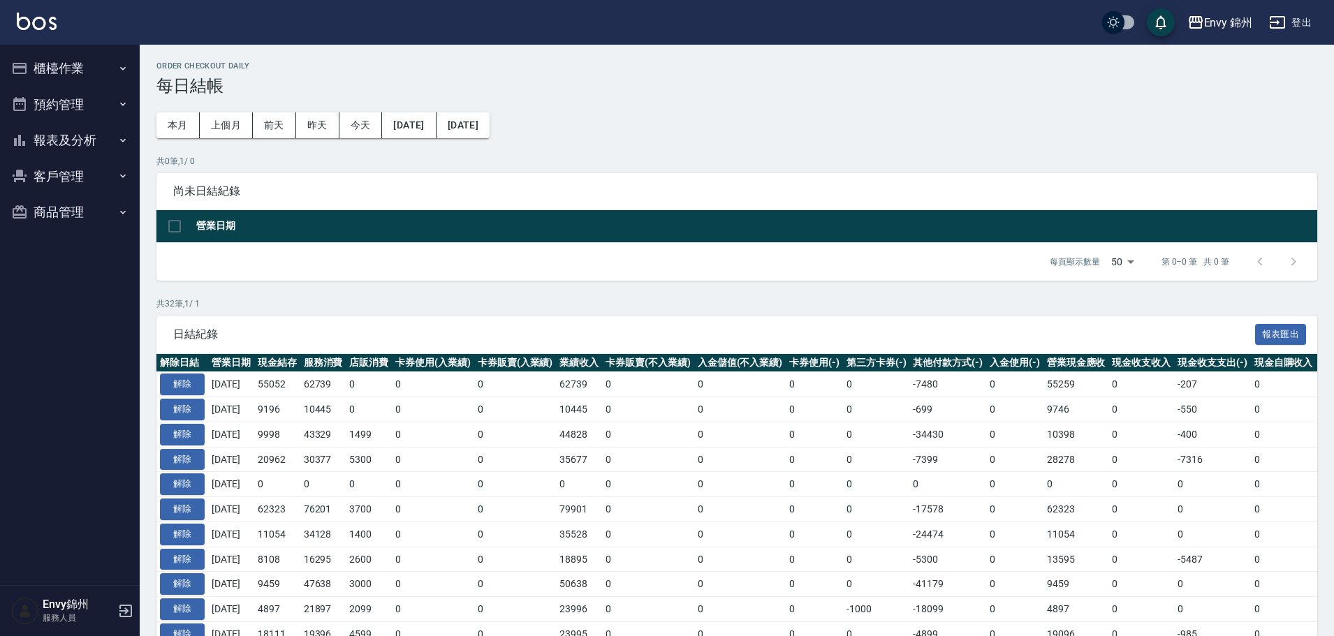
click at [376, 295] on div "Order checkout daily 每日結帳 本月 上個月 前天 昨天 今天 2025/08/05 2025/09/05 共 0 筆, 1 / 0 尚未…" at bounding box center [737, 645] width 1194 height 1200
click at [66, 53] on button "櫃檯作業" at bounding box center [70, 68] width 128 height 36
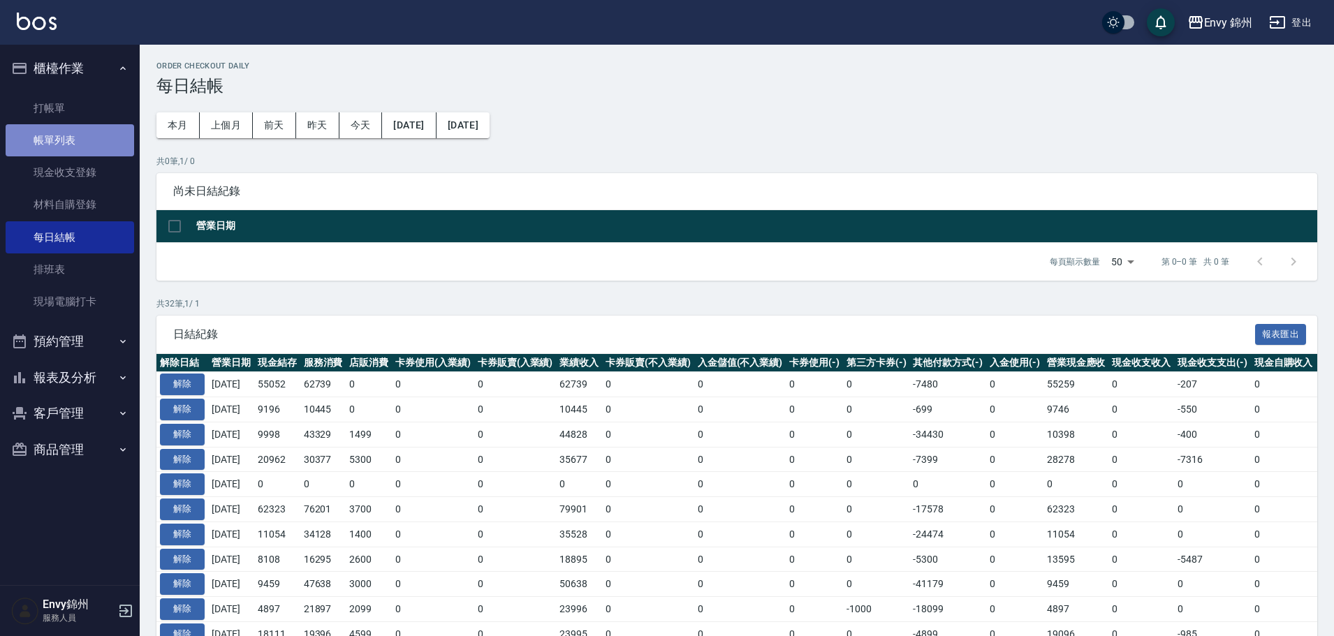
click at [76, 140] on link "帳單列表" at bounding box center [70, 140] width 128 height 32
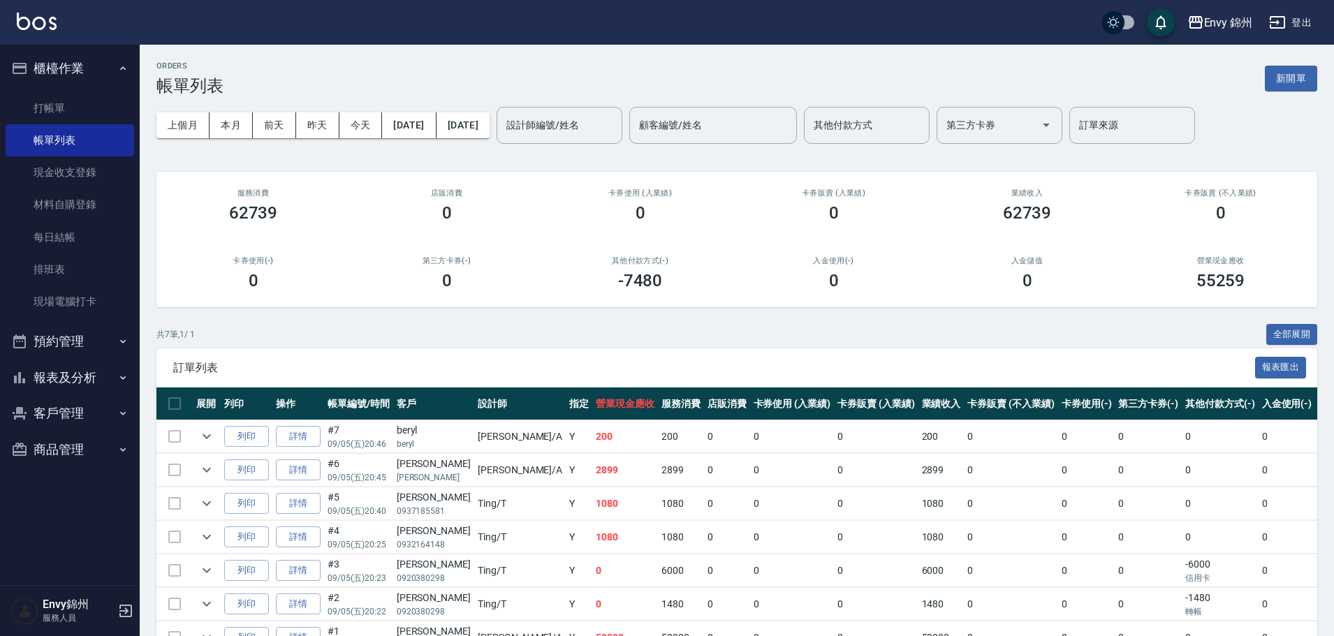
scroll to position [70, 0]
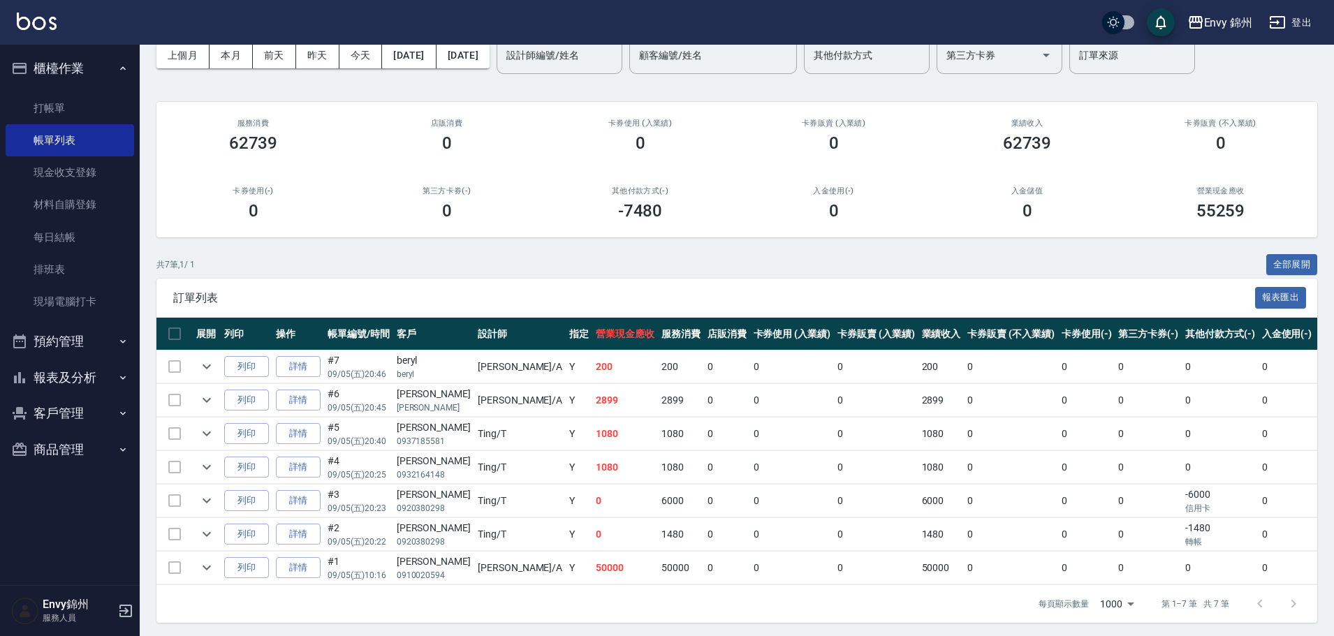
click at [658, 331] on th "服務消費" at bounding box center [681, 334] width 46 height 33
drag, startPoint x: 516, startPoint y: 567, endPoint x: 651, endPoint y: 578, distance: 135.2
click at [651, 578] on tr "列印 詳情 #1 09/05 (五) 10:16 邱心瑜 0910020594 Annie /A Y 50000 50000 0 0 0 50000 0 0 …" at bounding box center [786, 568] width 1260 height 33
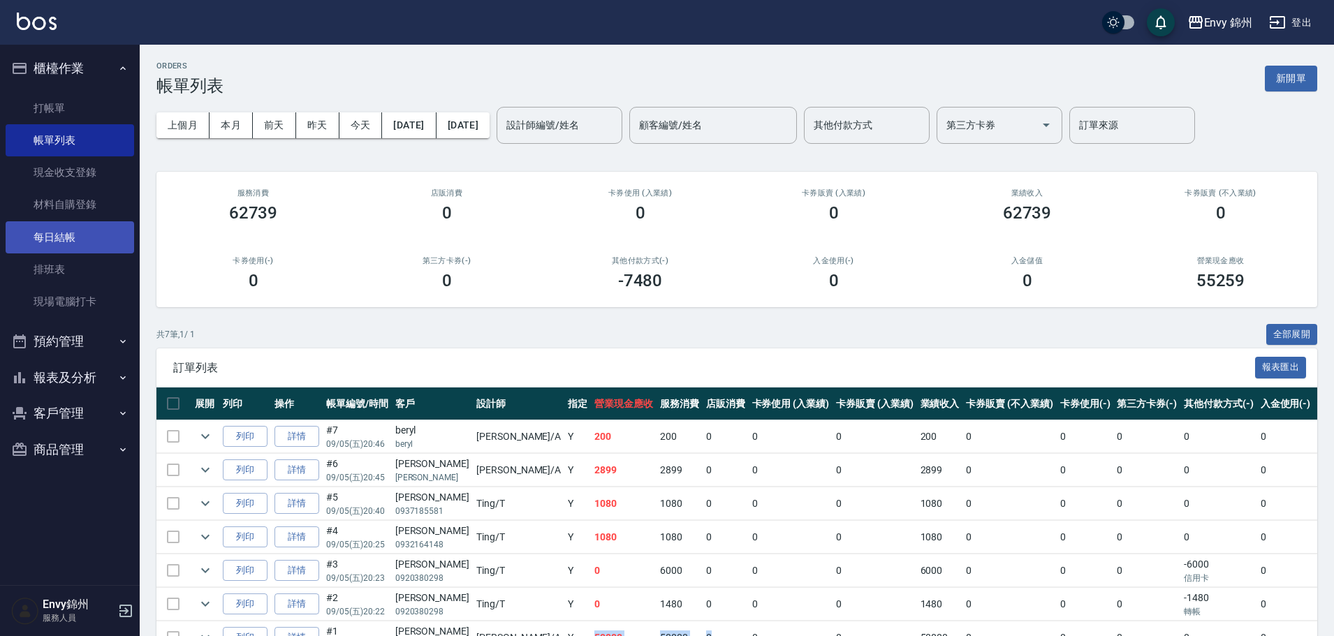
click at [54, 240] on link "每日結帳" at bounding box center [70, 237] width 128 height 32
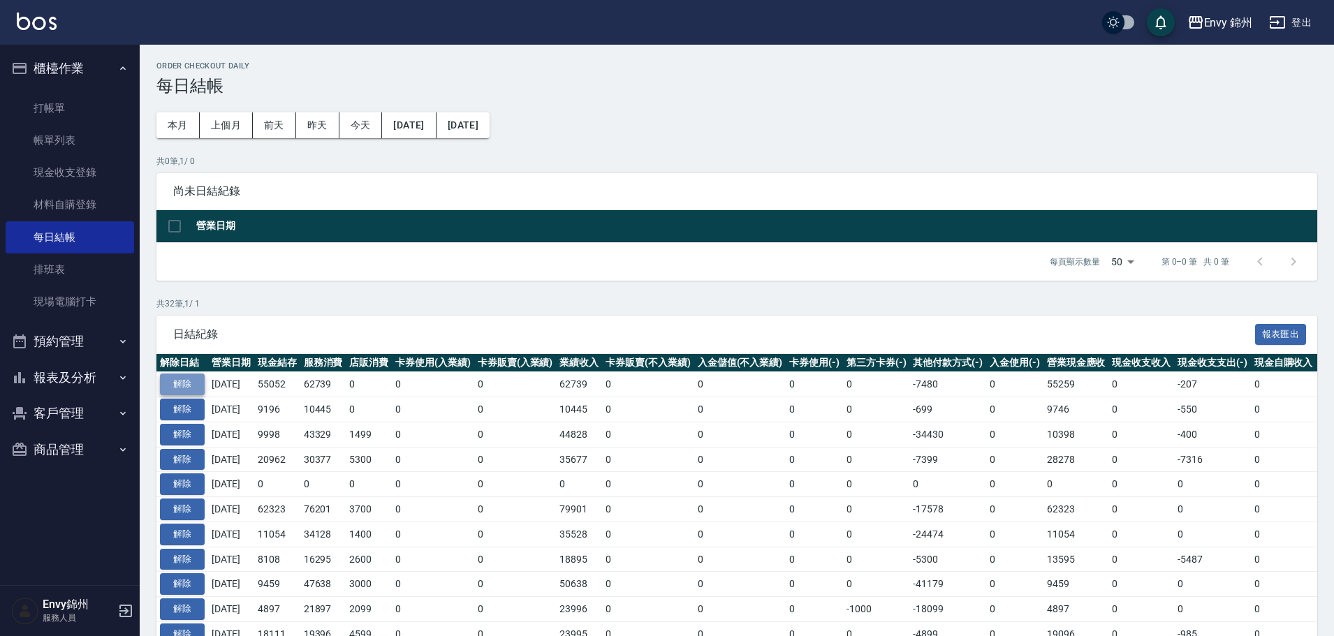
click at [192, 385] on button "解除" at bounding box center [182, 385] width 45 height 22
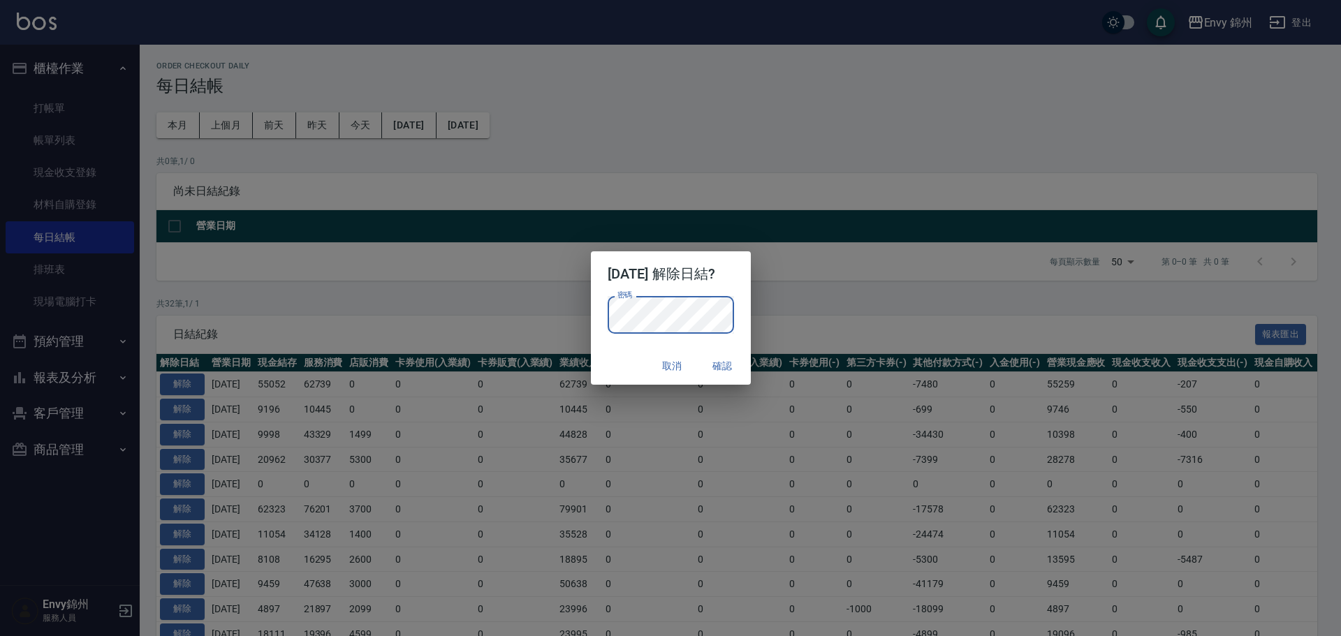
click at [739, 289] on h2 "2025/09/05 解除日結?" at bounding box center [671, 273] width 160 height 45
click at [734, 376] on button "確認" at bounding box center [722, 366] width 45 height 26
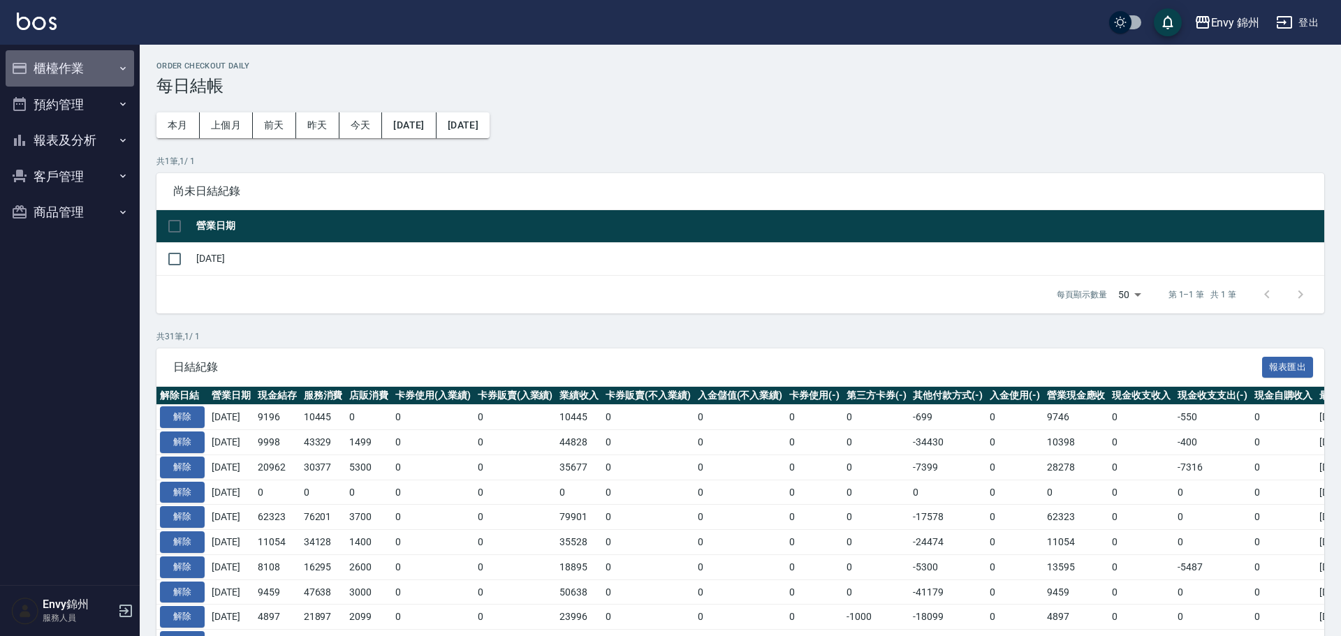
click at [70, 70] on button "櫃檯作業" at bounding box center [70, 68] width 128 height 36
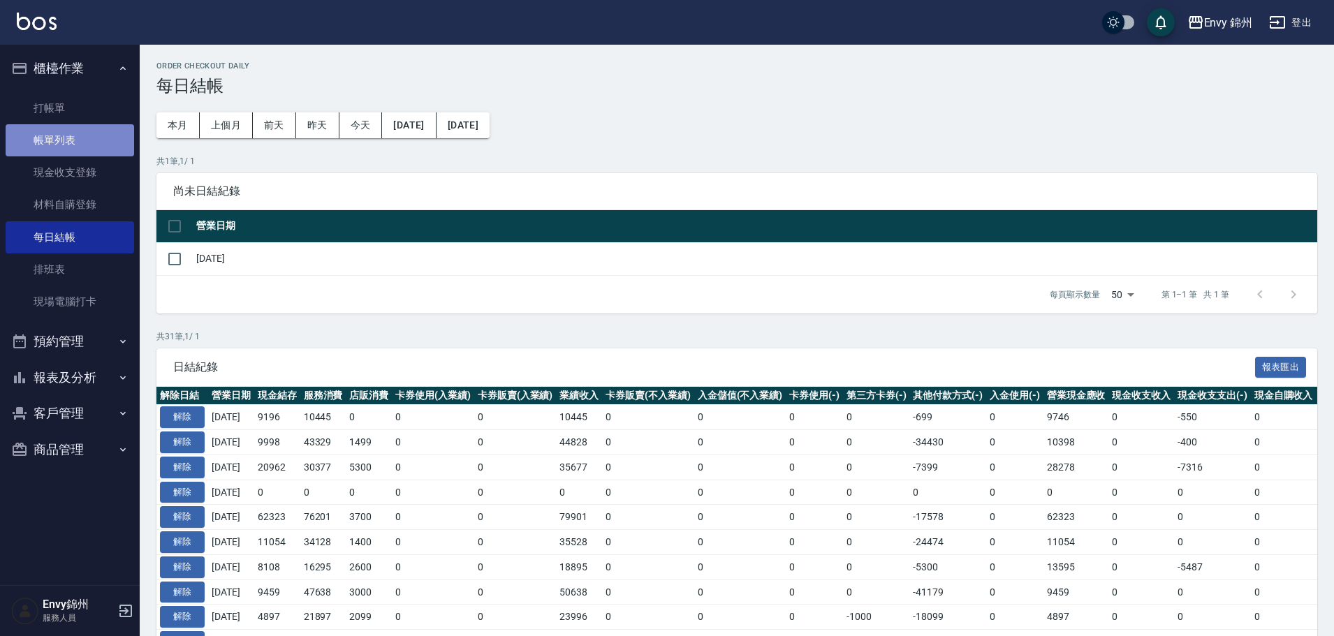
click at [77, 129] on link "帳單列表" at bounding box center [70, 140] width 128 height 32
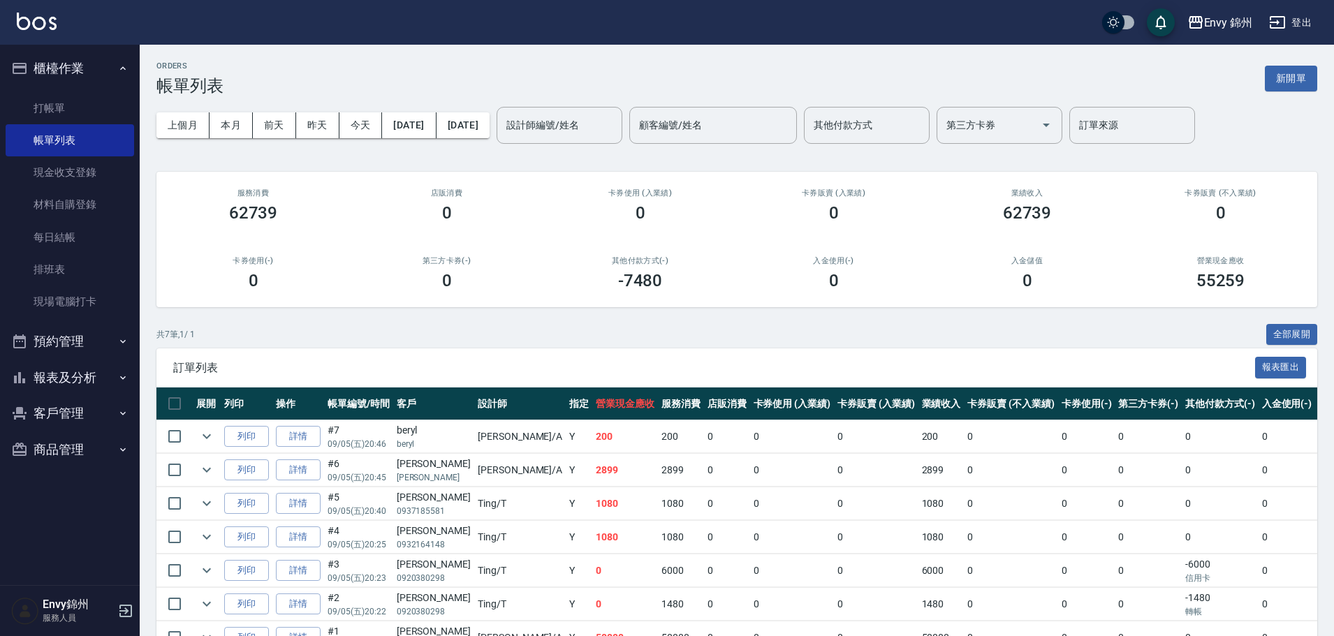
click at [1289, 54] on div "ORDERS 帳單列表 新開單 上個月 本月 前天 昨天 今天 2025/09/05 2025/09/05 設計師編號/姓名 設計師編號/姓名 顧客編號/姓名…" at bounding box center [737, 377] width 1194 height 665
click at [1279, 80] on button "新開單" at bounding box center [1291, 79] width 52 height 26
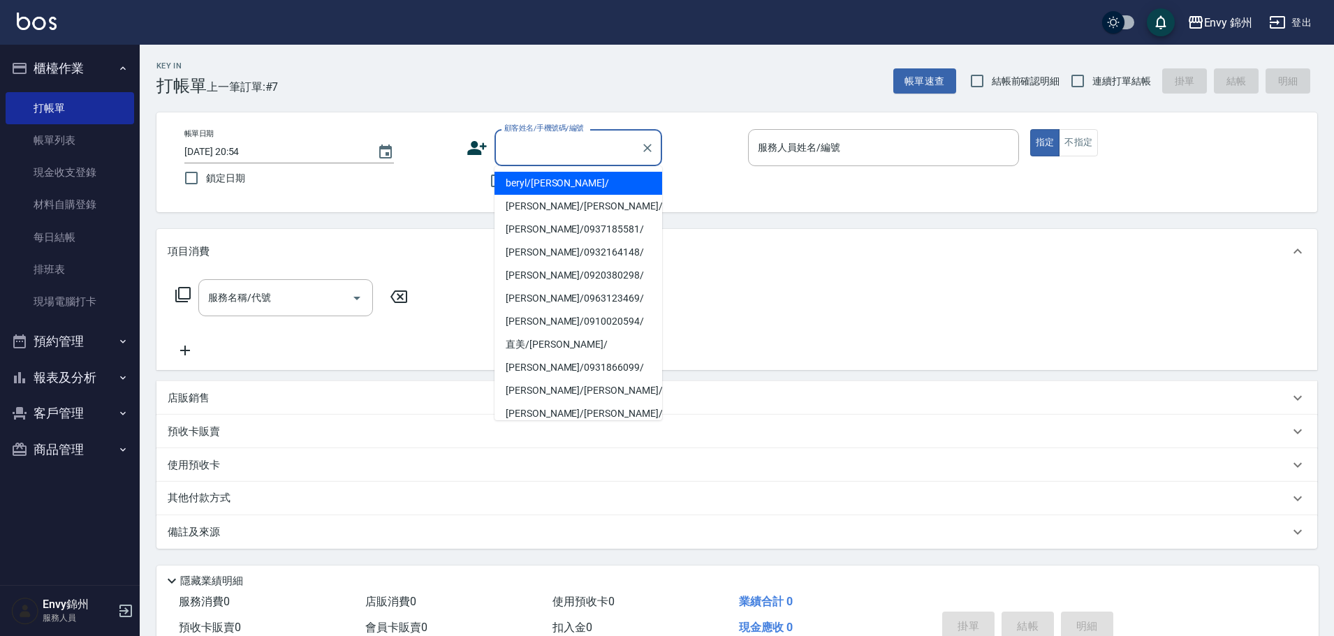
click at [543, 142] on input "顧客姓名/手機號碼/編號" at bounding box center [568, 147] width 134 height 24
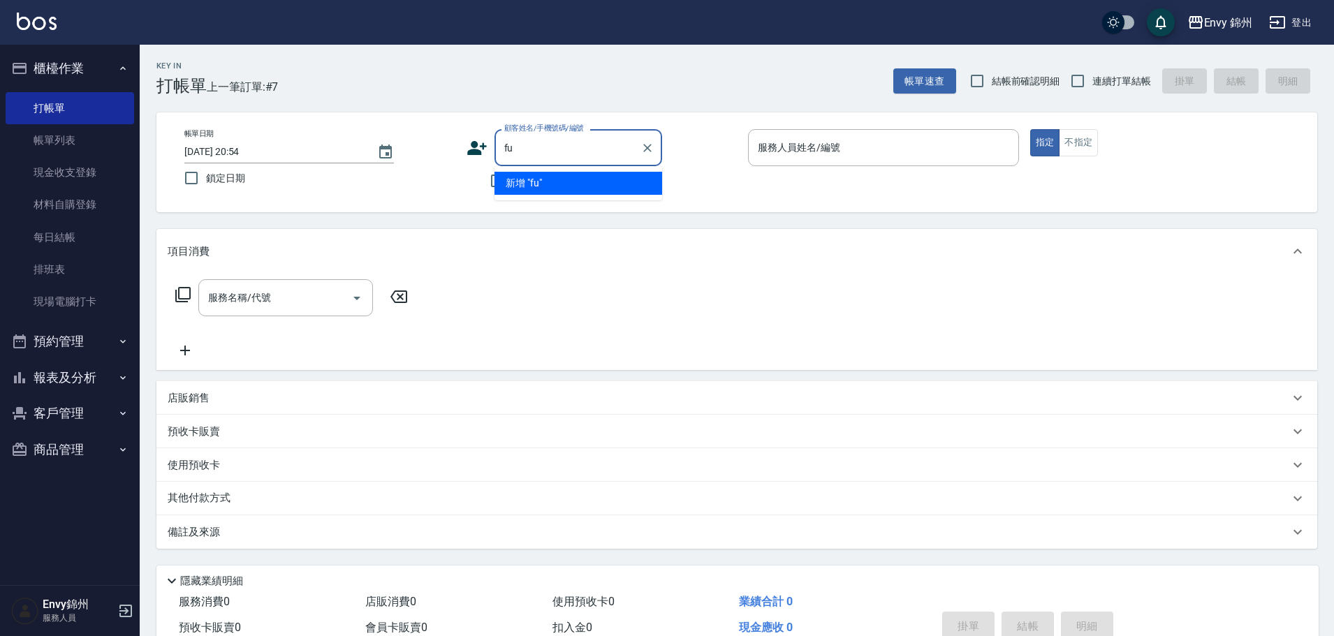
type input "f"
type input "F"
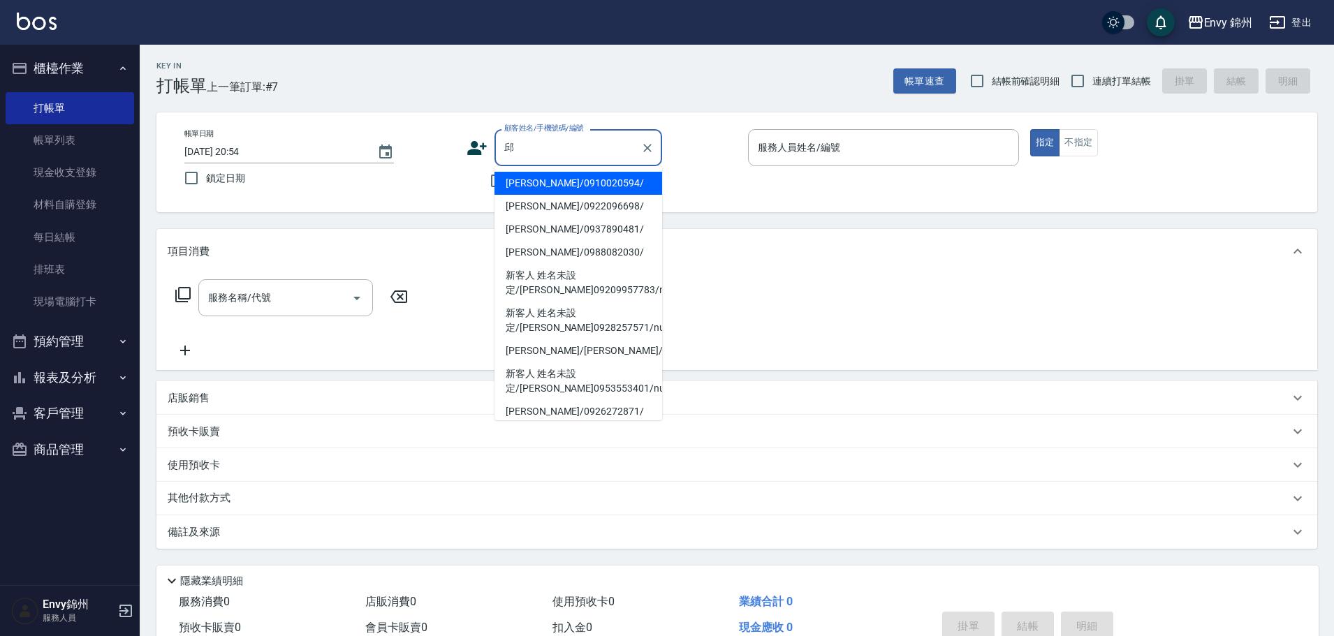
type input "[PERSON_NAME]/0910020594/"
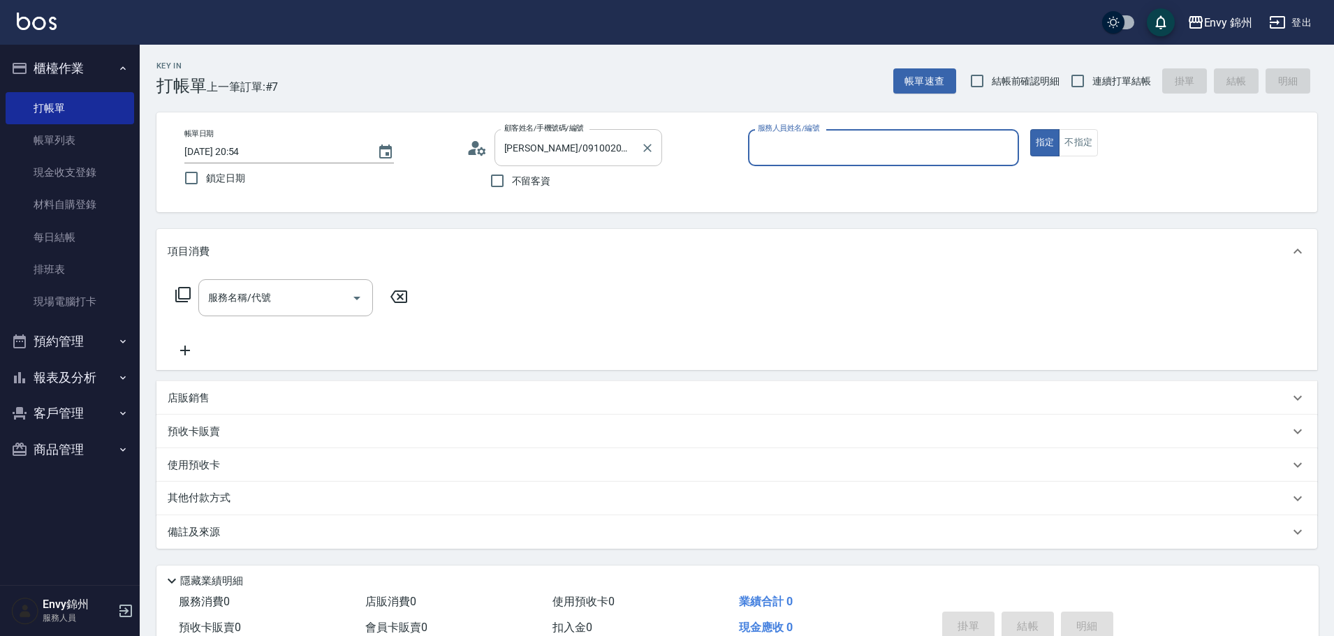
type input "[PERSON_NAME]-A"
click at [284, 309] on input "服務名稱/代號" at bounding box center [275, 298] width 141 height 24
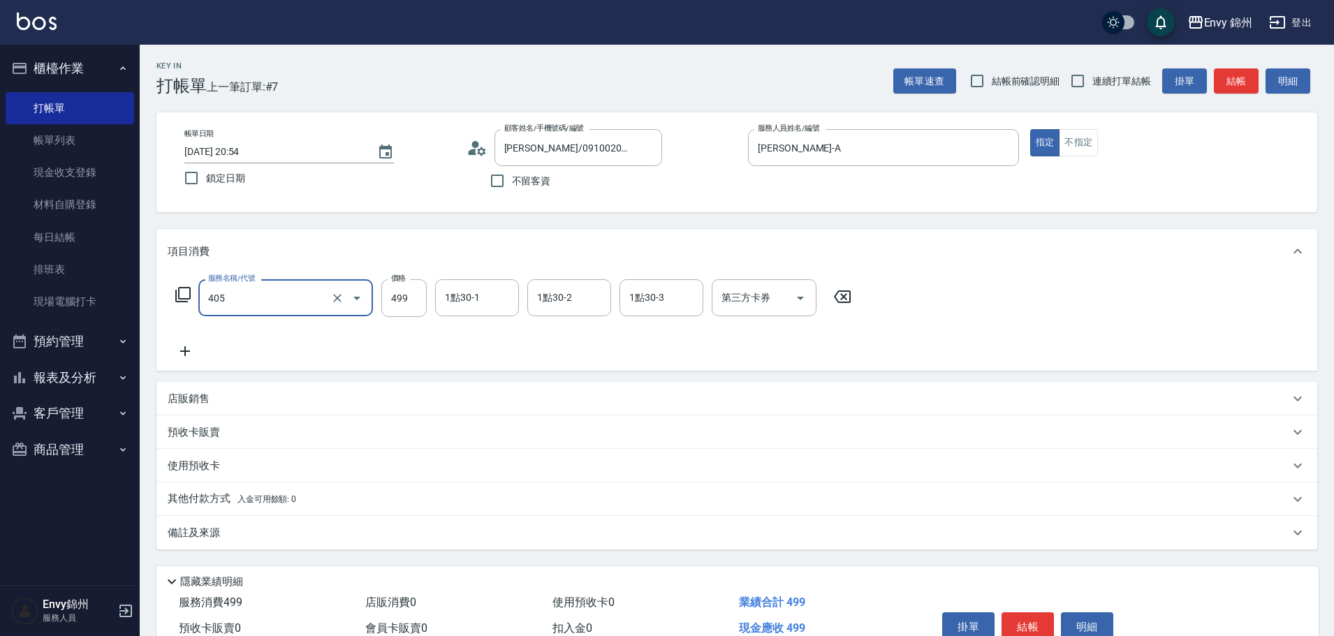
type input "MOYO頭皮clean系列499(405)"
type input "599"
click at [289, 538] on div "備註及來源" at bounding box center [728, 533] width 1121 height 15
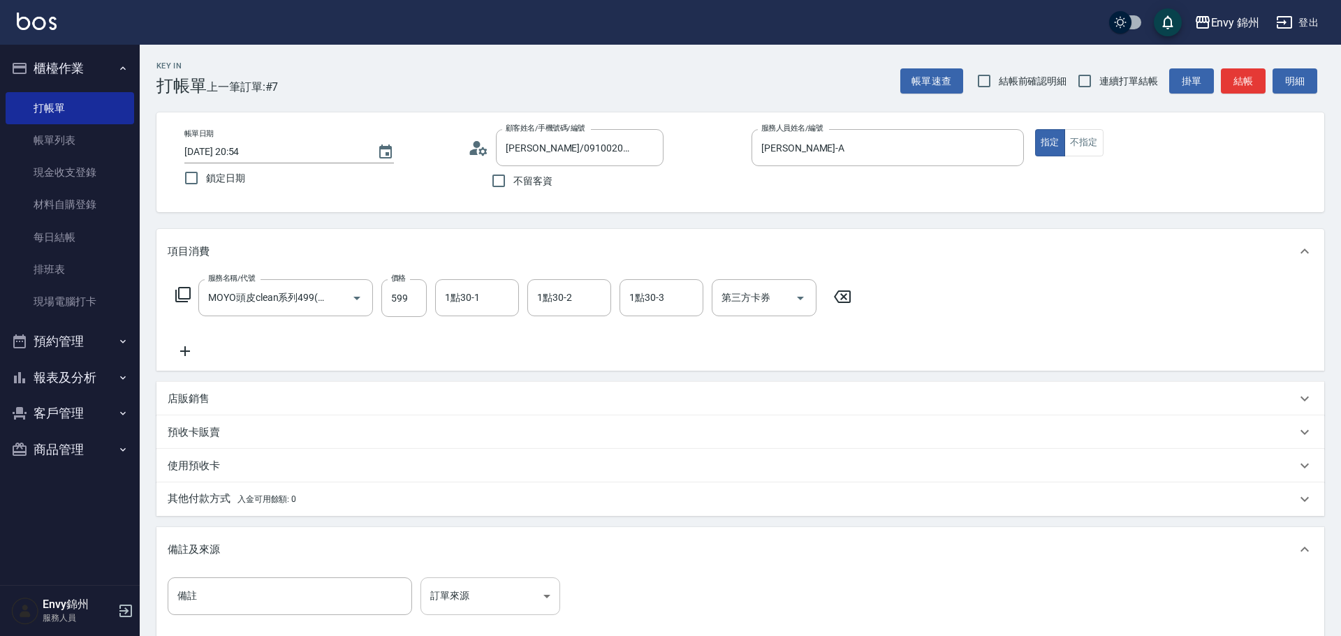
click at [477, 588] on body "Envy 錦州 登出 櫃檯作業 打帳單 帳單列表 現金收支登錄 材料自購登錄 每日結帳 排班表 現場電腦打卡 預約管理 預約管理 單日預約紀錄 單週預約紀錄 …" at bounding box center [670, 397] width 1341 height 795
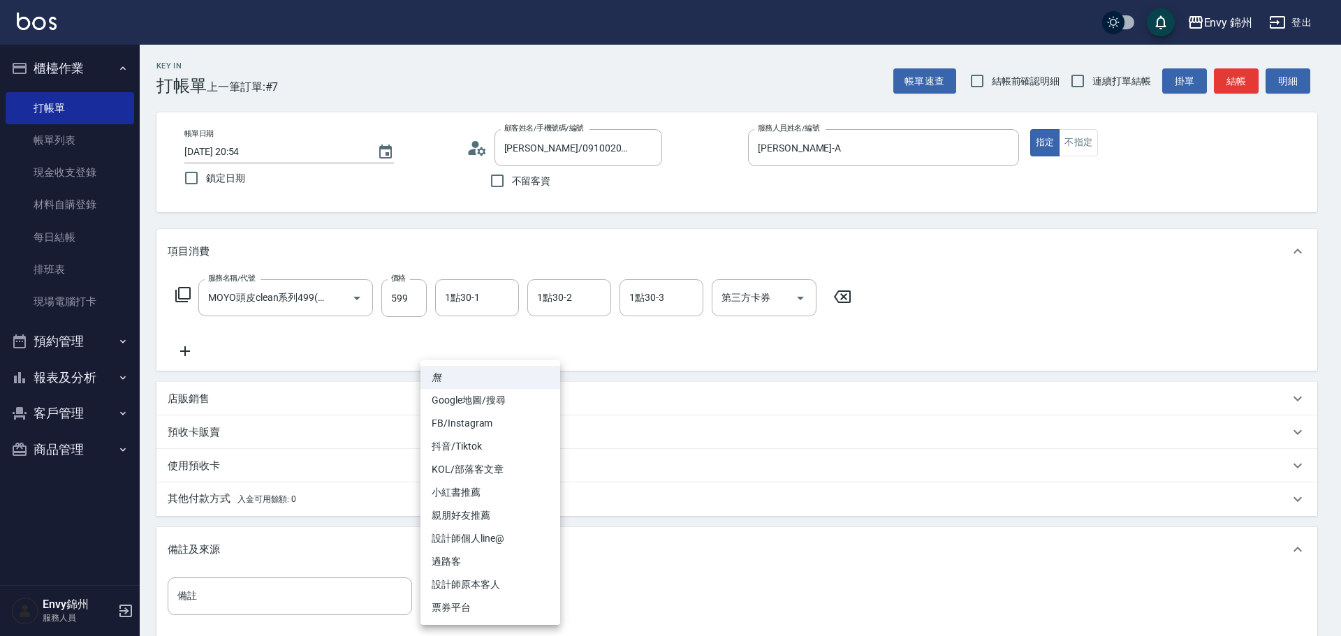
click at [503, 580] on li "設計師原本客人" at bounding box center [490, 584] width 140 height 23
type input "設計師原本客人"
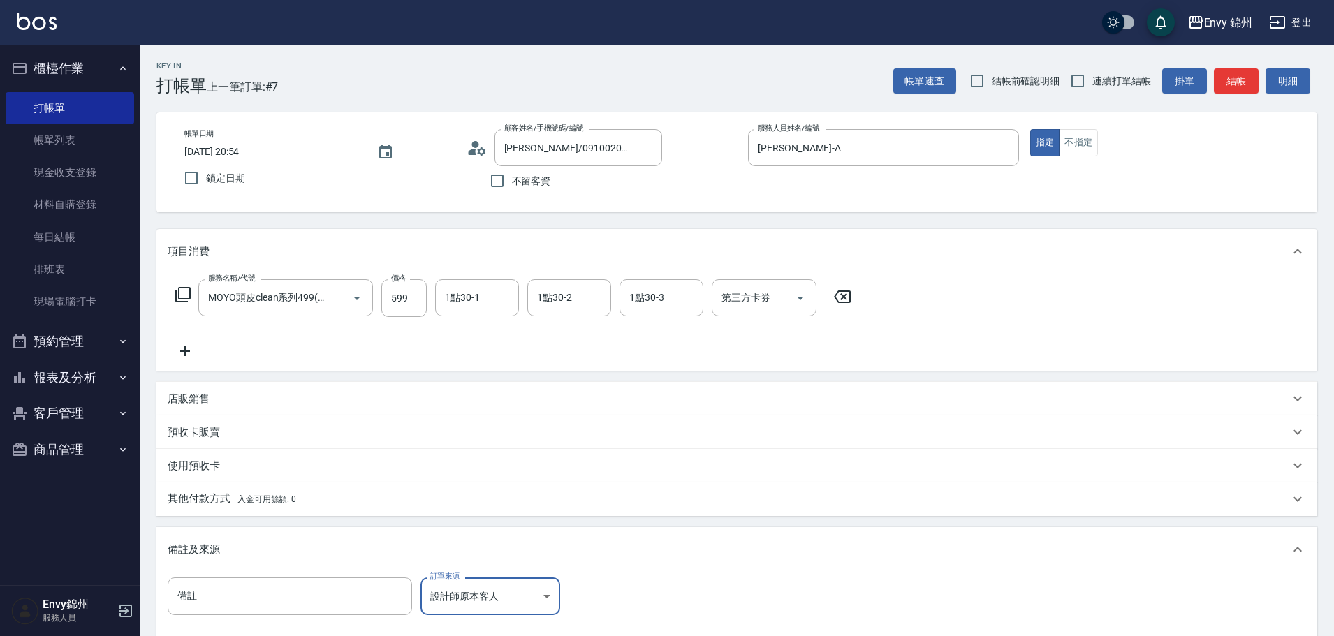
scroll to position [165, 0]
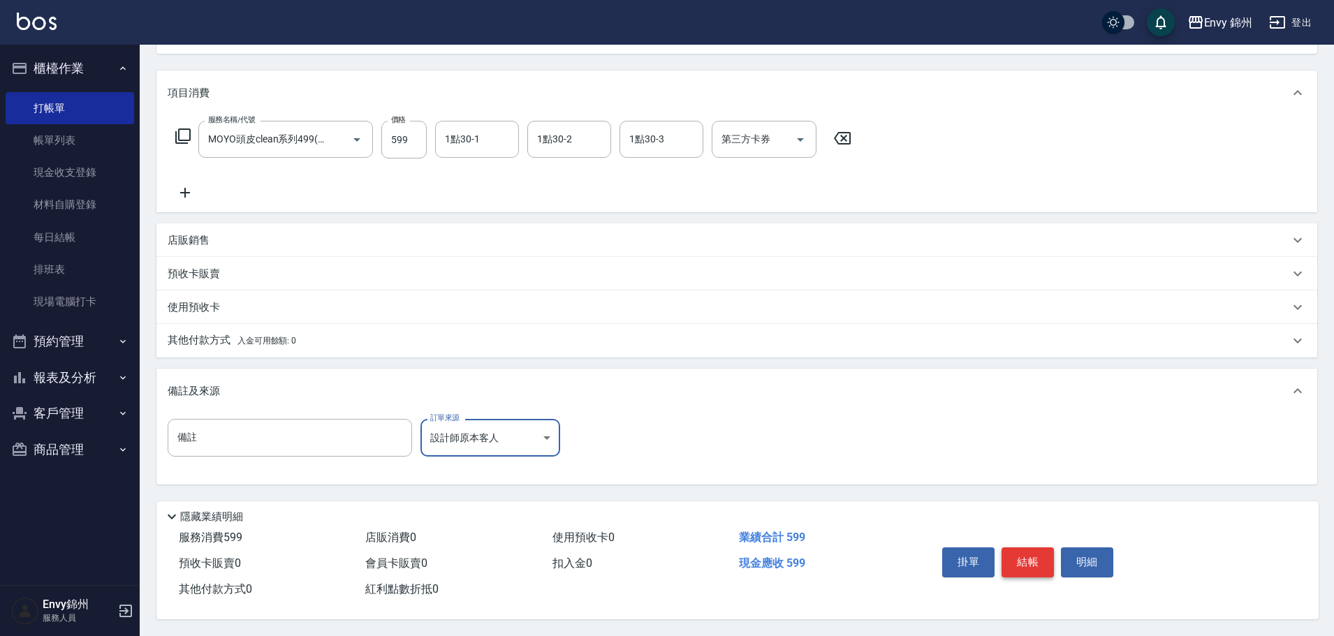
click at [1019, 564] on button "結帳" at bounding box center [1027, 561] width 52 height 29
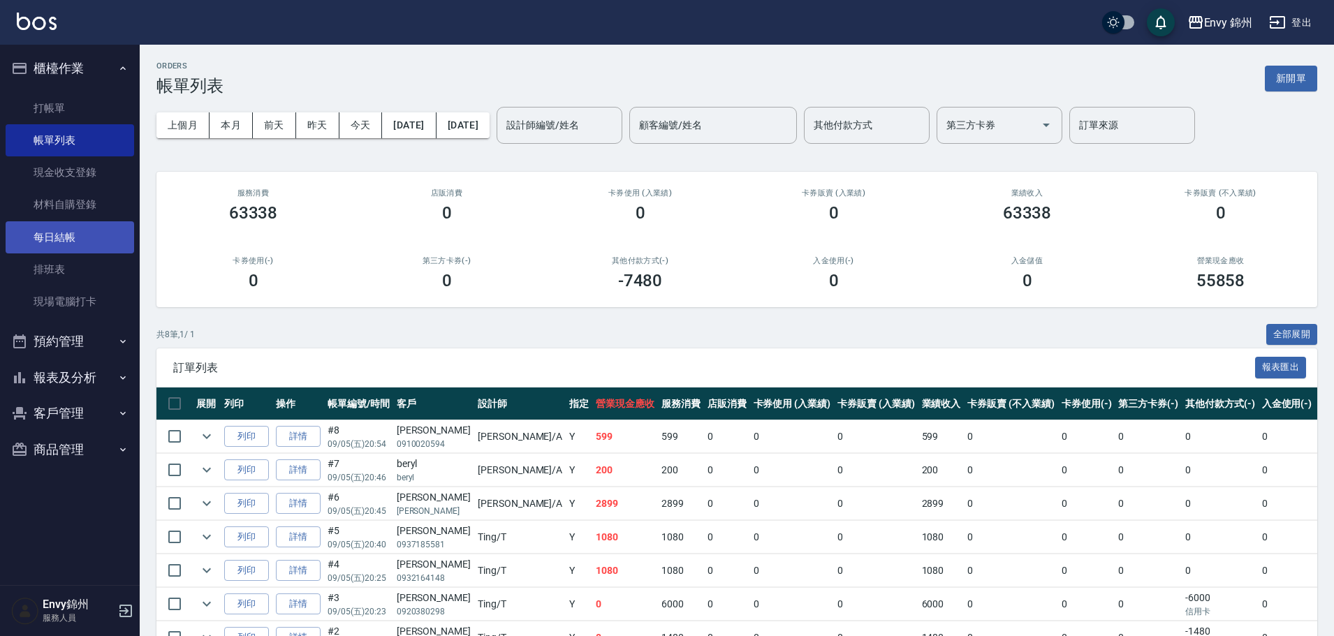
click at [51, 251] on link "每日結帳" at bounding box center [70, 237] width 128 height 32
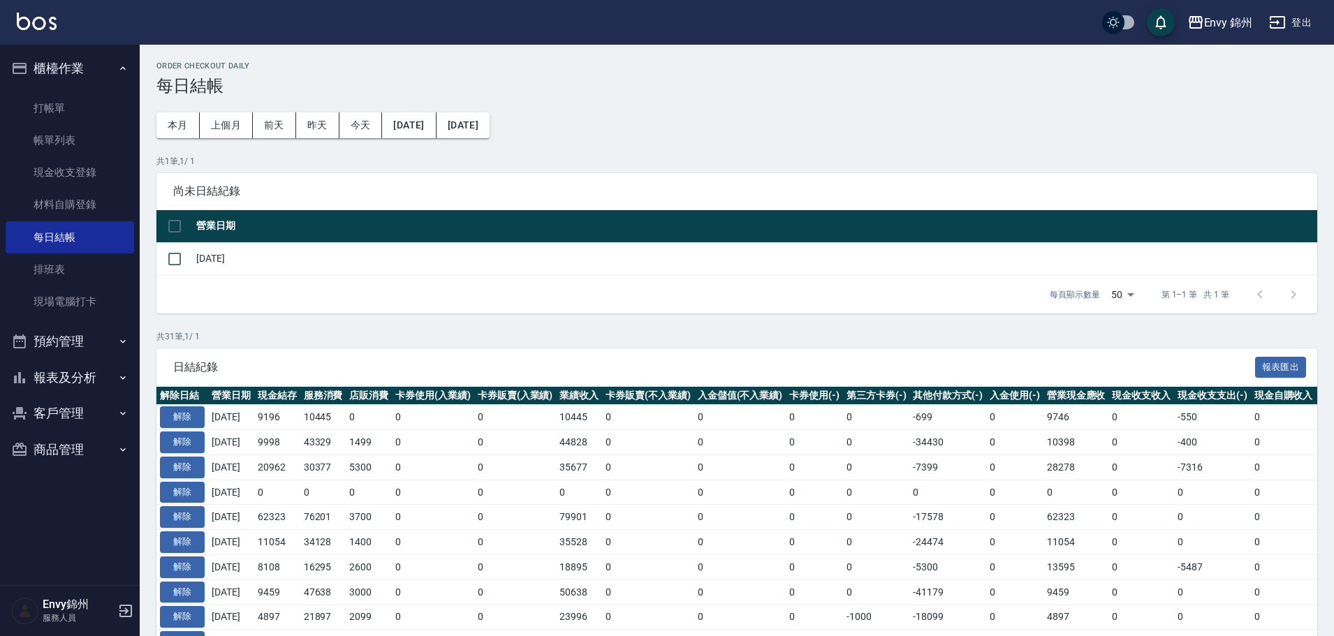
click at [158, 251] on td at bounding box center [174, 258] width 36 height 33
click at [169, 256] on input "checkbox" at bounding box center [174, 258] width 29 height 29
checkbox input "true"
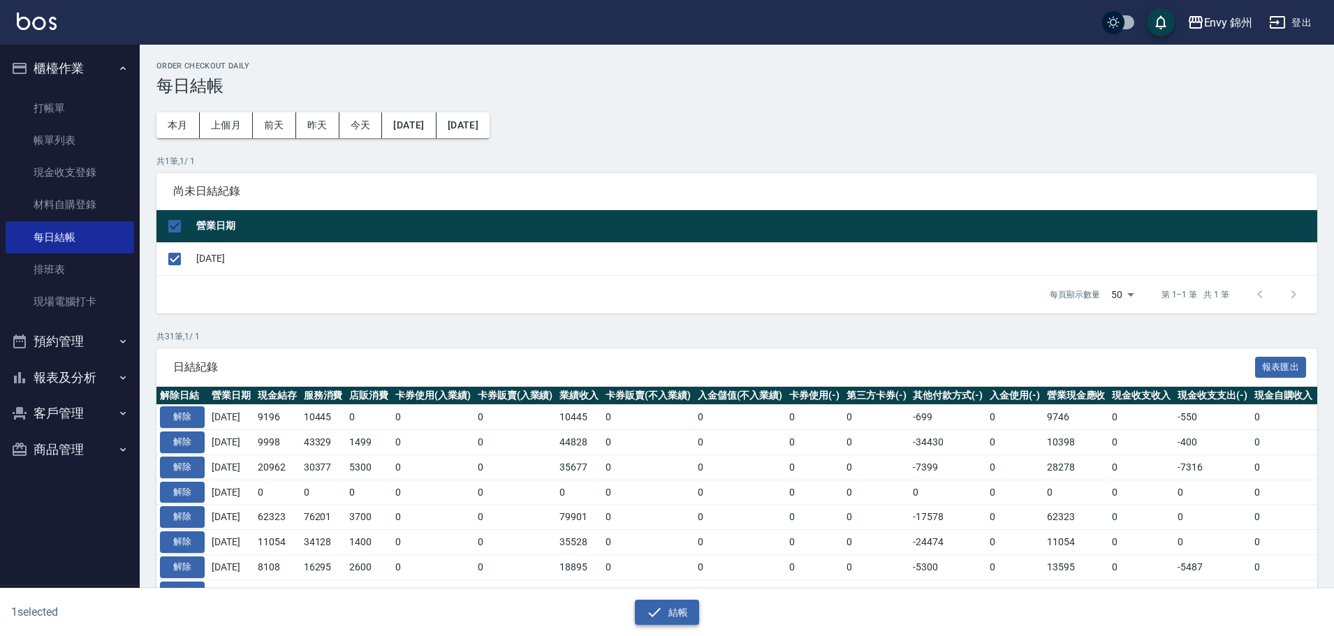
click at [656, 614] on icon "button" at bounding box center [654, 612] width 17 height 17
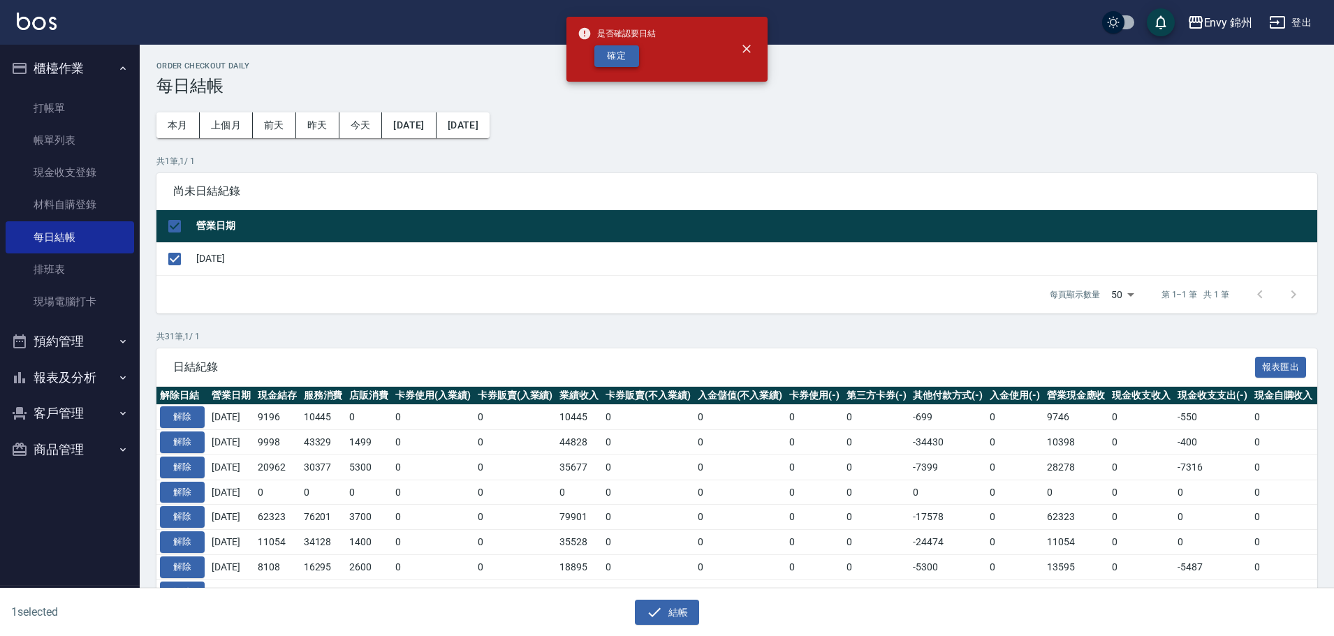
click at [617, 57] on button "確定" at bounding box center [616, 56] width 45 height 22
checkbox input "false"
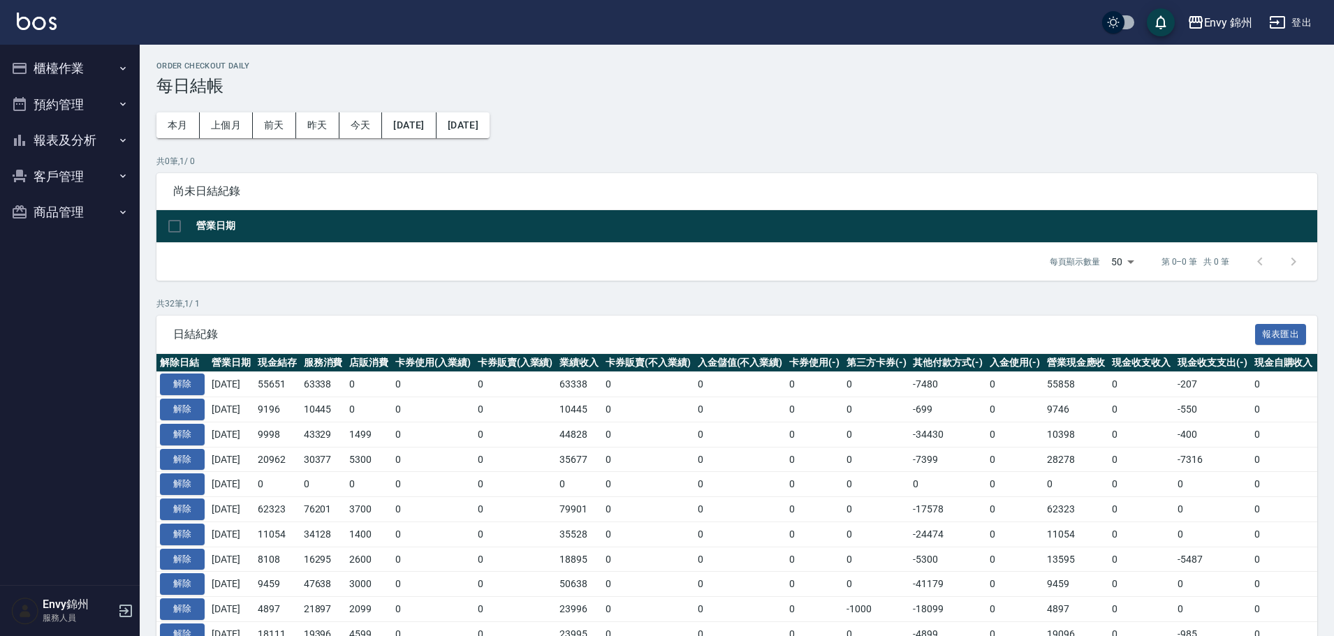
click at [77, 145] on button "報表及分析" at bounding box center [70, 140] width 128 height 36
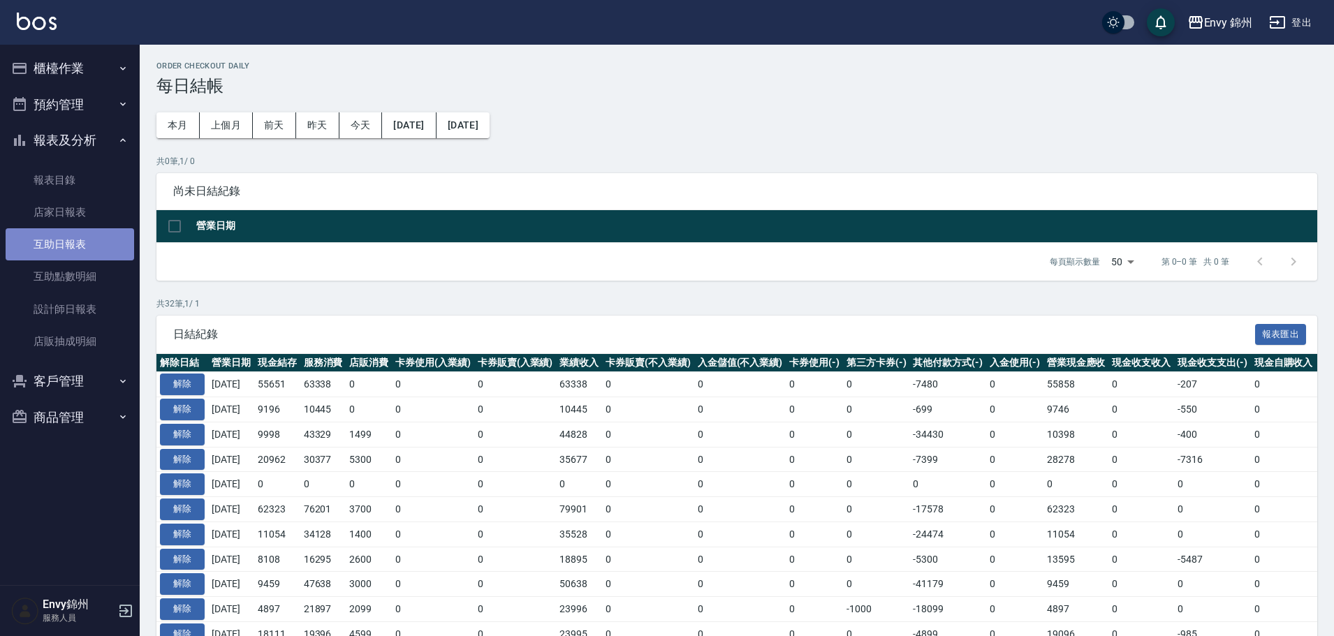
click at [105, 244] on link "互助日報表" at bounding box center [70, 244] width 128 height 32
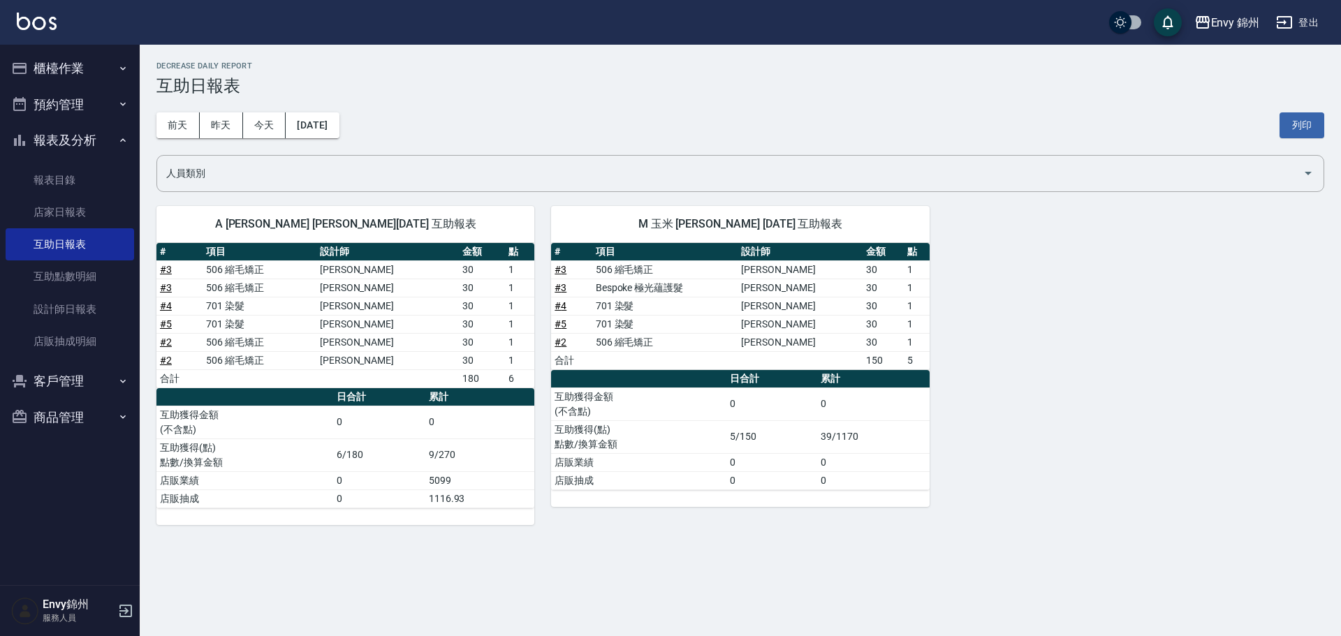
drag, startPoint x: 1078, startPoint y: 98, endPoint x: 1126, endPoint y: 84, distance: 49.5
click at [1078, 98] on div "[DATE] [DATE] [DATE] [DATE] 列印" at bounding box center [740, 125] width 1168 height 59
click at [1326, 24] on div "Envy 錦州 登出" at bounding box center [670, 22] width 1341 height 45
click at [59, 308] on link "設計師日報表" at bounding box center [70, 309] width 128 height 32
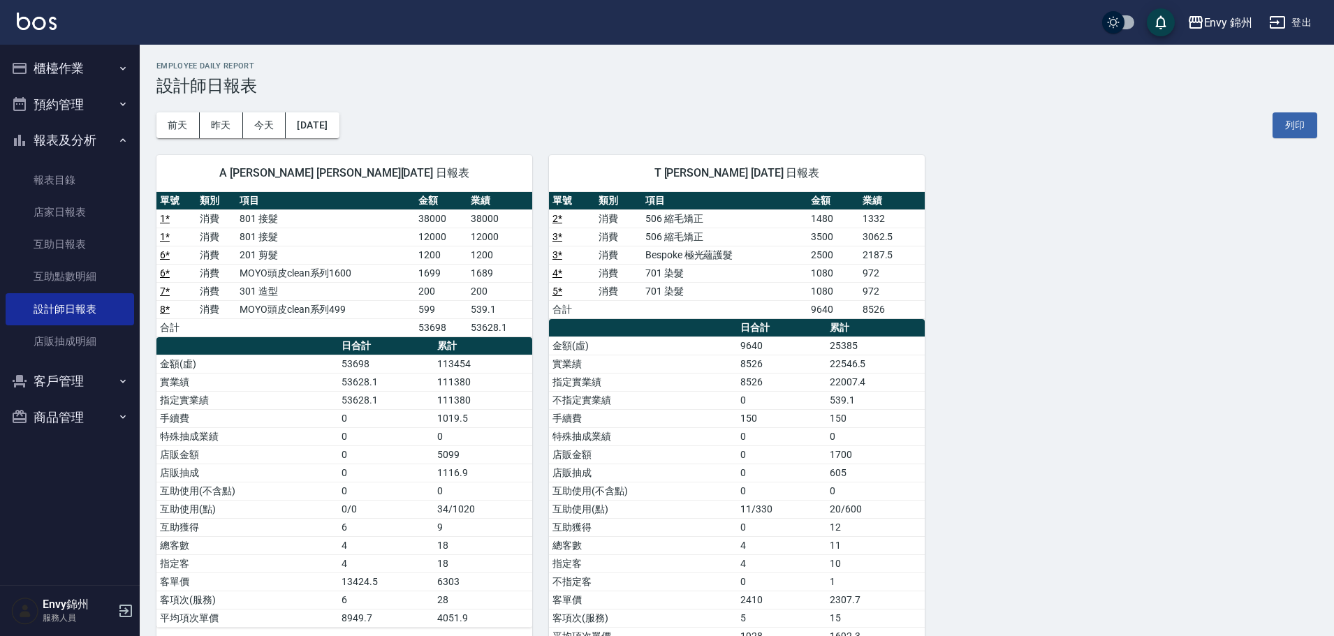
click at [1311, 15] on button "登出" at bounding box center [1290, 23] width 54 height 26
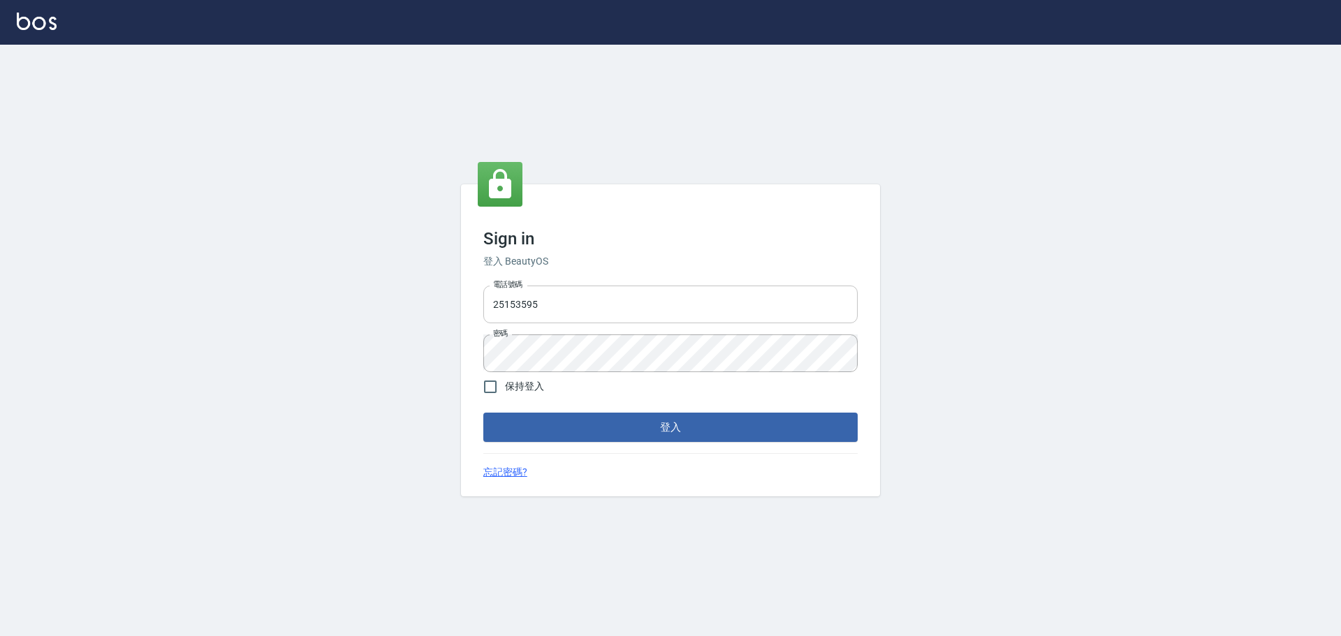
drag, startPoint x: 0, startPoint y: 0, endPoint x: 610, endPoint y: 315, distance: 686.8
click at [610, 315] on input "25153595" at bounding box center [670, 305] width 374 height 38
type input "9990001234567"
click at [656, 428] on button "登入" at bounding box center [670, 427] width 374 height 29
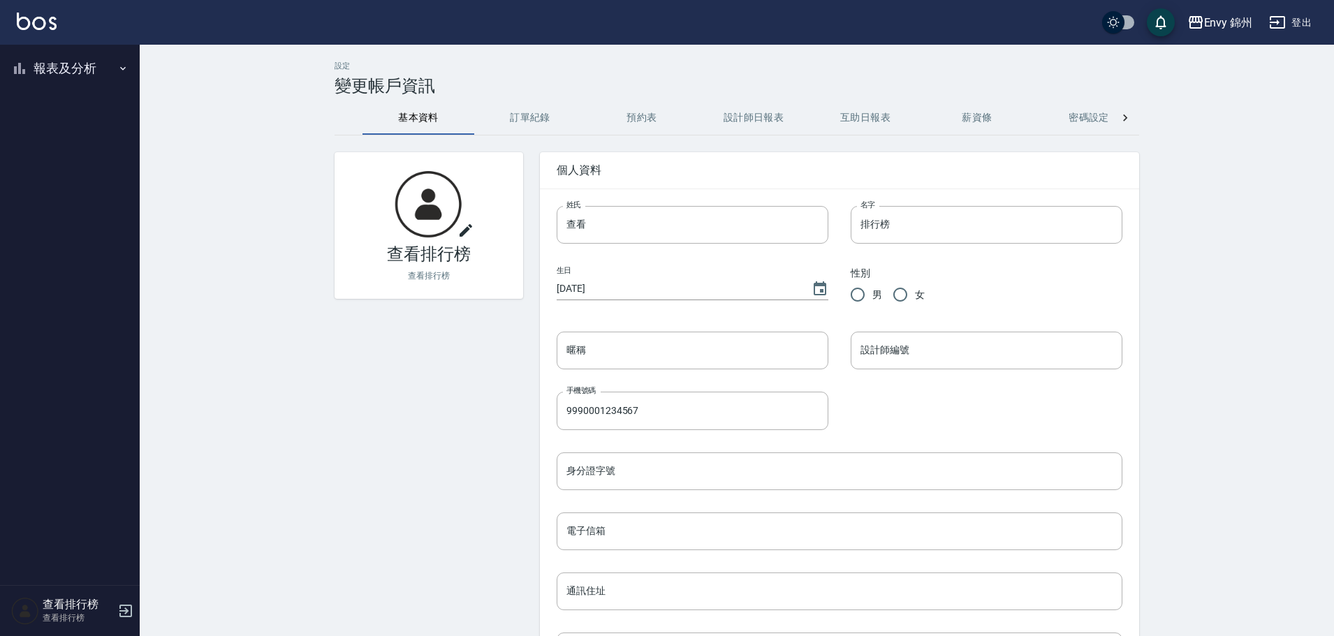
click at [91, 66] on button "報表及分析" at bounding box center [70, 68] width 128 height 36
click at [84, 169] on link "設計師排行榜" at bounding box center [70, 172] width 128 height 32
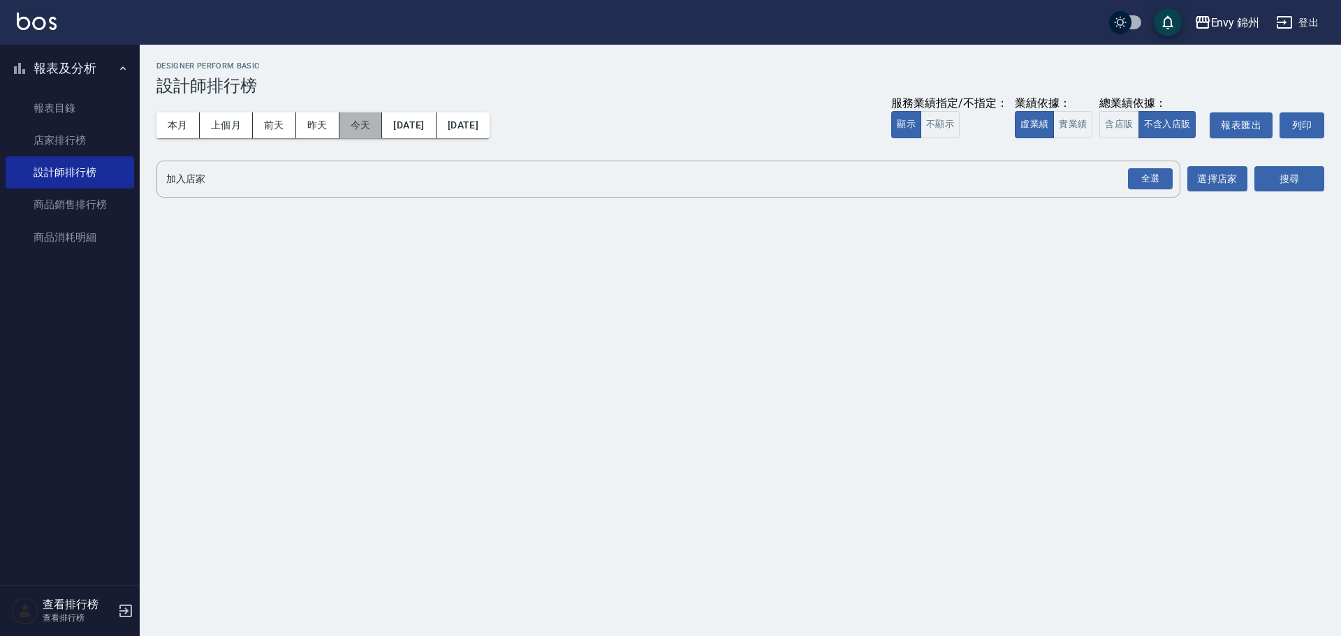
drag, startPoint x: 381, startPoint y: 125, endPoint x: 371, endPoint y: 125, distance: 9.8
click at [378, 125] on button "今天" at bounding box center [360, 125] width 43 height 26
click at [1136, 180] on div "全選" at bounding box center [1150, 179] width 45 height 22
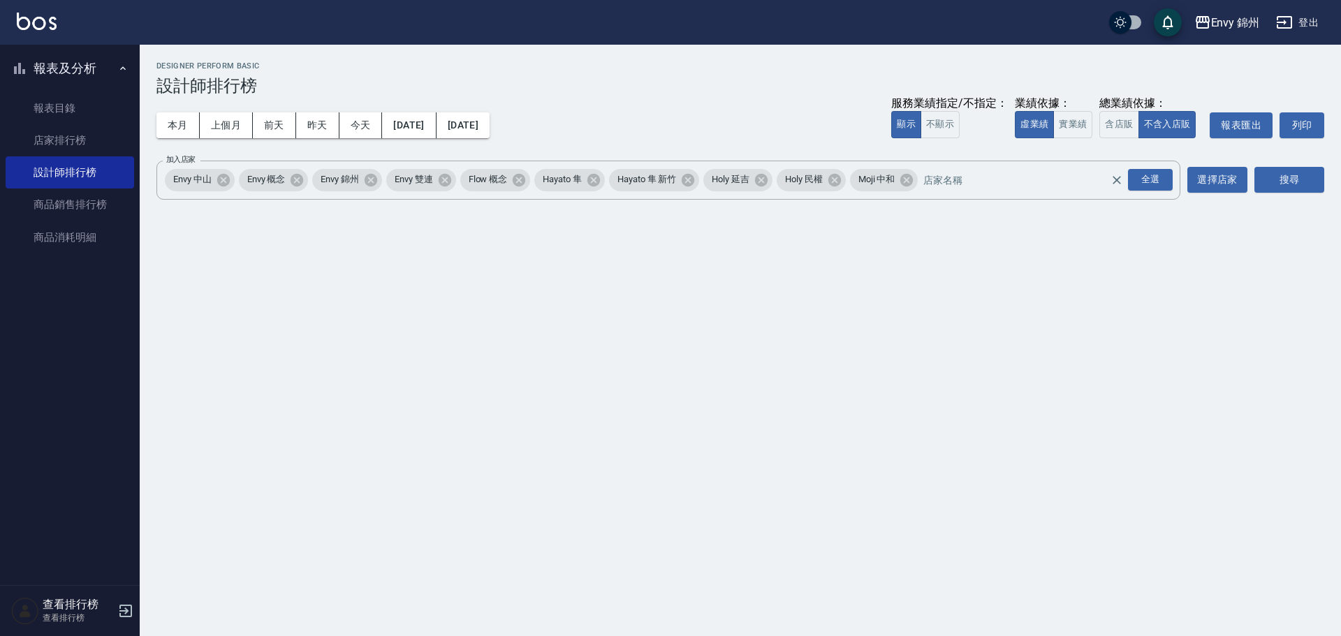
drag, startPoint x: 1340, startPoint y: 189, endPoint x: 1288, endPoint y: 172, distance: 54.8
click at [1338, 189] on div "Envy 錦州 2025-09-05 - 2025-09-05 設計師排行榜 列印時間： 2025-09-05-20:56 Designer Perform …" at bounding box center [740, 133] width 1201 height 177
click at [1276, 170] on button "搜尋" at bounding box center [1289, 180] width 70 height 26
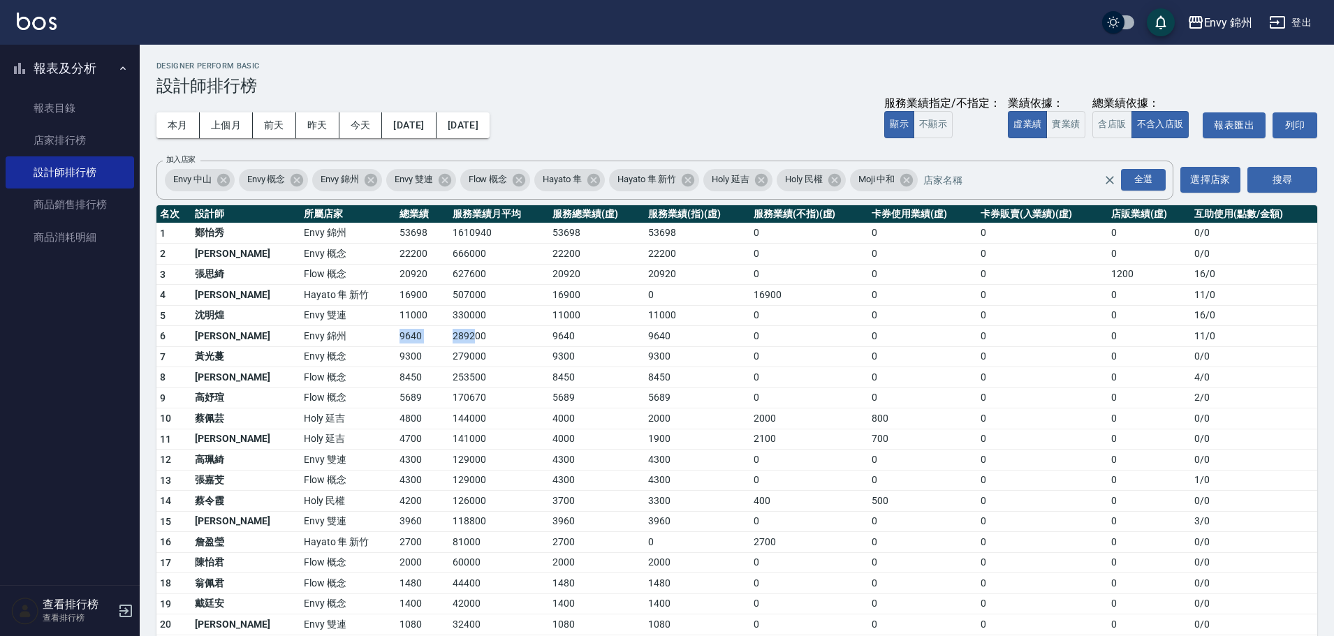
drag, startPoint x: 348, startPoint y: 341, endPoint x: 425, endPoint y: 345, distance: 77.6
click at [425, 345] on tr "6 潘昀廷 Envy 錦州 9640 289200 9640 9640 0 0 0 0 11 / 0" at bounding box center [736, 336] width 1161 height 21
click at [549, 369] on td "8450" at bounding box center [597, 377] width 96 height 21
click at [190, 131] on button "本月" at bounding box center [177, 125] width 43 height 26
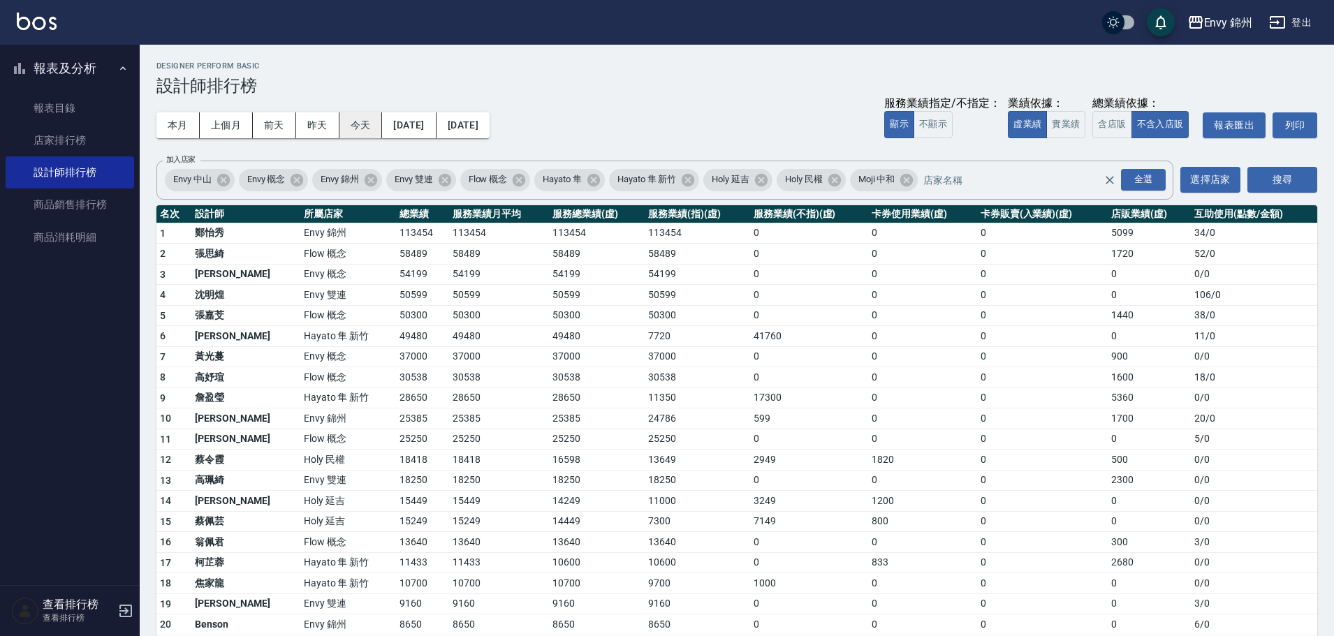
click at [356, 125] on button "今天" at bounding box center [360, 125] width 43 height 26
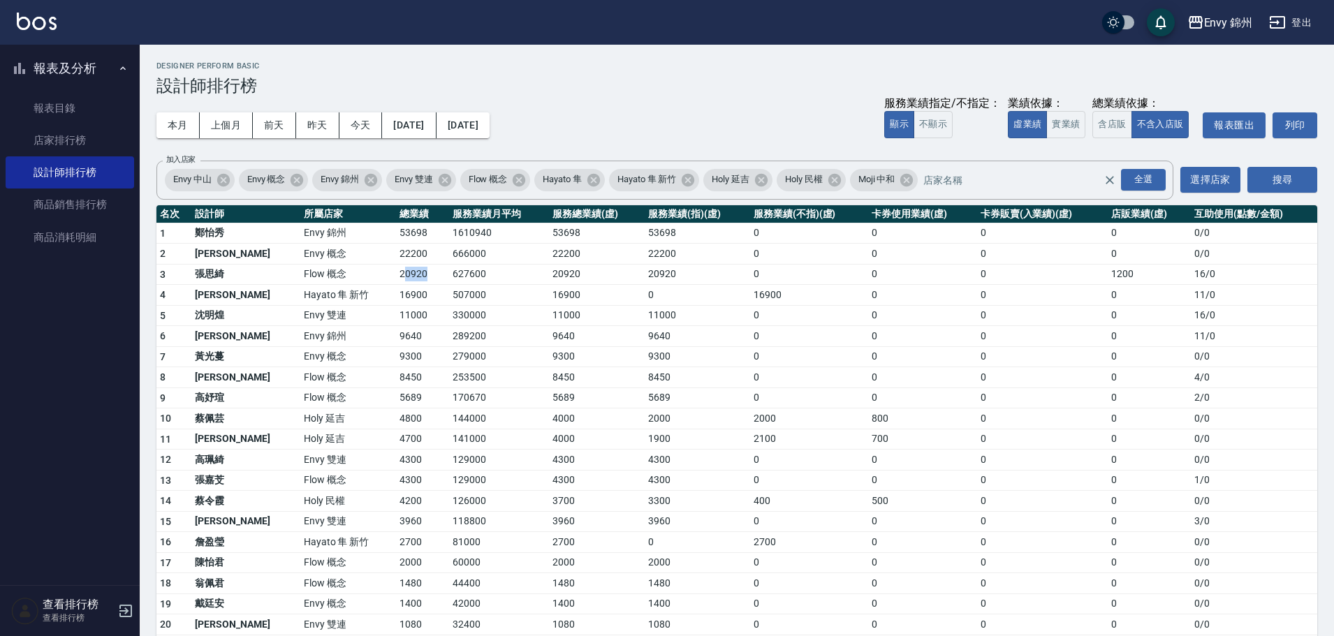
drag, startPoint x: 355, startPoint y: 272, endPoint x: 411, endPoint y: 285, distance: 57.9
click at [411, 285] on tbody "1 鄭怡秀 Envy 錦州 53698 1610940 53698 53698 0 0 0 0 0 / 0 2 王文嘉 Envy 概念 22200 66600…" at bounding box center [736, 479] width 1161 height 513
click at [566, 281] on td "20920" at bounding box center [597, 274] width 96 height 21
click at [184, 129] on button "本月" at bounding box center [177, 125] width 43 height 26
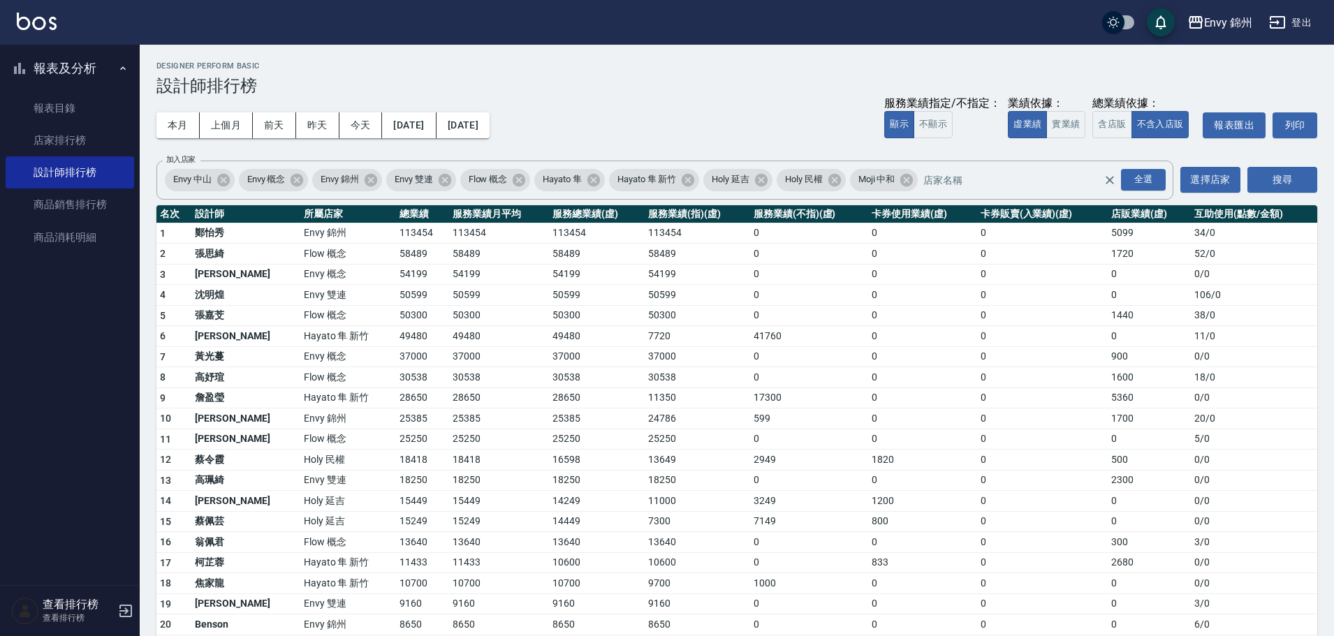
click at [524, 149] on div "本月 上個月 前天 昨天 今天 2025/09/01 2025/09/30 服務業績指定/不指定： 顯示 不顯示 業績依據： 虛業績 實業績 總業績依據： 含…" at bounding box center [736, 125] width 1161 height 59
click at [524, 138] on div "本月 上個月 前天 昨天 今天 2025/09/01 2025/09/30 服務業績指定/不指定： 顯示 不顯示 業績依據： 虛業績 實業績 總業績依據： 含…" at bounding box center [736, 125] width 1161 height 59
click at [490, 132] on button "2025/09/30" at bounding box center [462, 125] width 53 height 26
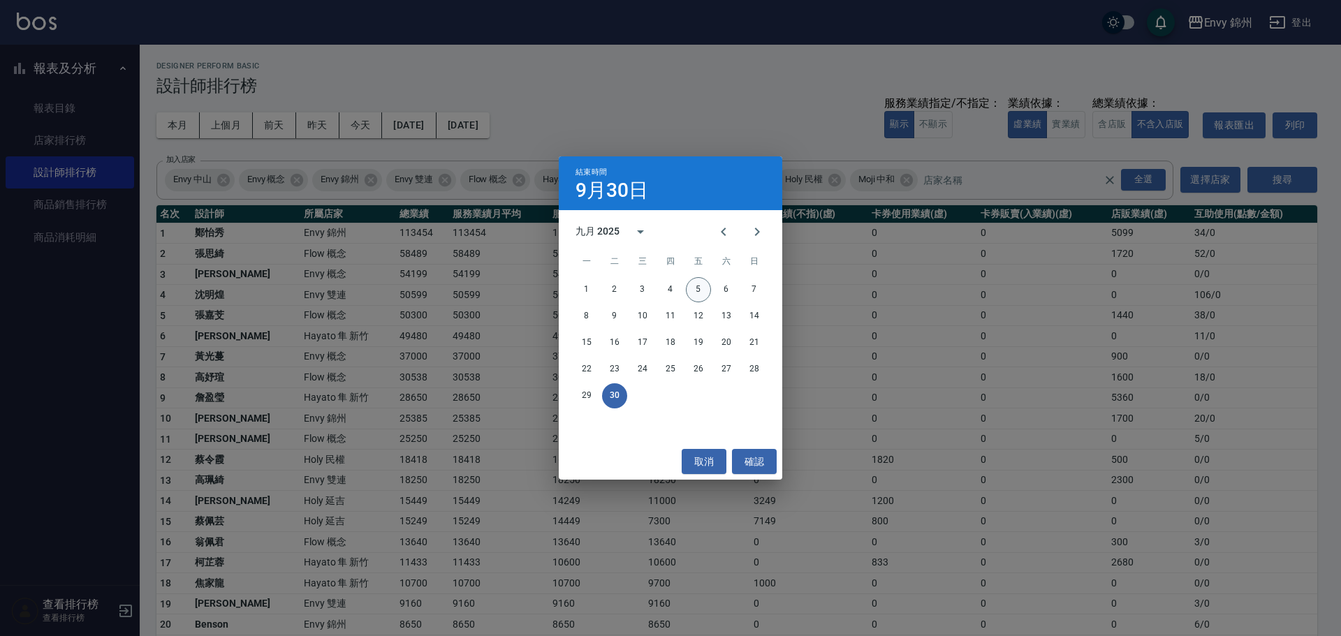
click at [695, 282] on button "5" at bounding box center [698, 289] width 25 height 25
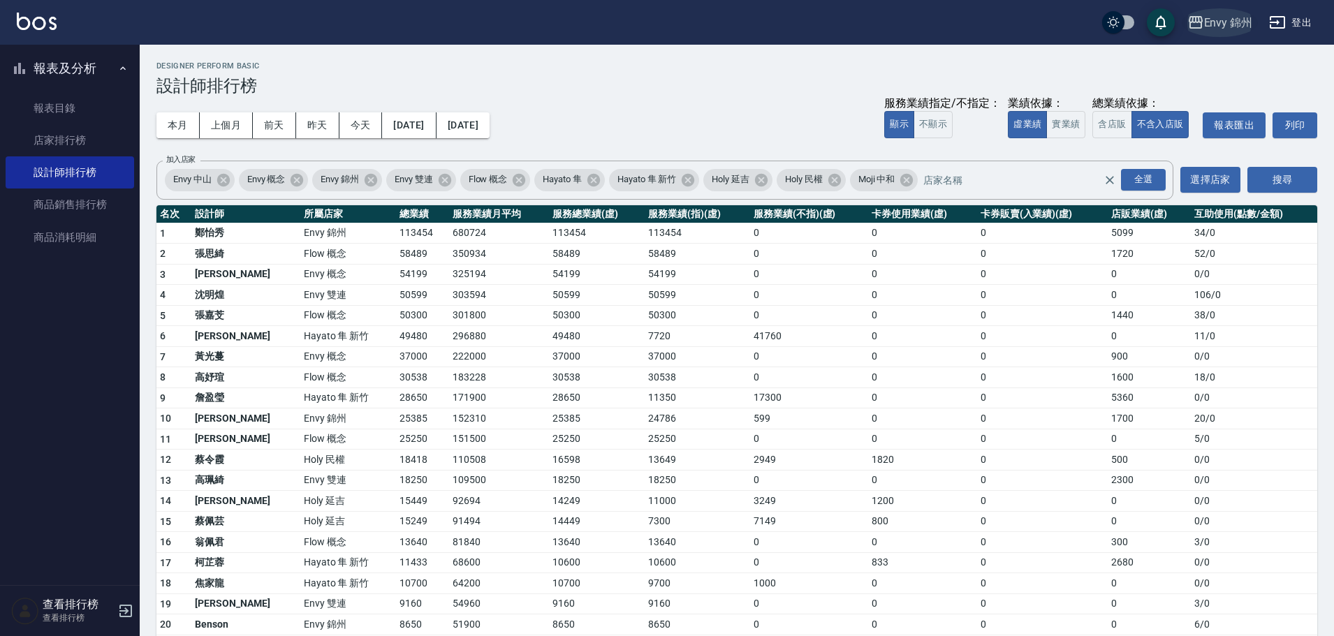
click at [1209, 18] on div "Envy 錦州" at bounding box center [1228, 22] width 49 height 17
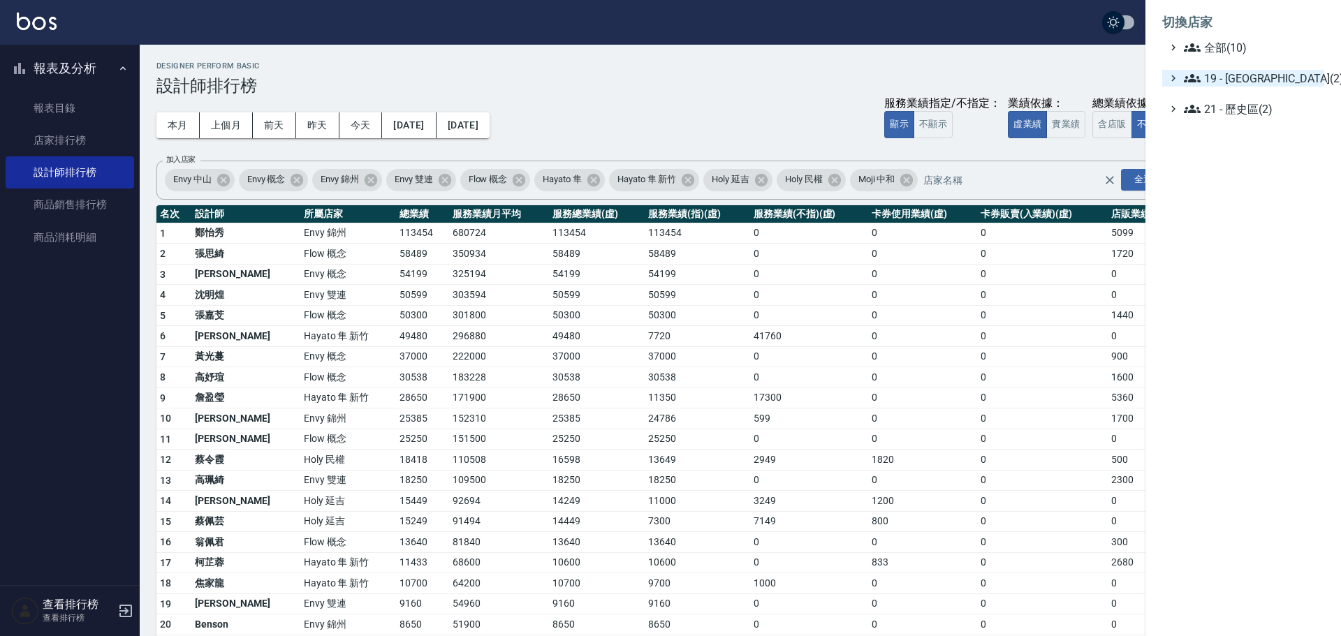
click at [1213, 85] on span "19 - [GEOGRAPHIC_DATA](2)" at bounding box center [1251, 78] width 135 height 17
click at [1249, 94] on span "19.01 - [GEOGRAPHIC_DATA] (3)" at bounding box center [1258, 95] width 121 height 17
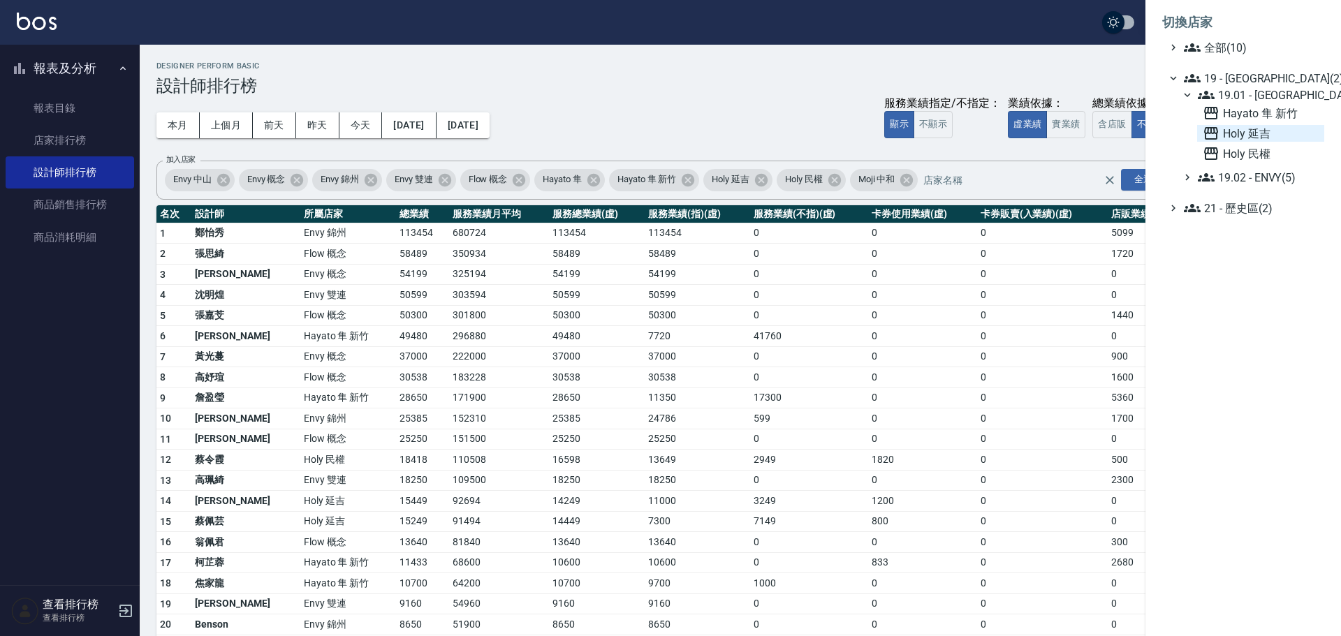
click at [1255, 129] on span "Holy 延吉" at bounding box center [1260, 133] width 116 height 17
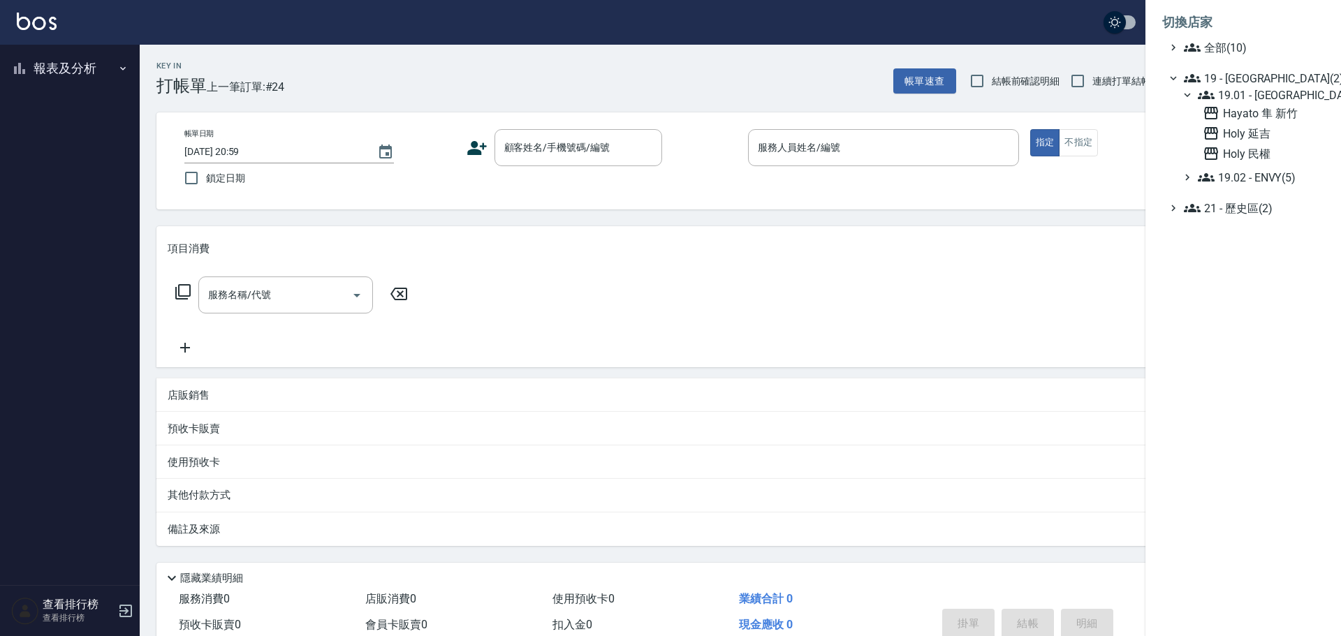
click at [78, 68] on div at bounding box center [670, 318] width 1341 height 636
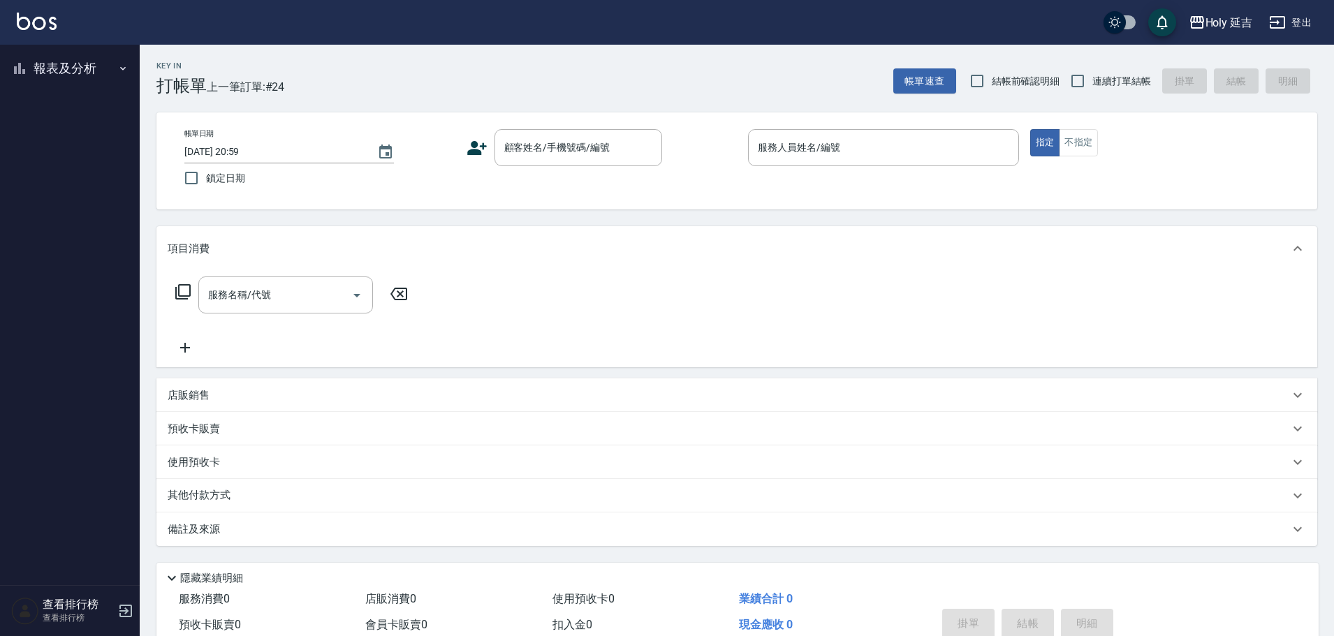
click at [89, 59] on button "報表及分析" at bounding box center [70, 68] width 128 height 36
click at [88, 170] on link "設計師排行榜" at bounding box center [70, 172] width 128 height 32
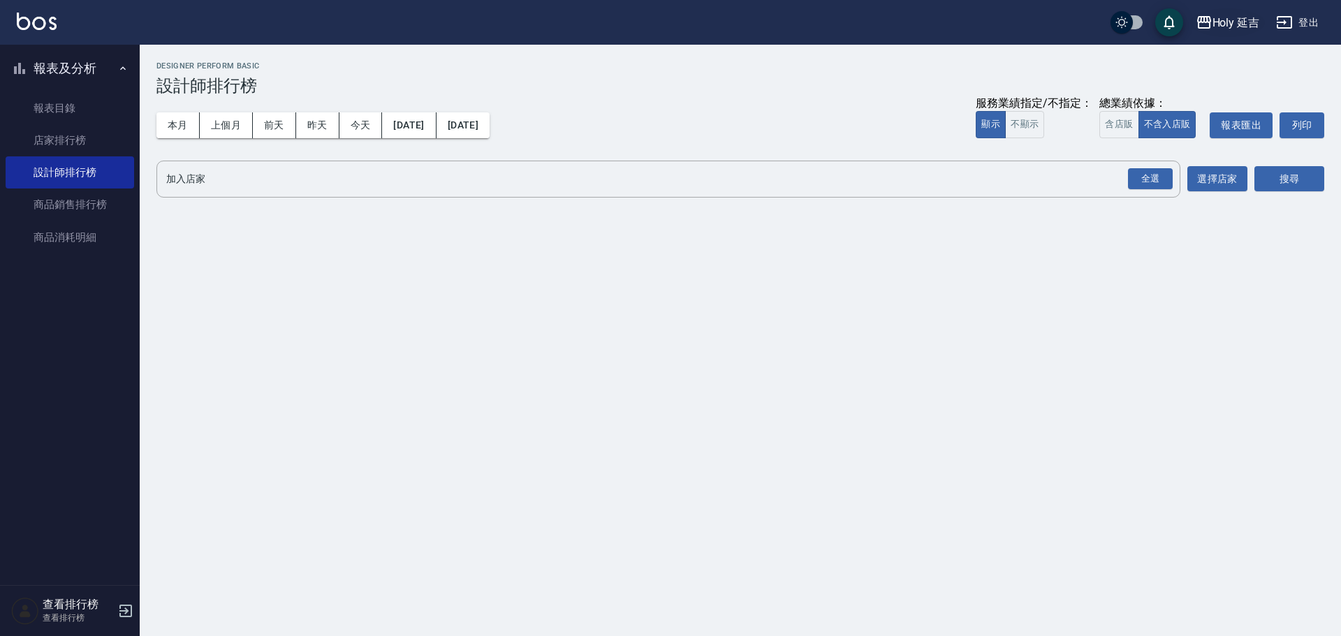
click at [1219, 24] on div "Holy 延吉" at bounding box center [1235, 22] width 47 height 17
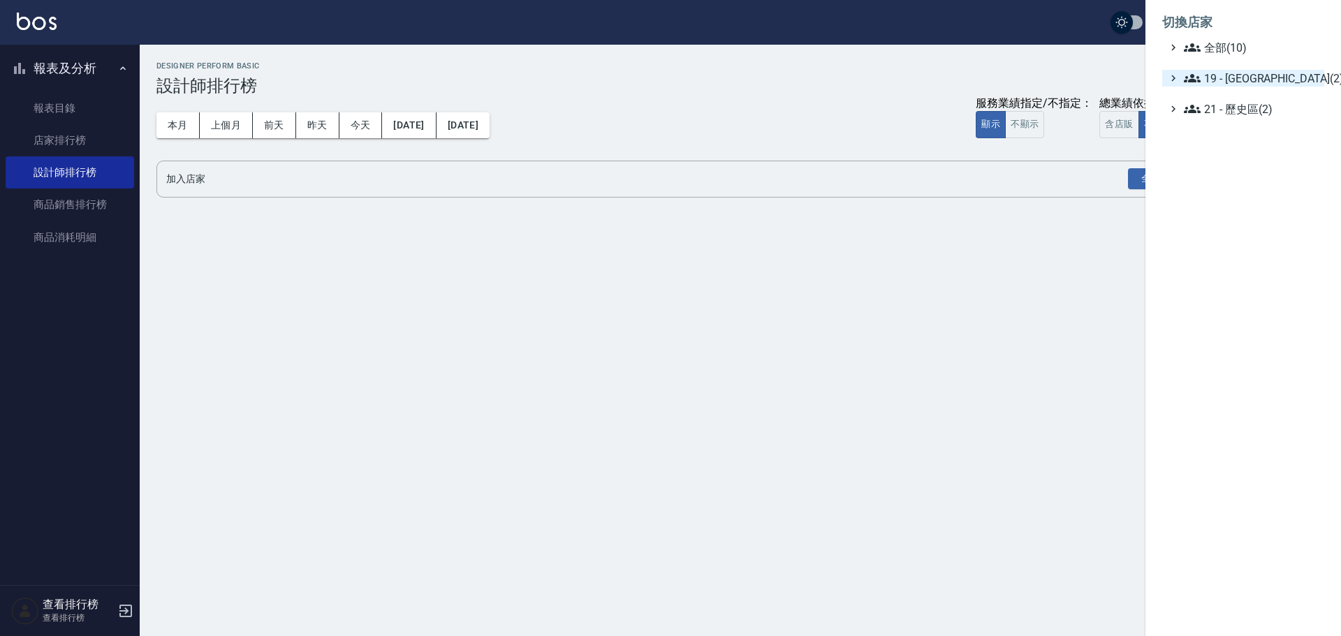
click at [1218, 76] on span "19 - 新城區(2)" at bounding box center [1251, 78] width 135 height 17
click at [1257, 92] on span "19.01 - 新城區 (3)" at bounding box center [1258, 95] width 121 height 17
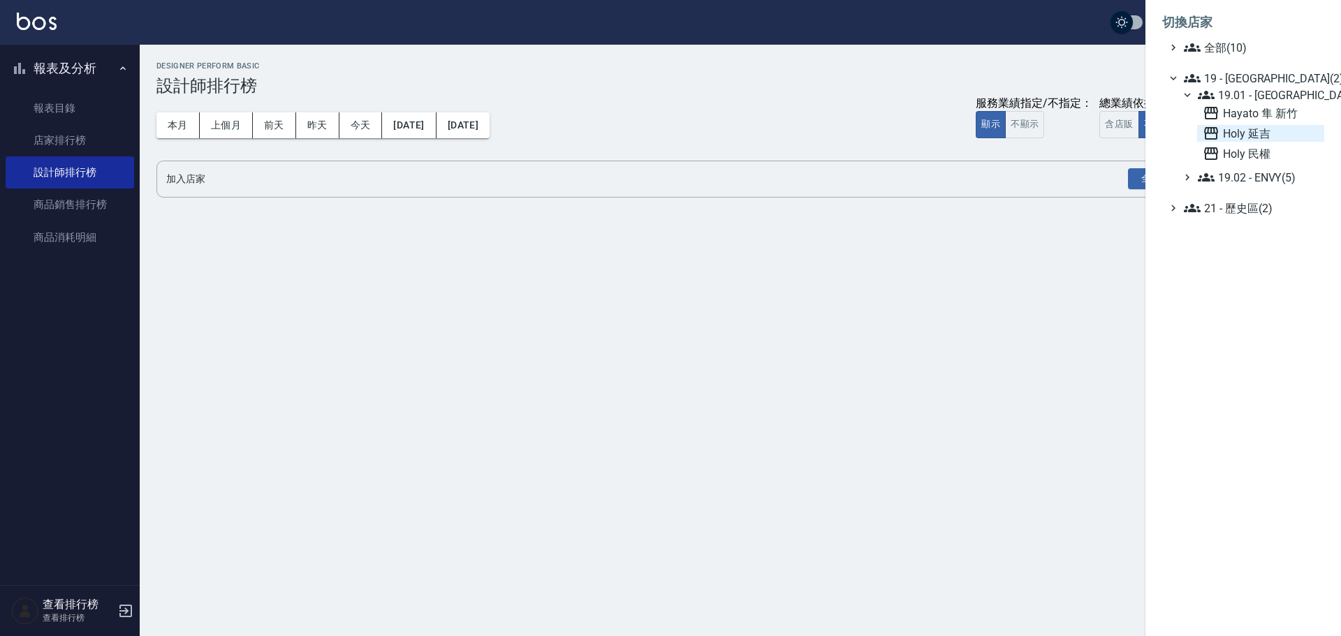
click at [1263, 133] on span "Holy 延吉" at bounding box center [1260, 133] width 116 height 17
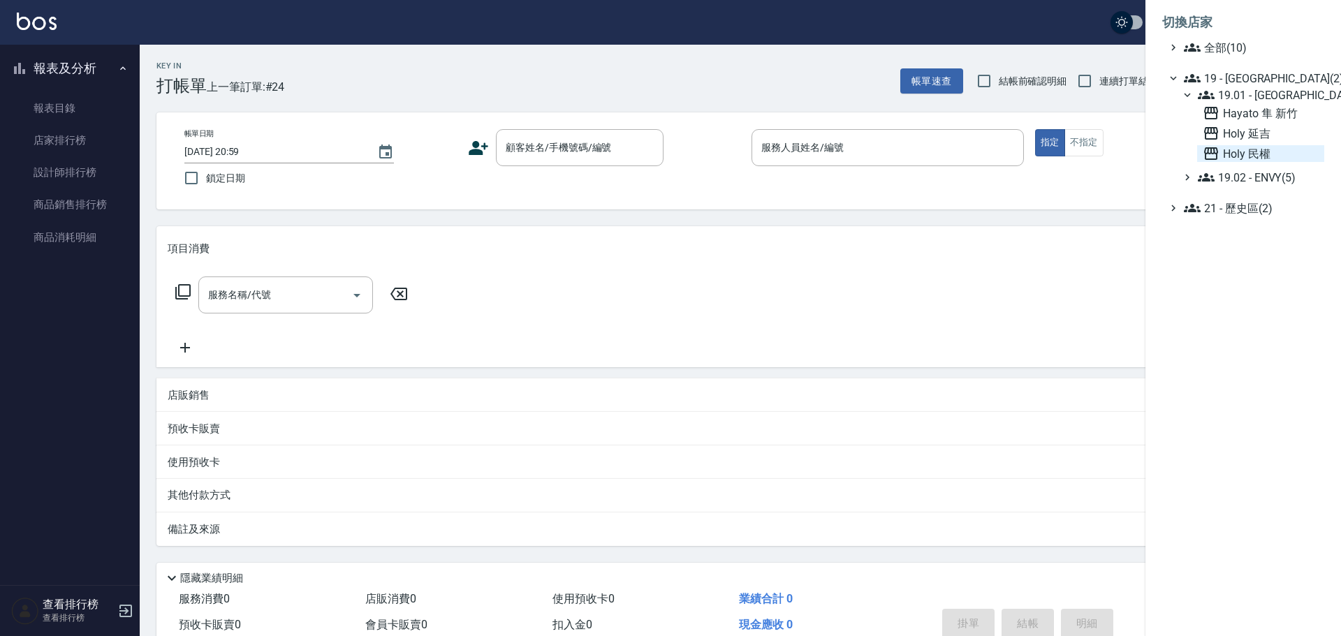
click at [1247, 154] on span "Holy 民權" at bounding box center [1260, 153] width 116 height 17
click at [103, 56] on div at bounding box center [670, 318] width 1341 height 636
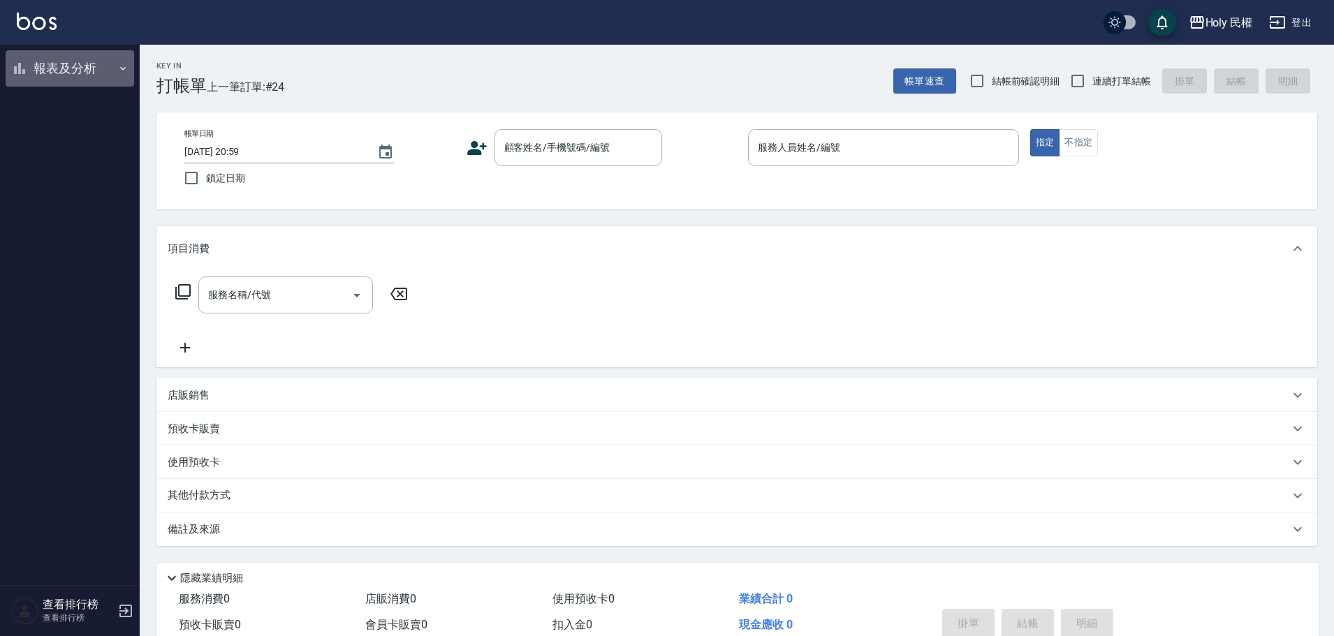
click at [84, 68] on button "報表及分析" at bounding box center [70, 68] width 128 height 36
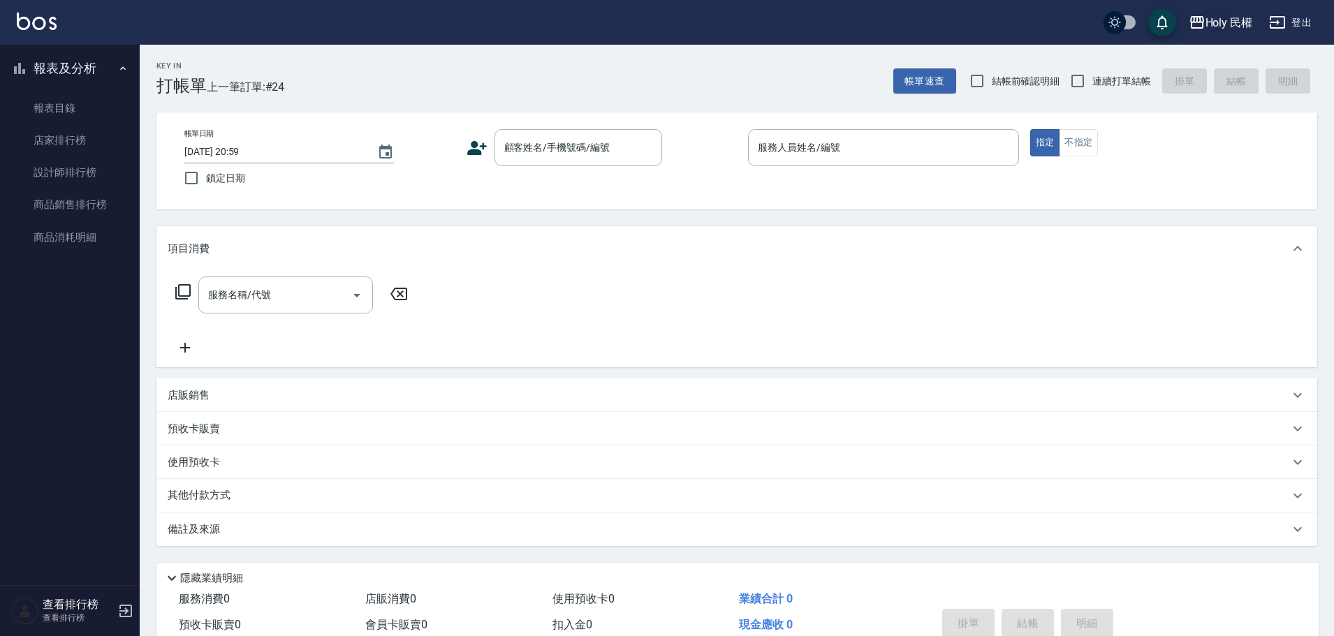
click at [1229, 28] on div "Holy 民權" at bounding box center [1228, 22] width 47 height 17
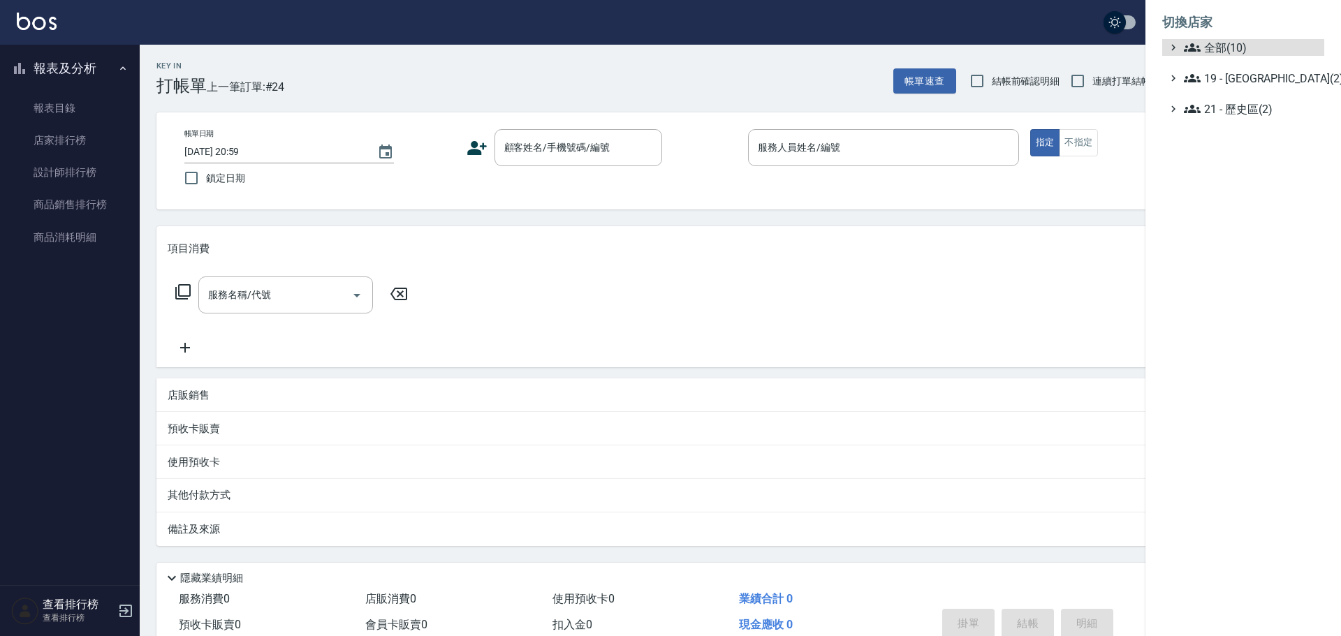
click at [1237, 68] on ul "全部(10) 19 - 新城區(2) 21 - 歷史區(2)" at bounding box center [1243, 78] width 162 height 78
click at [1246, 76] on span "19 - 新城區(2)" at bounding box center [1251, 78] width 135 height 17
click at [1252, 97] on span "19.01 - 新城區 (3)" at bounding box center [1258, 95] width 121 height 17
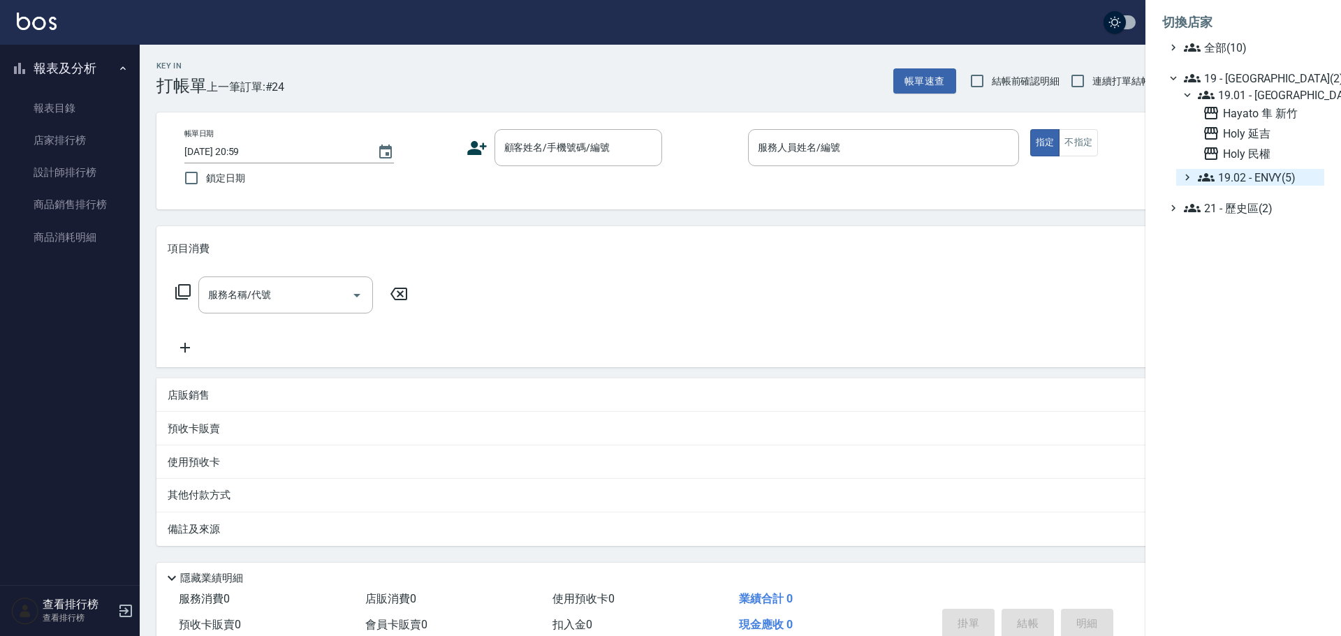
click at [1271, 179] on span "19.02 - ENVY(5)" at bounding box center [1258, 177] width 121 height 17
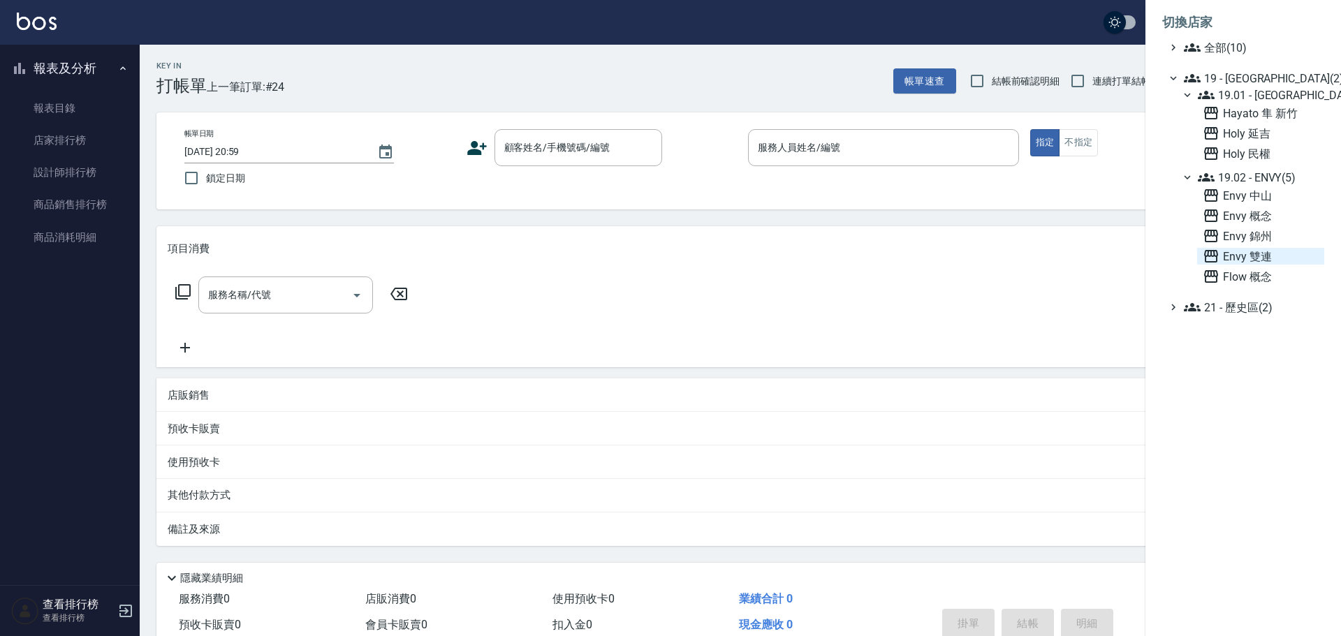
click at [1251, 260] on span "Envy 雙連" at bounding box center [1260, 256] width 116 height 17
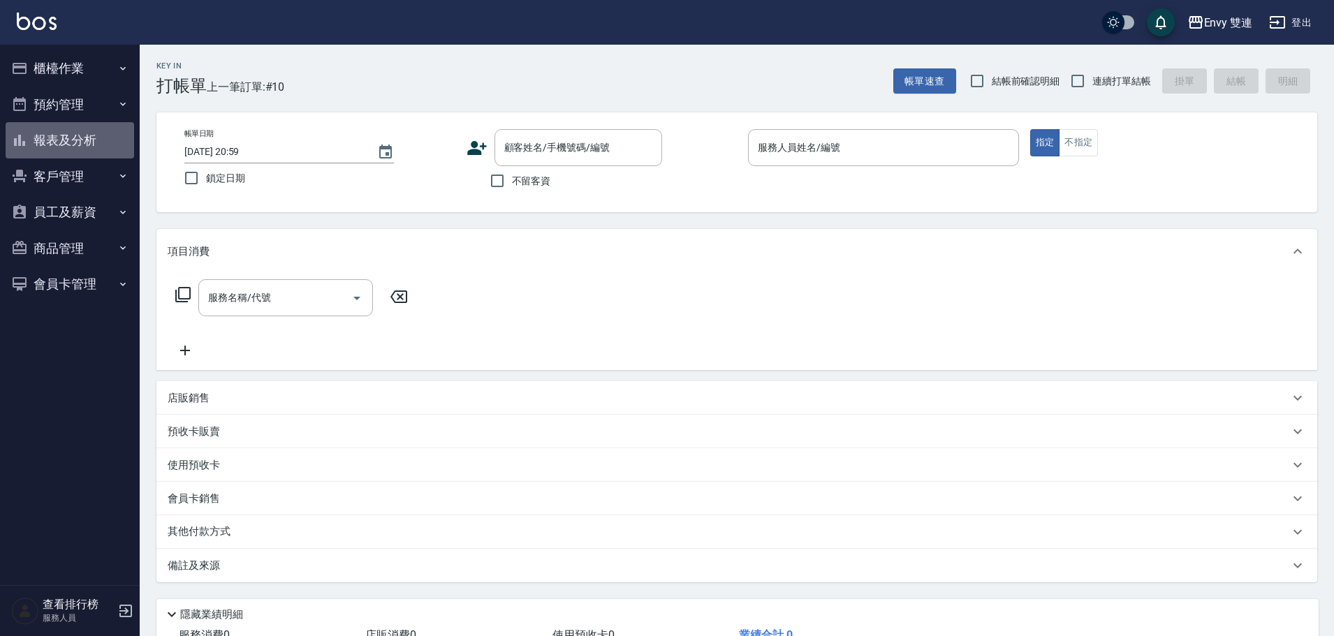
click at [113, 135] on button "報表及分析" at bounding box center [70, 140] width 128 height 36
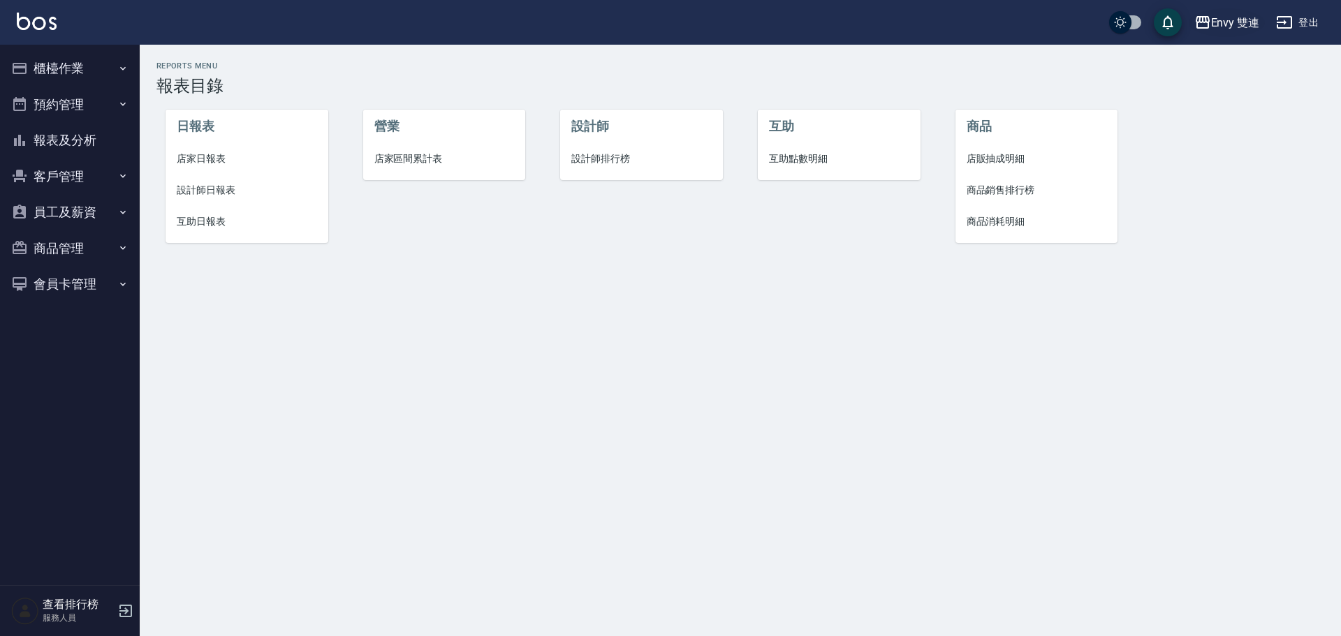
click at [1214, 28] on div "Envy 雙連" at bounding box center [1235, 22] width 49 height 17
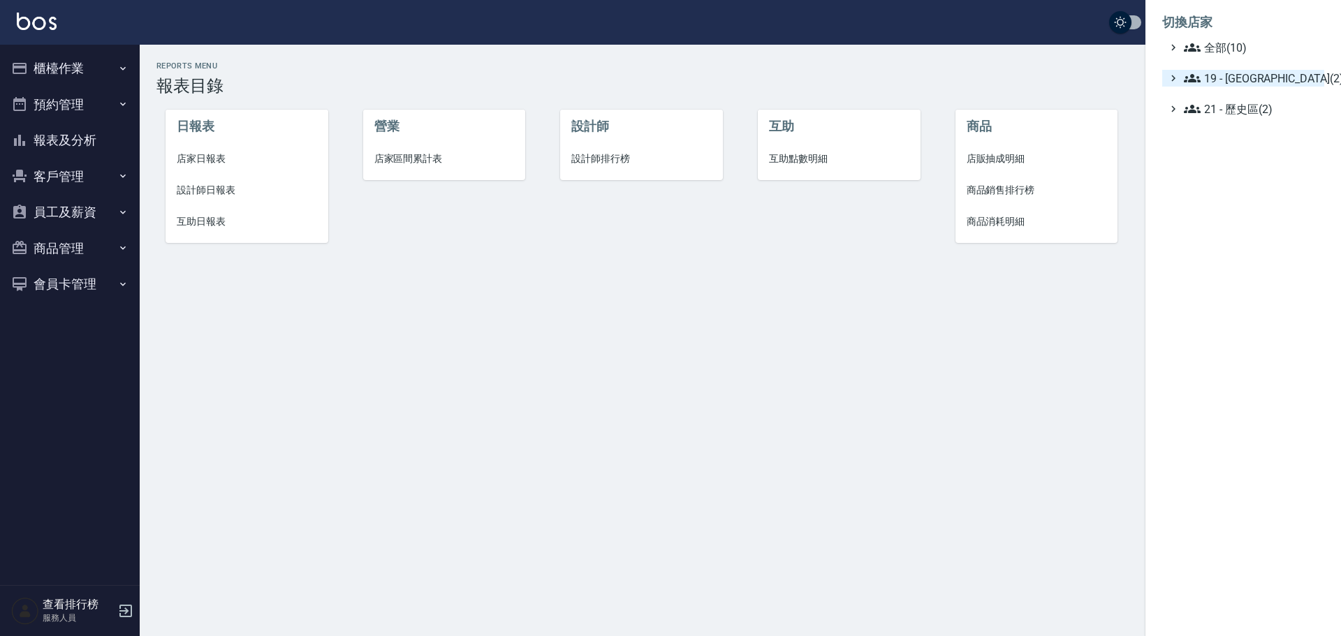
click at [1237, 71] on span "19 - 新城區(2)" at bounding box center [1251, 78] width 135 height 17
click at [1256, 98] on span "19.01 - 新城區 (3)" at bounding box center [1258, 95] width 121 height 17
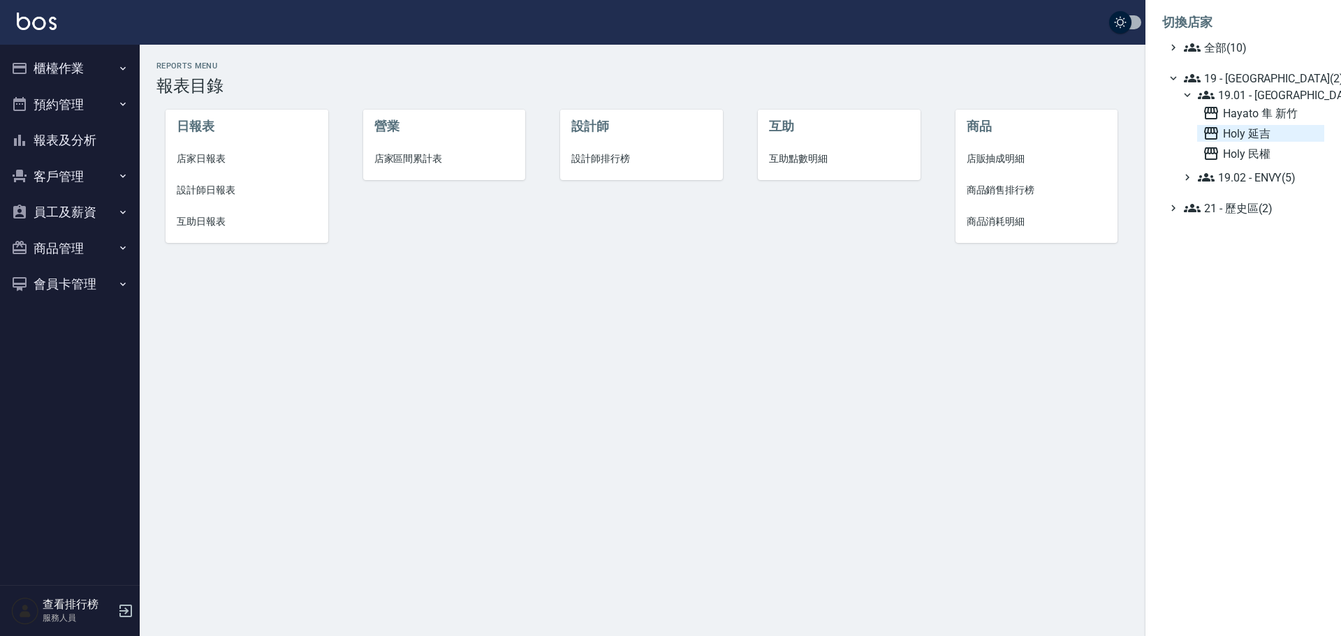
click at [1253, 131] on span "Holy 延吉" at bounding box center [1260, 133] width 116 height 17
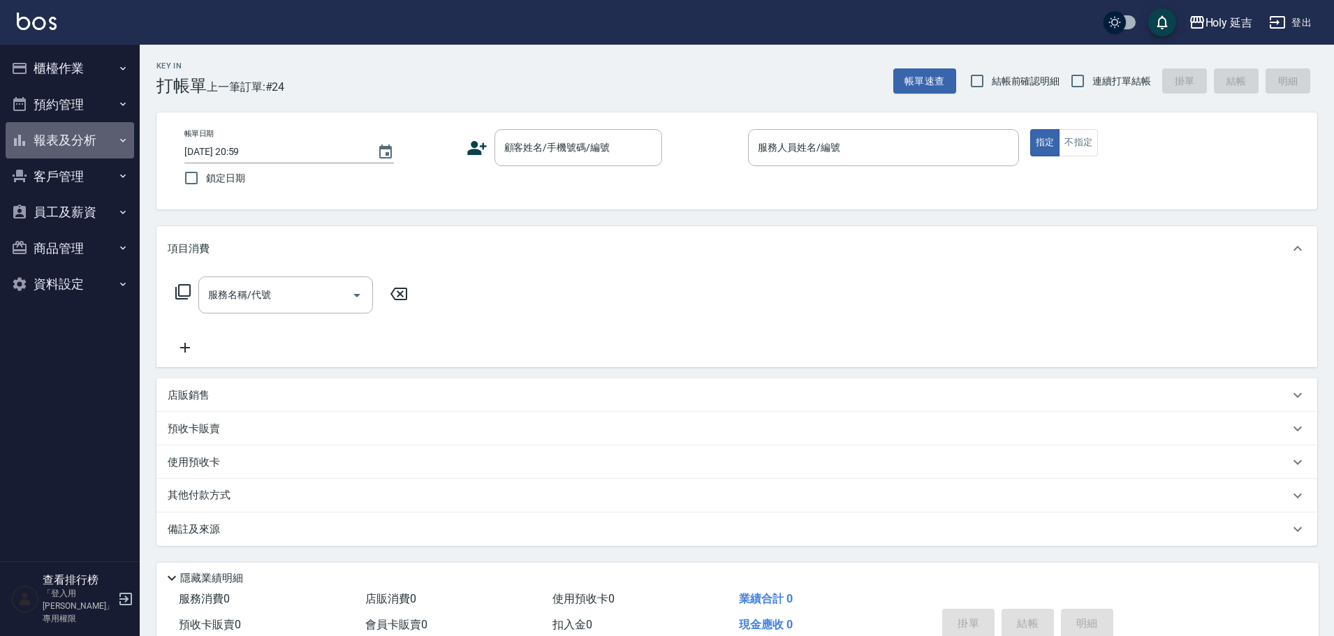
click at [94, 153] on button "報表及分析" at bounding box center [70, 140] width 128 height 36
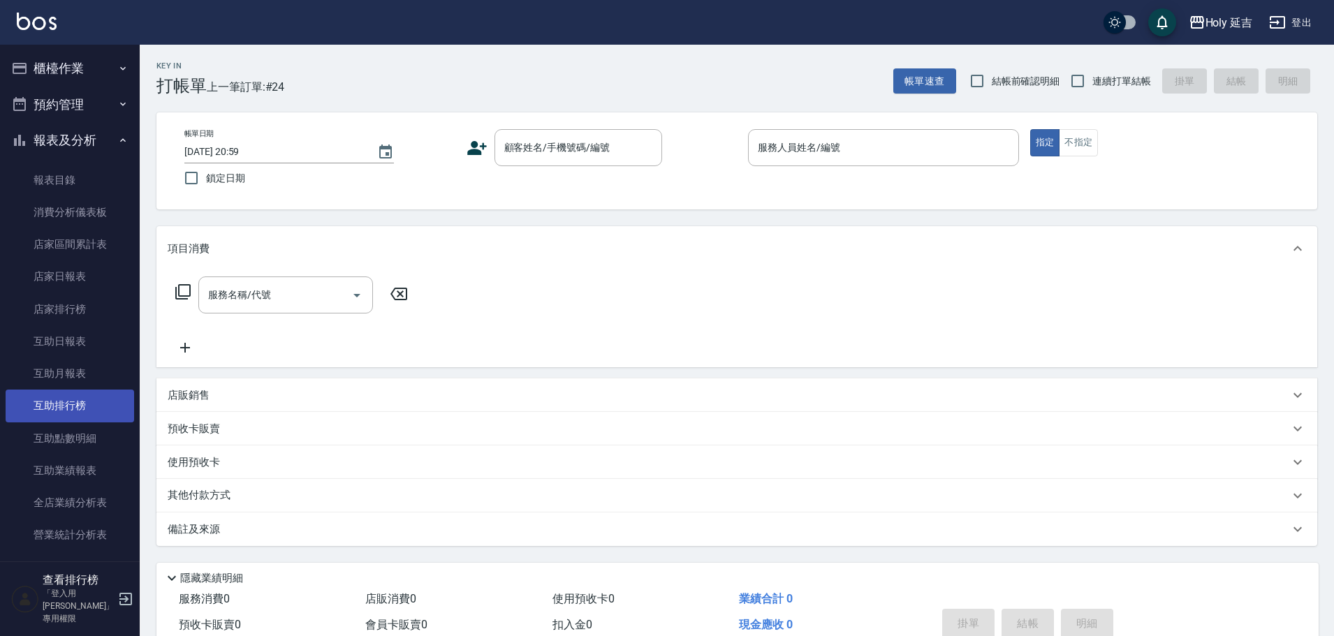
click at [57, 418] on link "互助排行榜" at bounding box center [70, 406] width 128 height 32
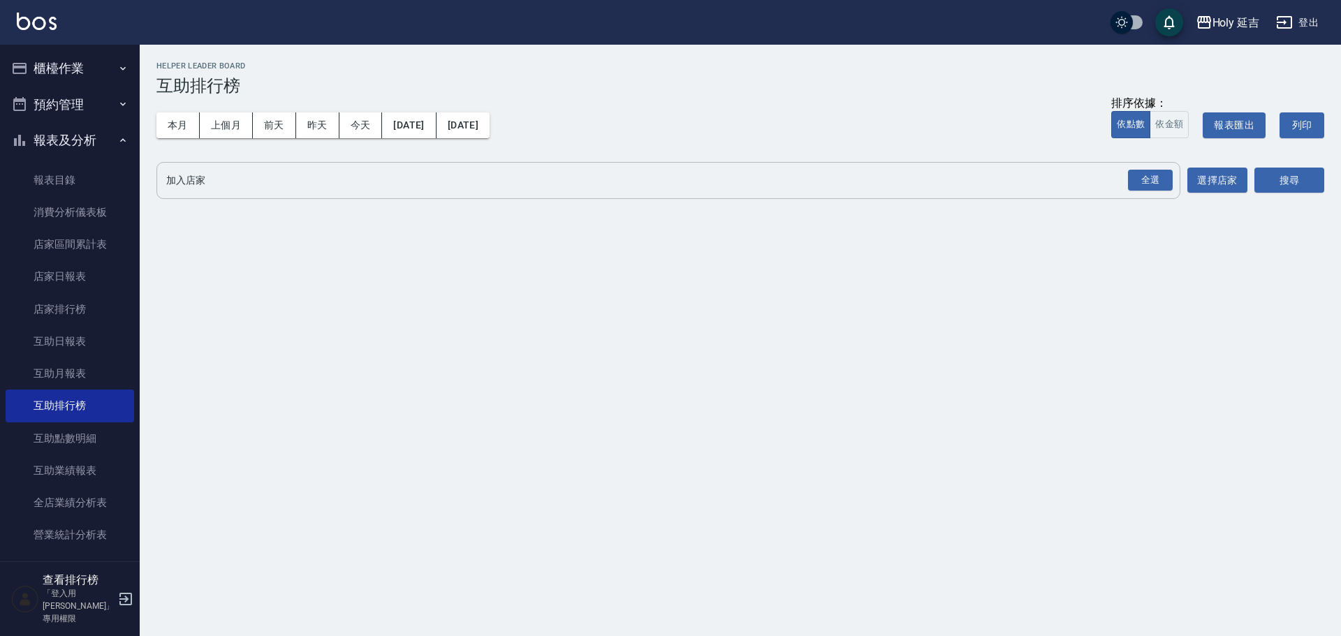
drag, startPoint x: 1162, startPoint y: 181, endPoint x: 1175, endPoint y: 179, distance: 13.4
click at [1161, 181] on div "全選" at bounding box center [1150, 181] width 45 height 22
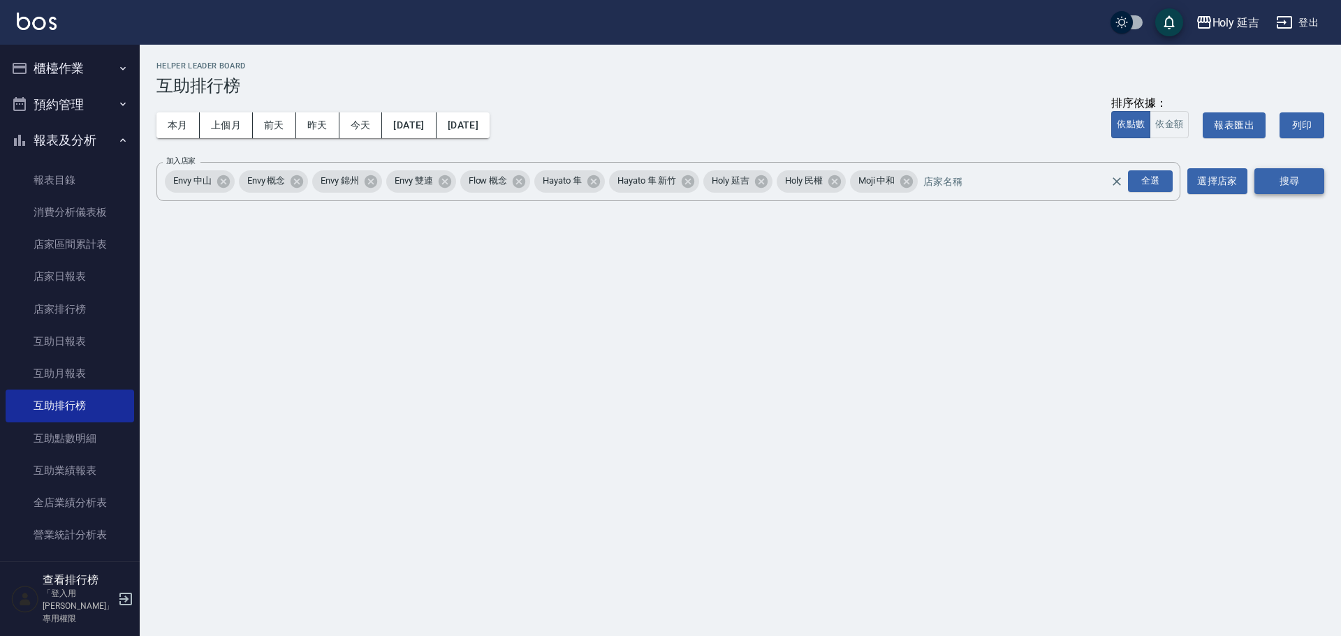
click at [1303, 169] on button "搜尋" at bounding box center [1289, 181] width 70 height 26
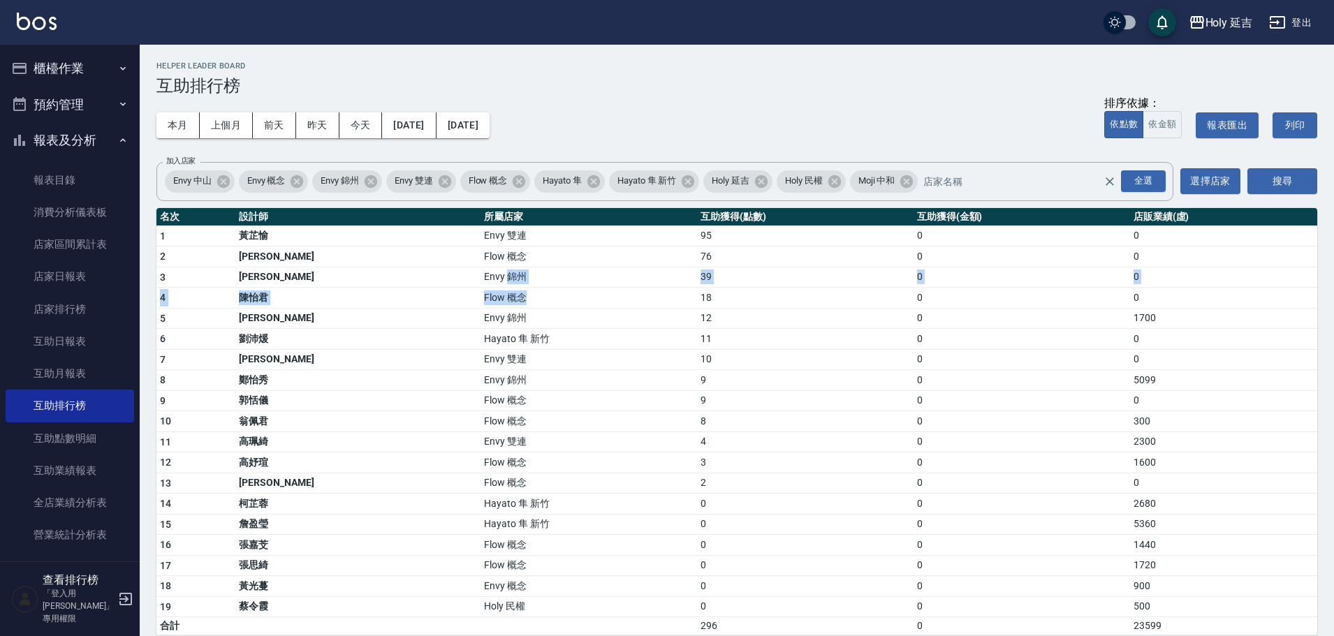
drag, startPoint x: 468, startPoint y: 280, endPoint x: 670, endPoint y: 292, distance: 202.9
click at [638, 290] on tbody "1 黃芷愉 Envy 雙連 95 0 0 2 楊佳蒨 Flow 概念 76 0 0 3 何玉真 Envy 錦州 39 0 0 4 陳怡君 Flow 概念 18…" at bounding box center [736, 431] width 1161 height 410
click at [598, 290] on td "Flow 概念" at bounding box center [588, 298] width 216 height 21
drag, startPoint x: 610, startPoint y: 381, endPoint x: 639, endPoint y: 374, distance: 30.1
click at [639, 374] on tr "8 鄭怡秀 Envy 錦州 9 0 5099" at bounding box center [736, 380] width 1161 height 21
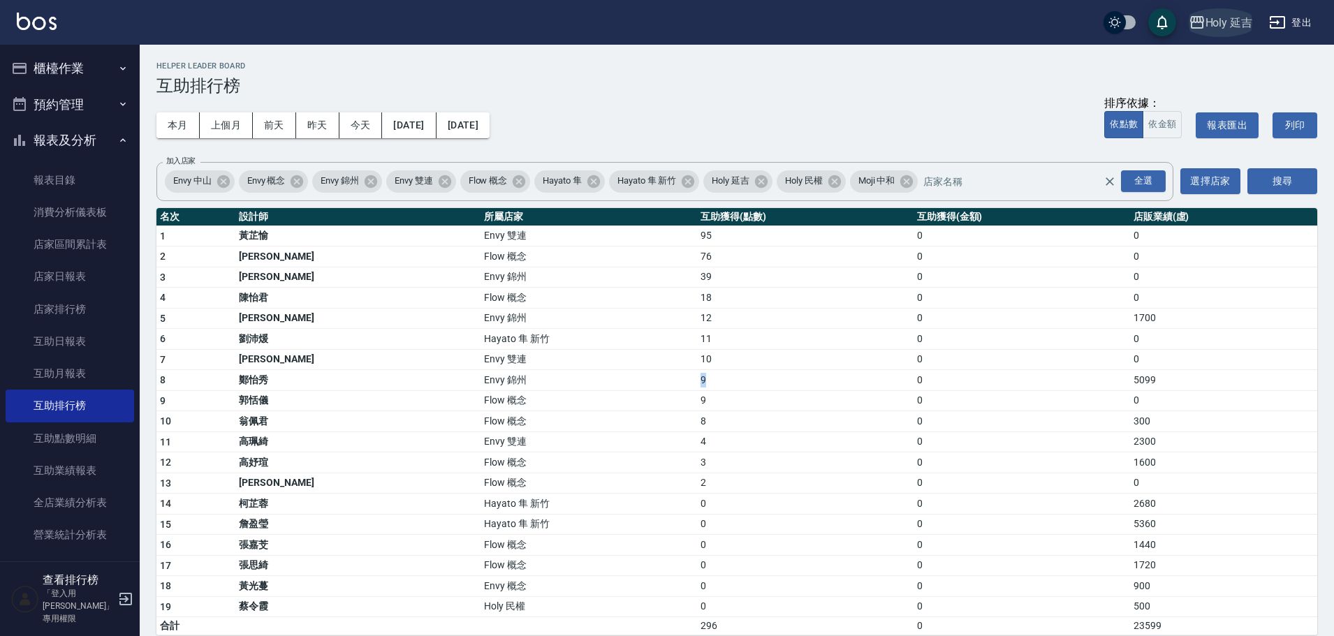
click at [1205, 23] on div "Holy 延吉" at bounding box center [1228, 22] width 47 height 17
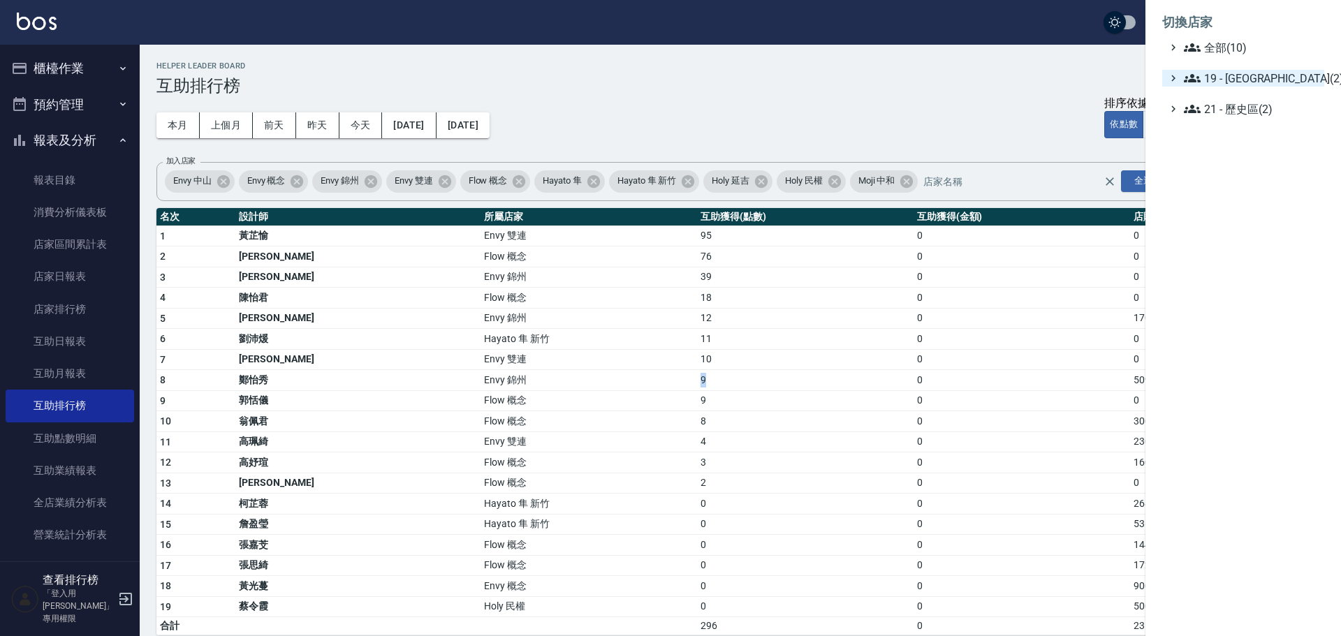
click at [1220, 75] on span "19 - [GEOGRAPHIC_DATA](2)" at bounding box center [1251, 78] width 135 height 17
click at [1260, 115] on span "19.02 - ENVY(5)" at bounding box center [1258, 118] width 121 height 17
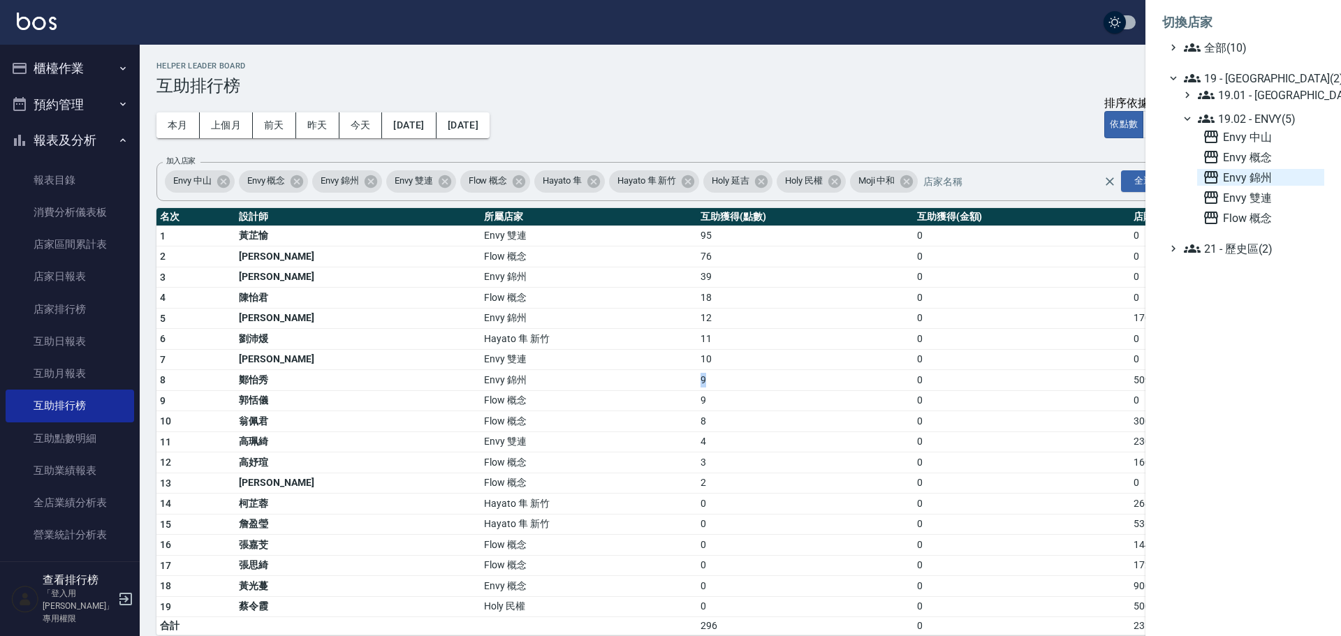
click at [1264, 176] on span "Envy 錦州" at bounding box center [1260, 177] width 116 height 17
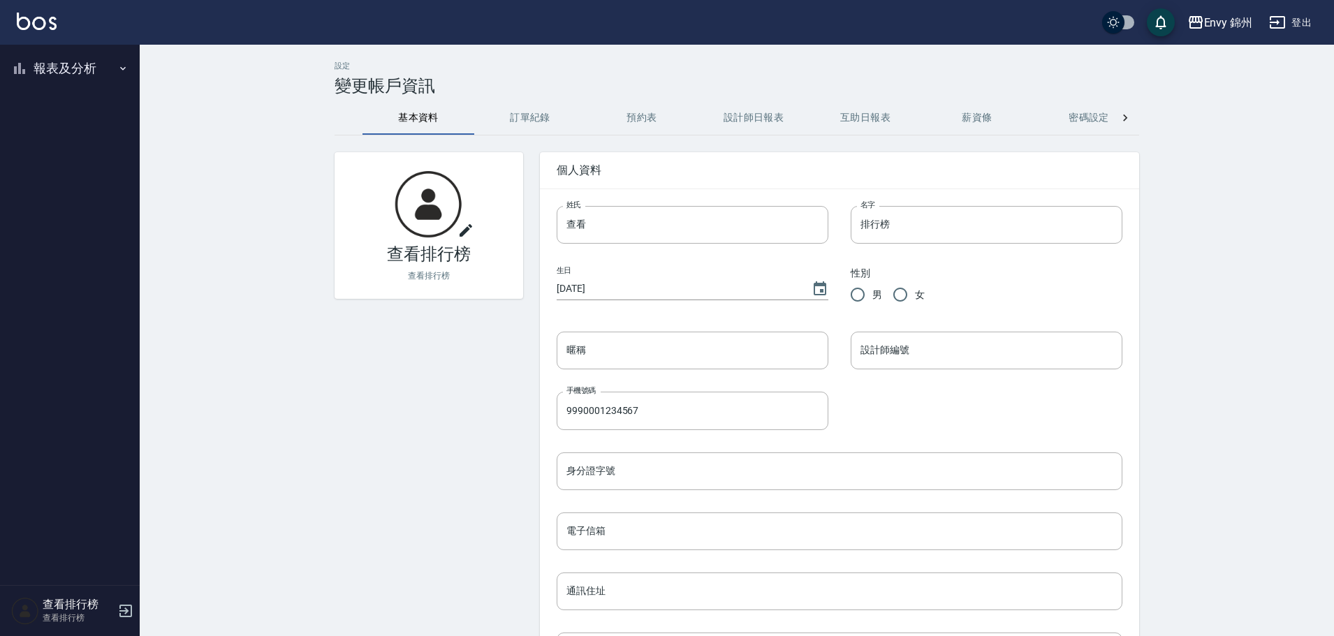
click at [1300, 17] on button "登出" at bounding box center [1290, 23] width 54 height 26
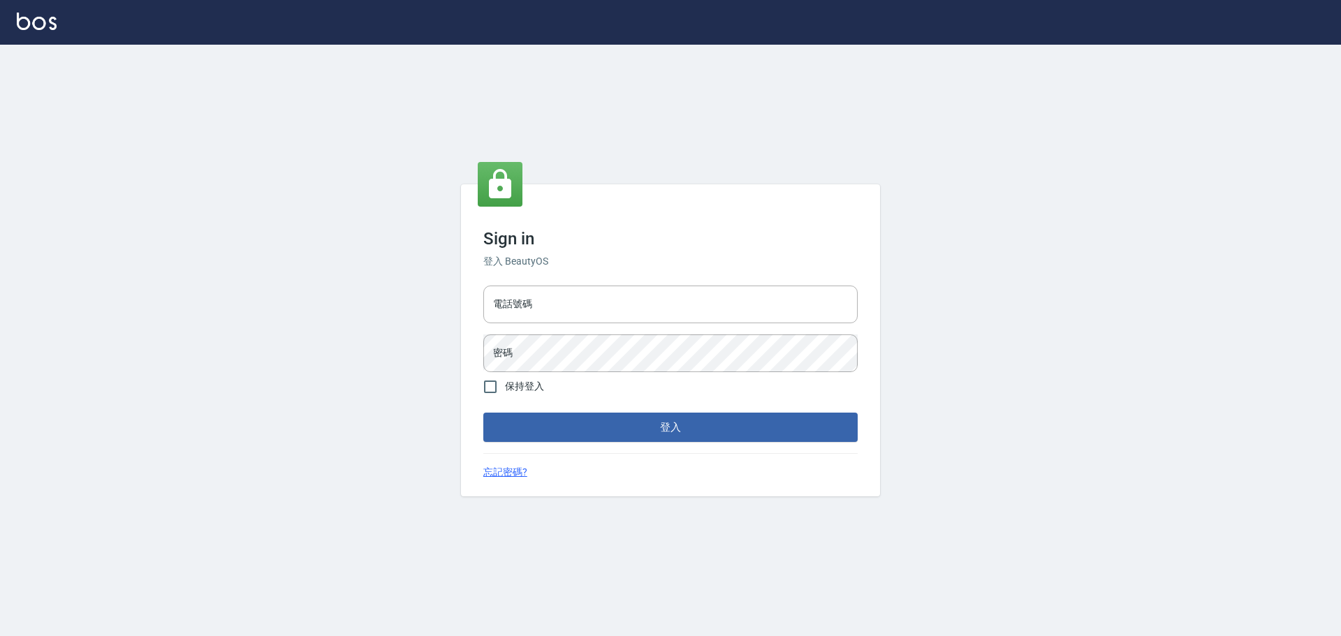
type input "9990001234567"
click at [584, 295] on input "9990001234567" at bounding box center [670, 305] width 374 height 38
type input "25153595"
click at [658, 448] on div "Sign in 登入 BeautyOS 電話號碼 [PHONE_NUMBER] 電話號碼 密碼 密碼 保持登入 登入 忘記密碼?" at bounding box center [670, 340] width 419 height 312
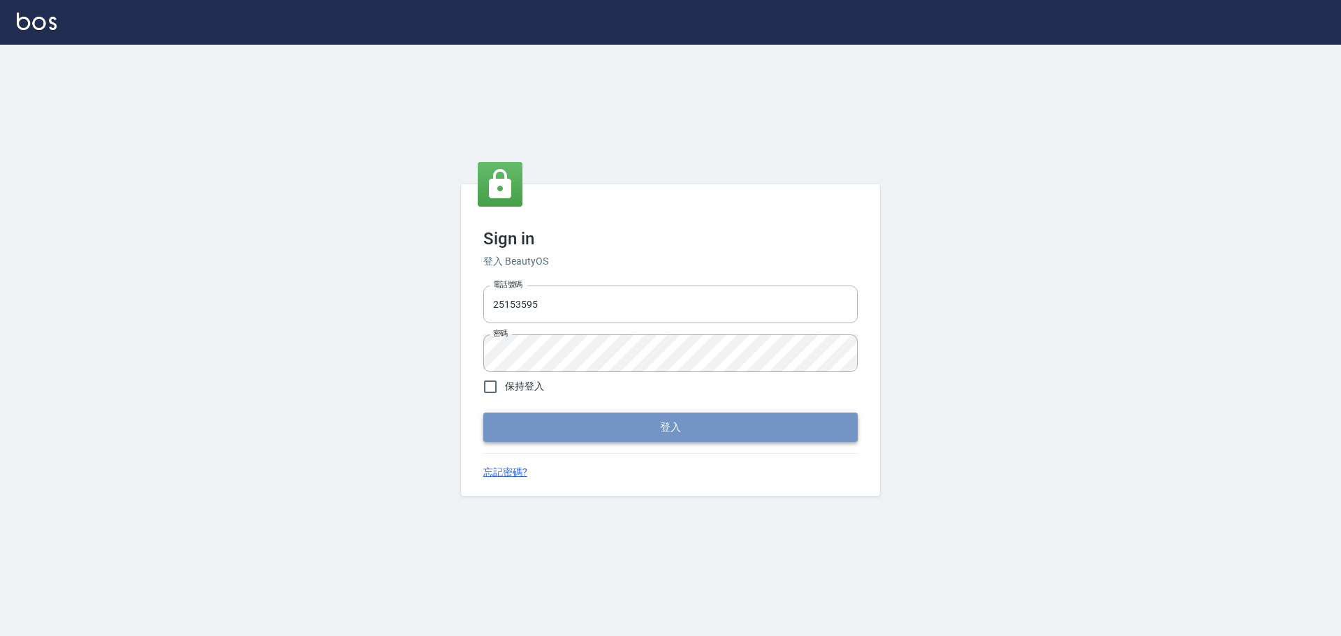
click at [663, 429] on button "登入" at bounding box center [670, 427] width 374 height 29
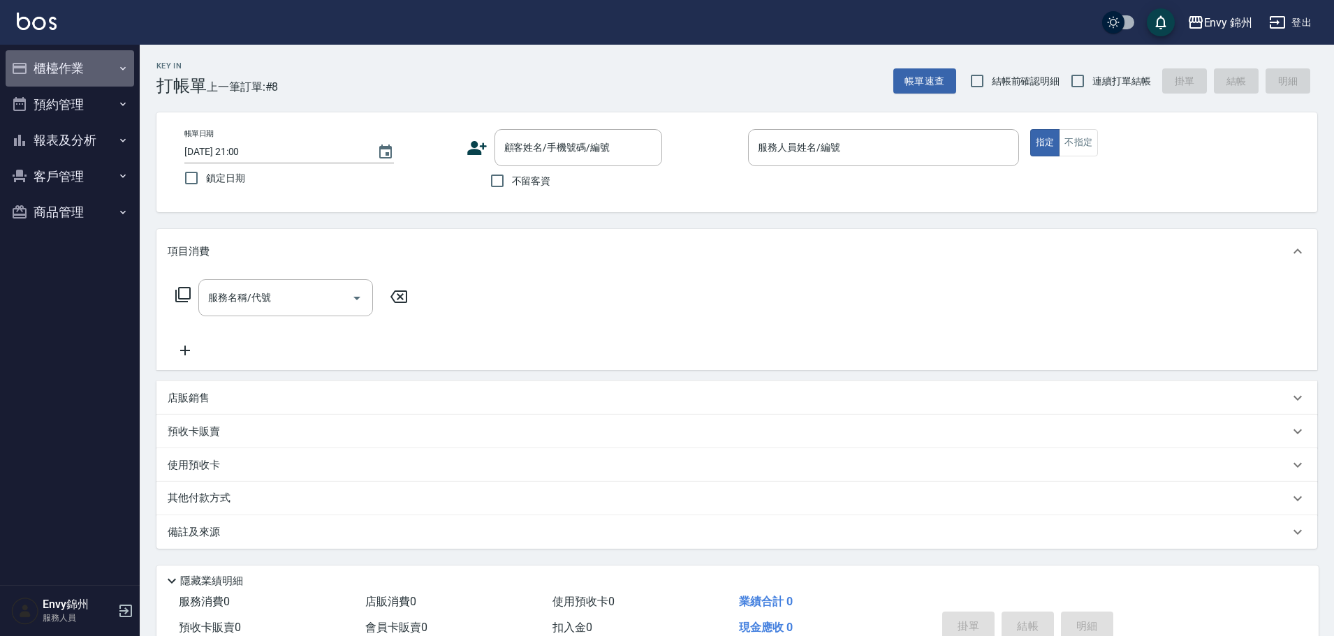
click at [94, 80] on button "櫃檯作業" at bounding box center [70, 68] width 128 height 36
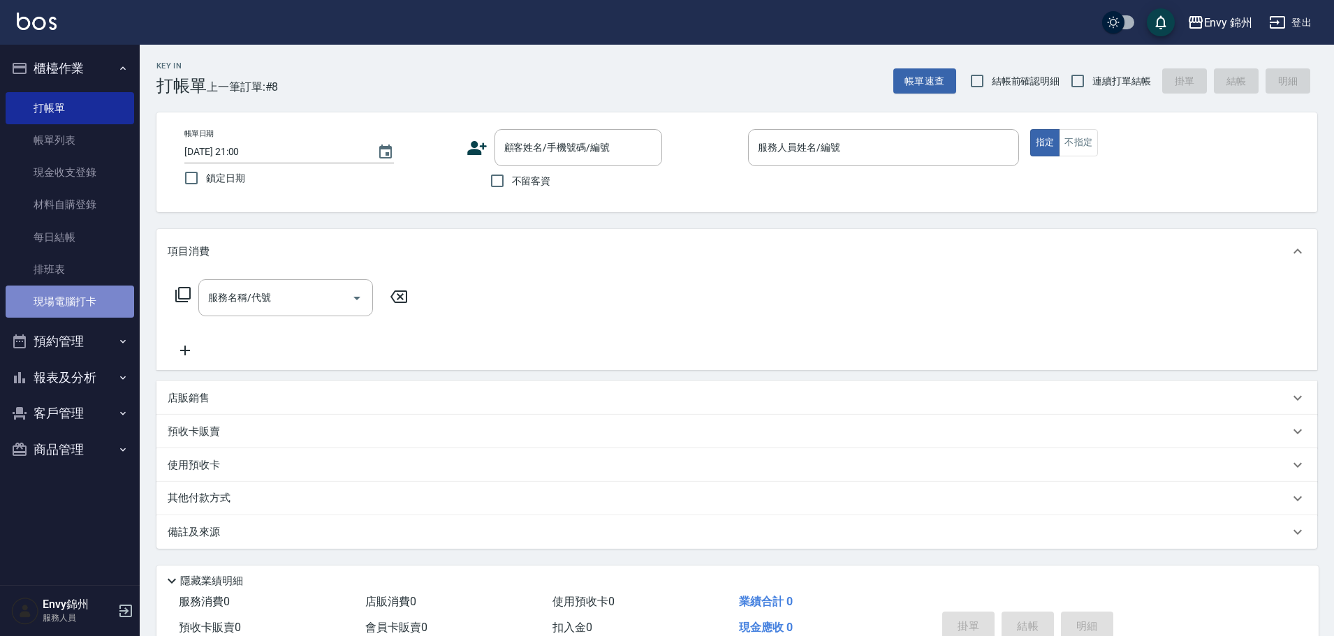
click at [92, 304] on link "現場電腦打卡" at bounding box center [70, 302] width 128 height 32
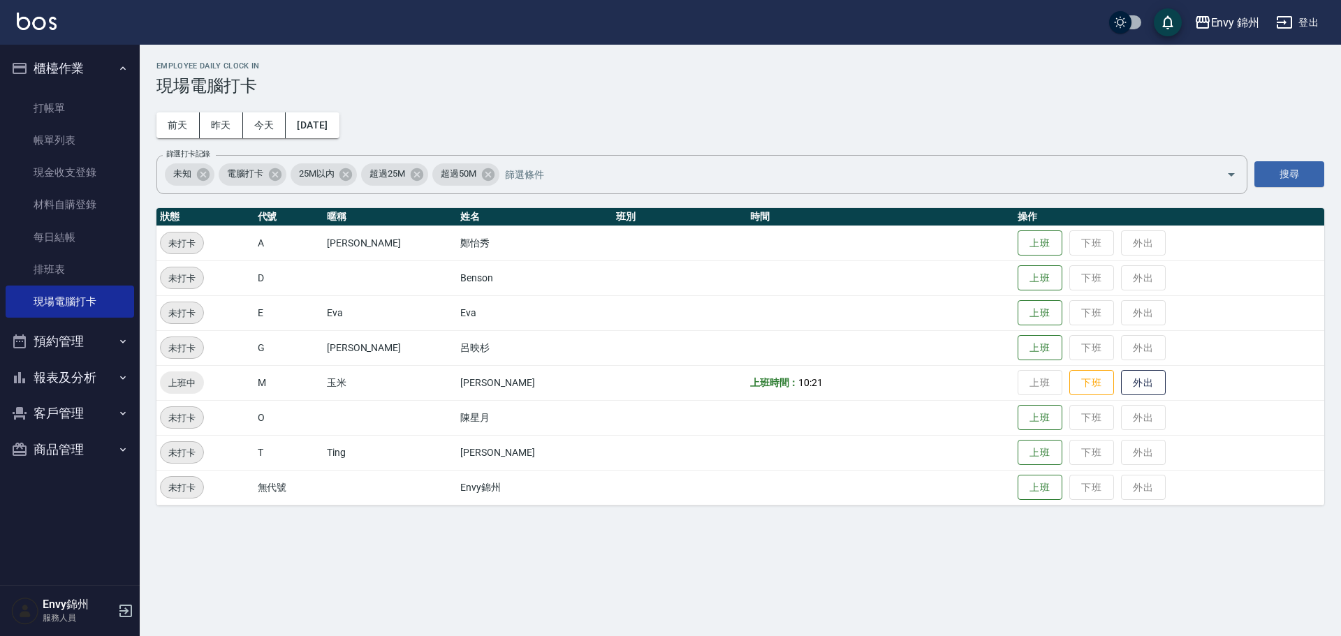
click at [1089, 384] on td "上班 下班 外出" at bounding box center [1169, 382] width 310 height 35
click at [1069, 385] on button "下班" at bounding box center [1091, 383] width 45 height 24
